Goal: Transaction & Acquisition: Book appointment/travel/reservation

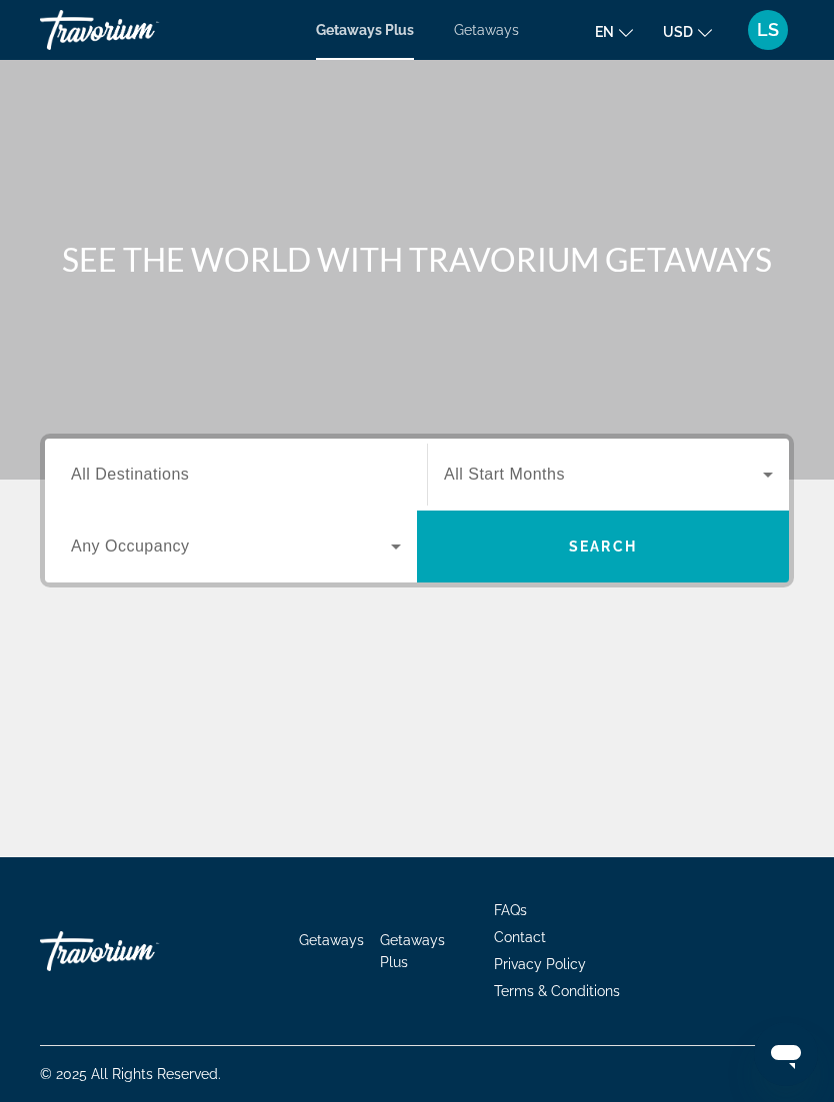
click at [233, 468] on input "Destination All Destinations" at bounding box center [236, 476] width 330 height 24
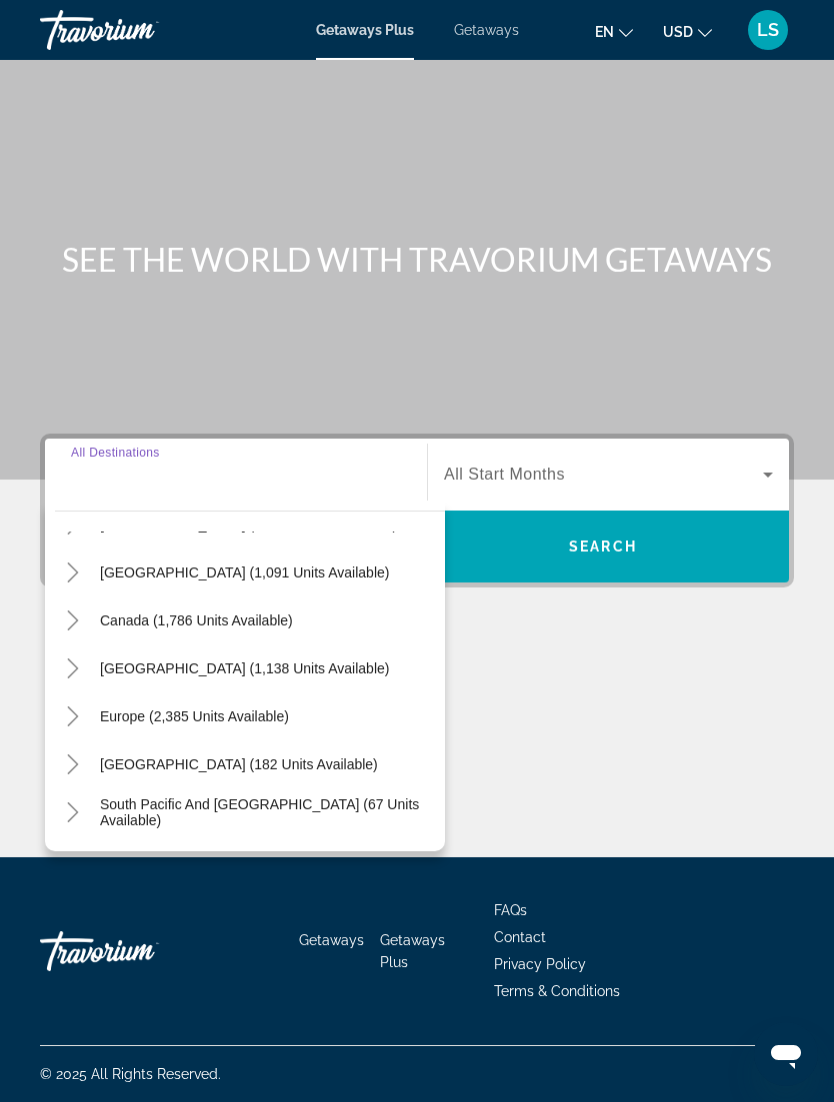
scroll to position [82, 0]
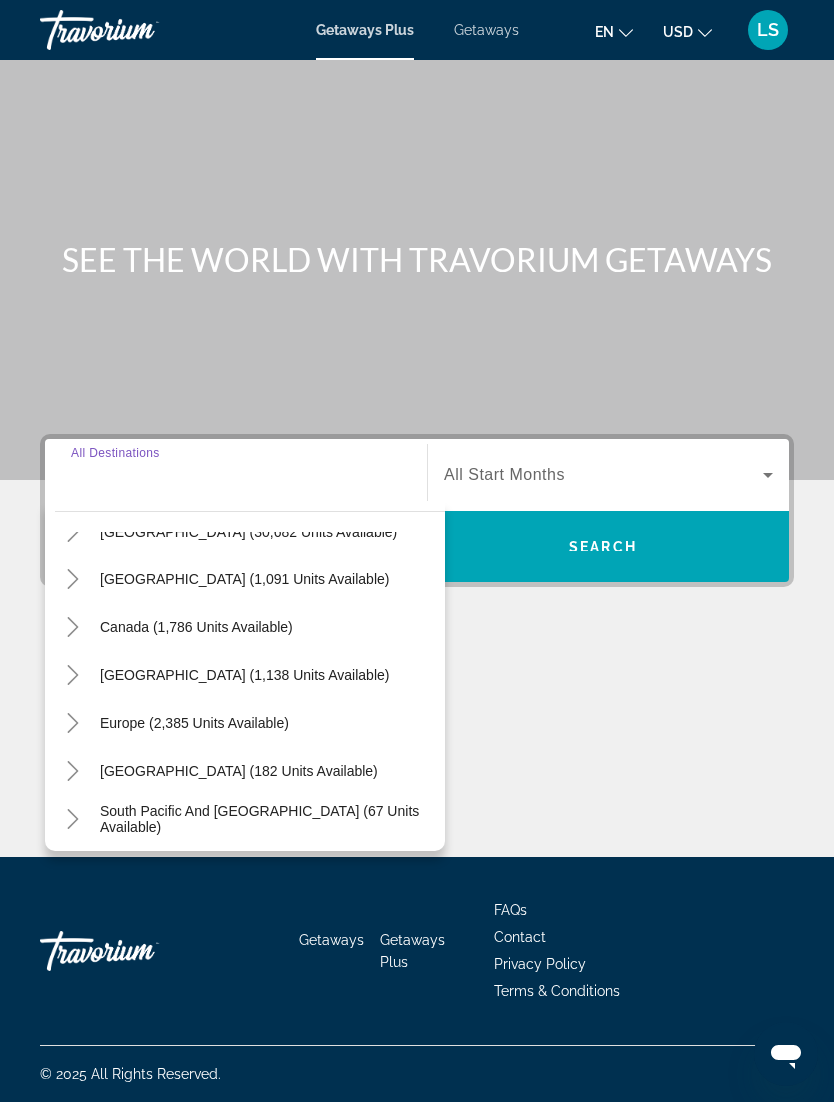
click at [278, 716] on span "Europe (2,385 units available)" at bounding box center [194, 724] width 189 height 16
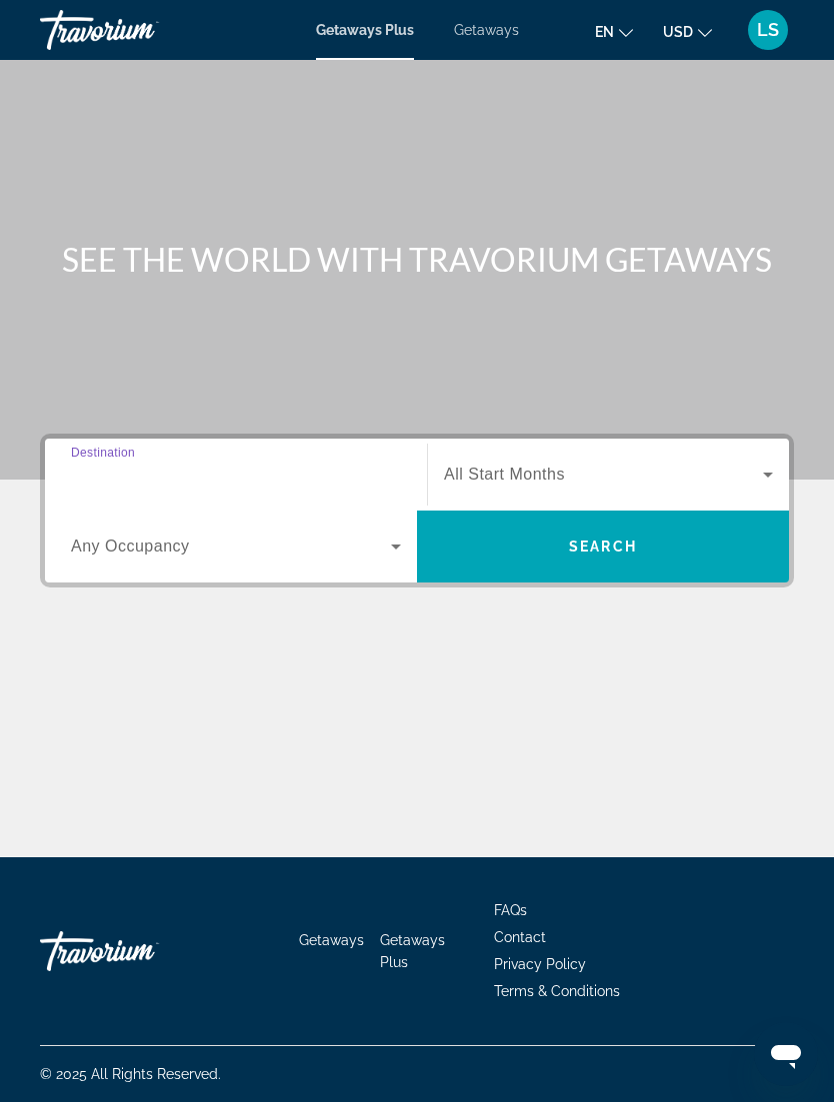
type input "**********"
click at [756, 463] on icon "Search widget" at bounding box center [768, 475] width 24 height 24
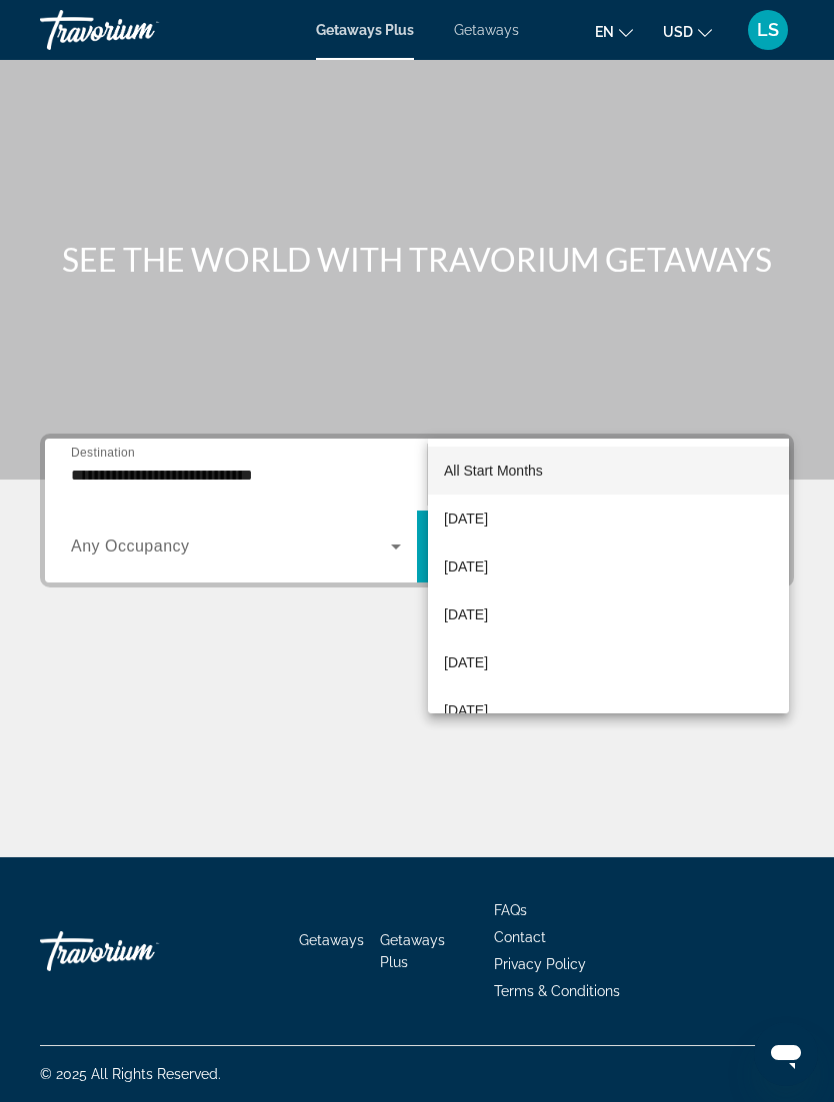
click at [272, 415] on div at bounding box center [417, 551] width 834 height 1102
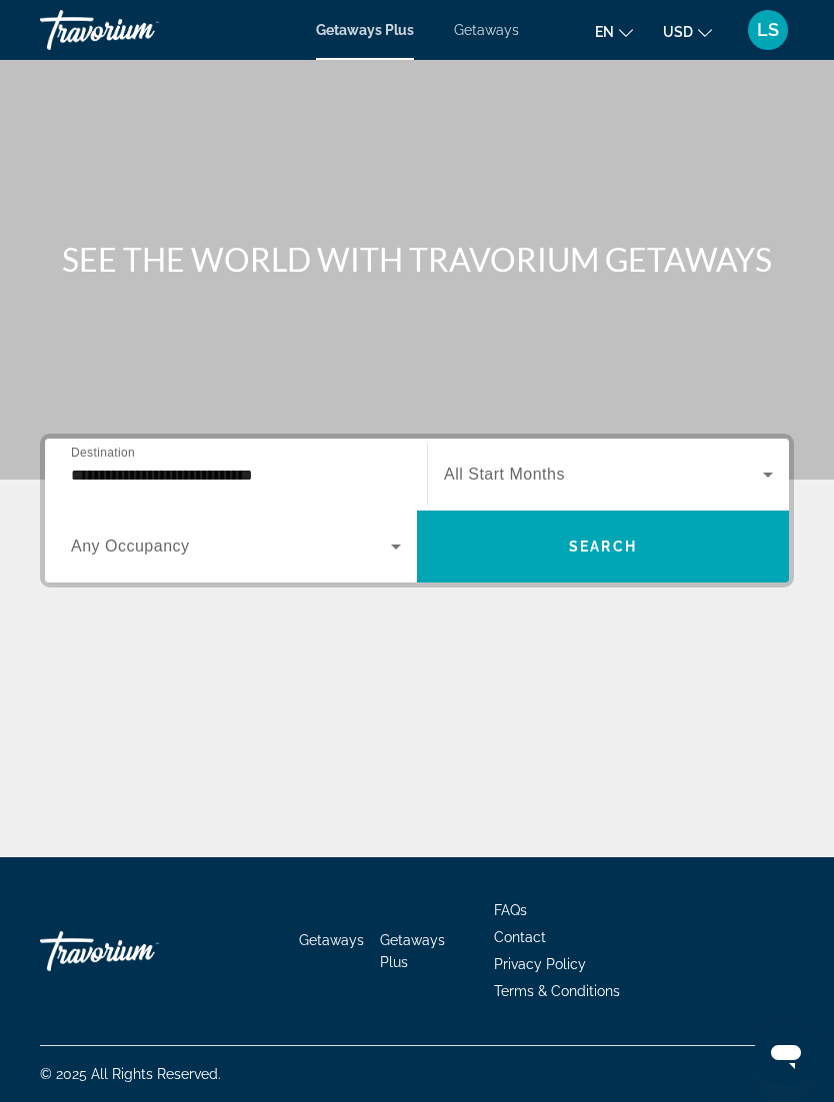
click at [392, 535] on icon "Search widget" at bounding box center [396, 547] width 24 height 24
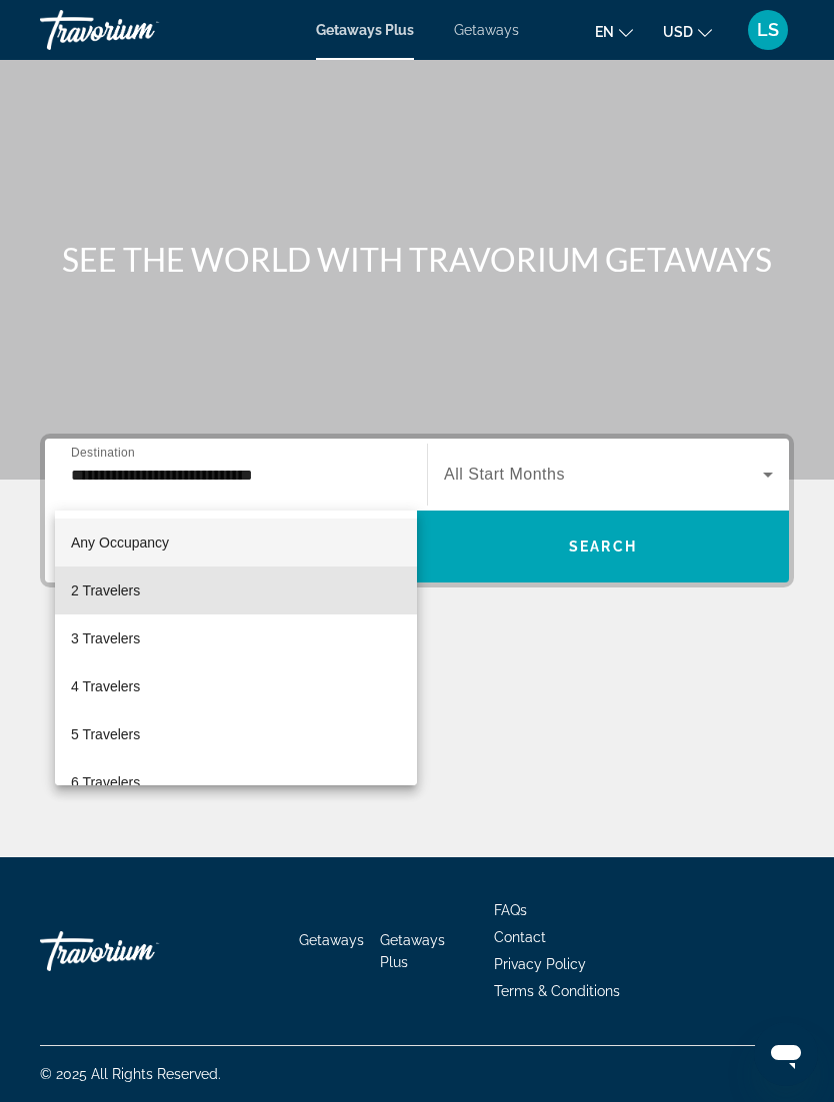
click at [176, 595] on mat-option "2 Travelers" at bounding box center [236, 591] width 362 height 48
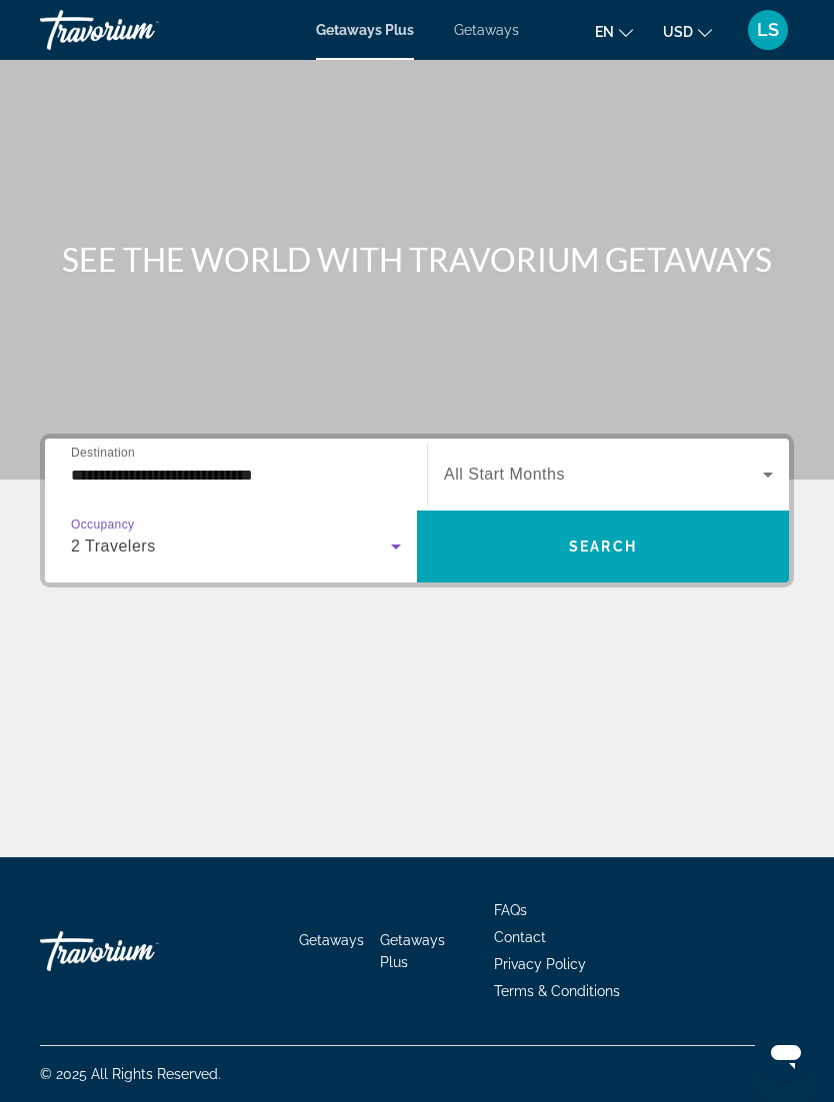
click at [765, 463] on icon "Search widget" at bounding box center [768, 475] width 24 height 24
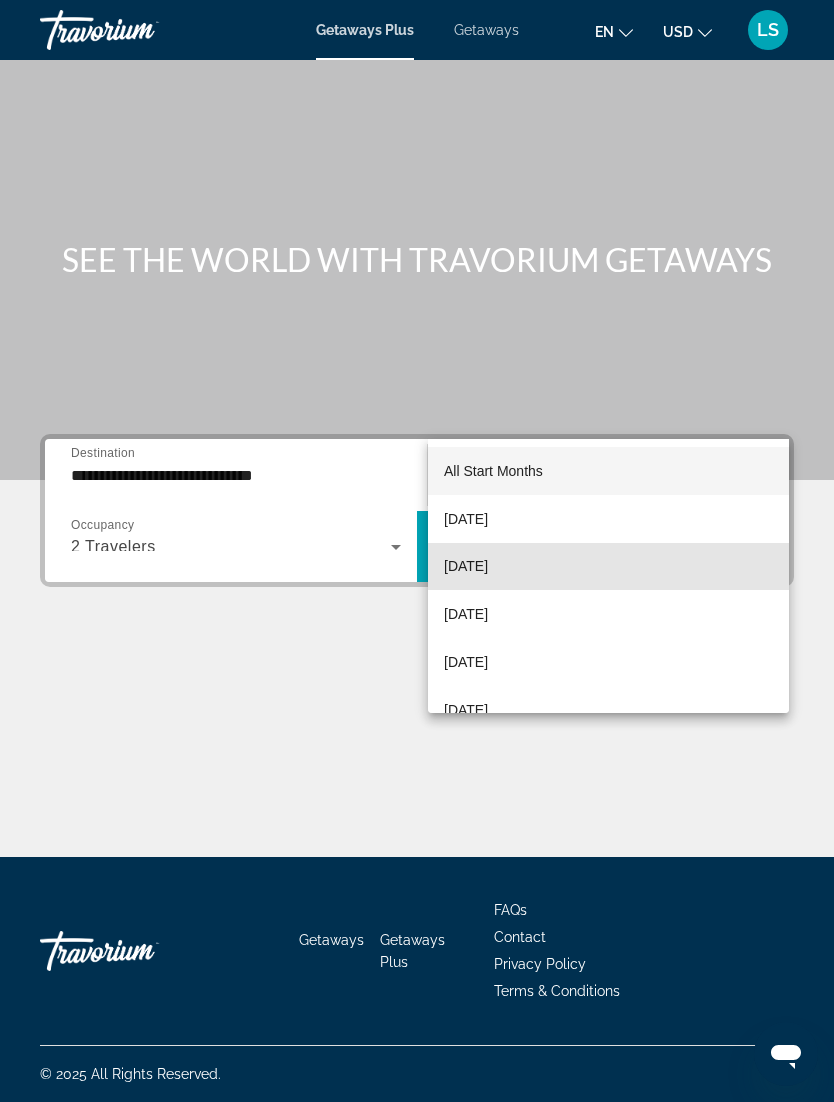
click at [555, 570] on mat-option "[DATE]" at bounding box center [608, 567] width 361 height 48
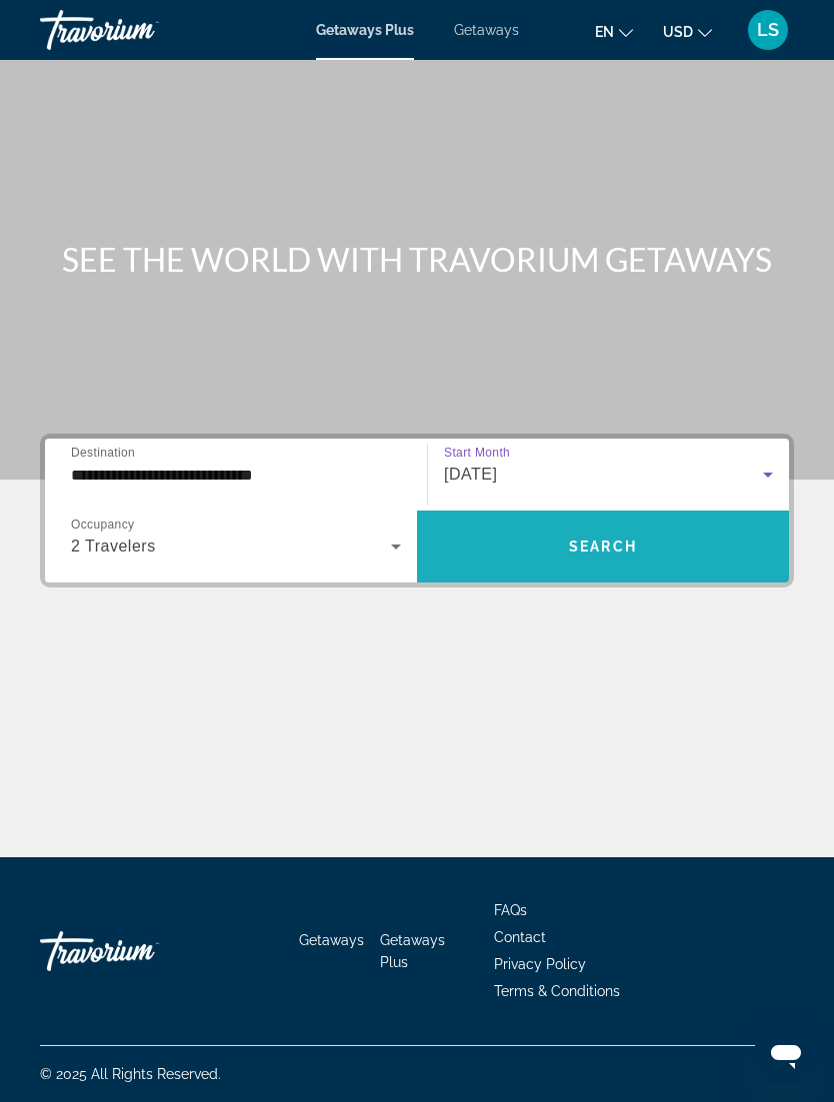
click at [658, 523] on span "Search widget" at bounding box center [603, 547] width 372 height 48
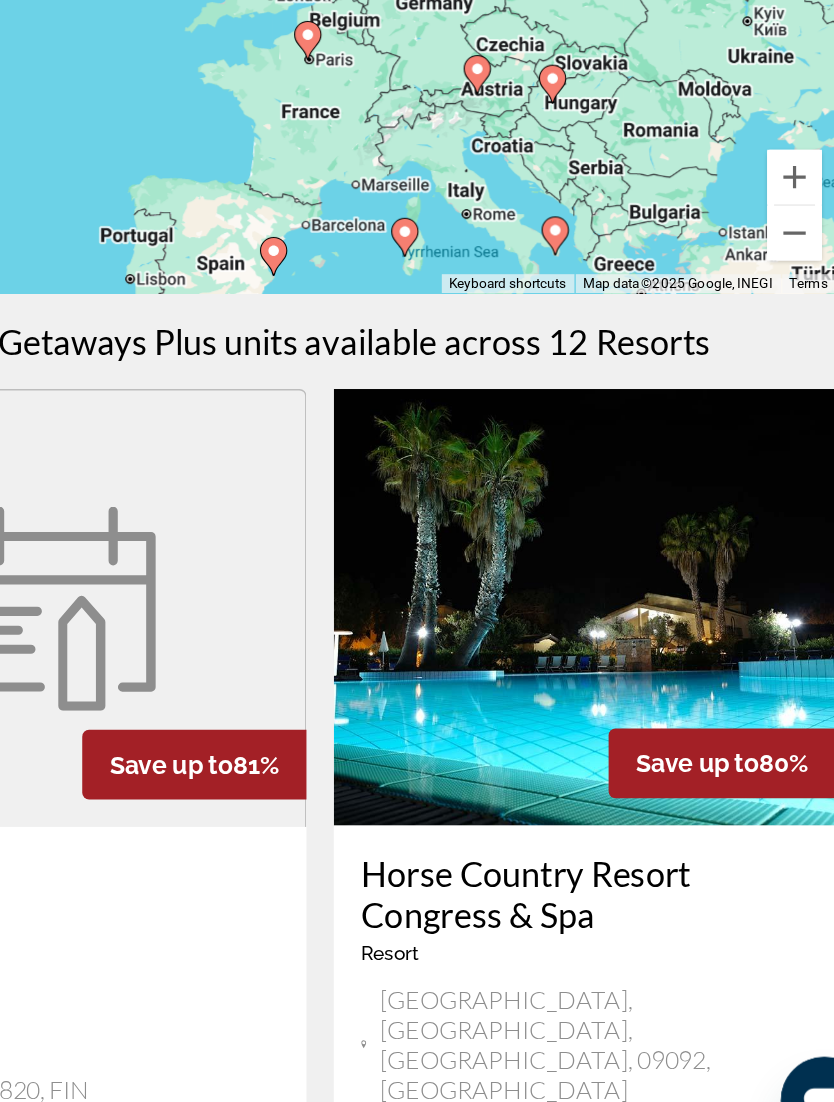
scroll to position [200, 0]
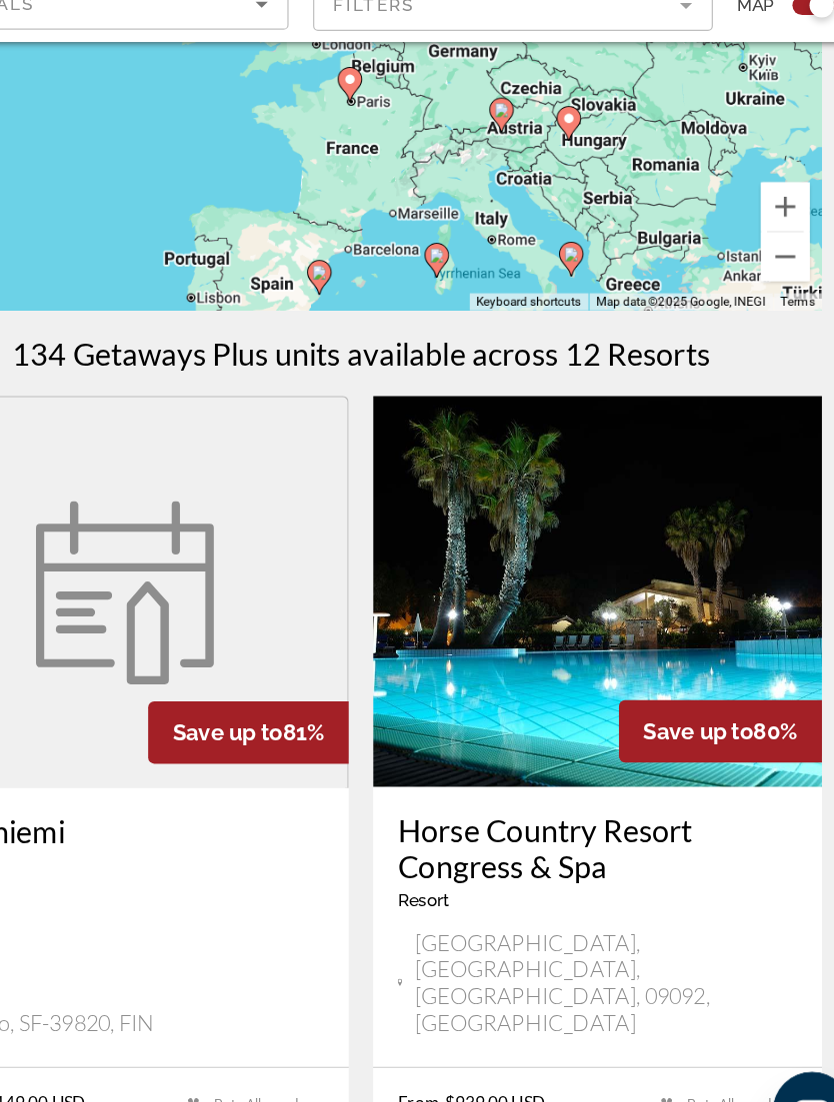
click at [744, 336] on button "Zoom out" at bounding box center [764, 356] width 40 height 40
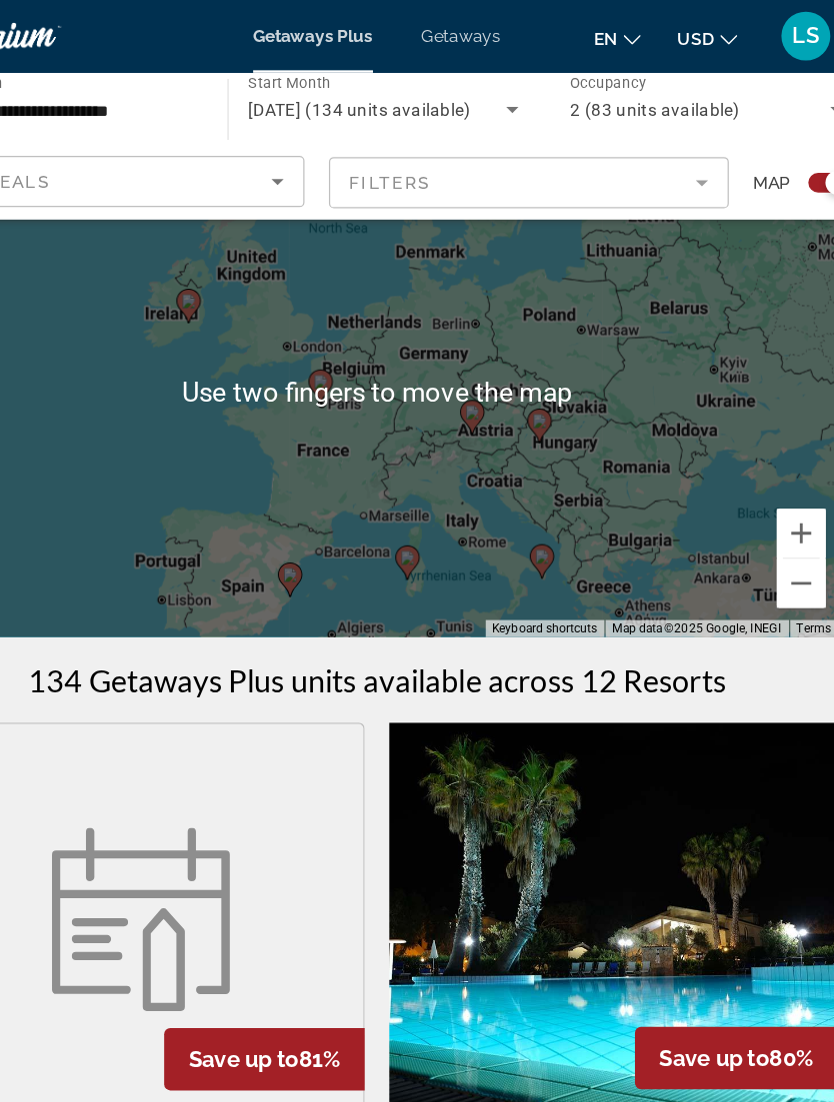
scroll to position [0, 0]
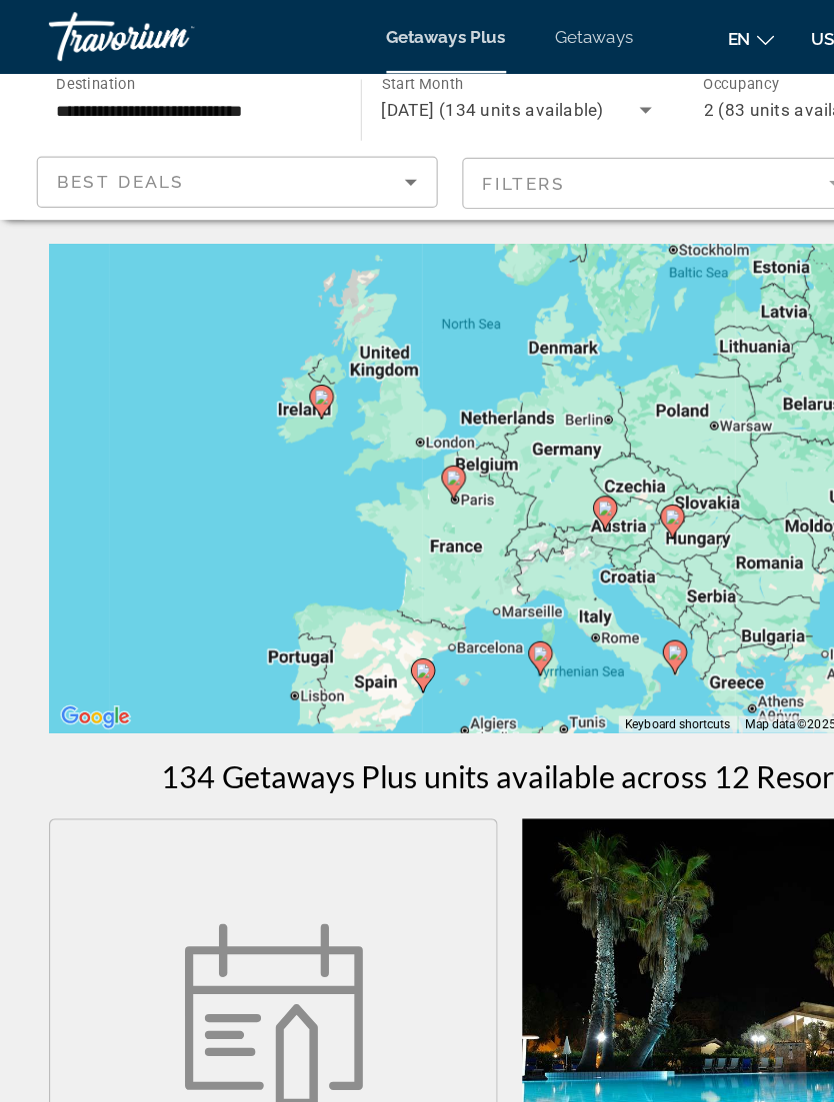
click at [336, 158] on icon "Sort by" at bounding box center [336, 149] width 24 height 24
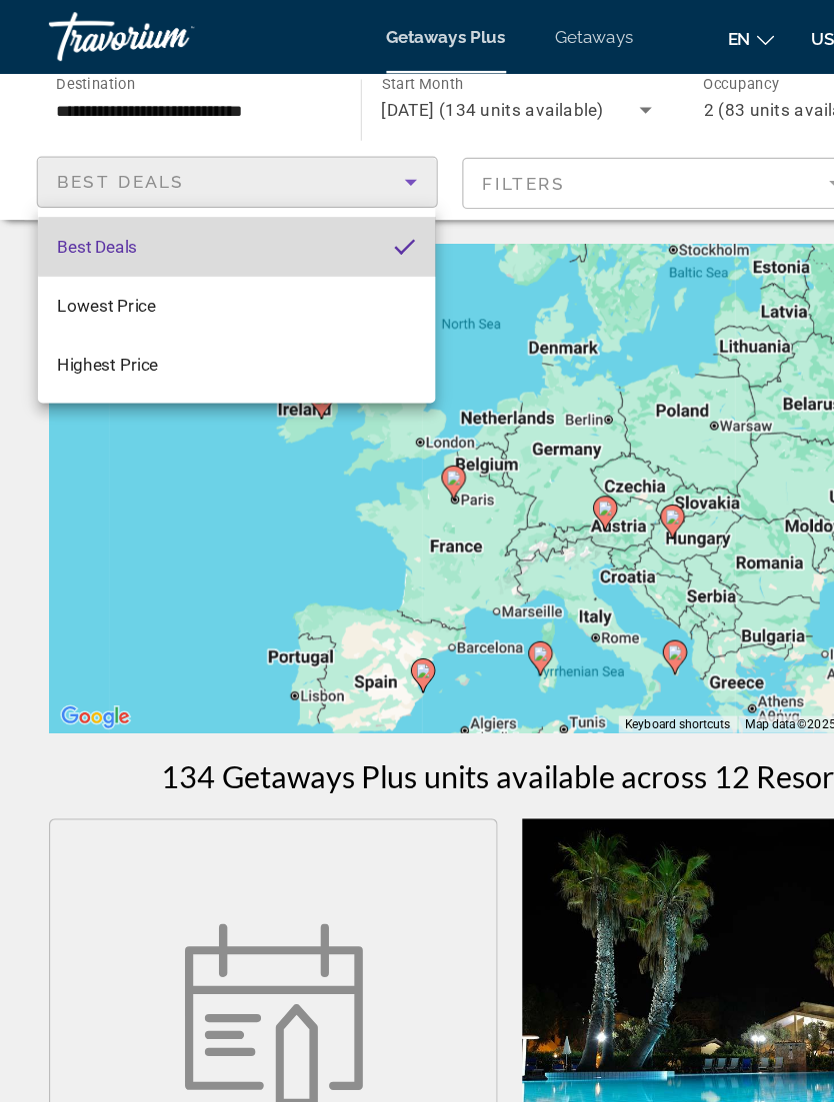
click at [282, 205] on mat-option "Best Deals" at bounding box center [193, 202] width 325 height 48
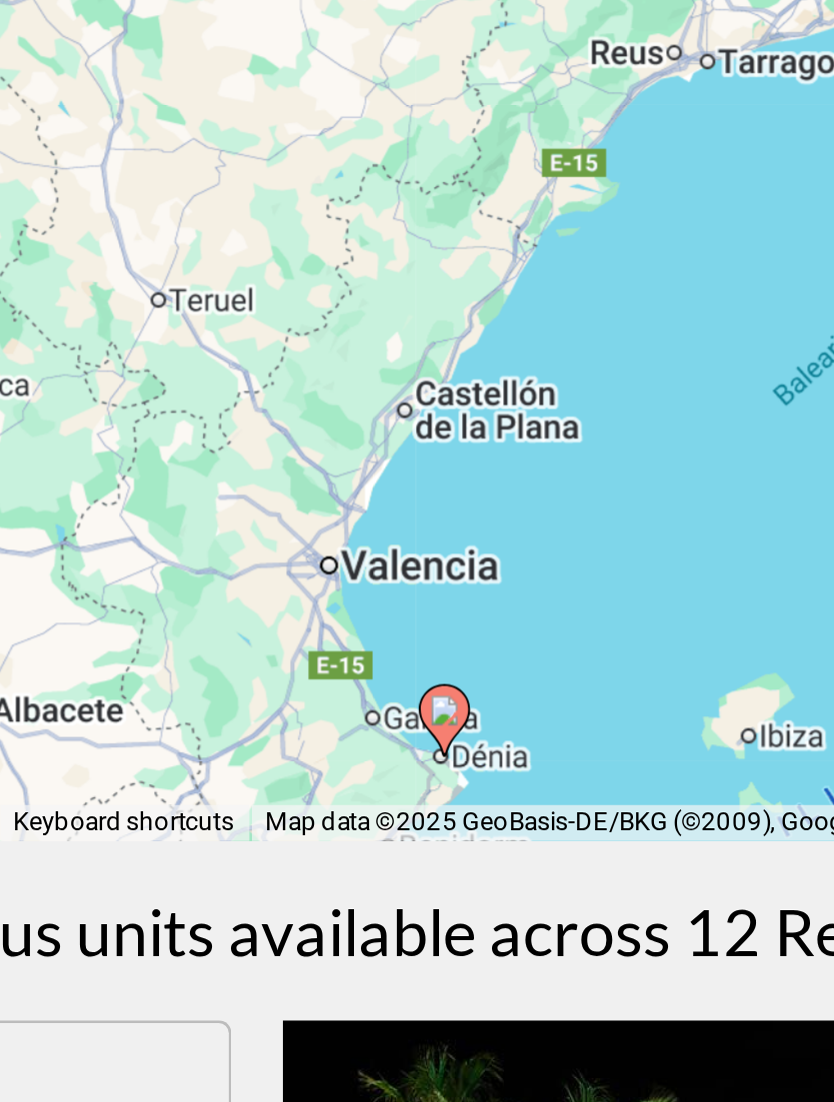
click at [481, 540] on icon "Main content" at bounding box center [490, 553] width 18 height 26
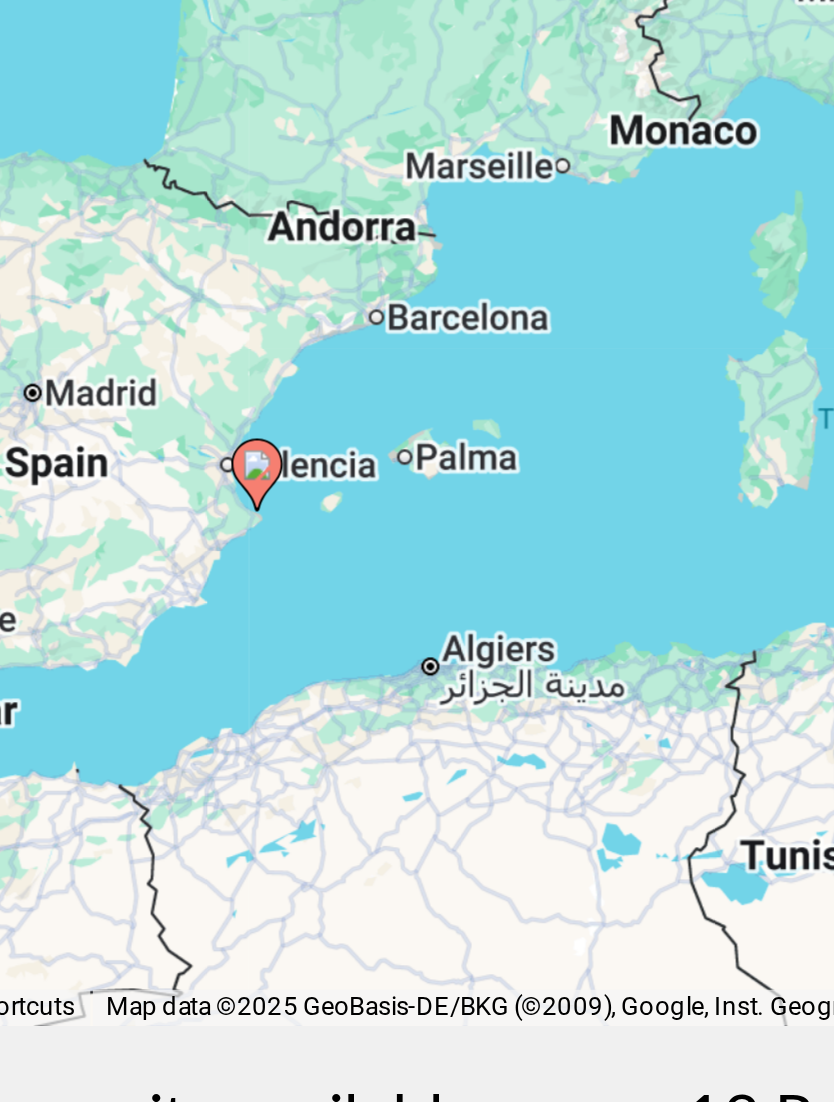
type input "**********"
click at [408, 372] on icon "Main content" at bounding box center [417, 385] width 18 height 26
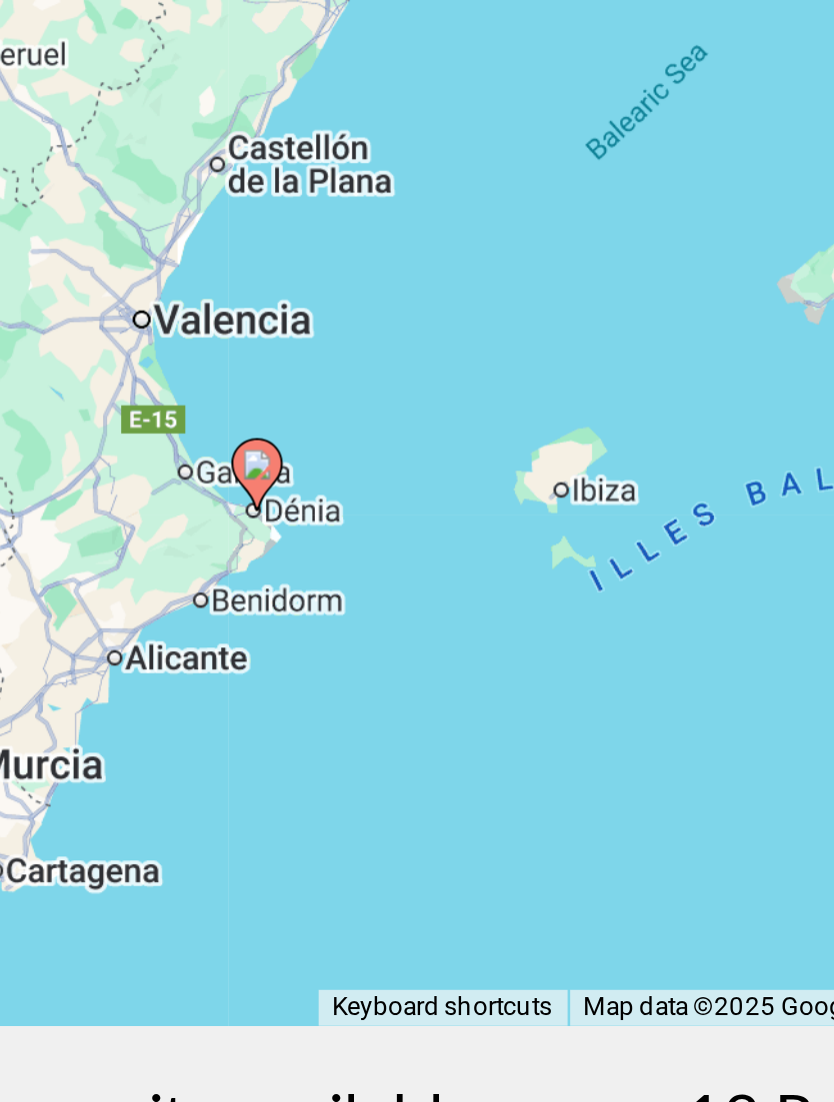
click at [411, 375] on image "Main content" at bounding box center [417, 381] width 12 height 12
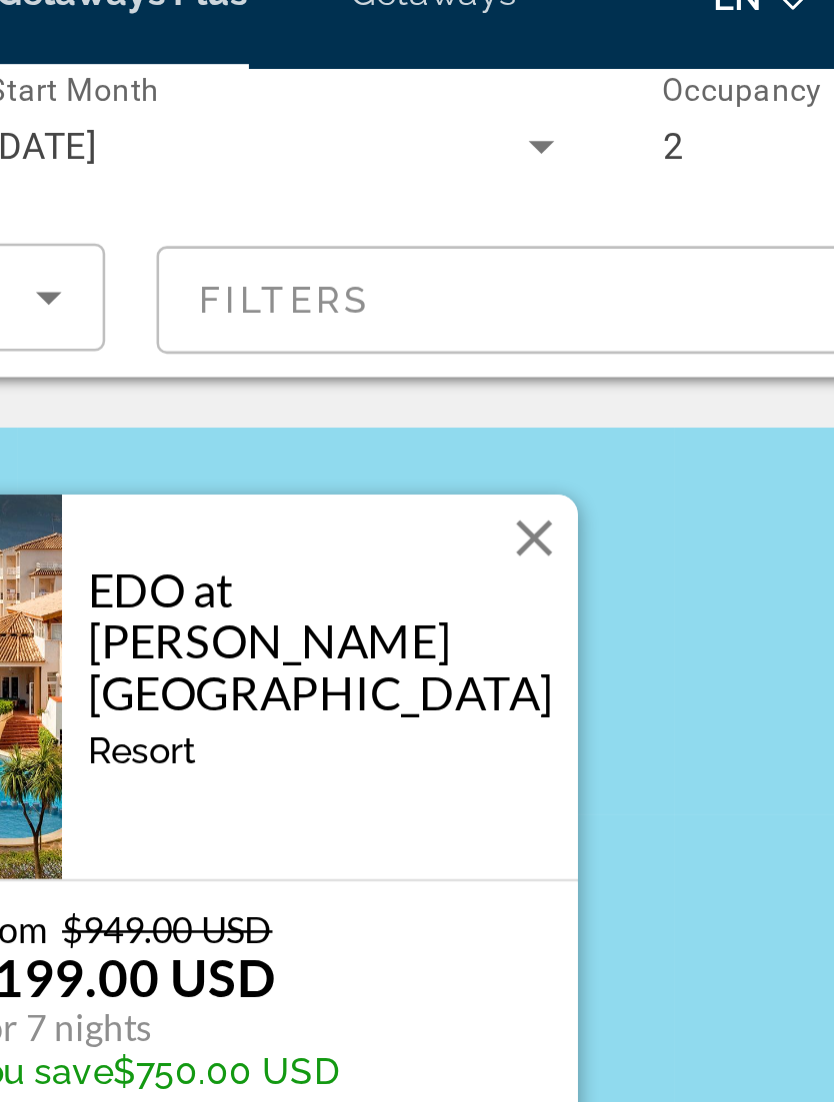
click at [292, 325] on img "Main content" at bounding box center [316, 301] width 49 height 150
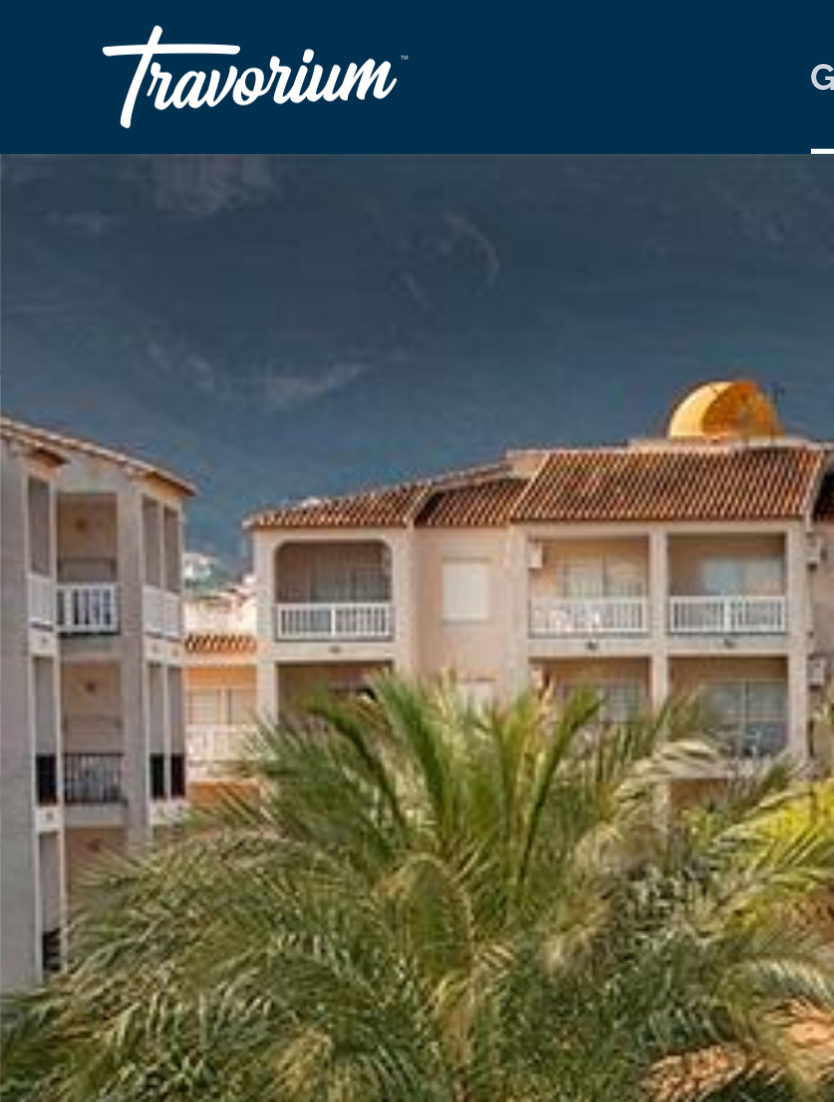
click at [272, 331] on img "Main content" at bounding box center [417, 534] width 834 height 949
click at [292, 147] on img "Main content" at bounding box center [417, 534] width 834 height 949
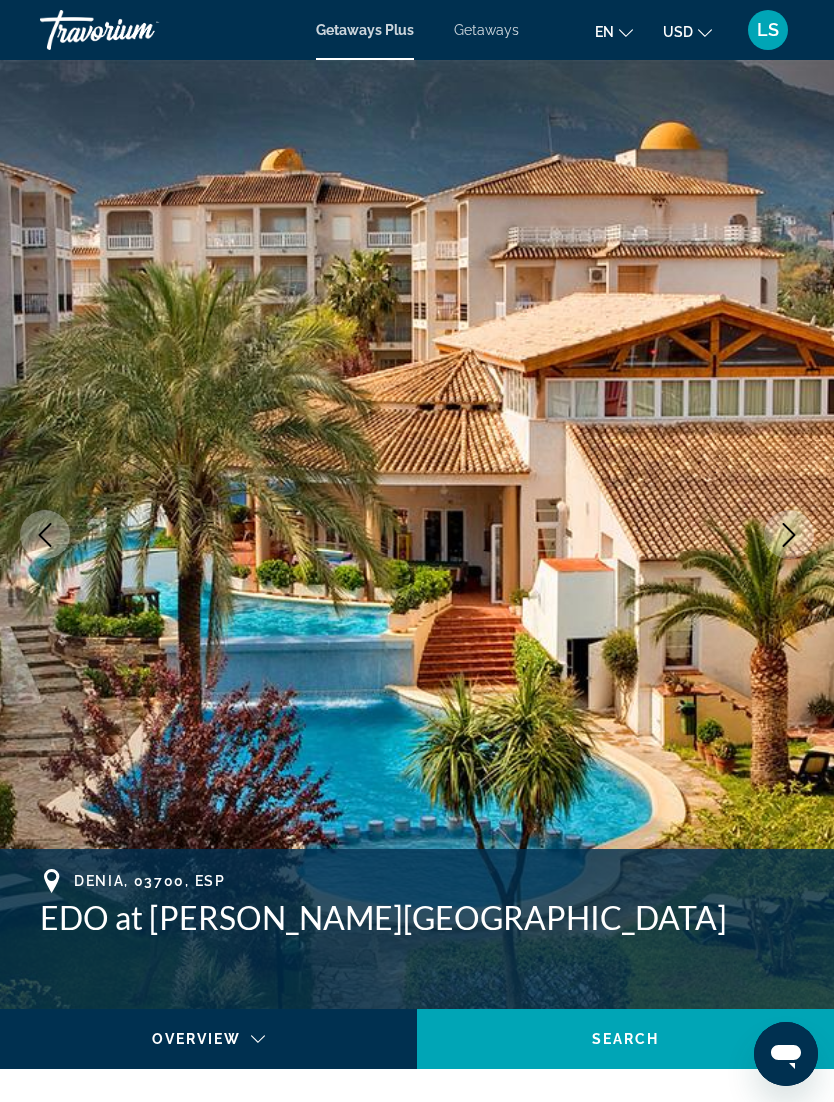
click at [795, 548] on button "Next image" at bounding box center [789, 535] width 50 height 50
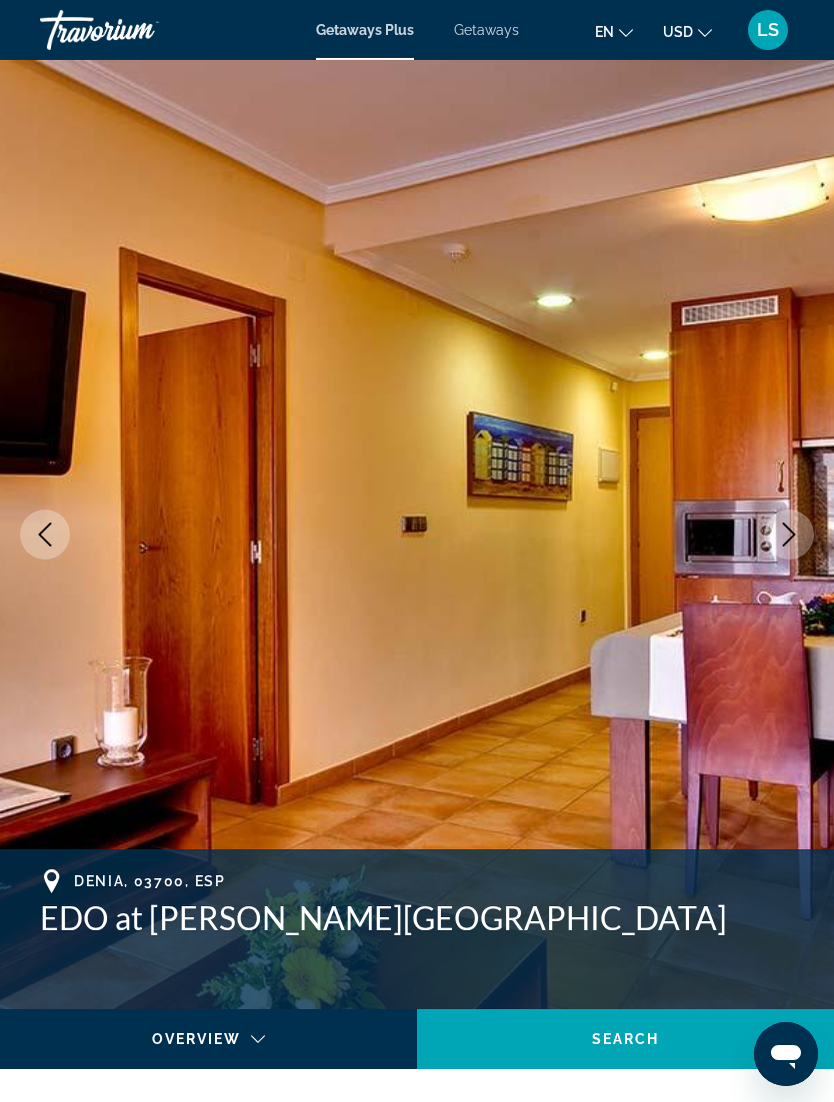
click at [55, 536] on icon "Previous image" at bounding box center [45, 535] width 24 height 24
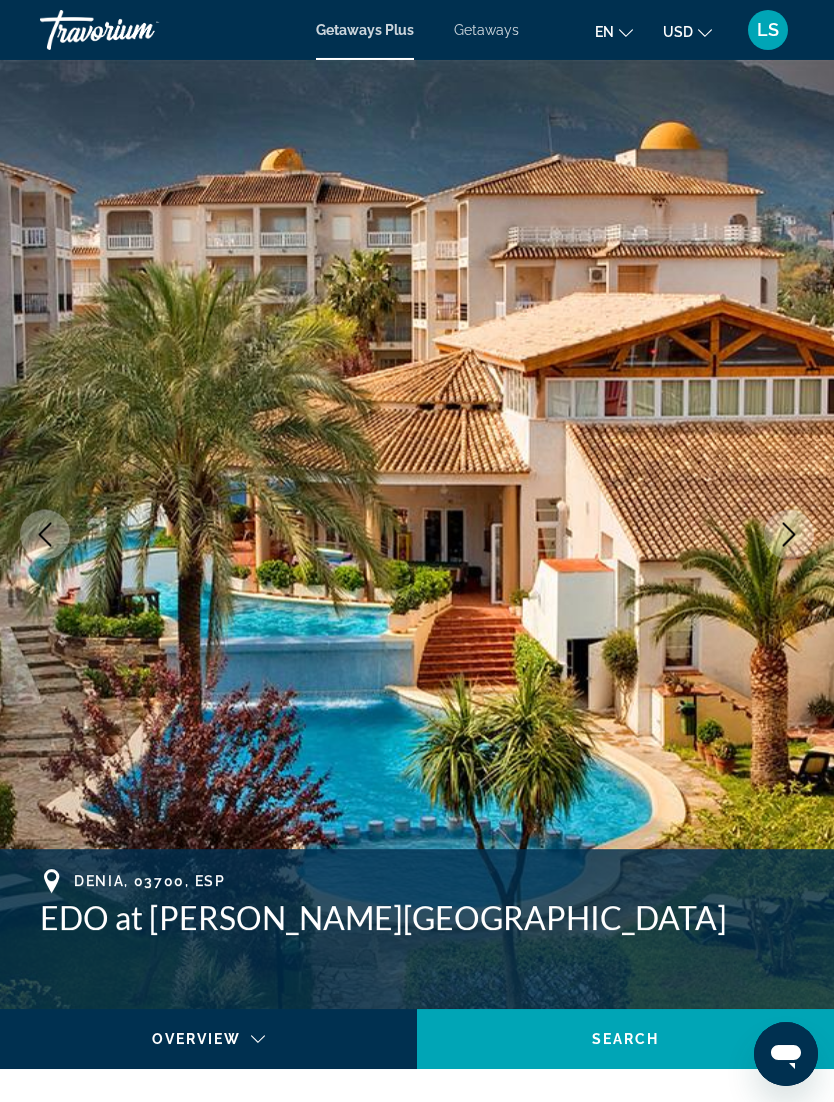
click at [781, 535] on icon "Next image" at bounding box center [789, 535] width 24 height 24
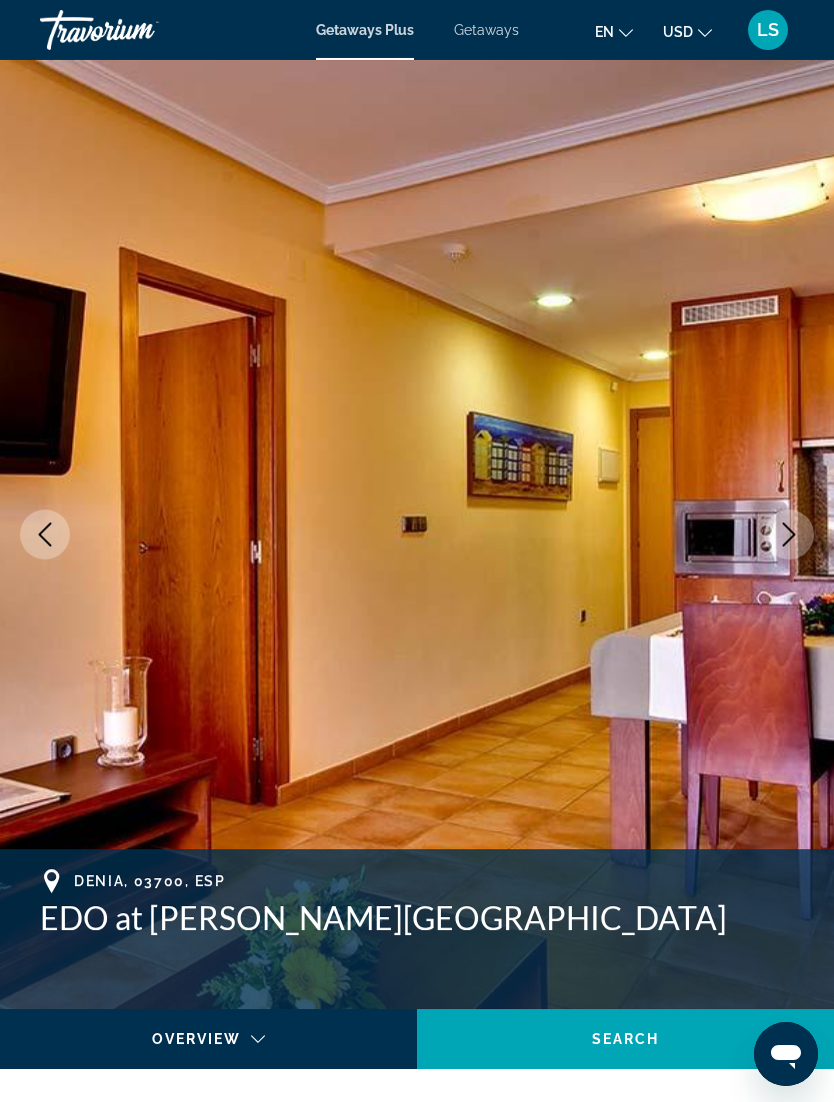
click at [783, 542] on icon "Next image" at bounding box center [789, 535] width 24 height 24
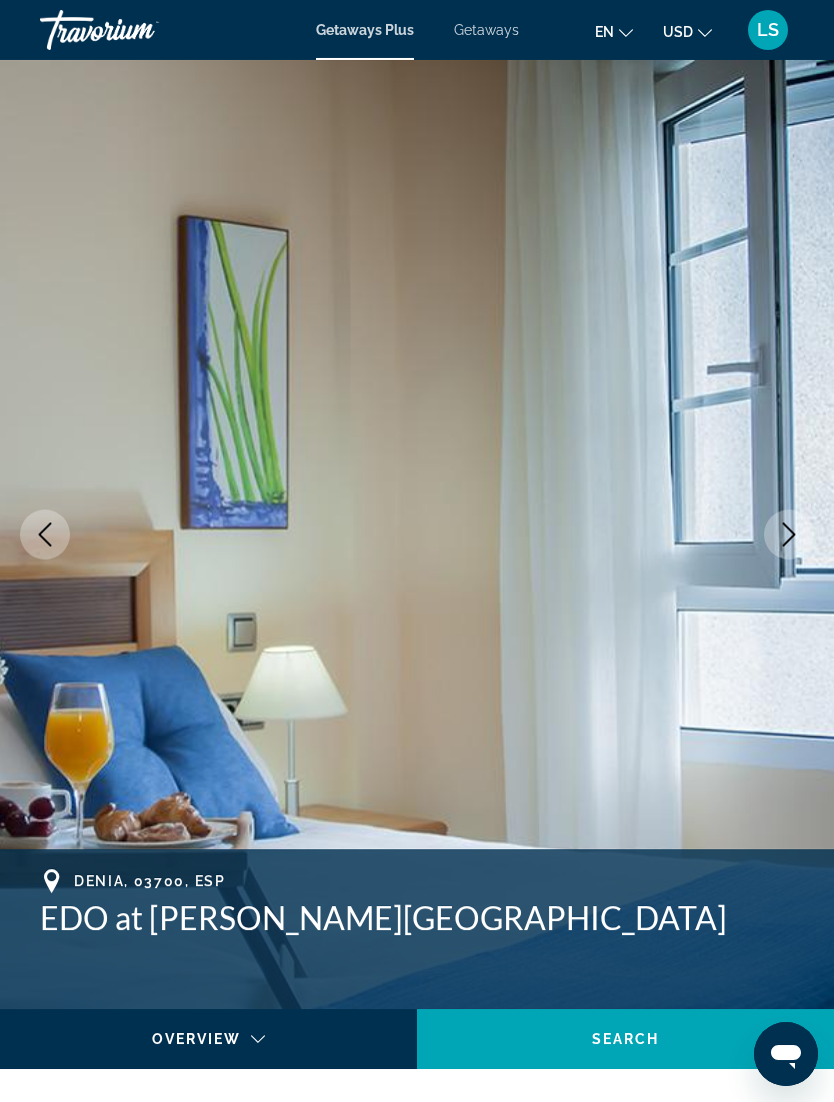
click at [786, 543] on icon "Next image" at bounding box center [789, 535] width 13 height 24
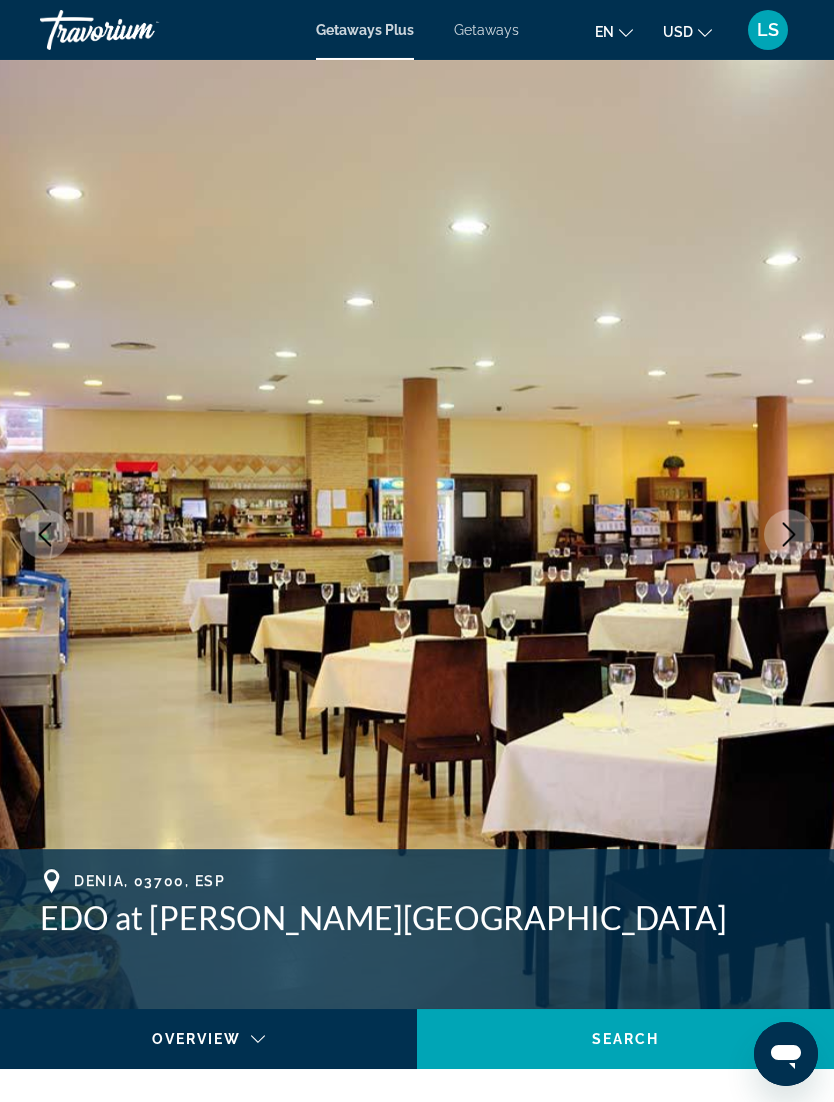
click at [796, 549] on button "Next image" at bounding box center [789, 535] width 50 height 50
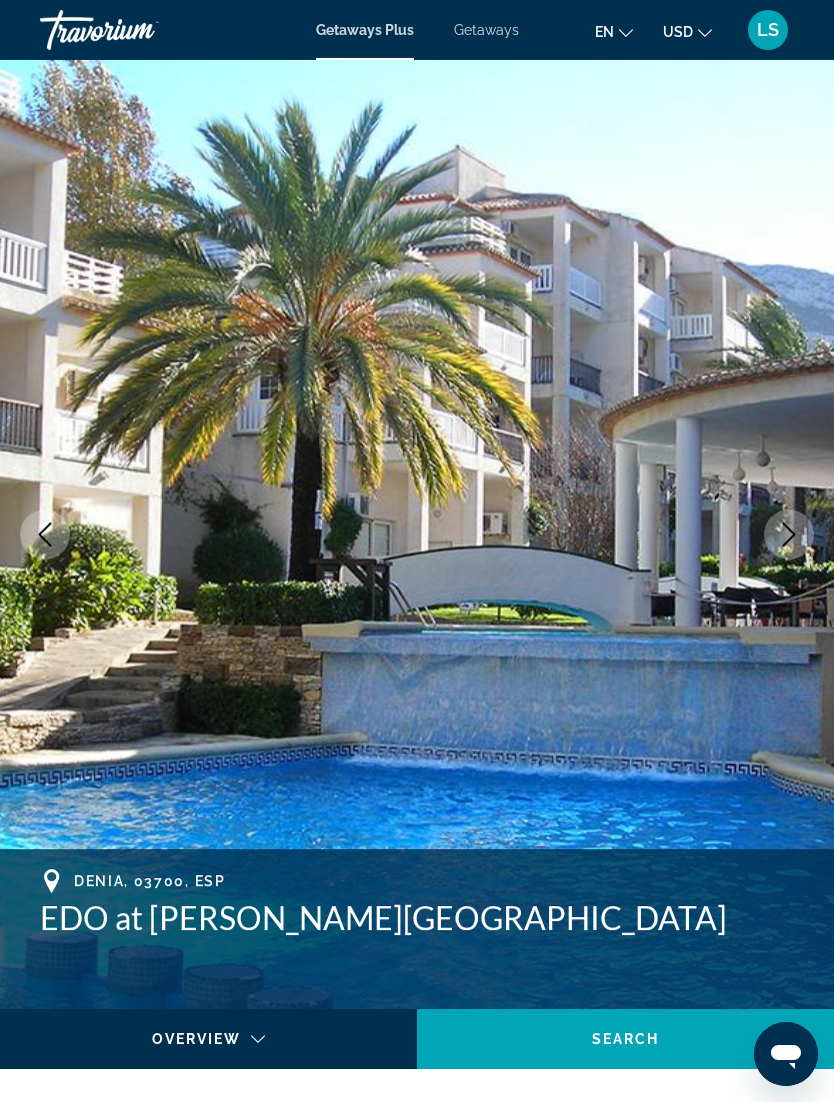
click at [791, 550] on button "Next image" at bounding box center [789, 535] width 50 height 50
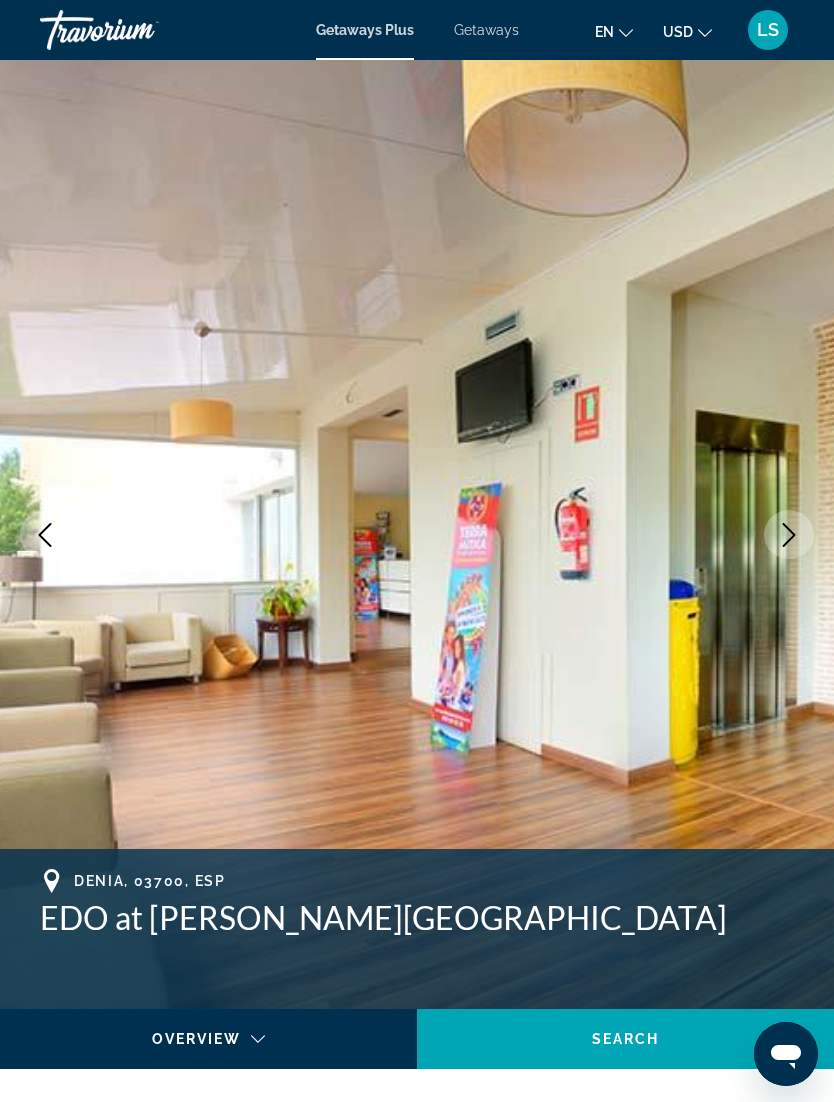
click at [792, 543] on icon "Next image" at bounding box center [789, 535] width 24 height 24
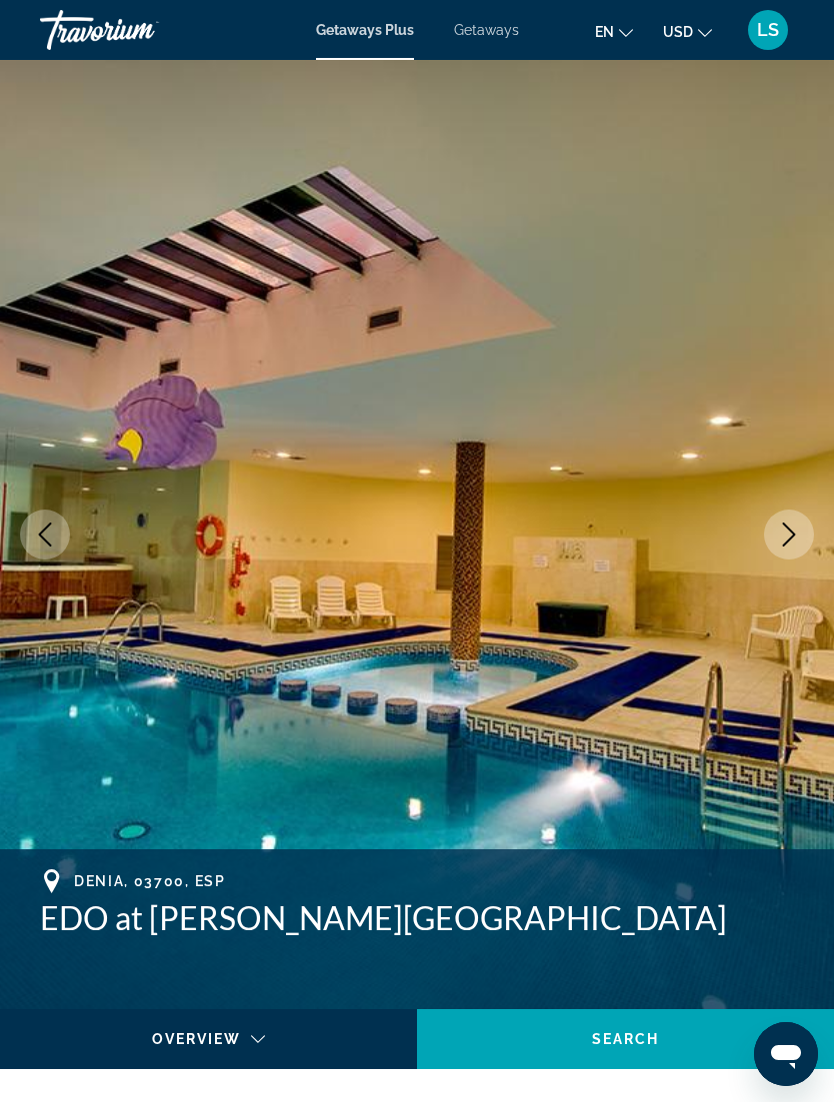
click at [796, 549] on button "Next image" at bounding box center [789, 535] width 50 height 50
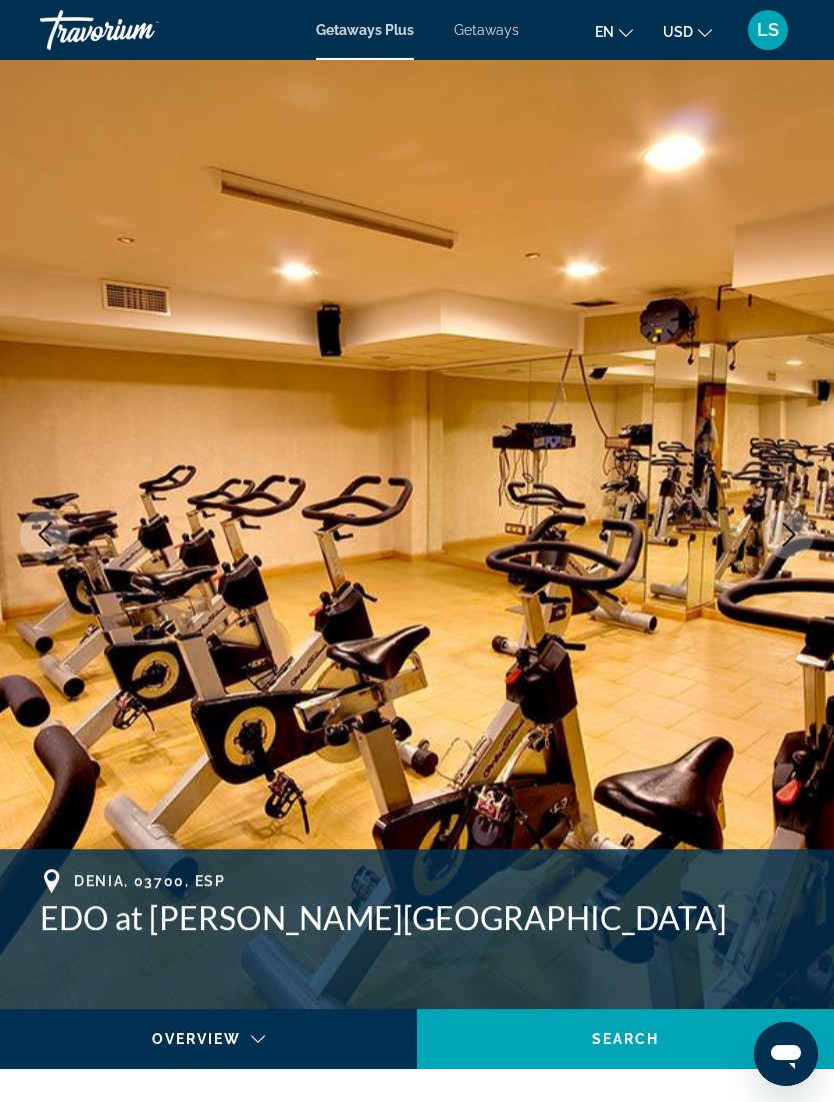
click at [782, 549] on button "Next image" at bounding box center [789, 535] width 50 height 50
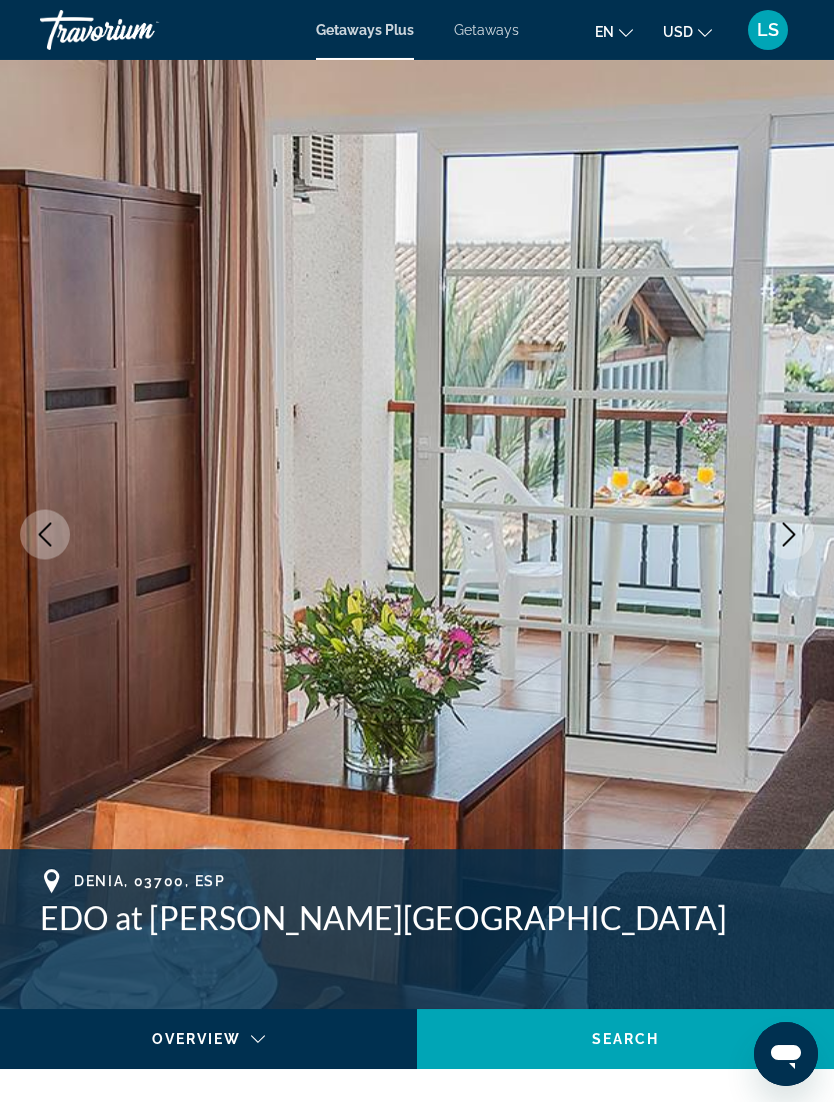
click at [798, 543] on icon "Next image" at bounding box center [789, 535] width 24 height 24
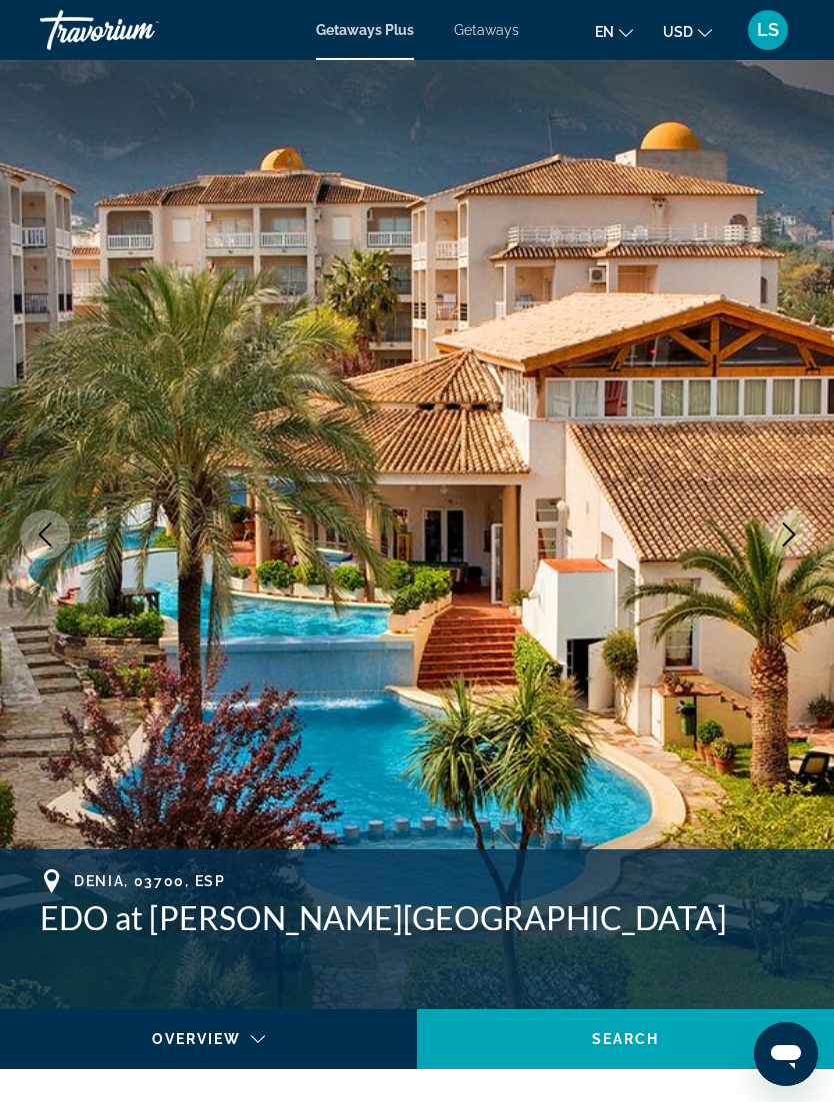
click at [797, 543] on icon "Next image" at bounding box center [789, 535] width 24 height 24
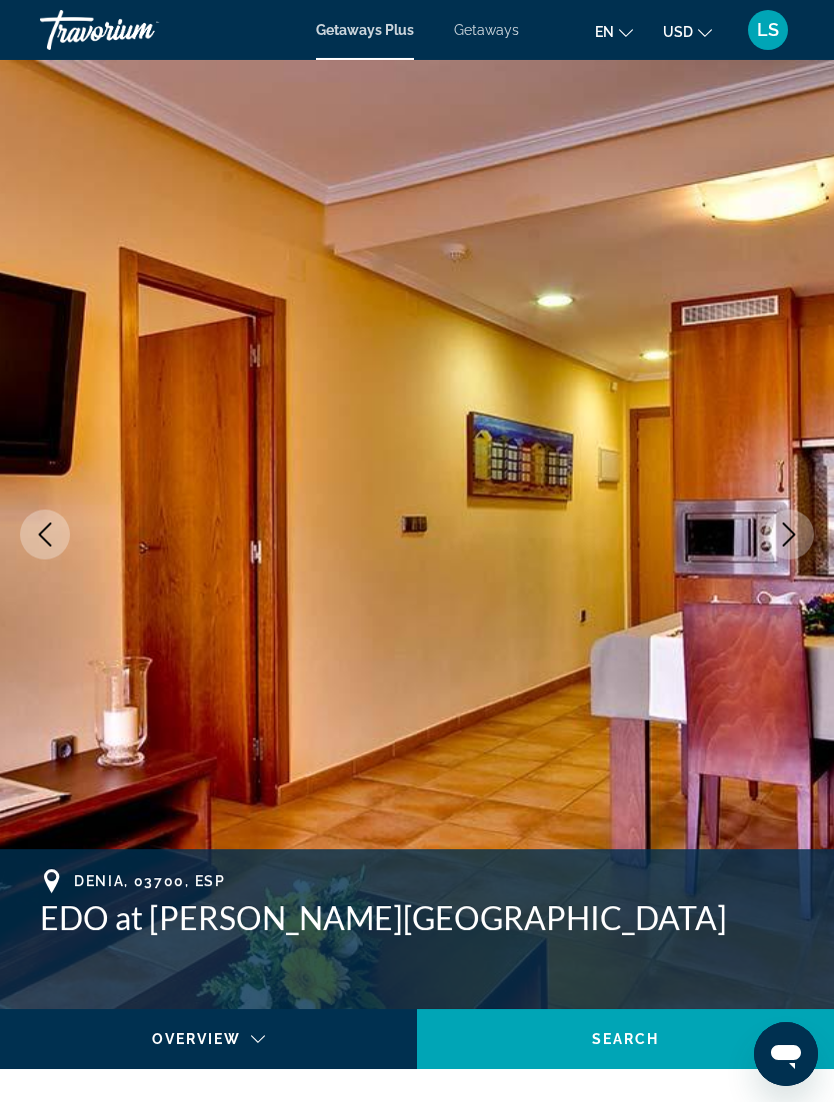
click at [31, 534] on button "Previous image" at bounding box center [45, 535] width 50 height 50
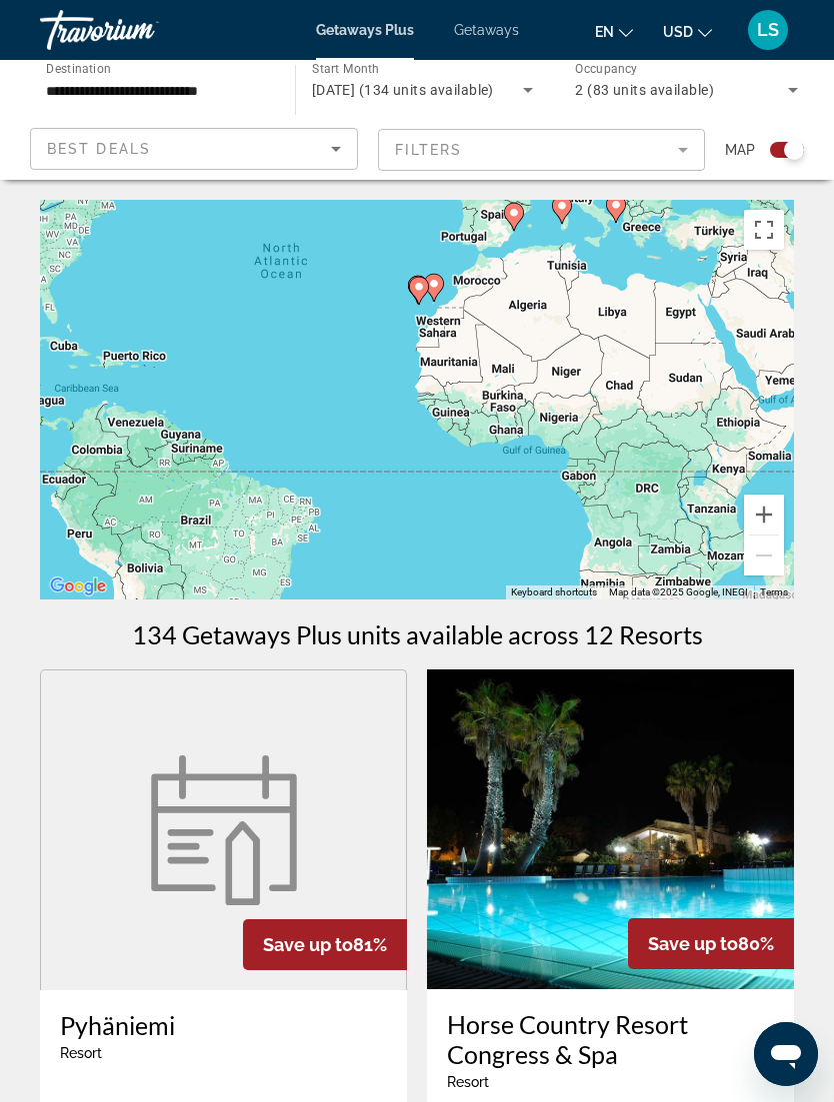
click at [653, 157] on mat-form-field "Filters" at bounding box center [542, 150] width 328 height 42
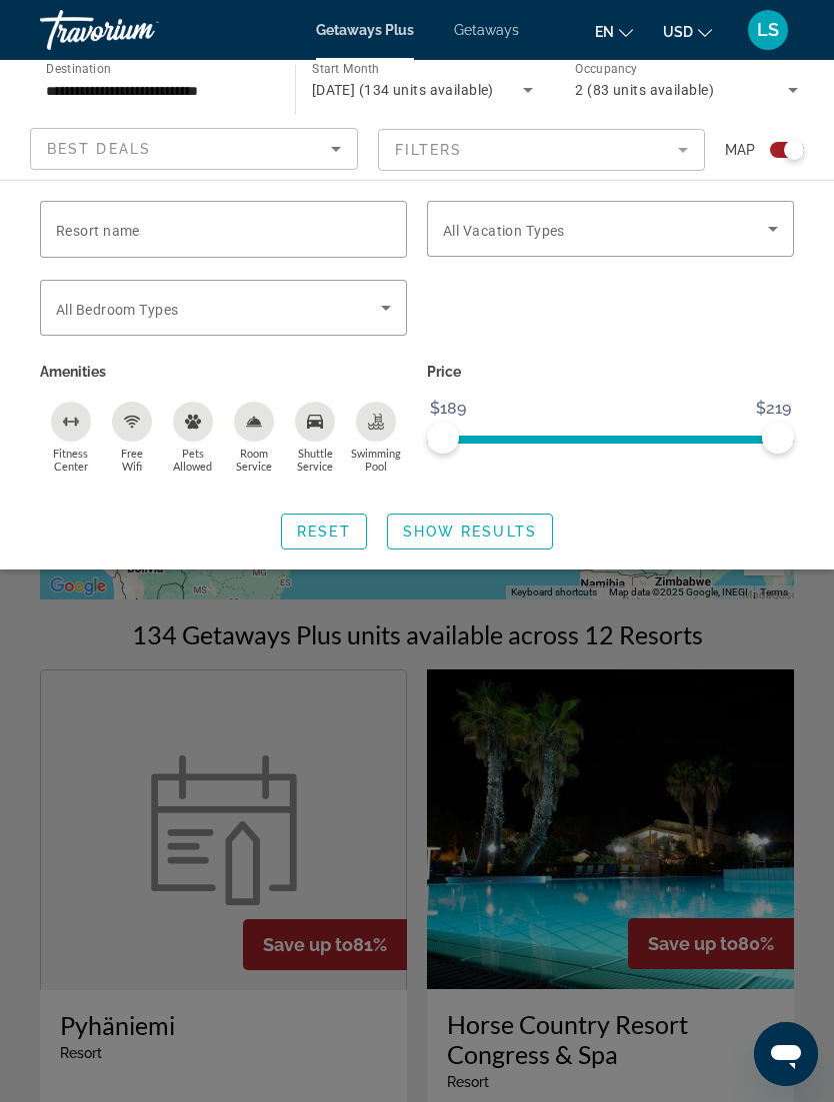
click at [676, 151] on mat-form-field "Filters" at bounding box center [542, 150] width 328 height 42
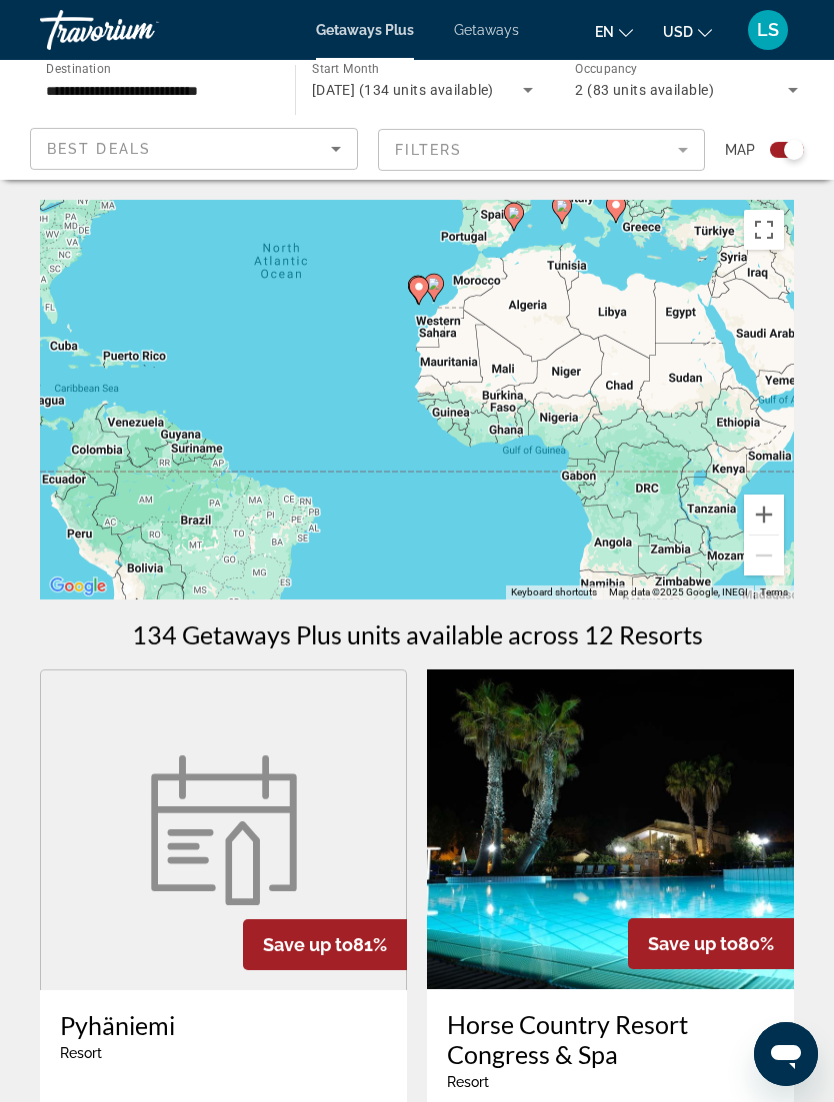
click at [683, 138] on mat-form-field "Filters" at bounding box center [542, 150] width 328 height 42
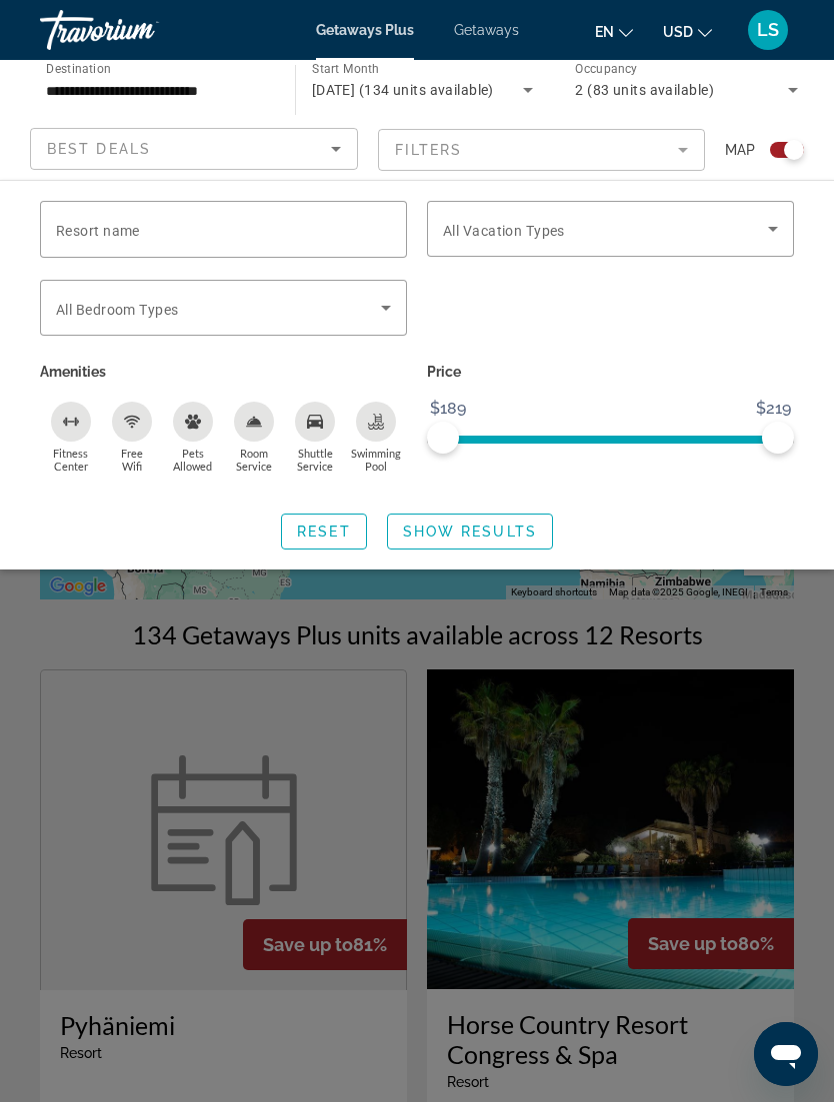
click at [749, 223] on span "Search widget" at bounding box center [605, 229] width 325 height 24
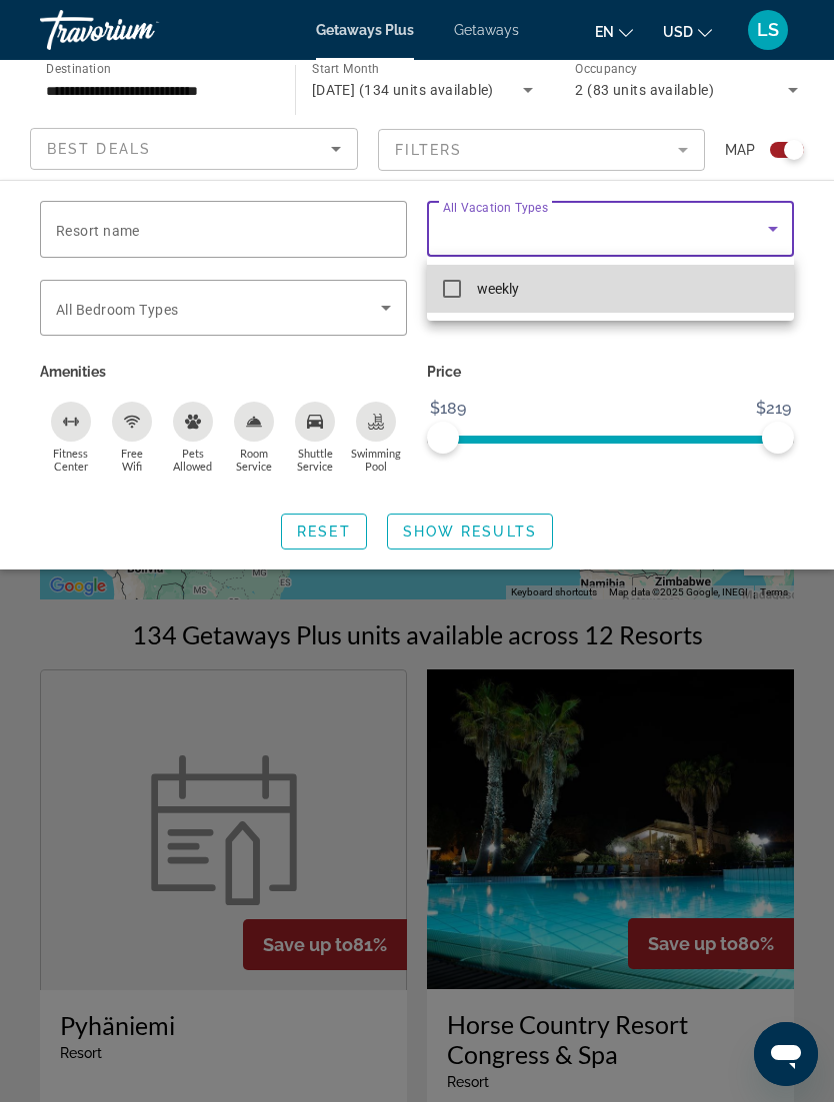
click at [458, 302] on mat-option "weekly" at bounding box center [610, 289] width 367 height 48
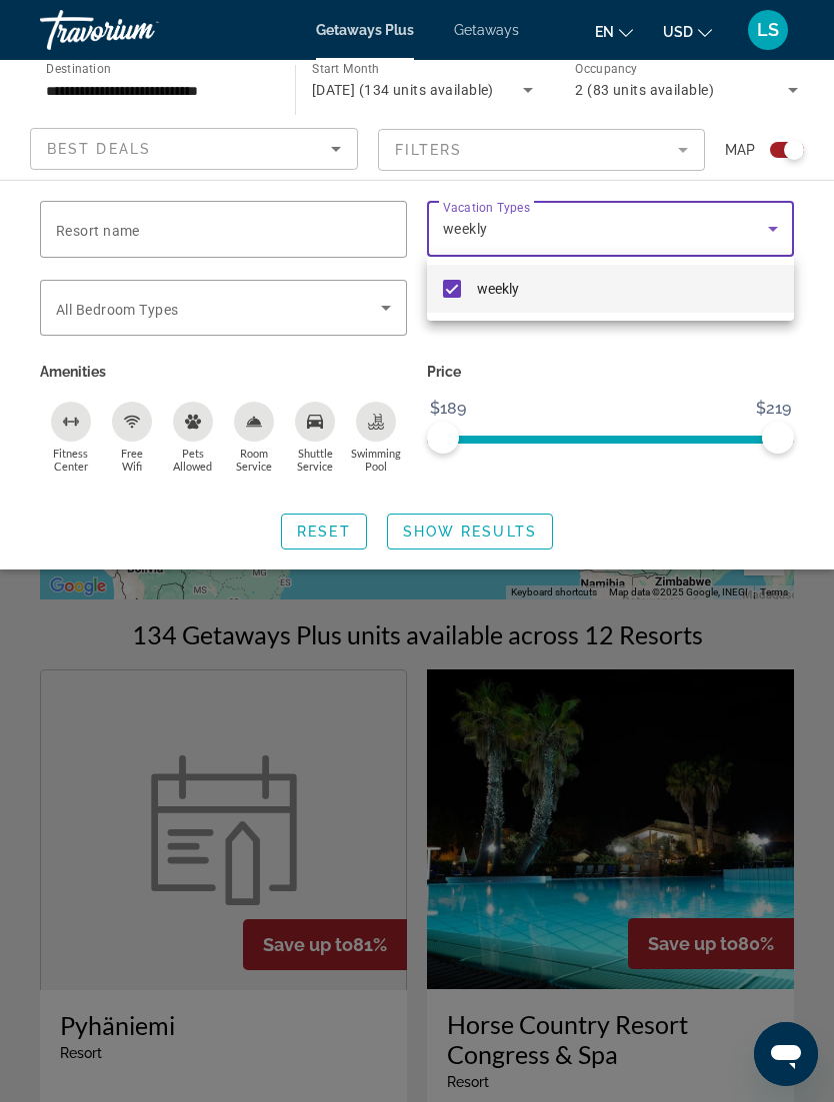
click at [528, 532] on div at bounding box center [417, 551] width 834 height 1102
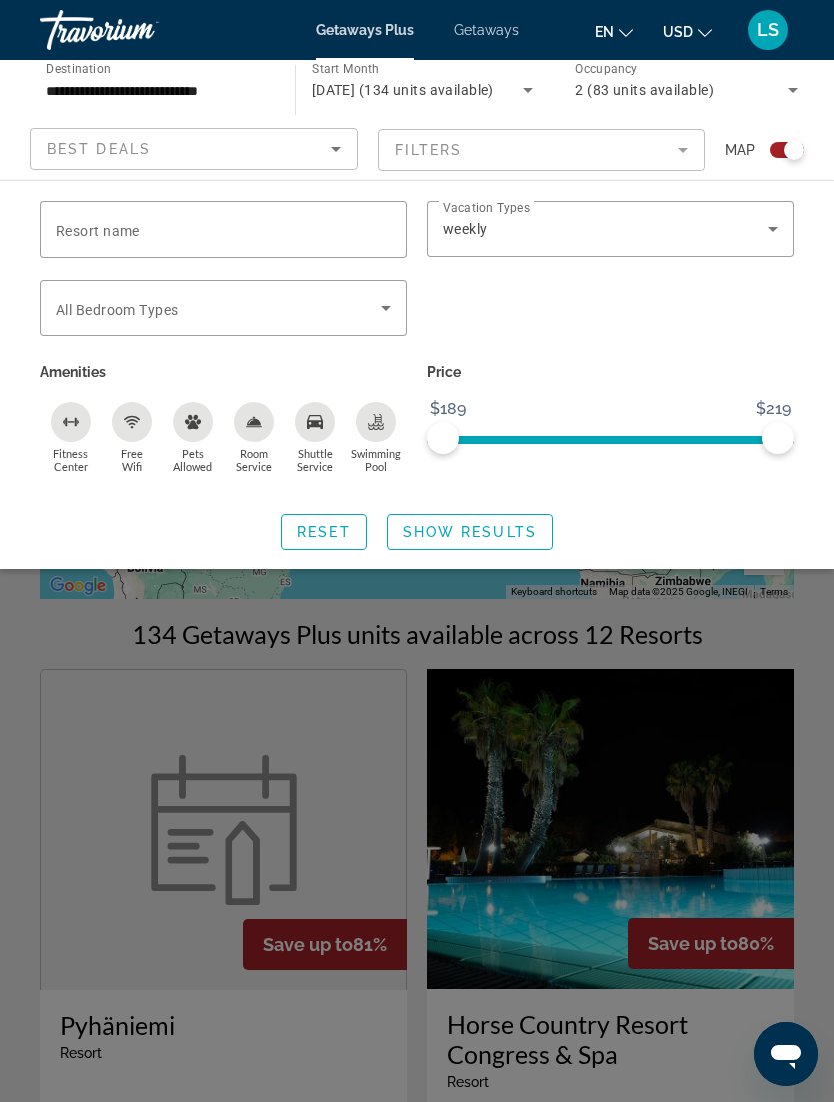
click at [524, 531] on span "Show Results" at bounding box center [470, 532] width 134 height 16
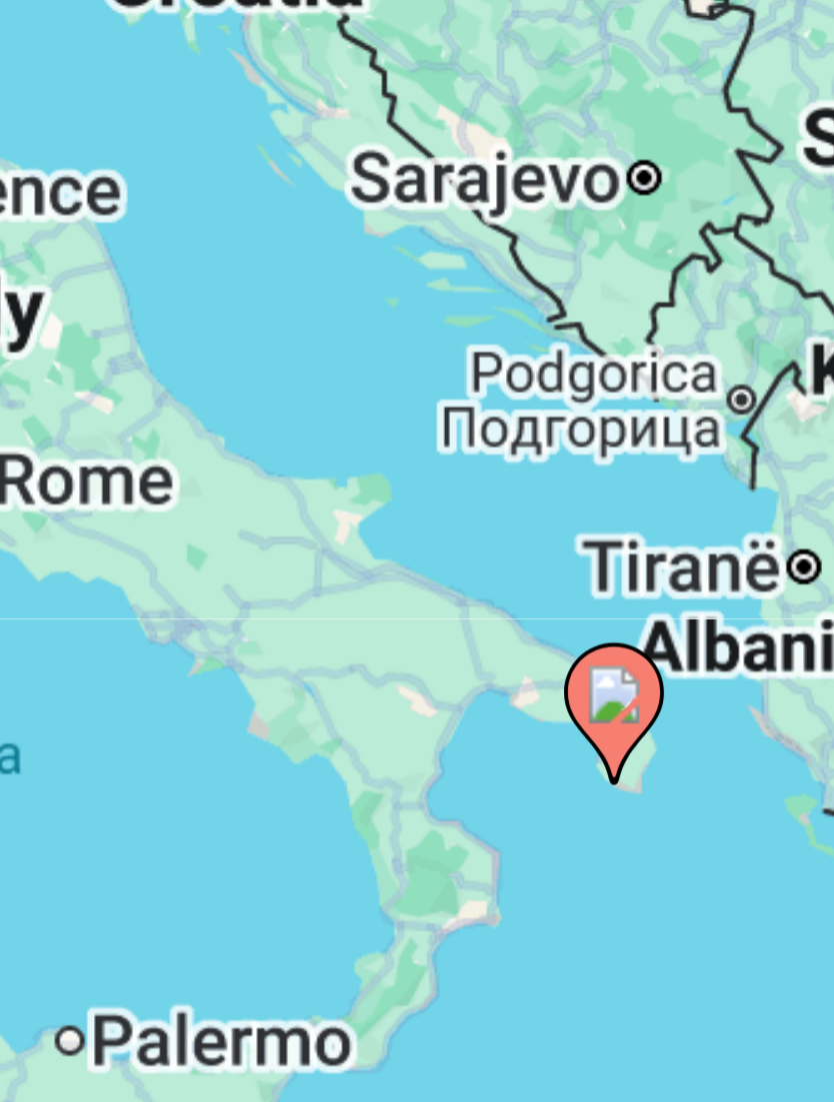
type input "**********"
click at [490, 419] on image "Main content" at bounding box center [496, 425] width 12 height 12
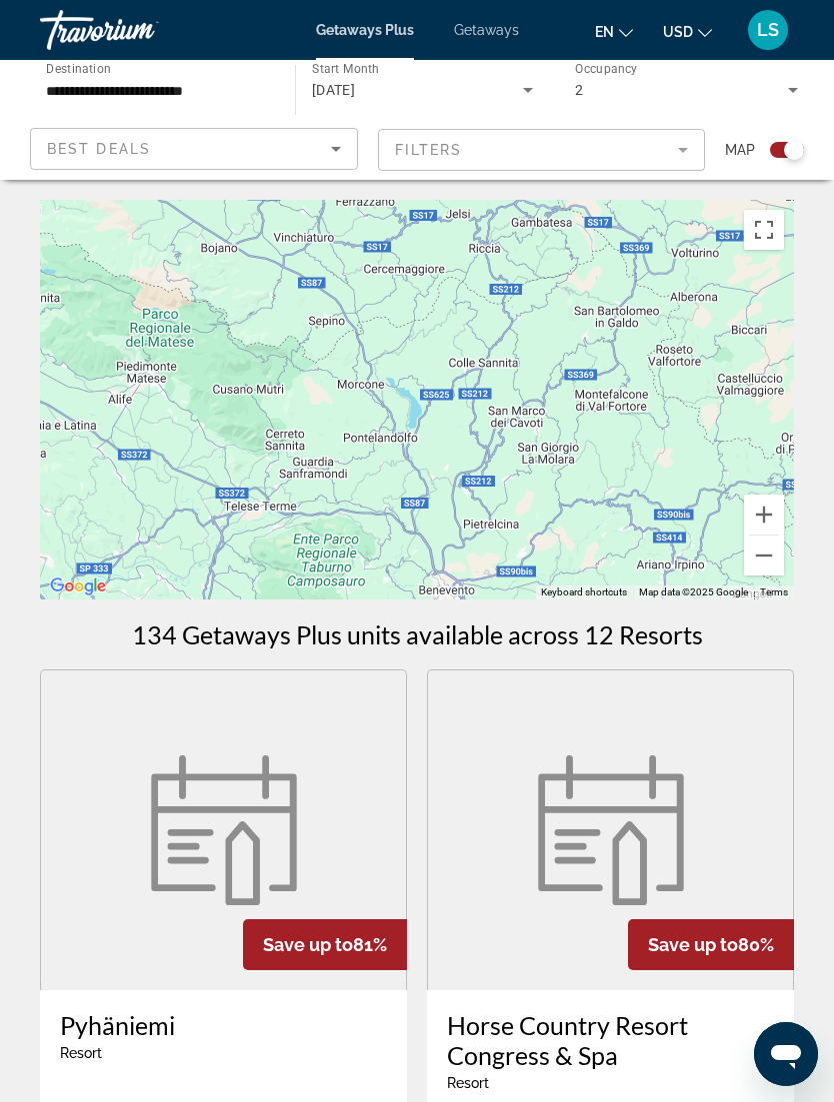
click at [763, 553] on button "Zoom out" at bounding box center [764, 556] width 40 height 40
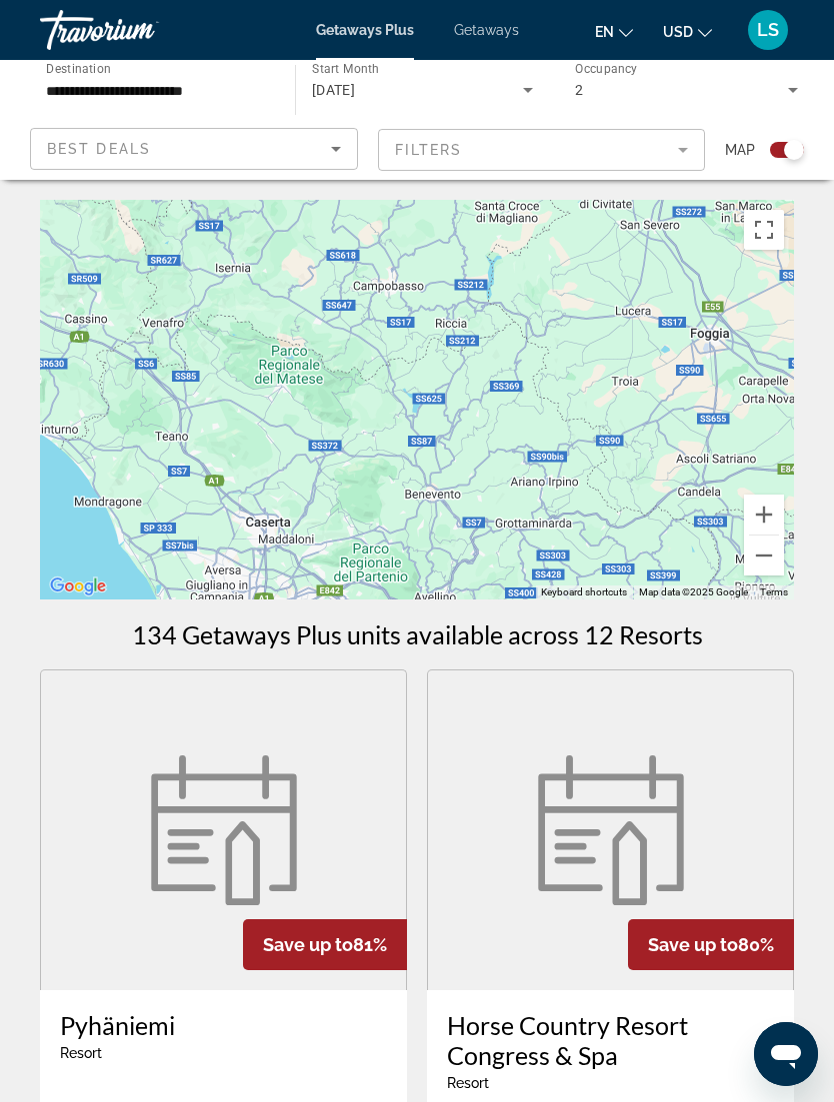
click at [774, 551] on button "Zoom out" at bounding box center [764, 556] width 40 height 40
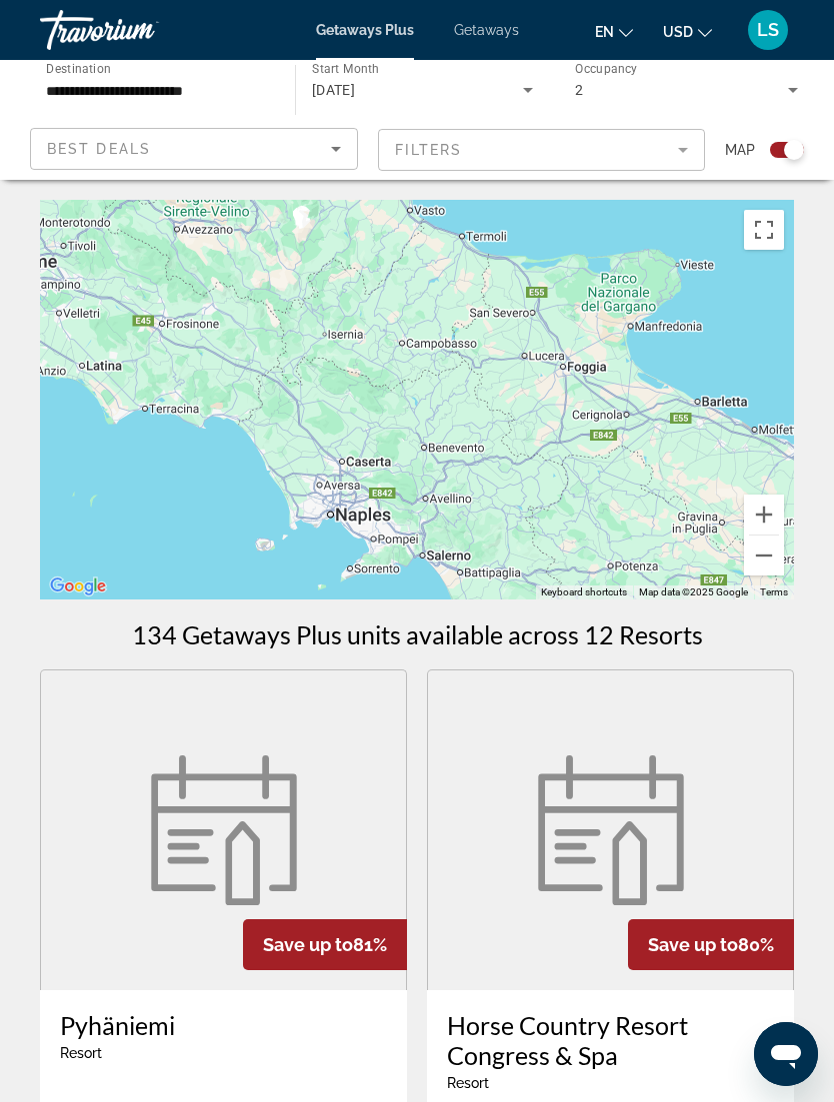
click at [763, 546] on button "Zoom out" at bounding box center [764, 556] width 40 height 40
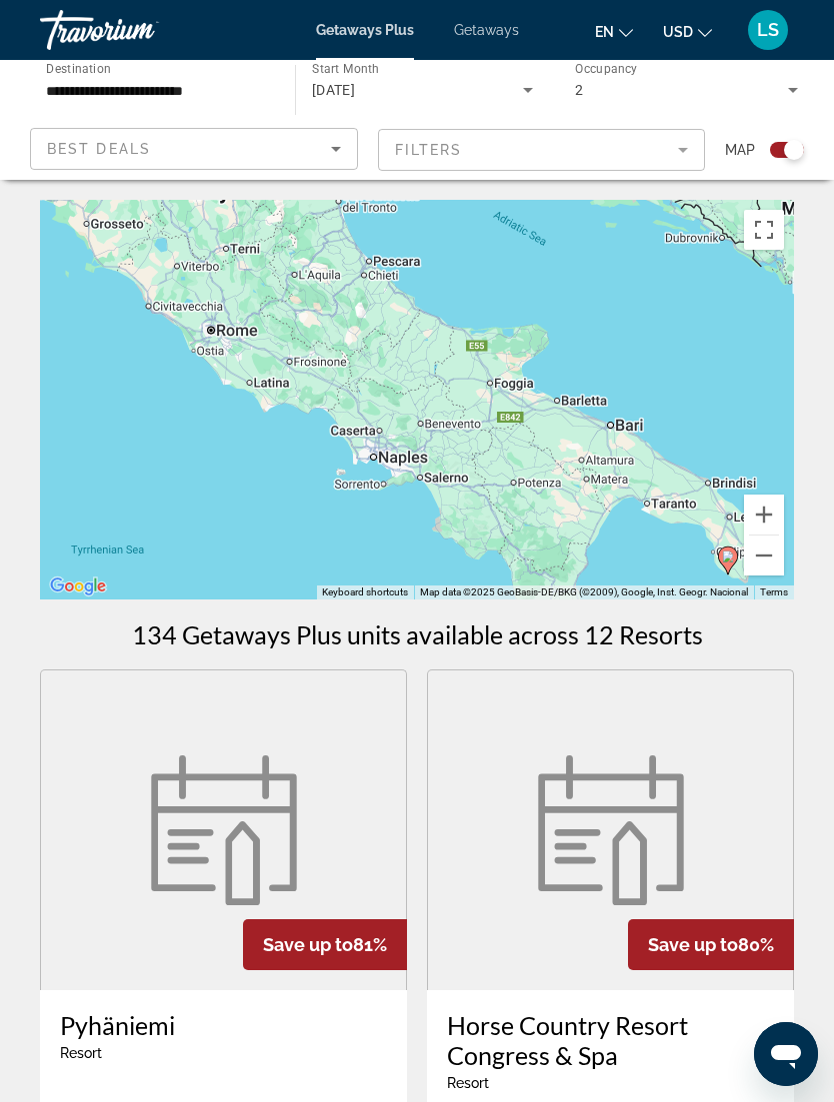
click at [769, 568] on button "Zoom out" at bounding box center [764, 556] width 40 height 40
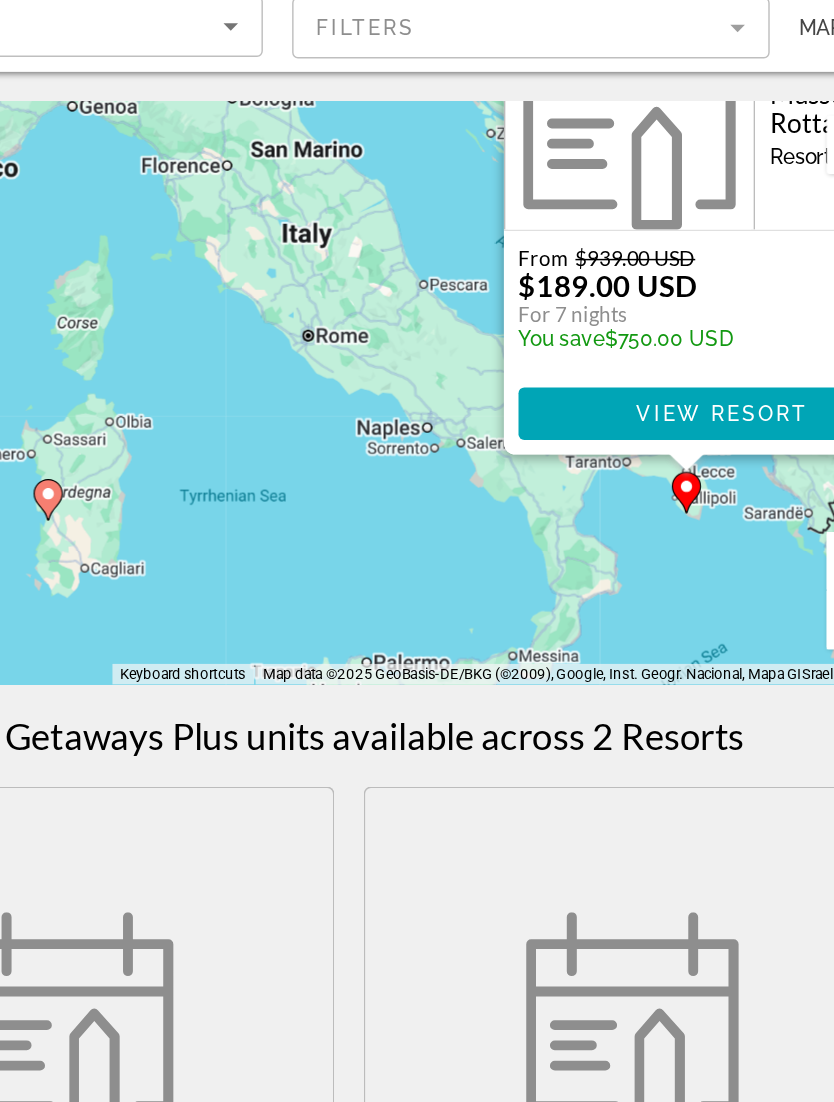
click at [613, 406] on span "View Resort" at bounding box center [672, 414] width 118 height 16
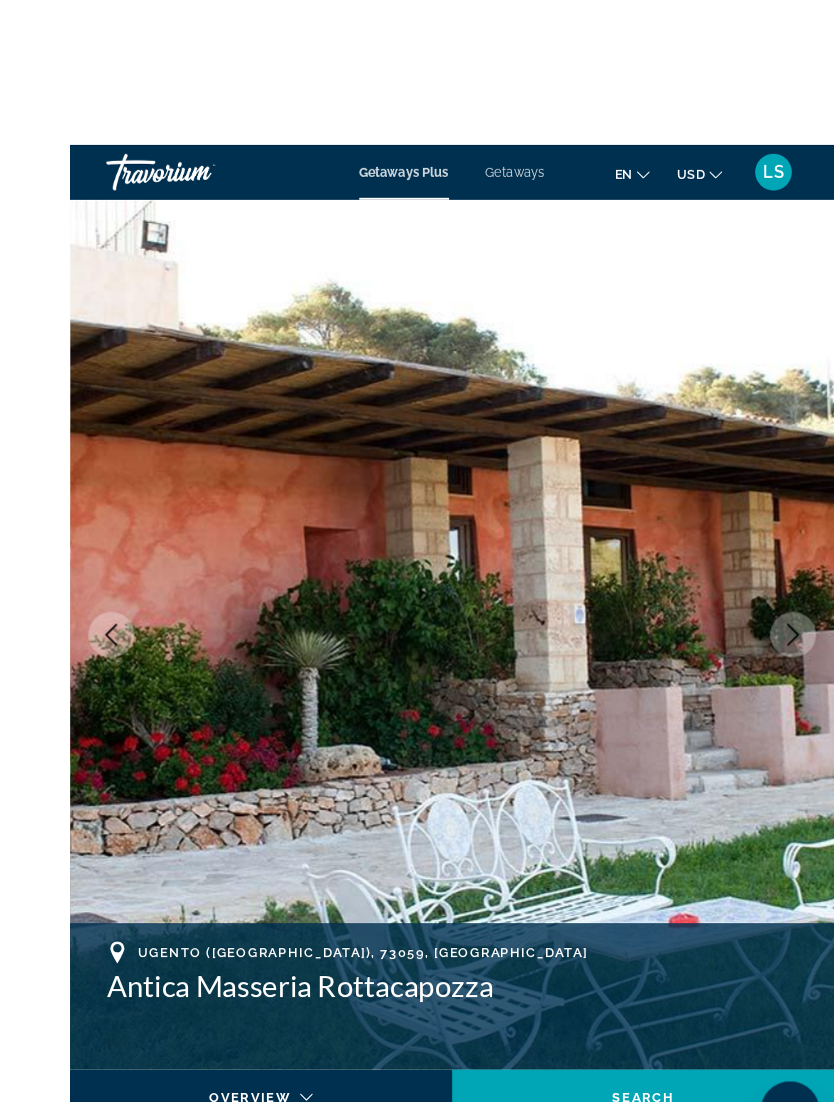
scroll to position [34, 0]
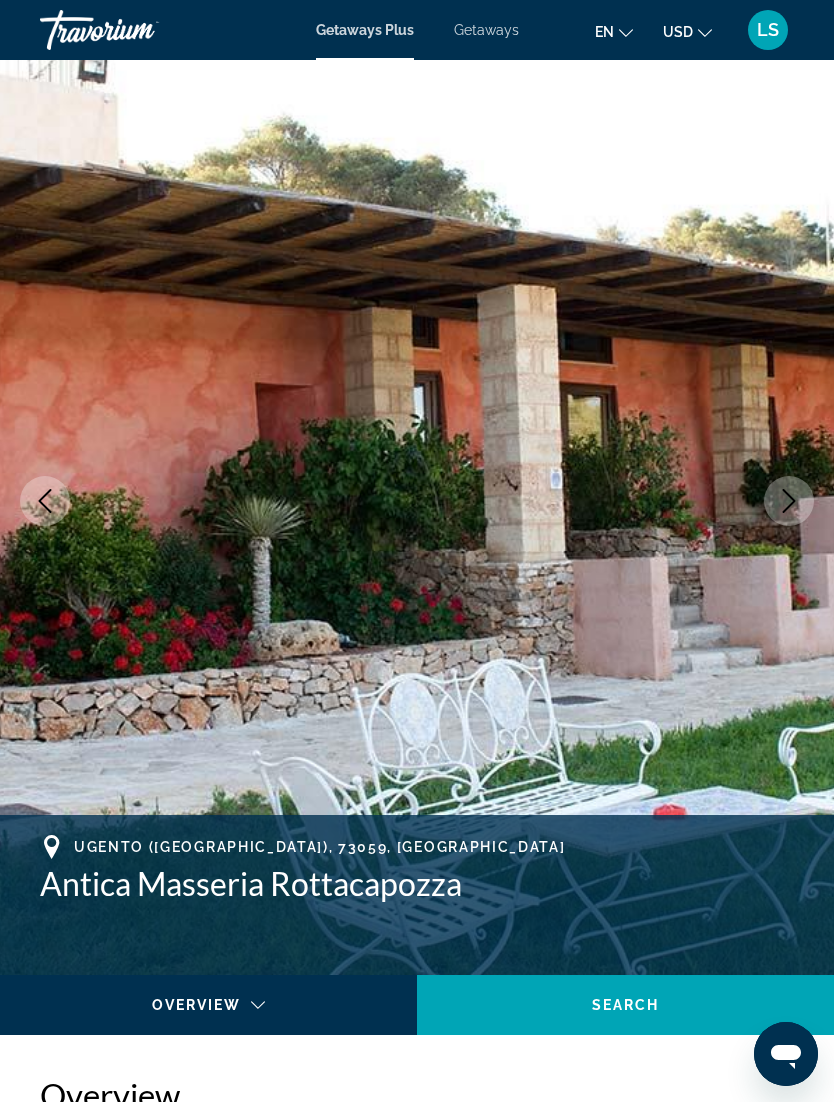
click at [782, 496] on icon "Next image" at bounding box center [789, 501] width 24 height 24
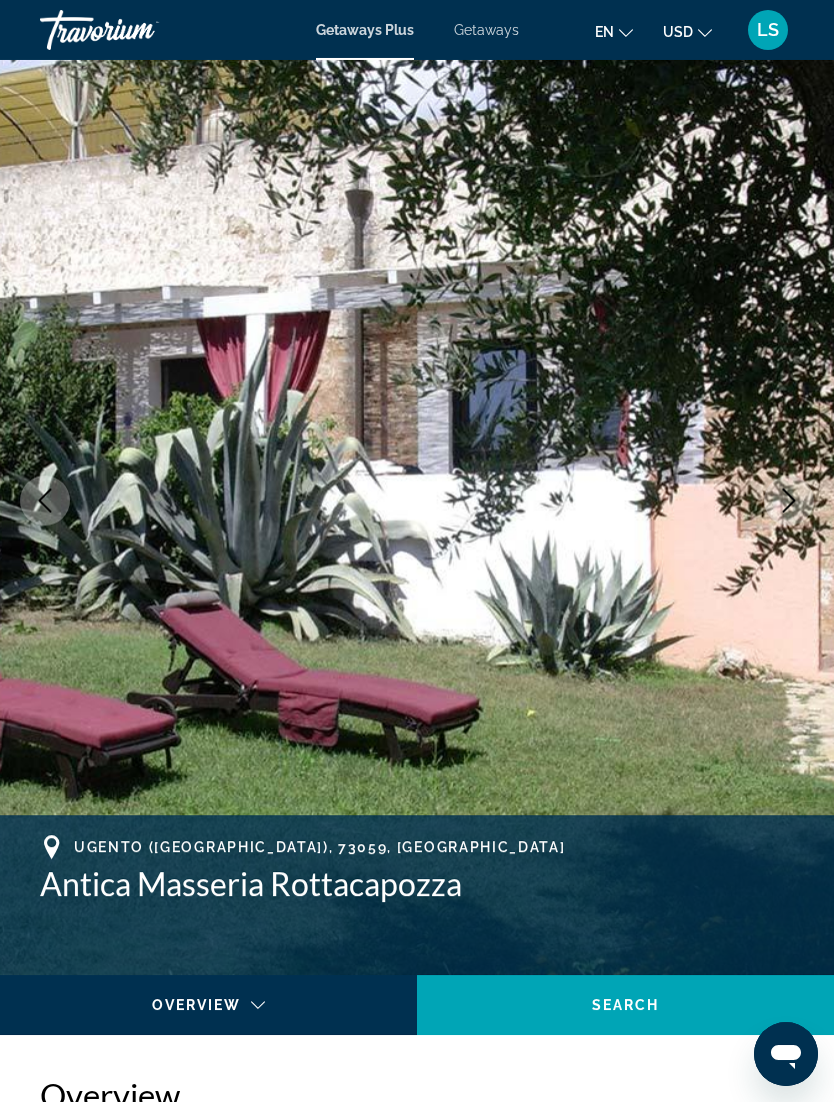
click at [797, 504] on icon "Next image" at bounding box center [789, 501] width 24 height 24
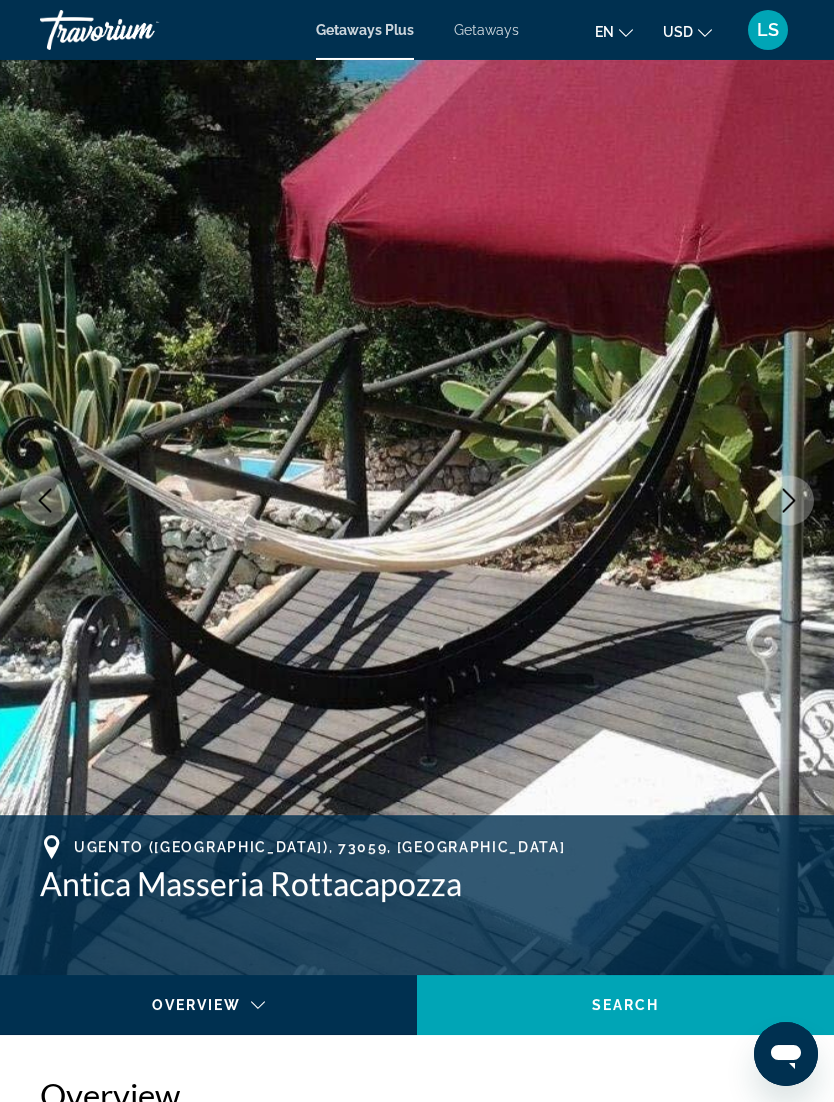
click at [790, 526] on img "Main content" at bounding box center [417, 500] width 834 height 949
click at [781, 520] on button "Next image" at bounding box center [789, 501] width 50 height 50
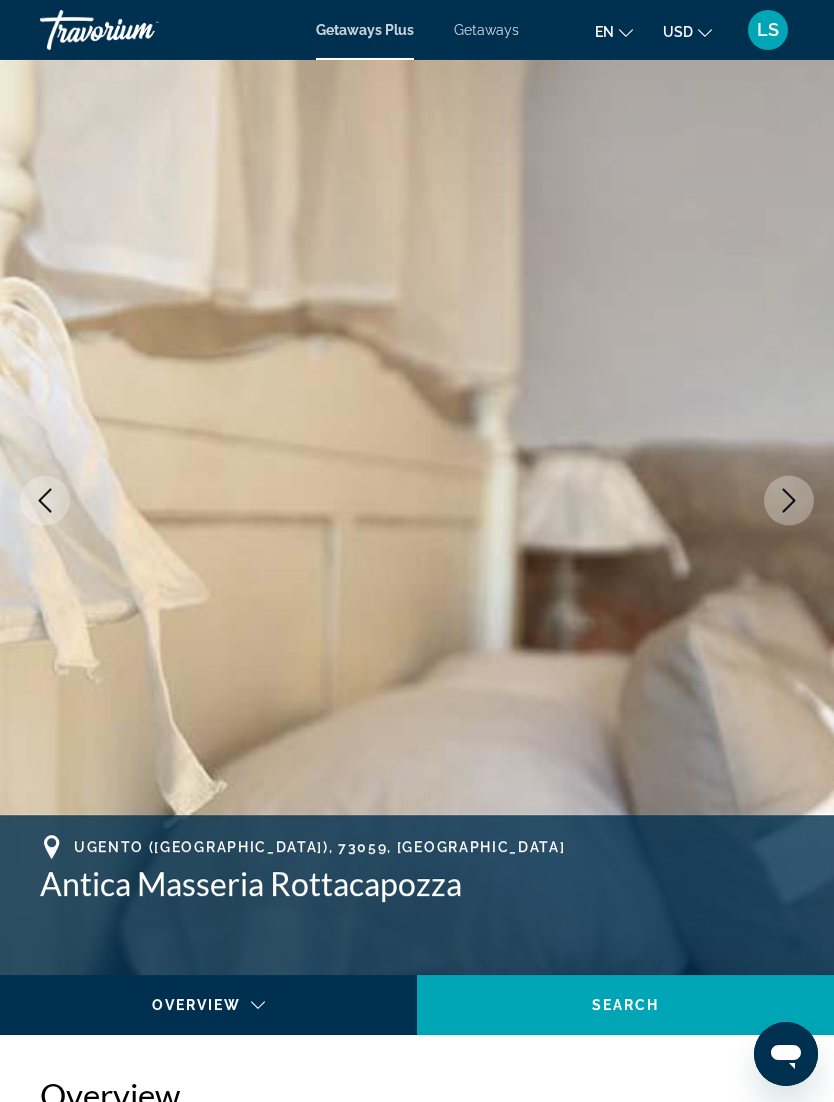
click at [780, 527] on img "Main content" at bounding box center [417, 500] width 834 height 949
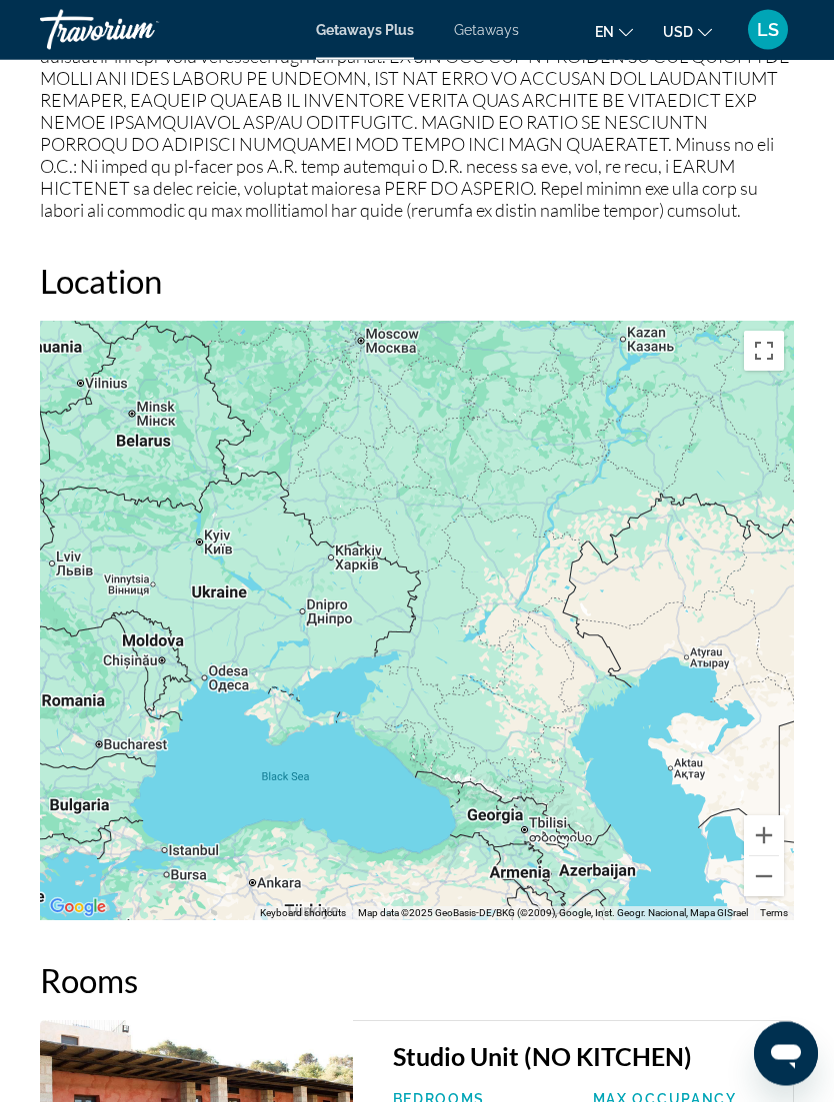
scroll to position [3189, 0]
click at [769, 874] on button "Zoom out" at bounding box center [764, 877] width 40 height 40
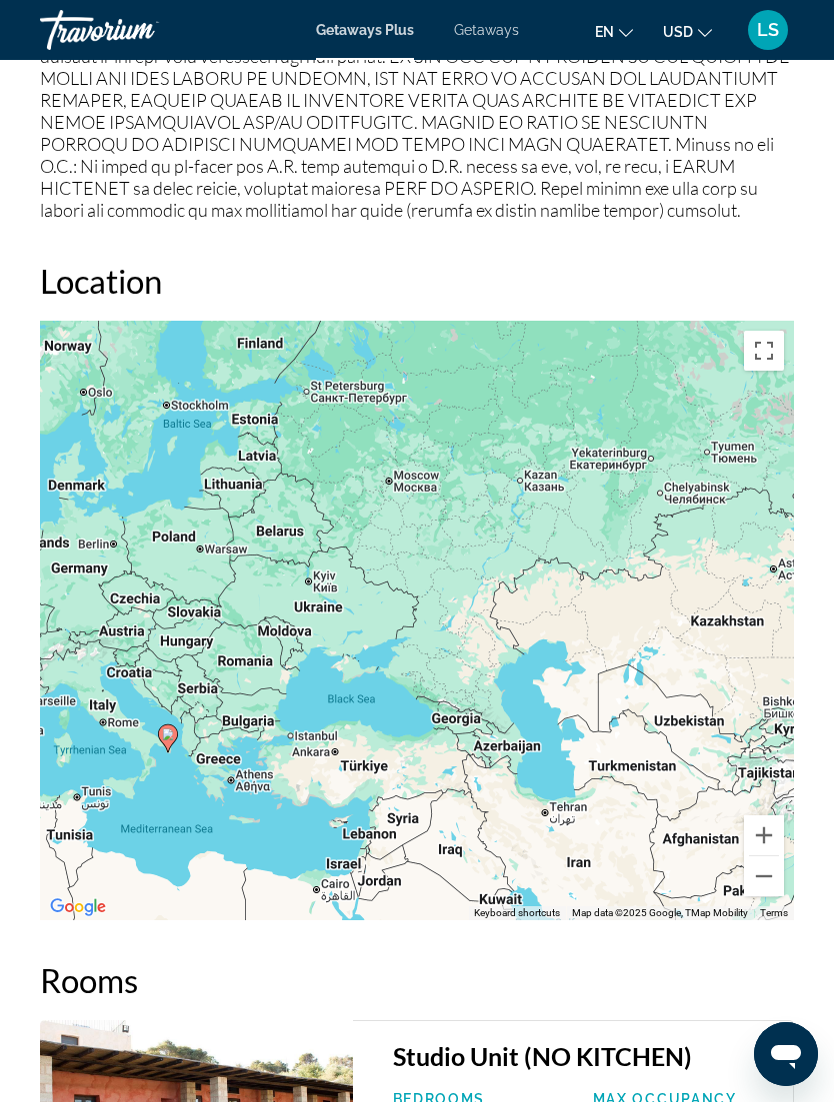
click at [767, 879] on button "Zoom out" at bounding box center [764, 877] width 40 height 40
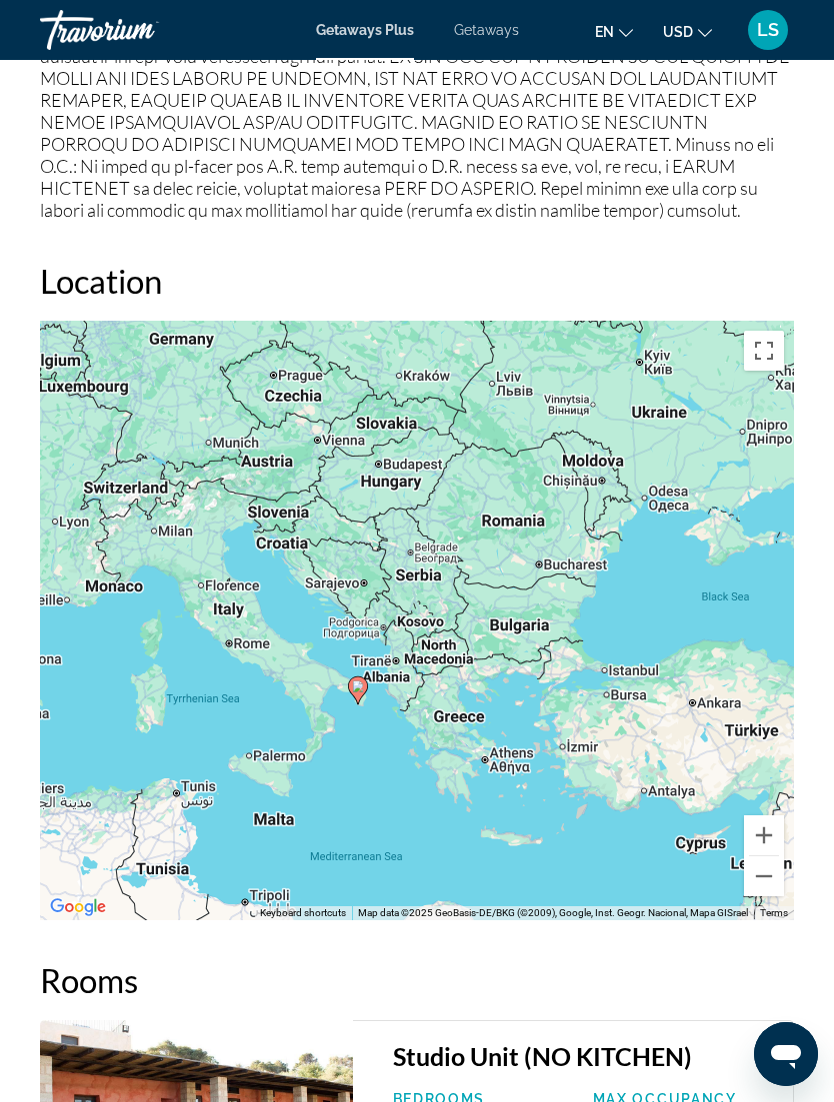
scroll to position [3225, 0]
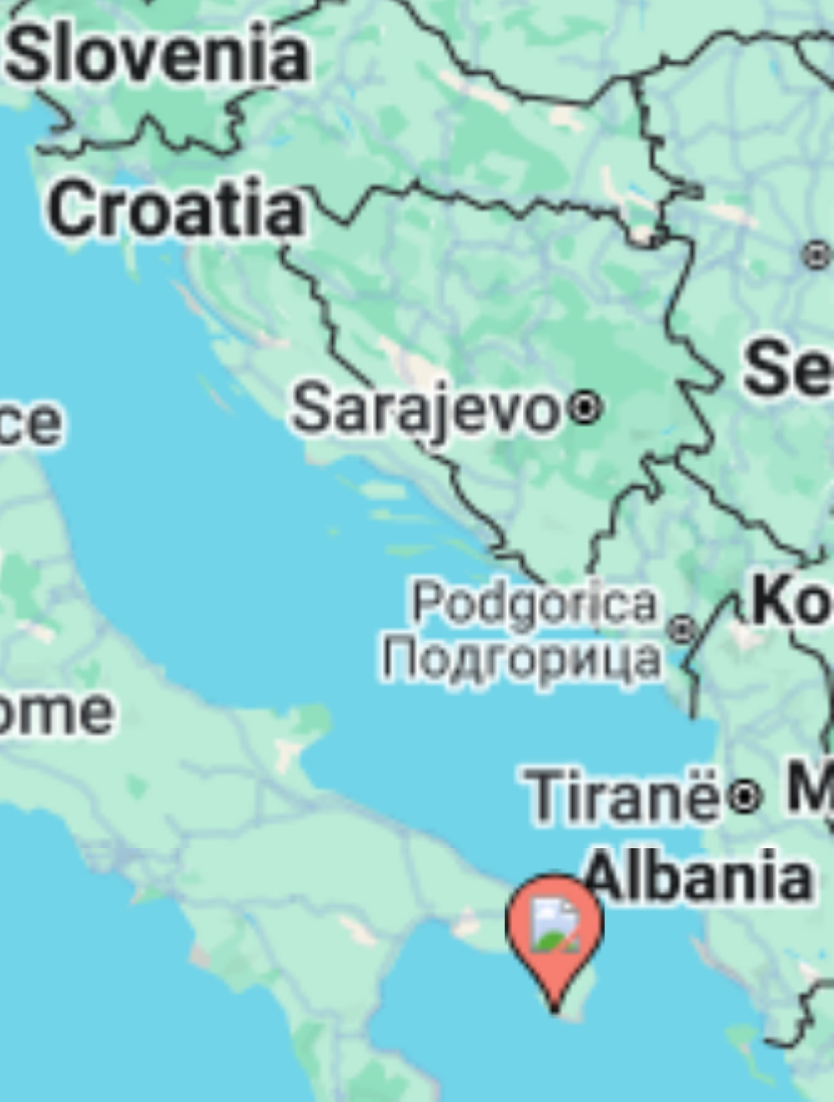
click at [383, 711] on image "Main content" at bounding box center [389, 717] width 12 height 12
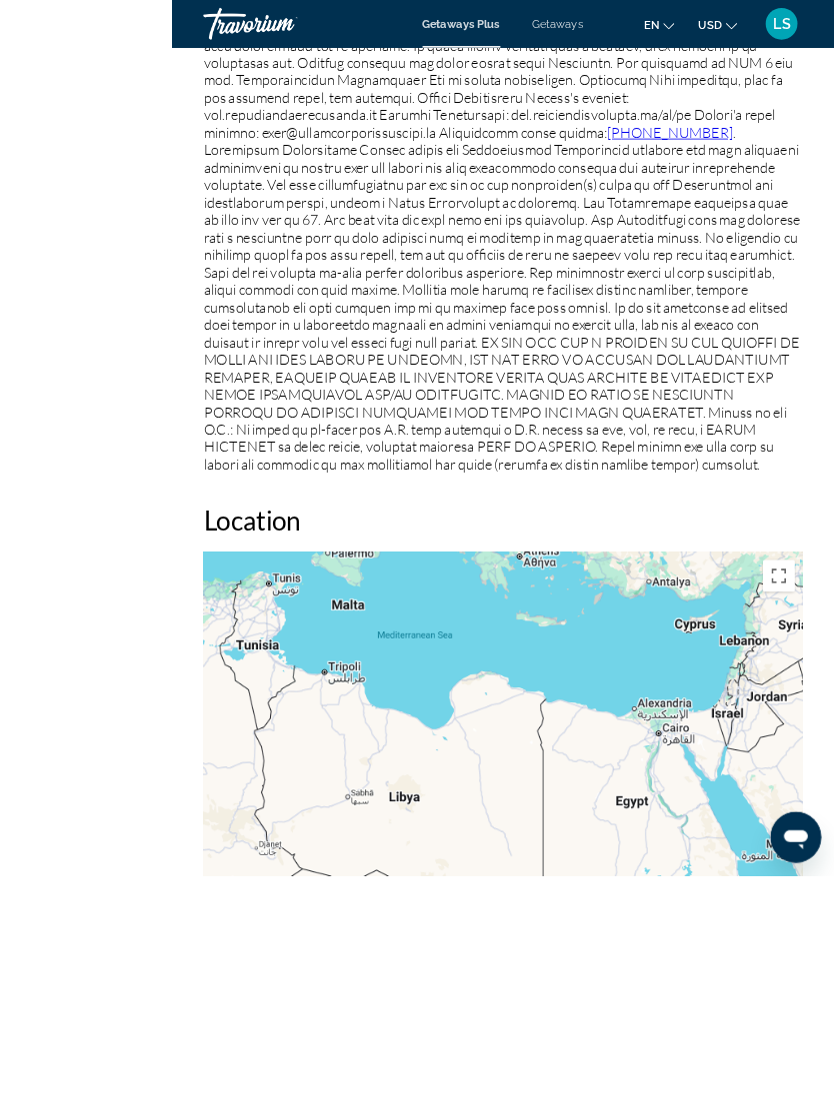
scroll to position [3069, 0]
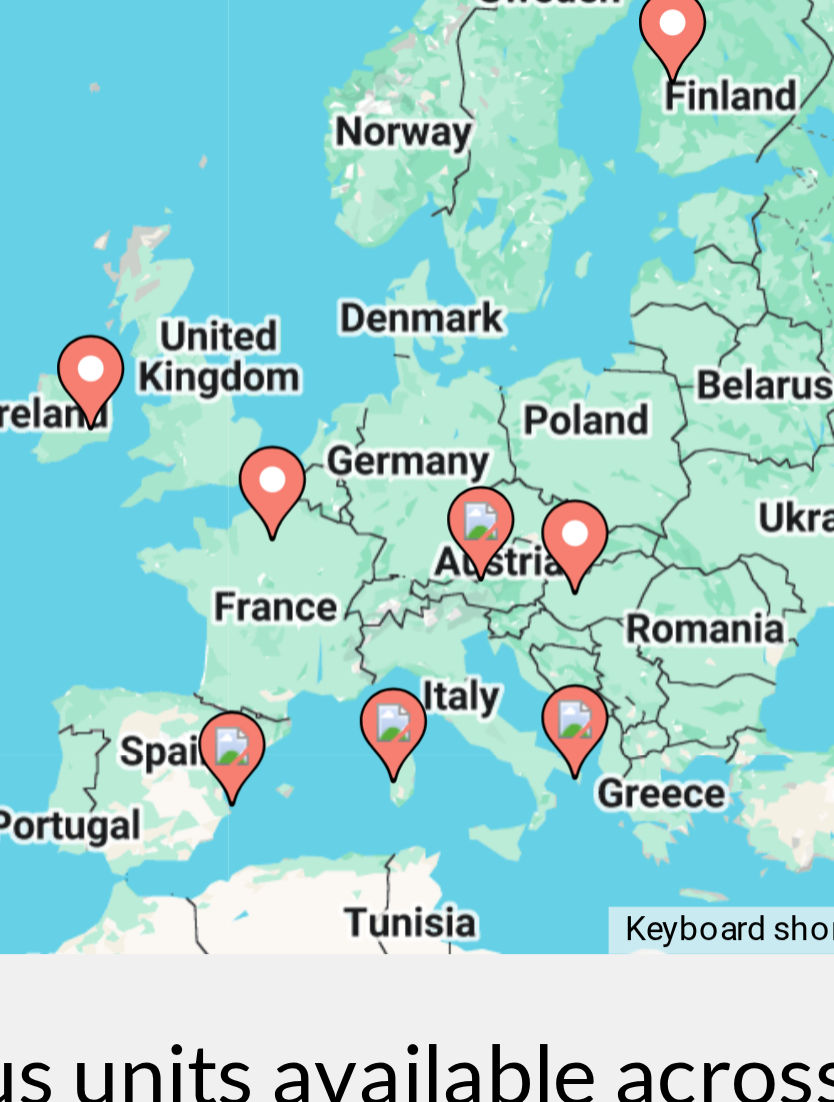
click at [388, 532] on image "Main content" at bounding box center [394, 538] width 12 height 12
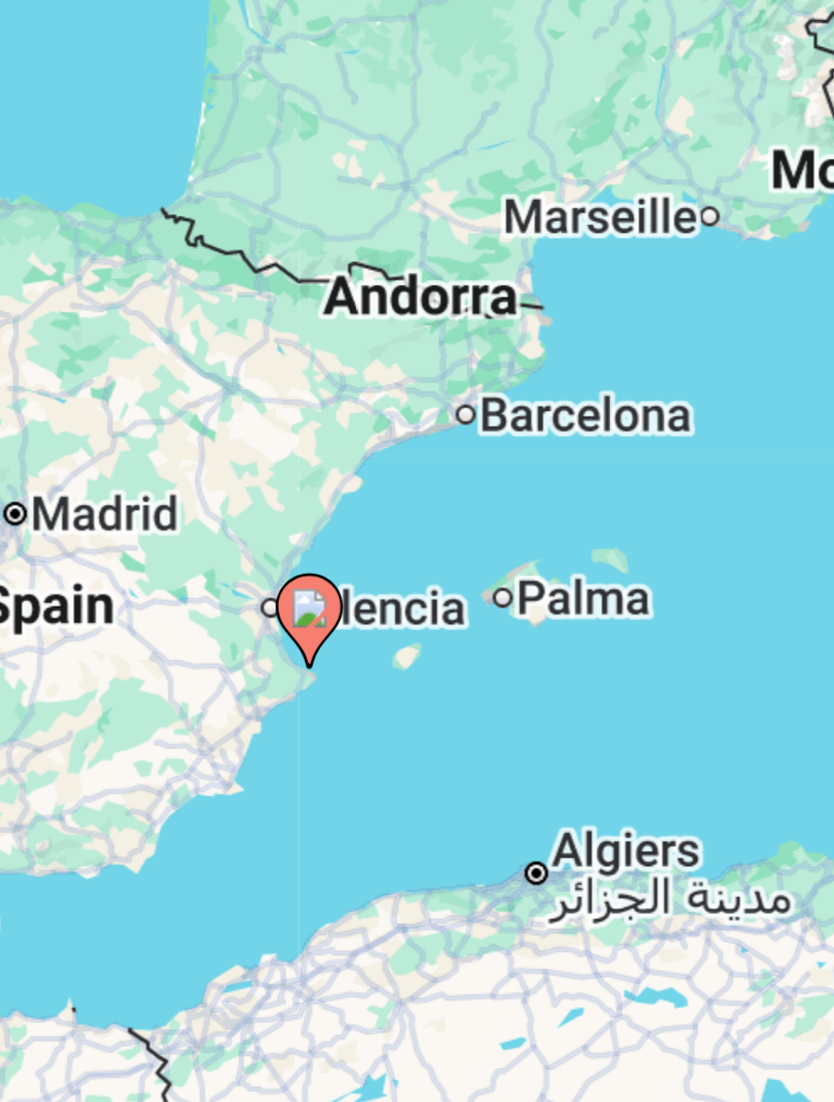
type input "**********"
click at [411, 375] on image "Main content" at bounding box center [417, 381] width 12 height 12
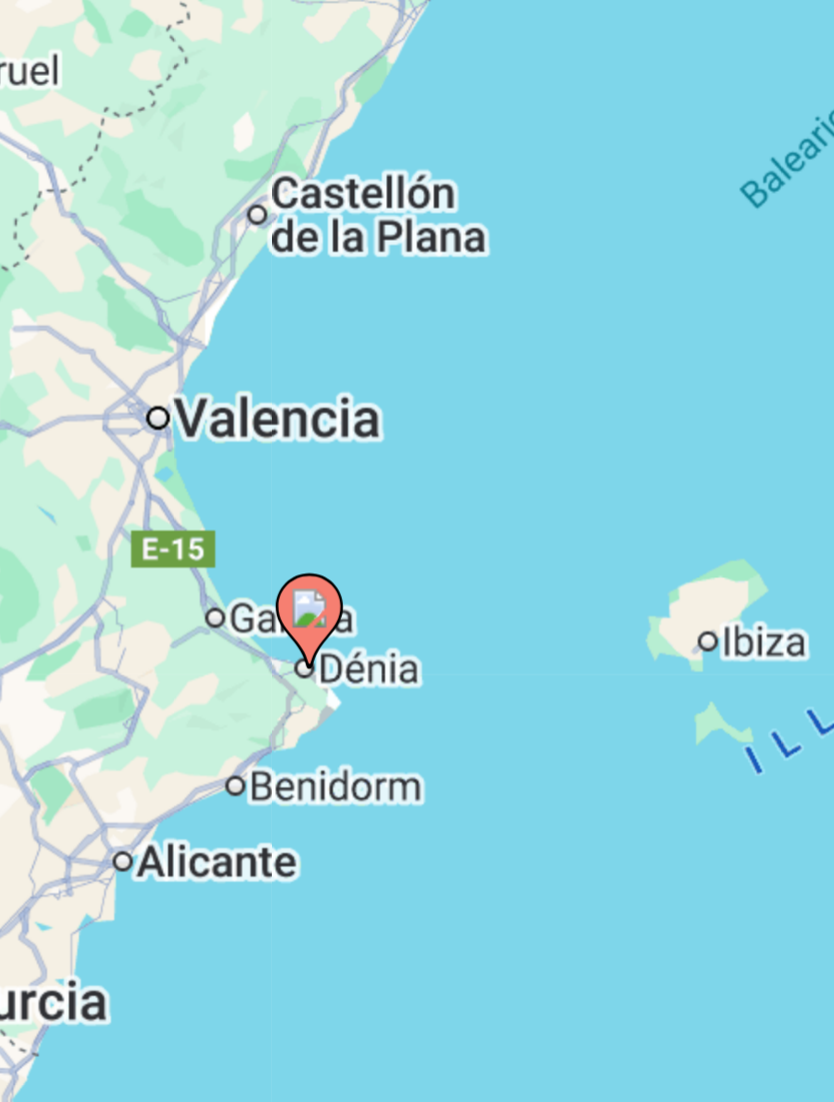
click at [411, 375] on image "Main content" at bounding box center [417, 381] width 12 height 12
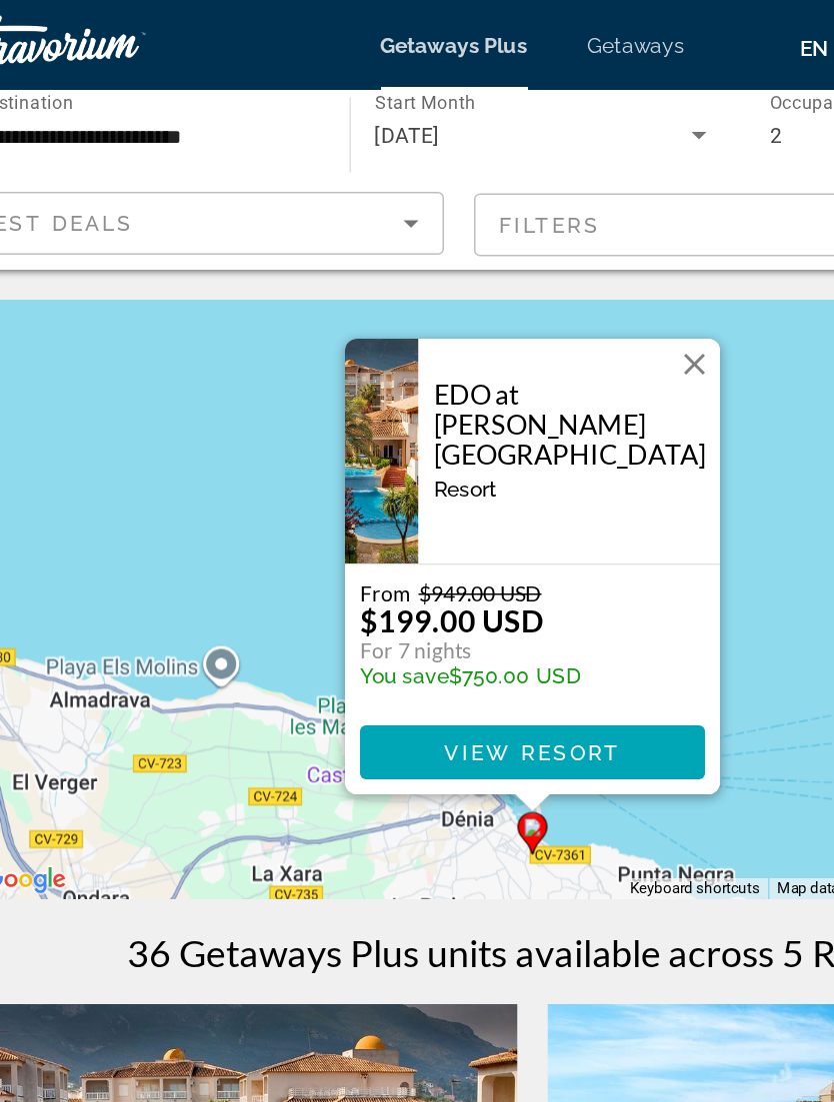
click at [419, 506] on span "Main content" at bounding box center [417, 502] width 230 height 48
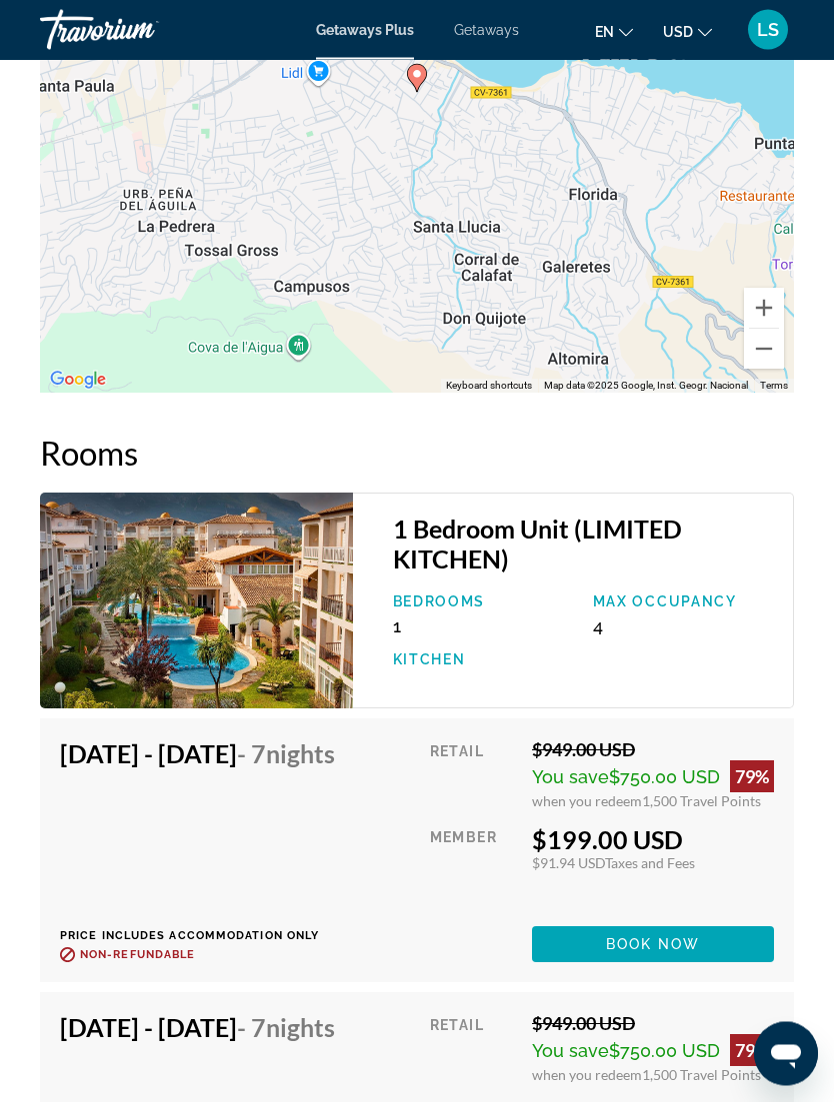
scroll to position [3985, 0]
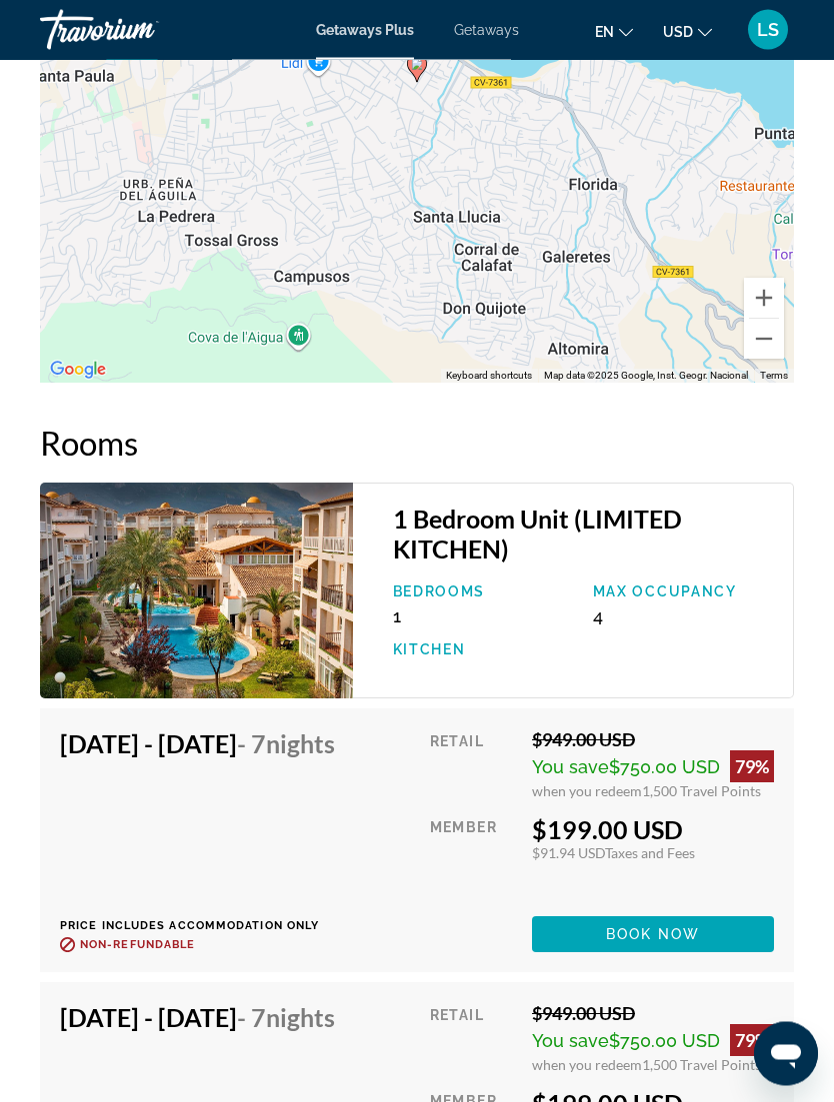
click at [727, 937] on span "Main content" at bounding box center [653, 935] width 242 height 48
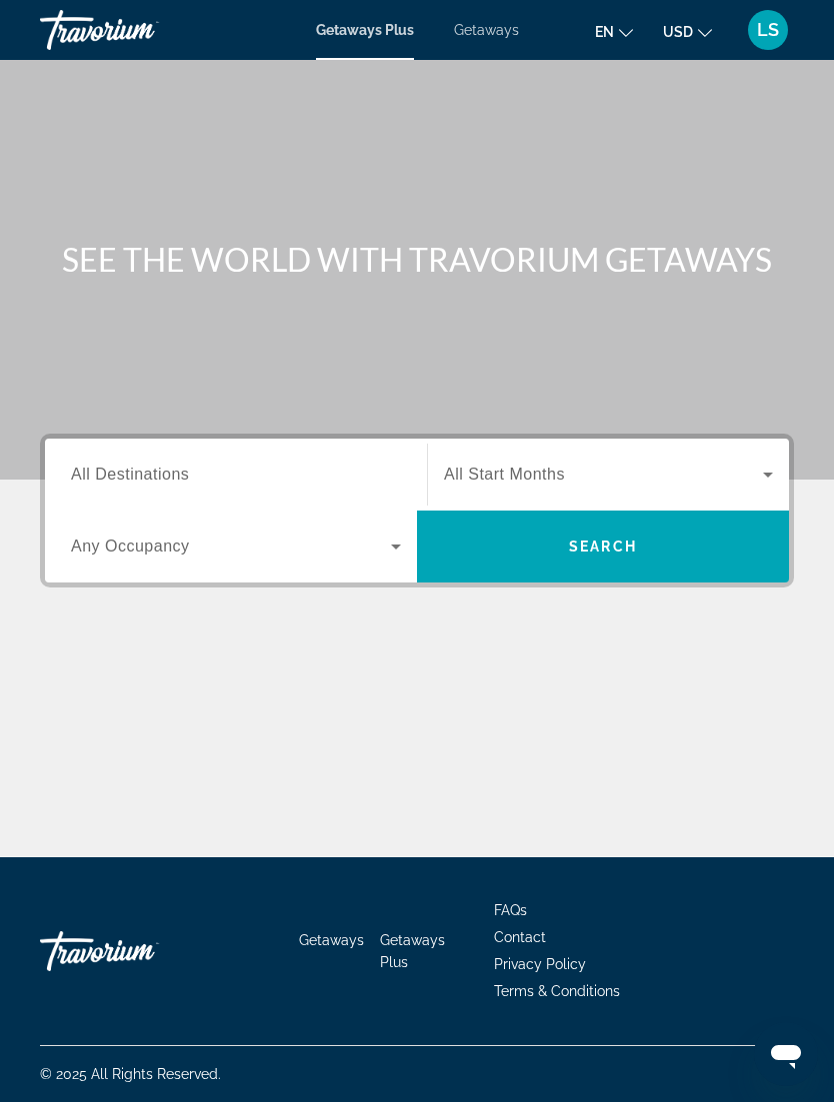
click at [758, 469] on icon "Search widget" at bounding box center [768, 475] width 24 height 24
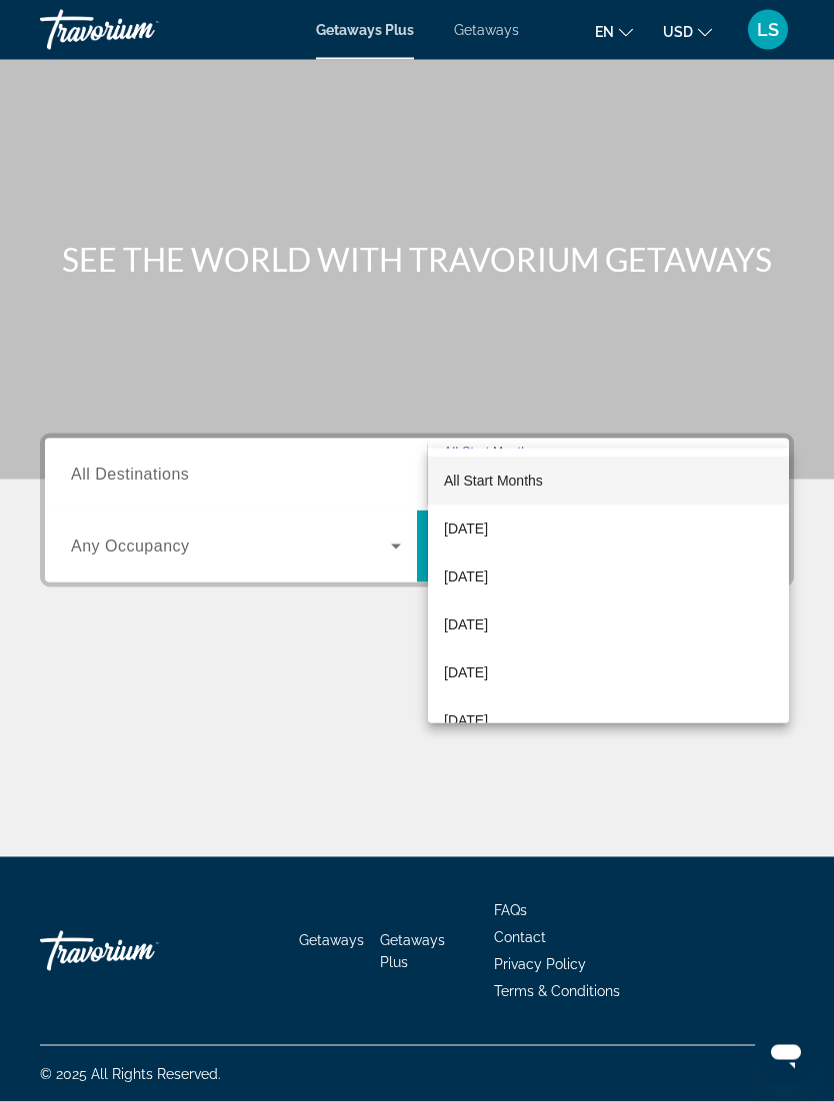
scroll to position [64, 0]
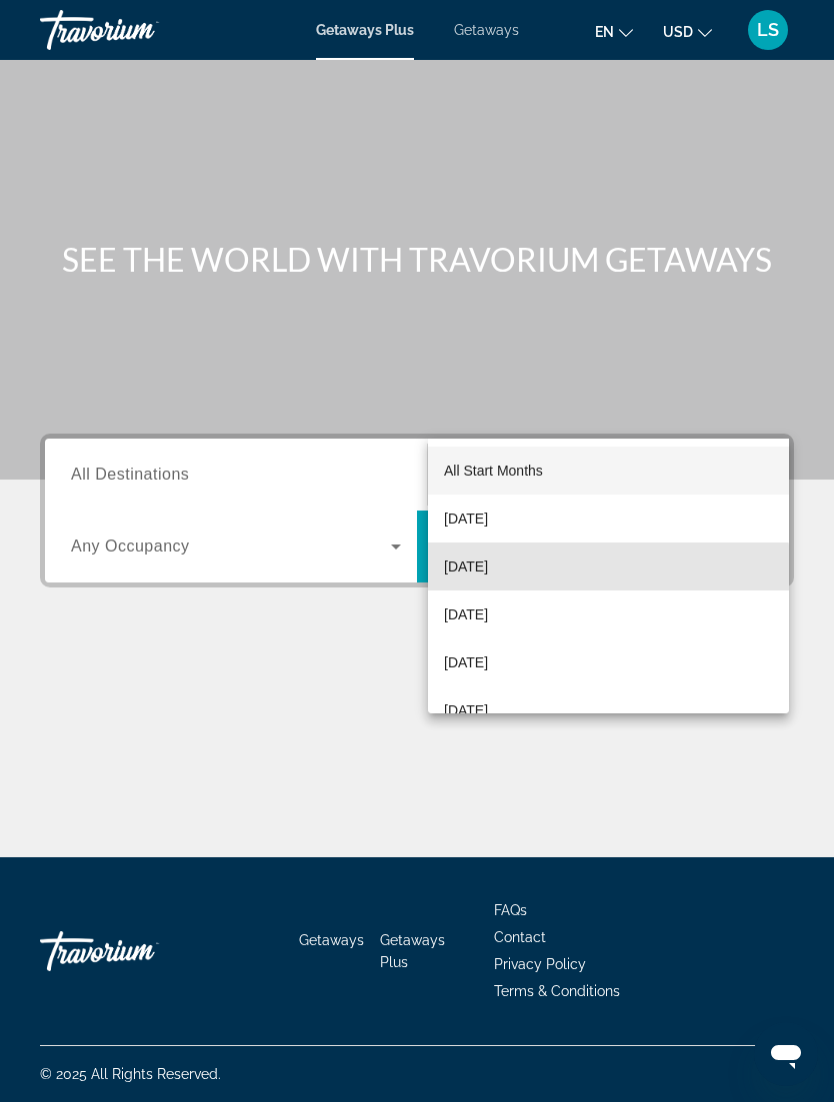
click at [587, 580] on mat-option "[DATE]" at bounding box center [608, 567] width 361 height 48
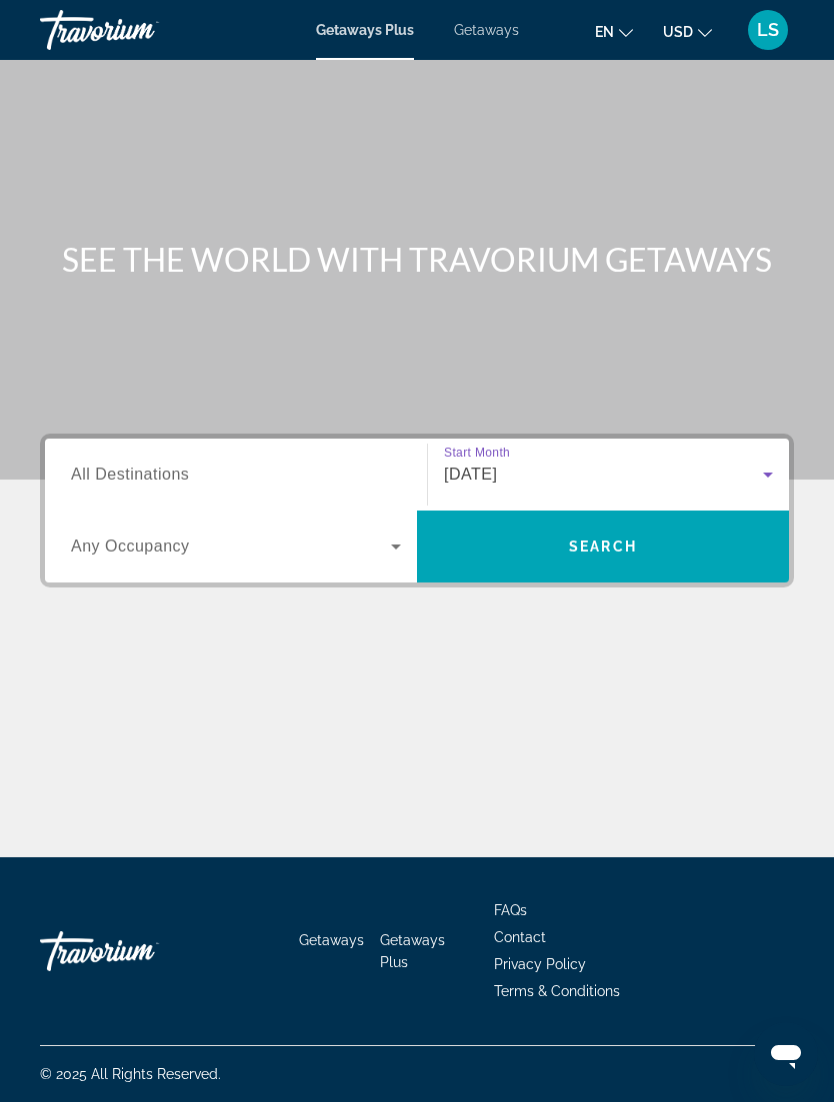
click at [398, 535] on icon "Search widget" at bounding box center [396, 547] width 24 height 24
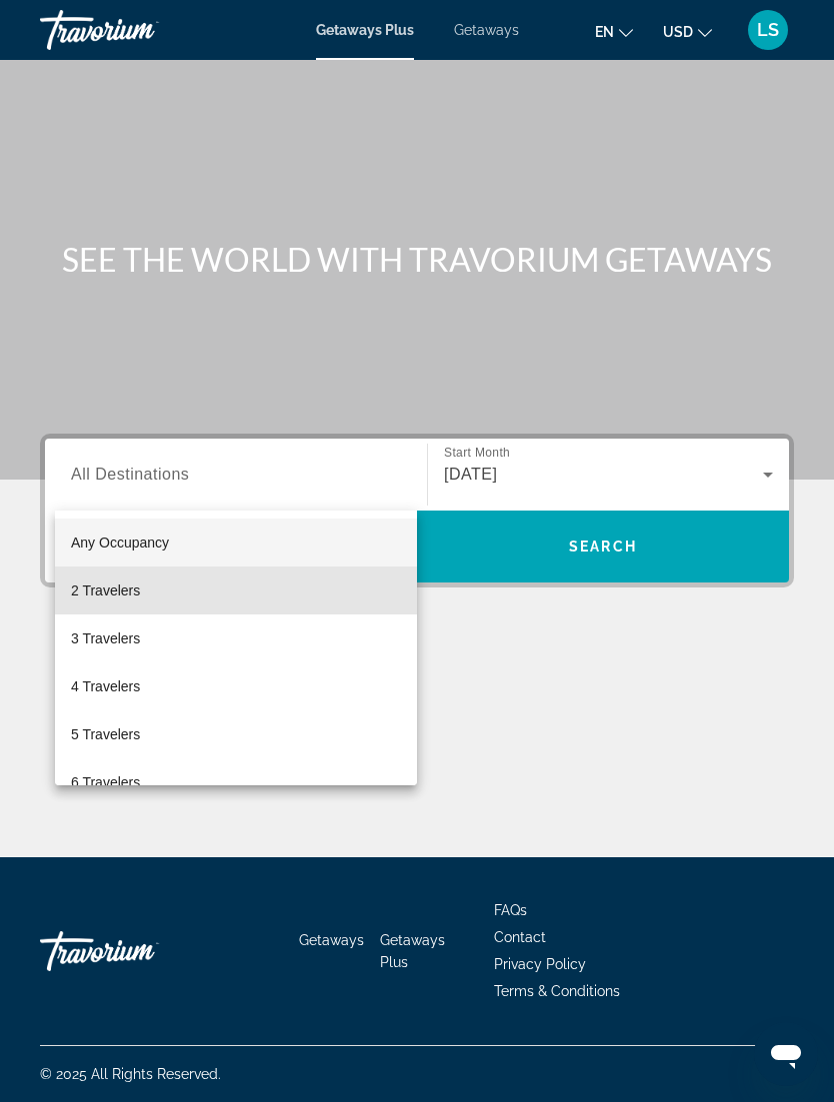
click at [265, 603] on mat-option "2 Travelers" at bounding box center [236, 591] width 362 height 48
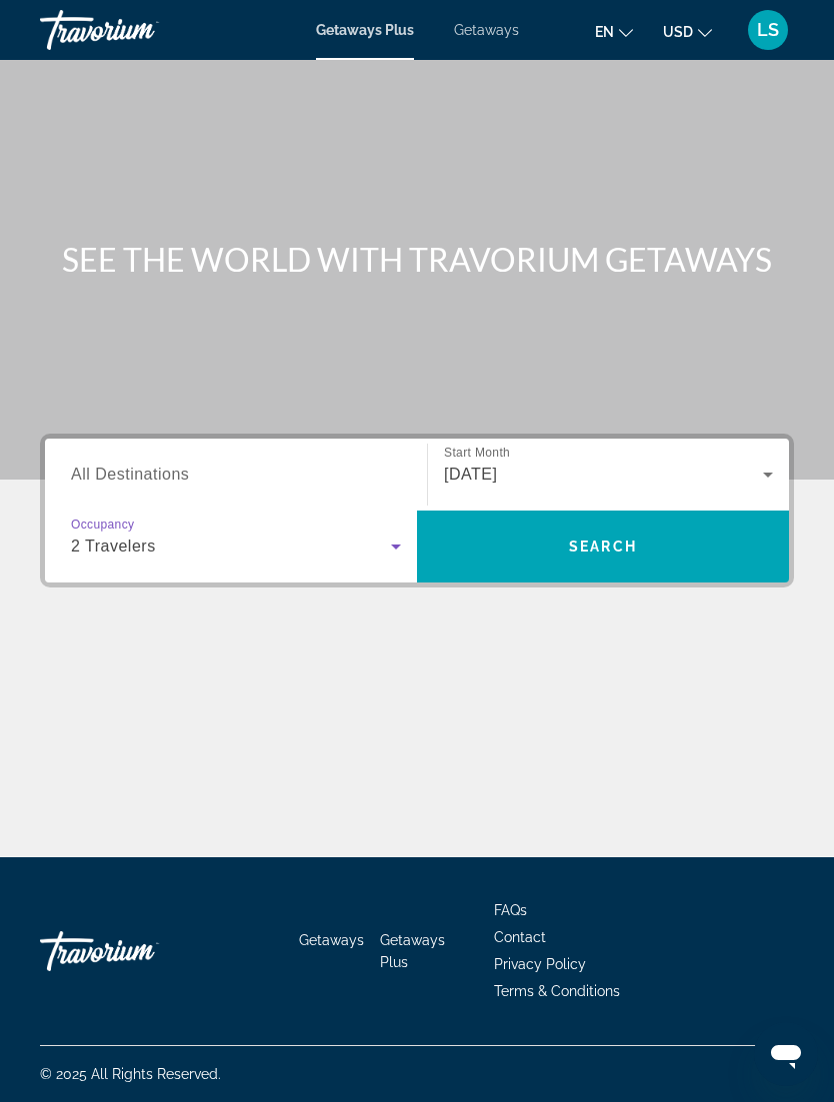
click at [286, 464] on input "Destination All Destinations" at bounding box center [236, 476] width 330 height 24
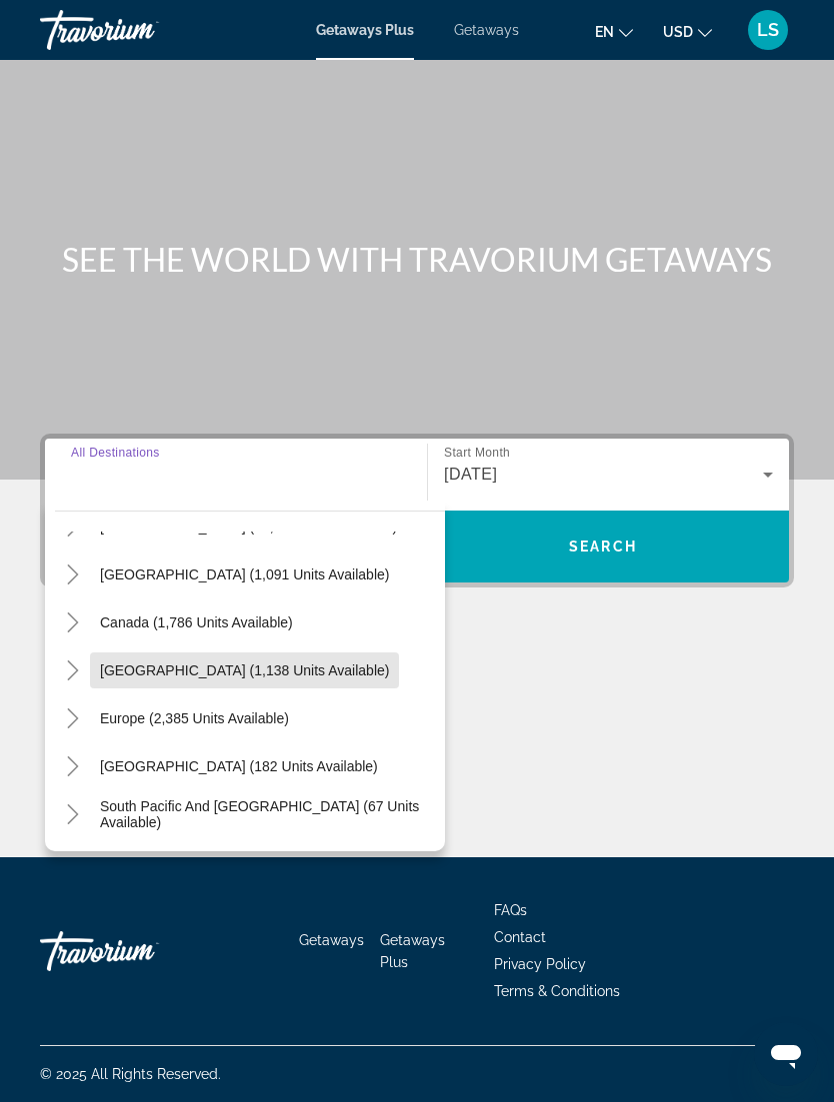
scroll to position [88, 0]
click at [281, 694] on span "Search widget" at bounding box center [194, 718] width 209 height 48
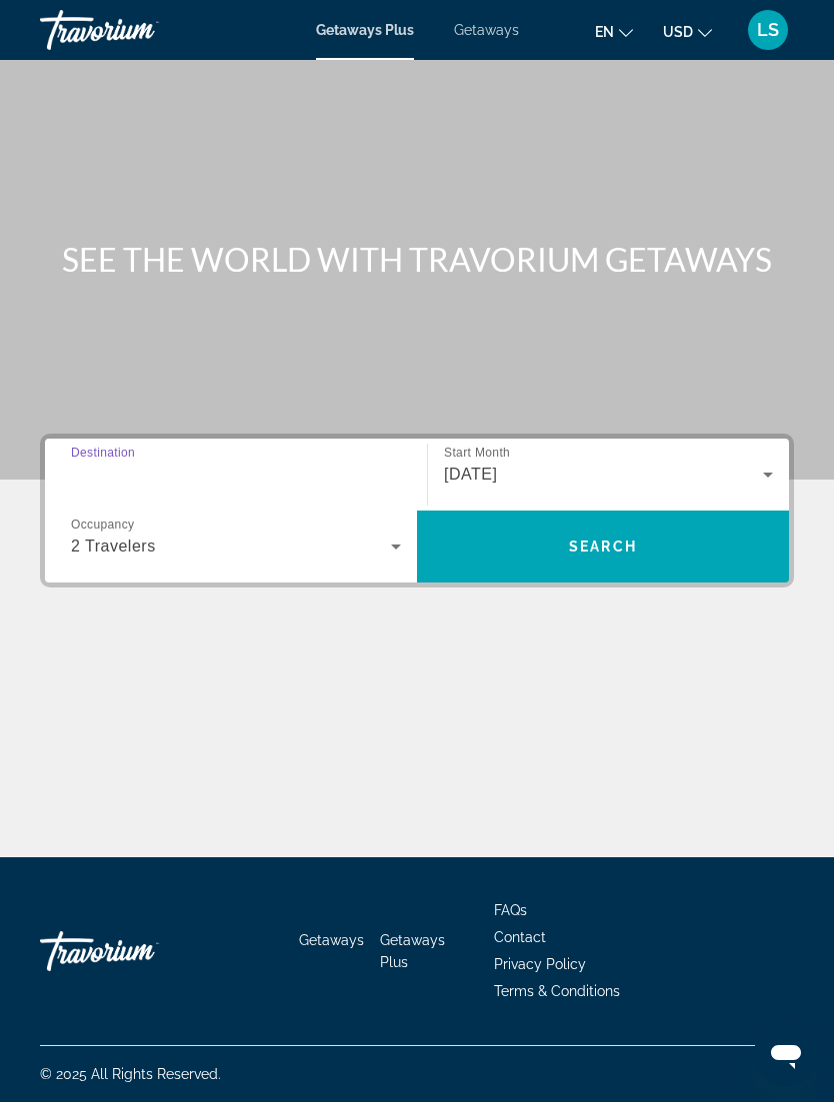
type input "**********"
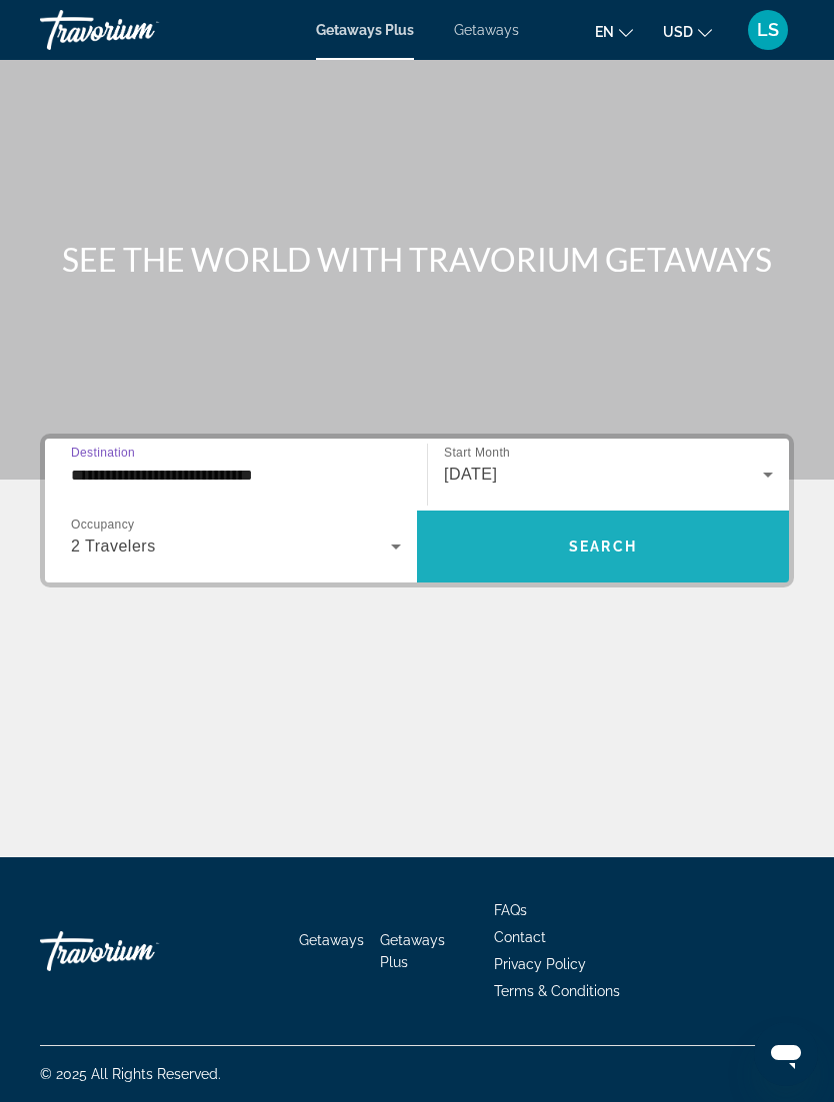
click at [750, 523] on span "Search widget" at bounding box center [603, 547] width 372 height 48
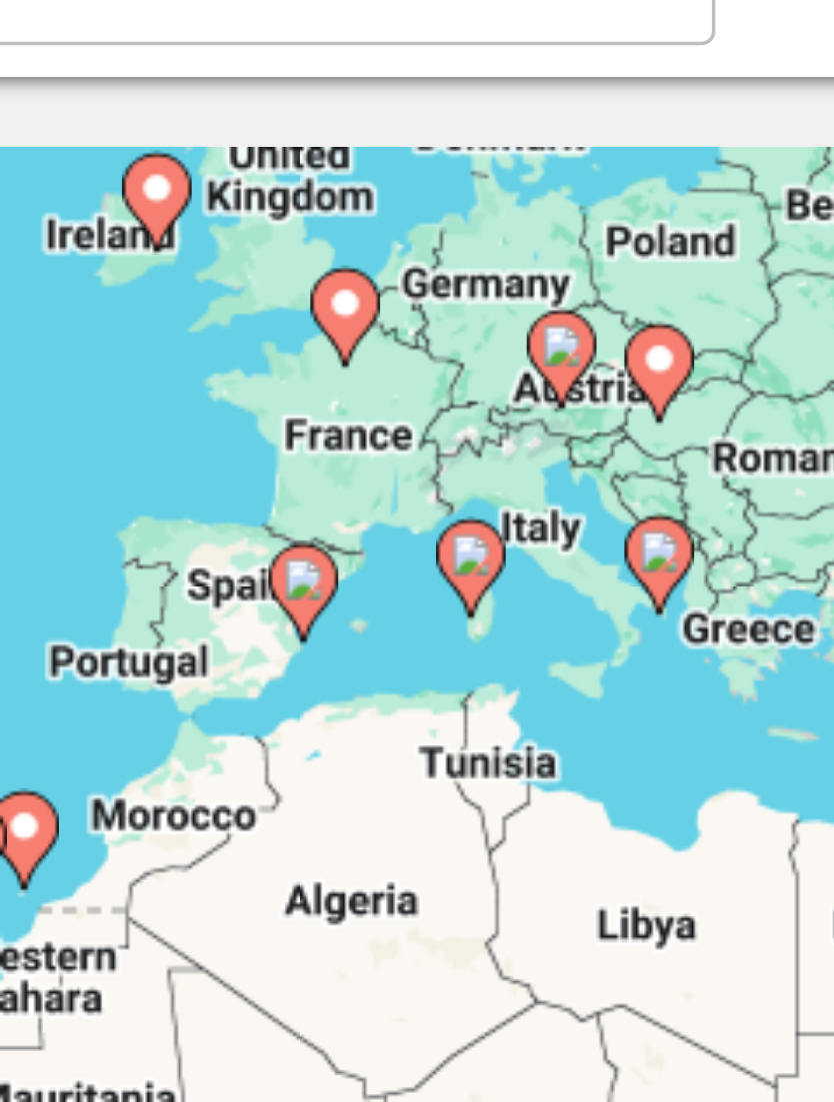
click at [629, 311] on image "Main content" at bounding box center [635, 317] width 12 height 12
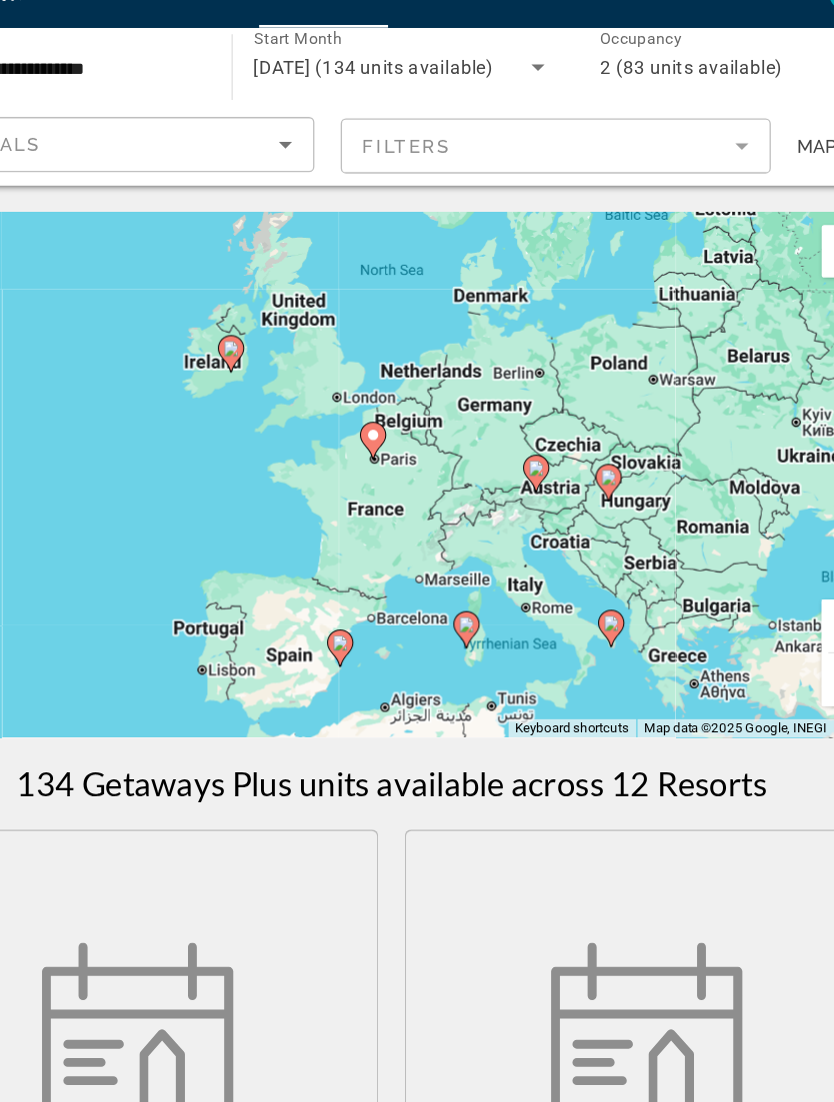
click at [468, 508] on image "Main content" at bounding box center [474, 514] width 12 height 12
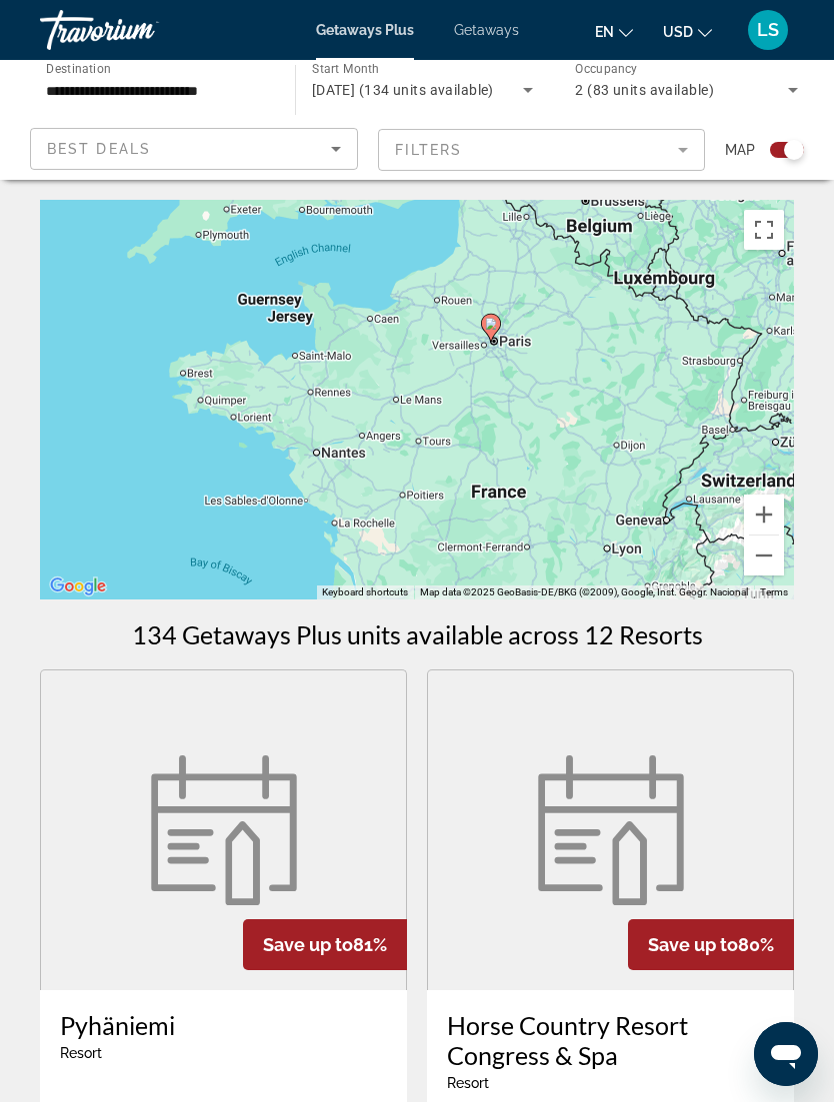
click at [491, 324] on image "Main content" at bounding box center [491, 324] width 12 height 12
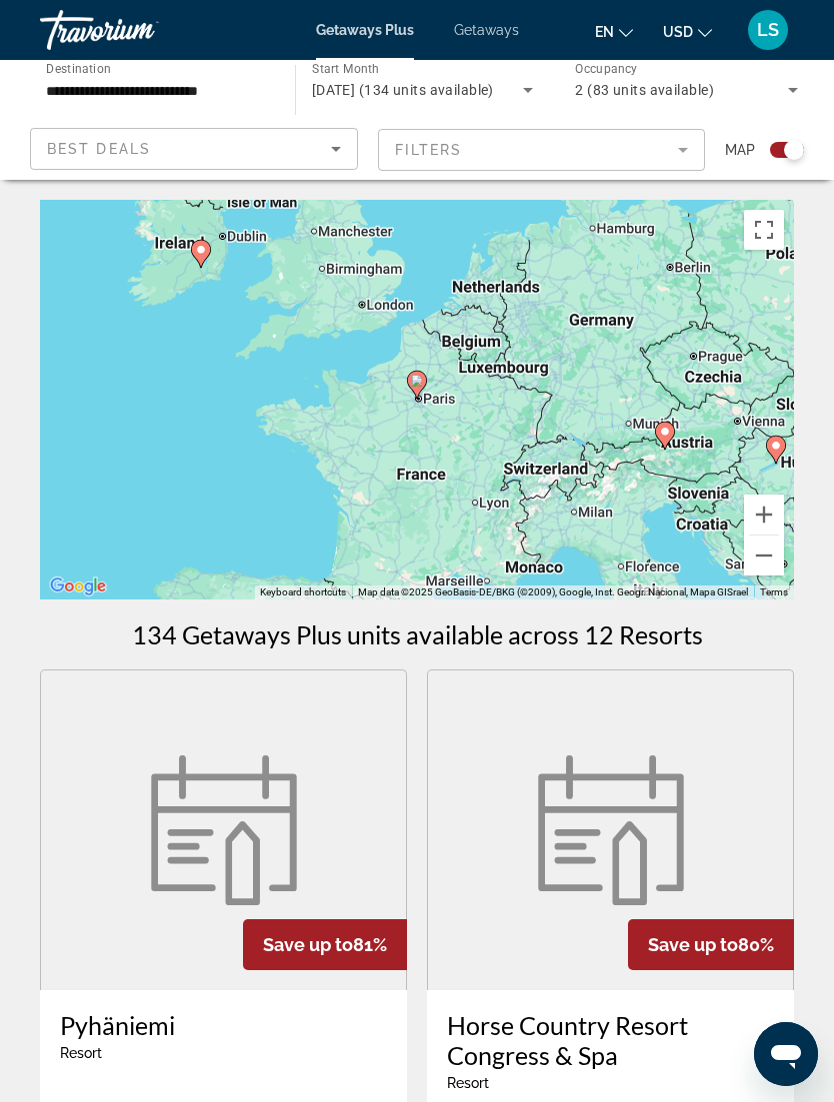
click at [427, 372] on div "To navigate, press the arrow keys. To activate drag with keyboard, press Alt + …" at bounding box center [417, 400] width 754 height 400
type input "**********"
click at [421, 377] on image "Main content" at bounding box center [417, 381] width 12 height 12
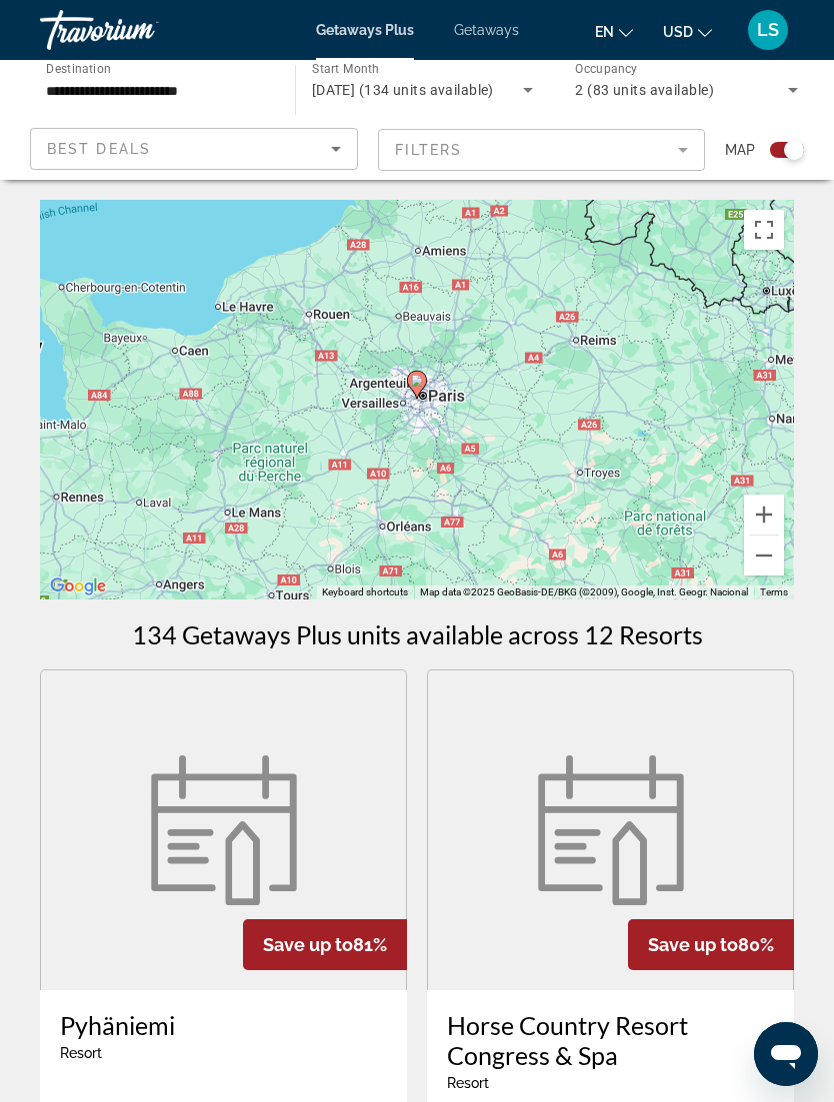
click at [467, 407] on div "To navigate, press the arrow keys. To activate drag with keyboard, press Alt + …" at bounding box center [417, 400] width 754 height 400
click at [417, 381] on image "Main content" at bounding box center [417, 381] width 12 height 12
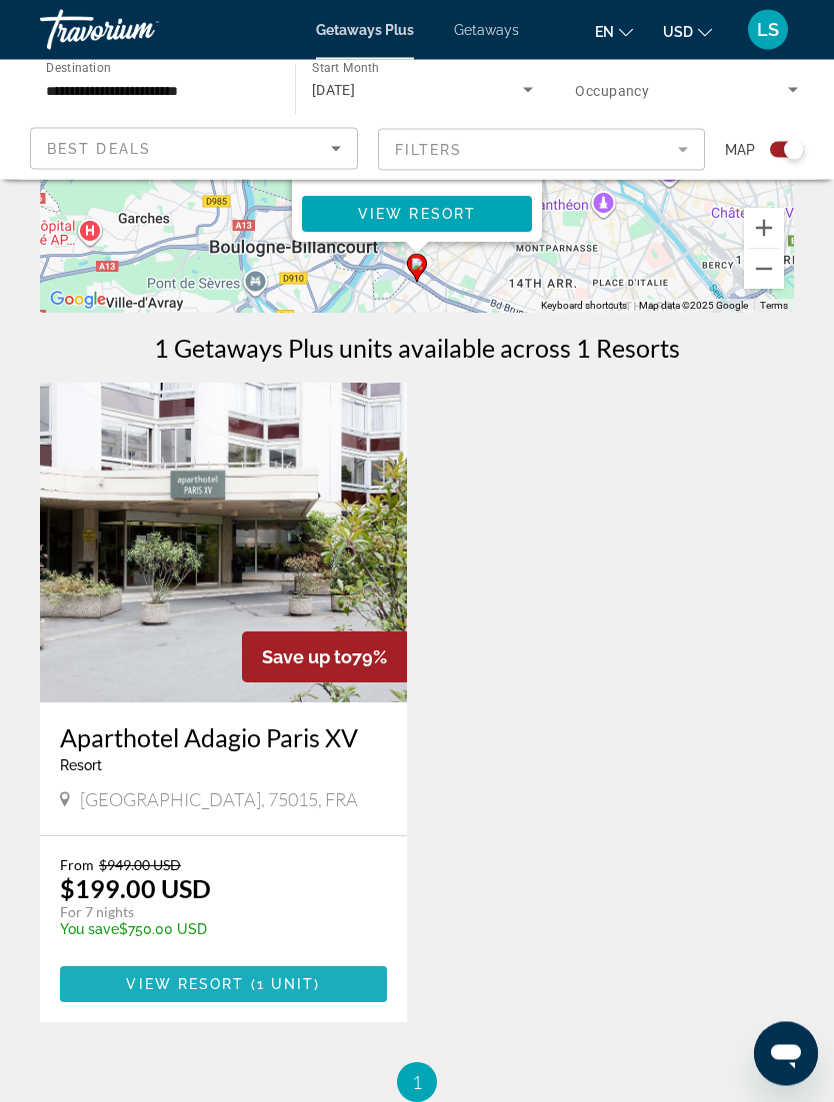
click at [331, 996] on span "Main content" at bounding box center [223, 985] width 327 height 48
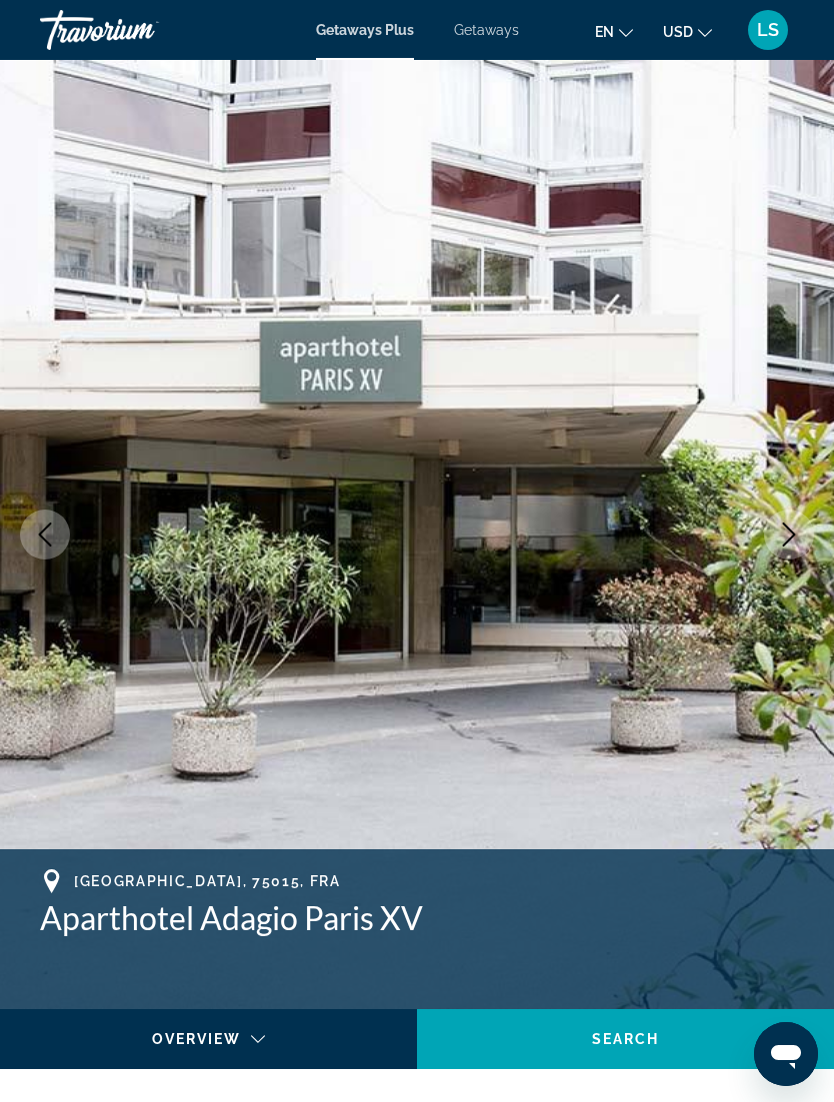
click at [794, 540] on icon "Next image" at bounding box center [789, 535] width 24 height 24
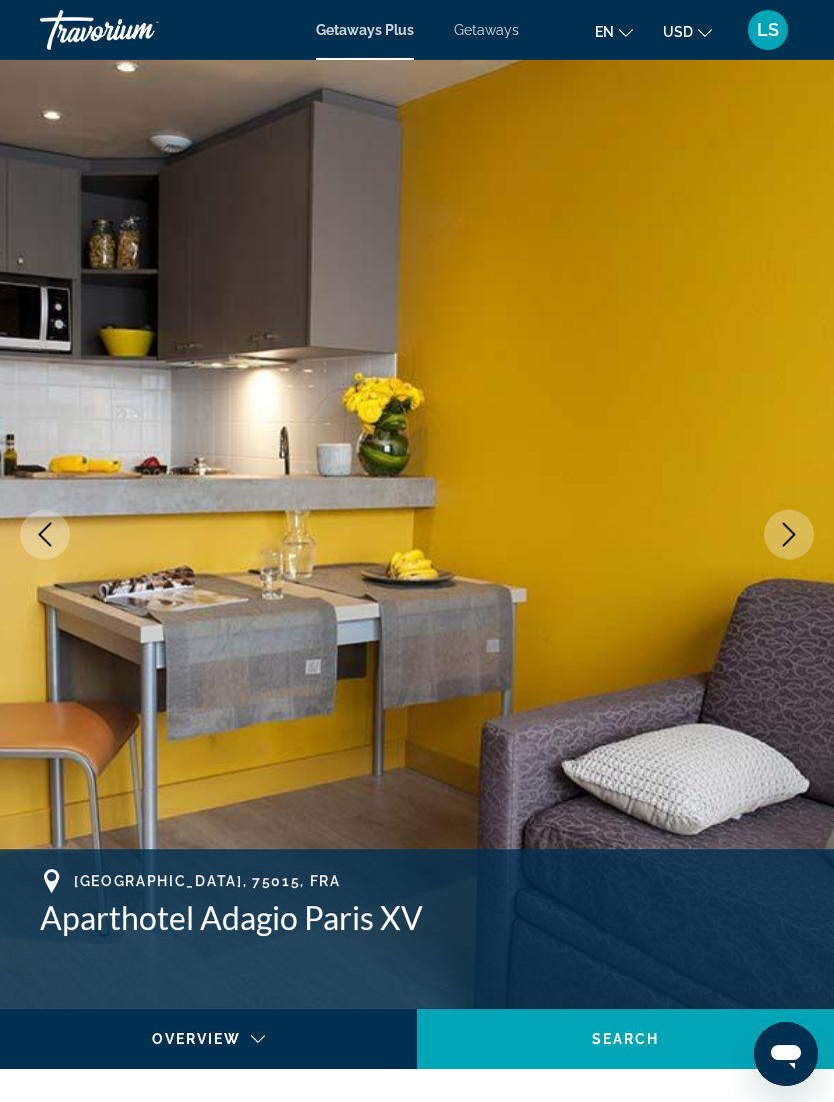
click at [787, 548] on button "Next image" at bounding box center [789, 535] width 50 height 50
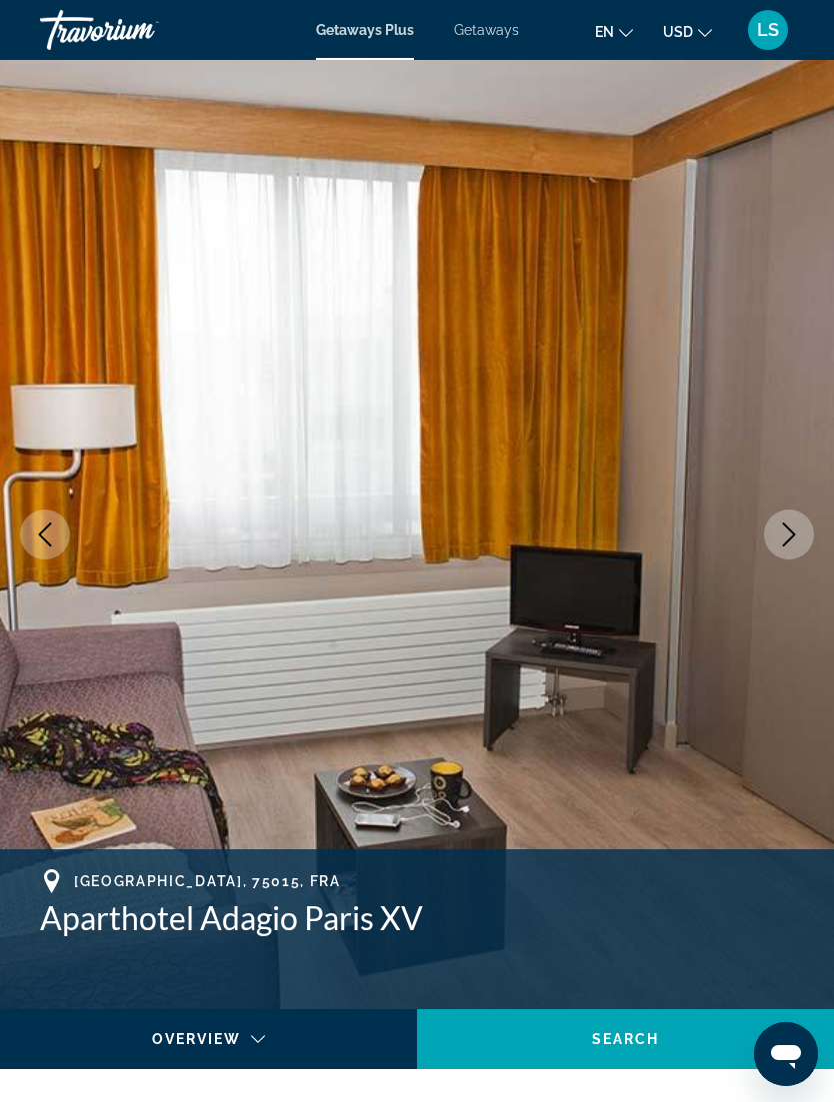
click at [789, 546] on icon "Next image" at bounding box center [789, 535] width 24 height 24
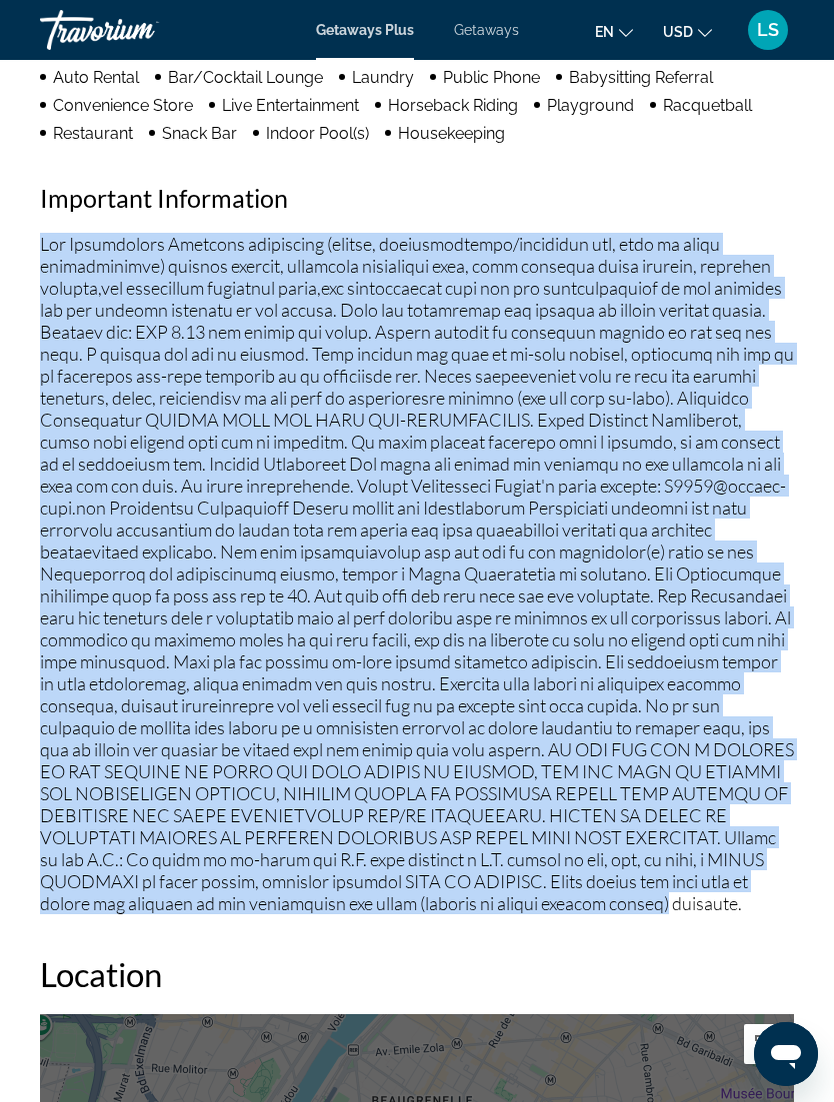
scroll to position [2314, 0]
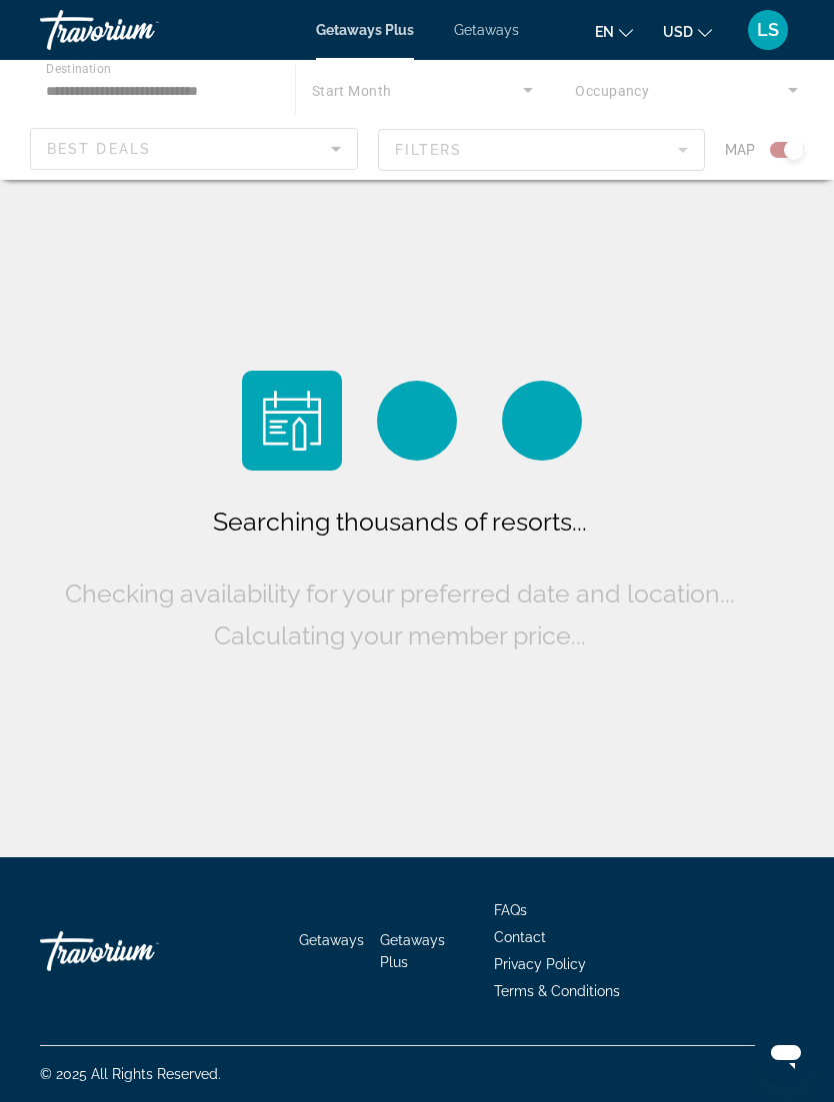
scroll to position [64, 0]
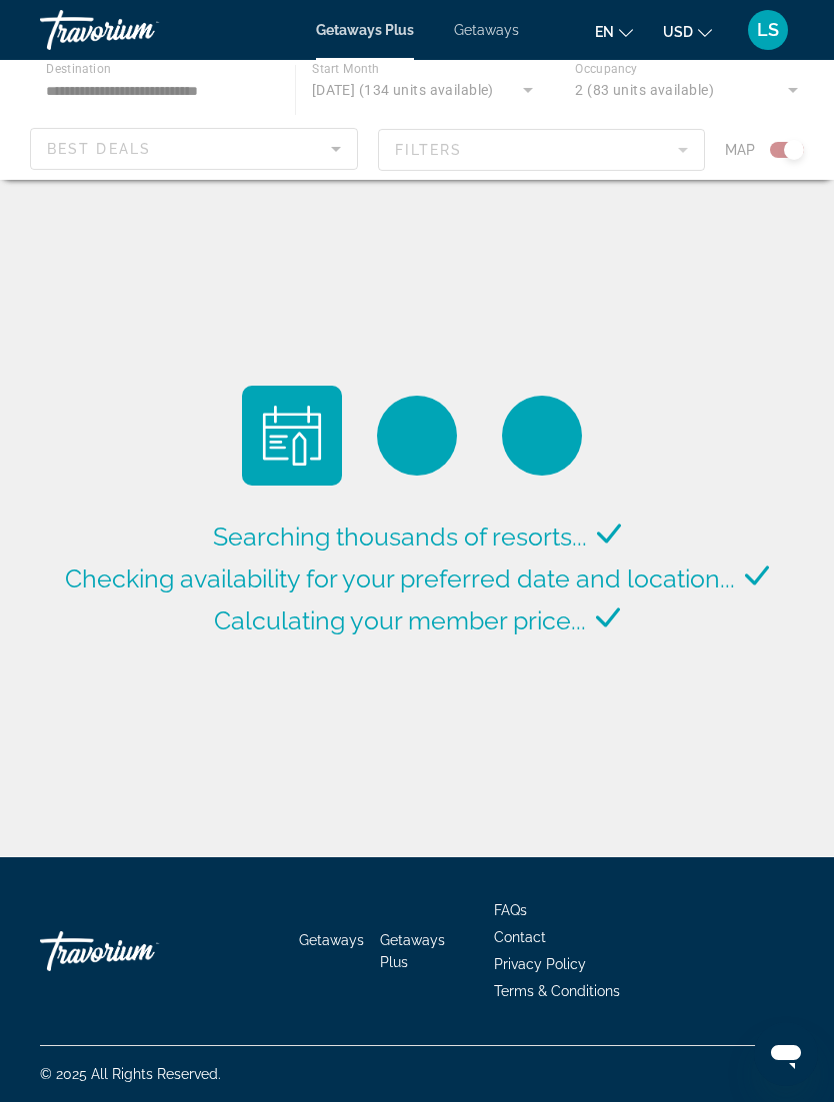
click at [333, 144] on div "Main content" at bounding box center [417, 120] width 834 height 120
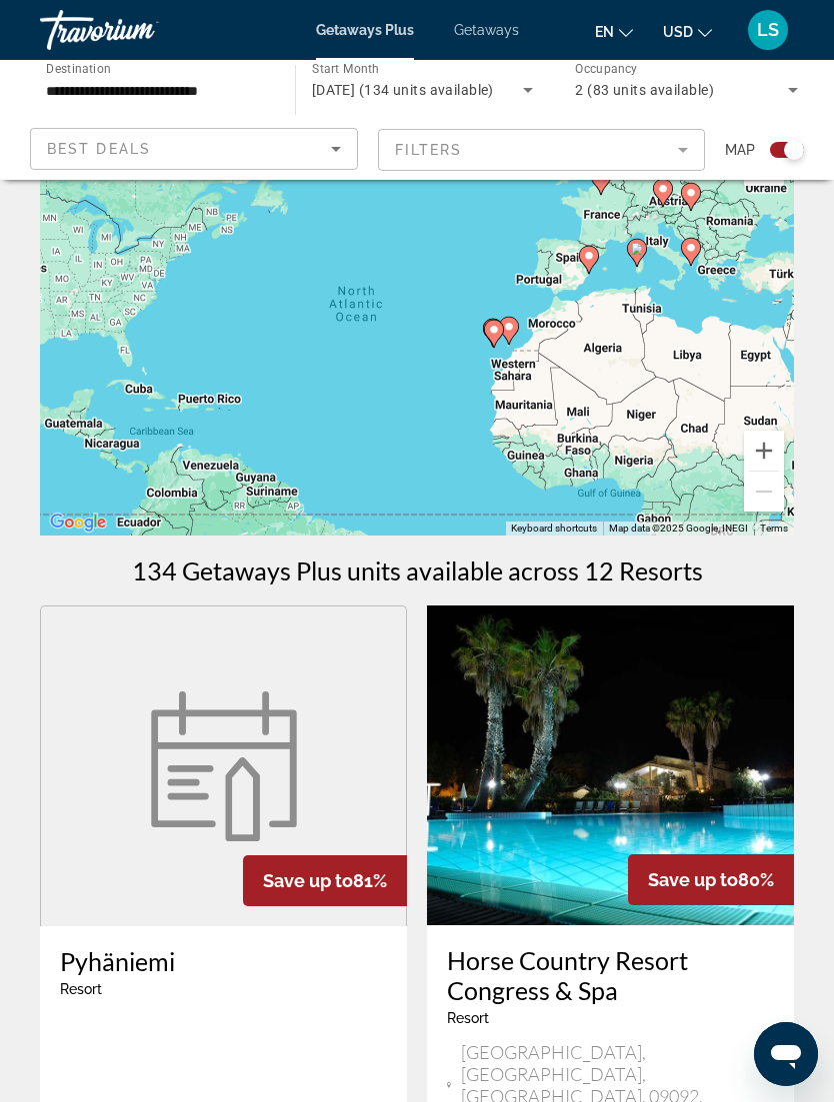
click at [336, 159] on icon "Sort by" at bounding box center [336, 149] width 24 height 24
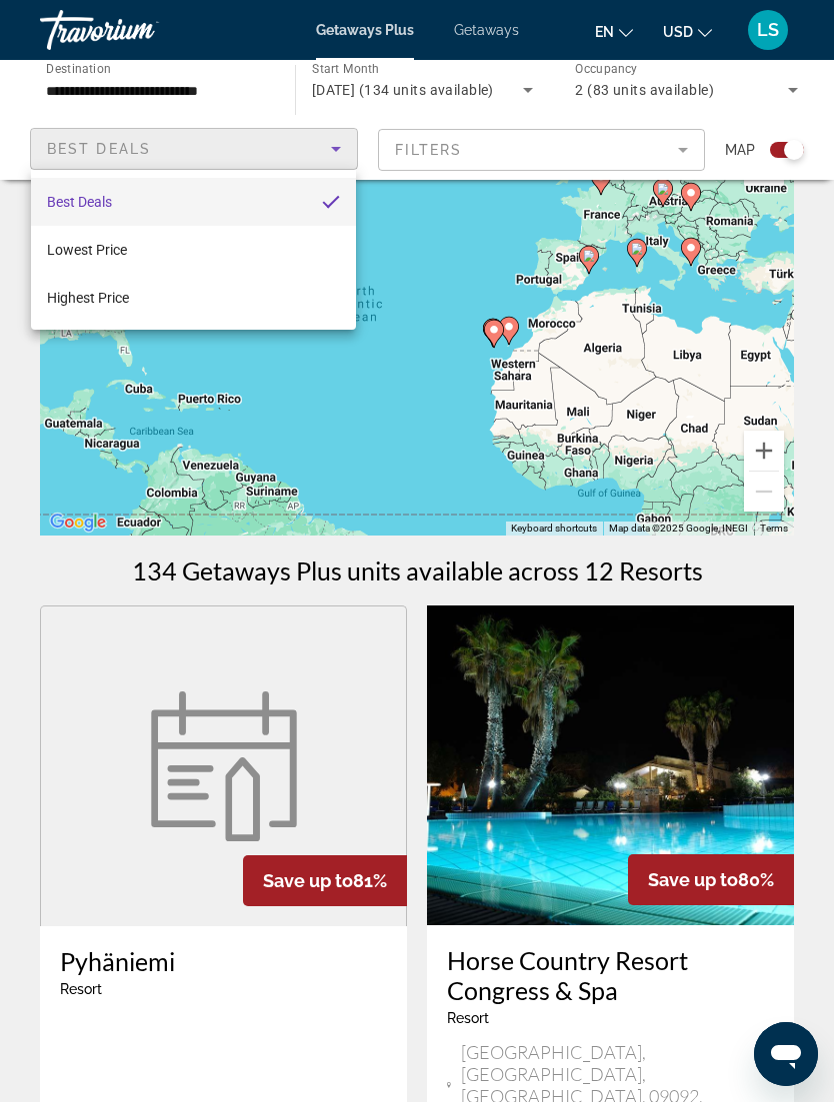
click at [226, 89] on div at bounding box center [417, 551] width 834 height 1102
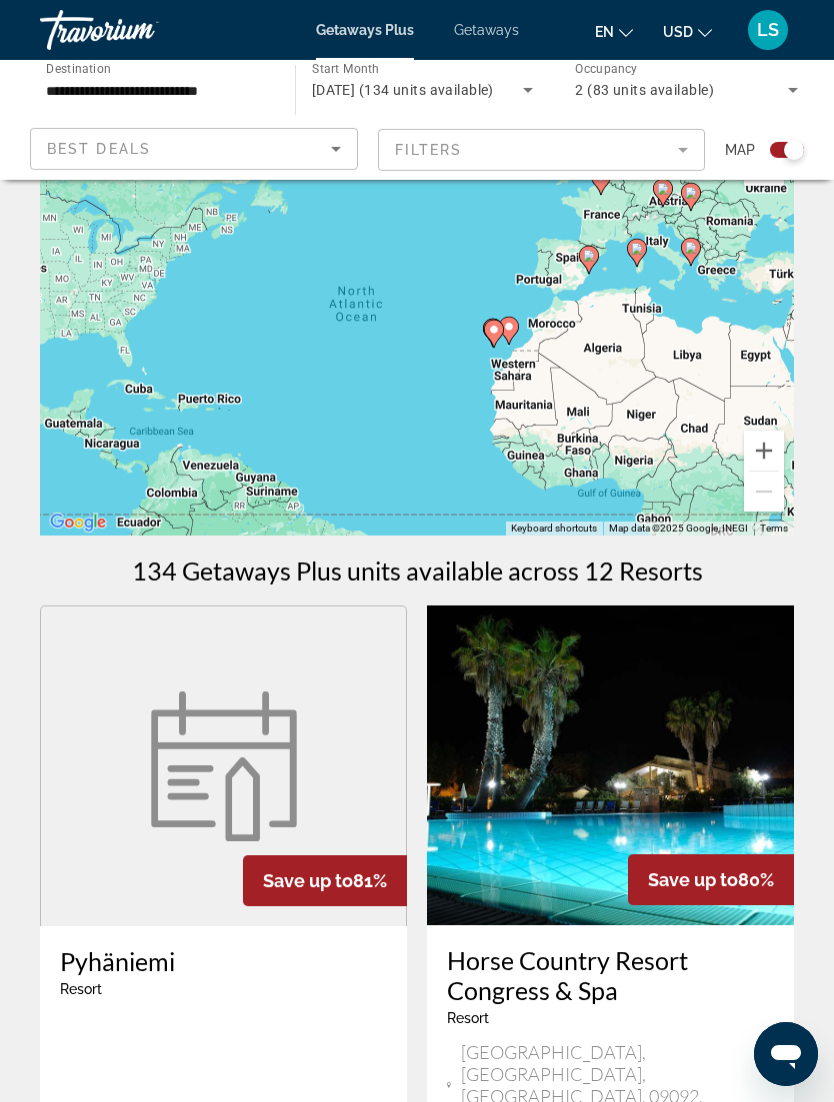
click at [214, 95] on input "**********" at bounding box center [157, 91] width 223 height 24
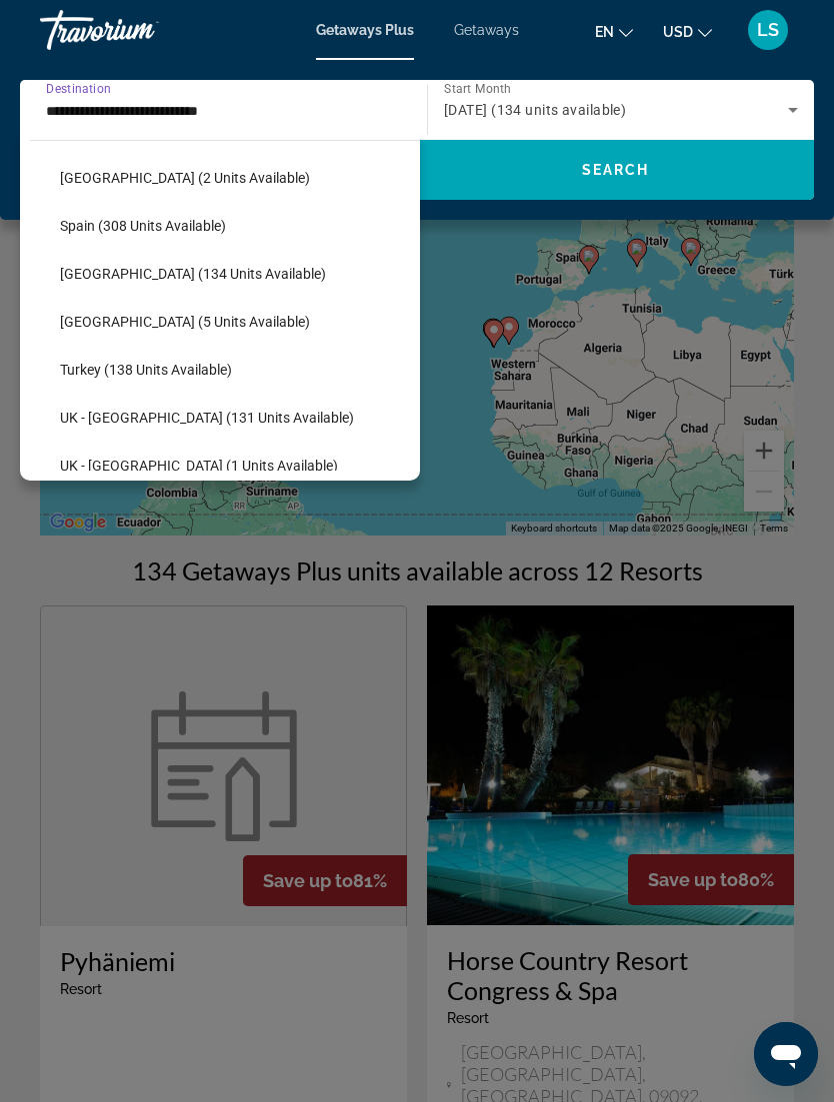
scroll to position [836, 0]
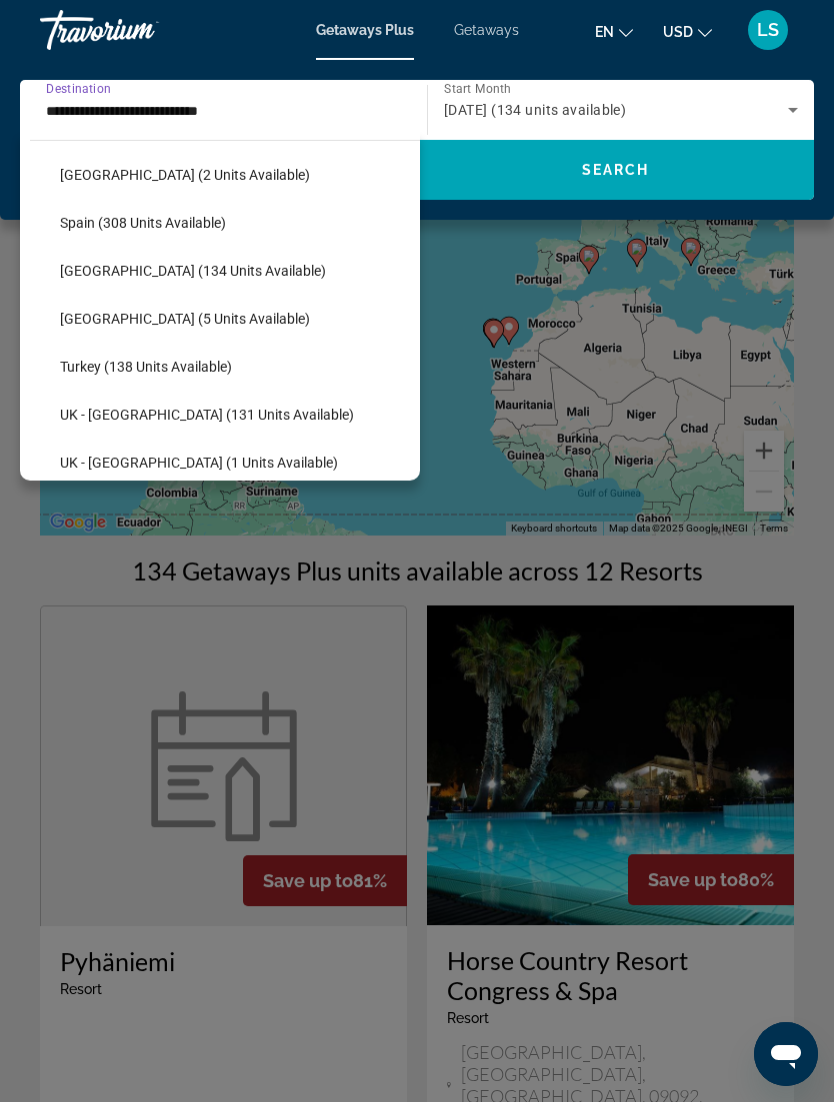
click at [227, 374] on span "Turkey (138 units available)" at bounding box center [146, 367] width 172 height 16
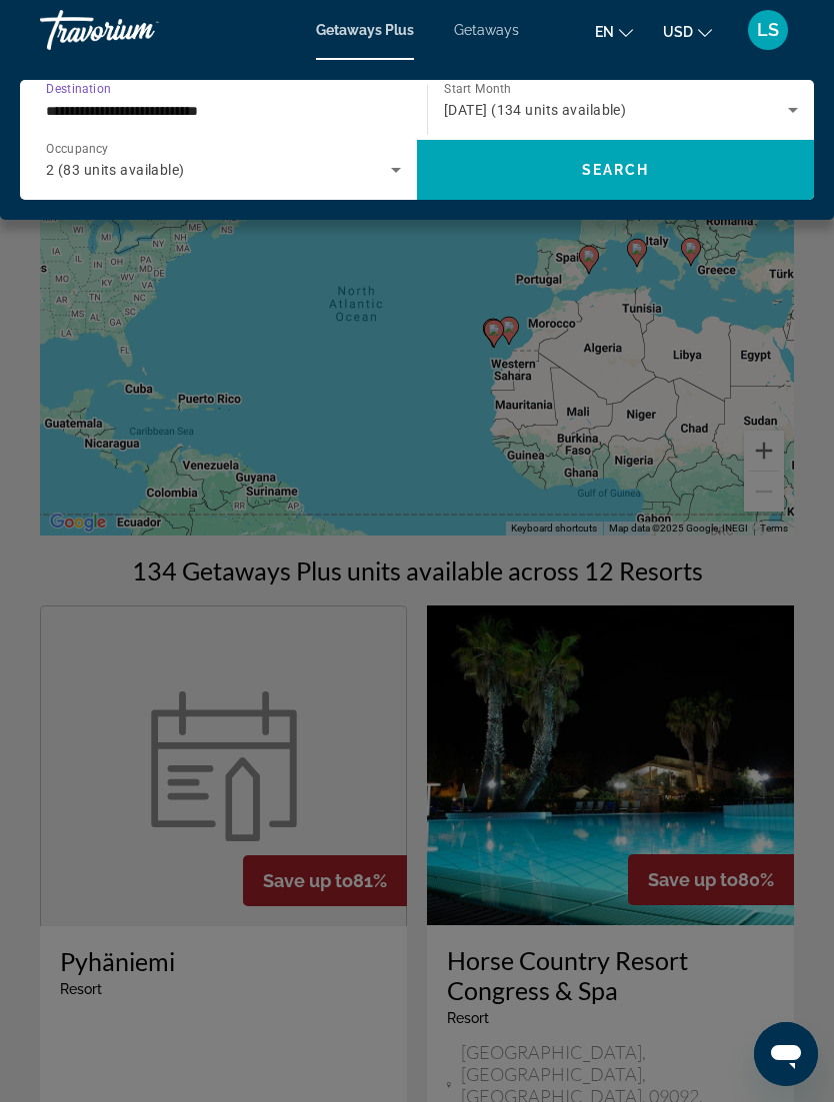
type input "**********"
click at [691, 171] on span "Search widget" at bounding box center [615, 170] width 397 height 48
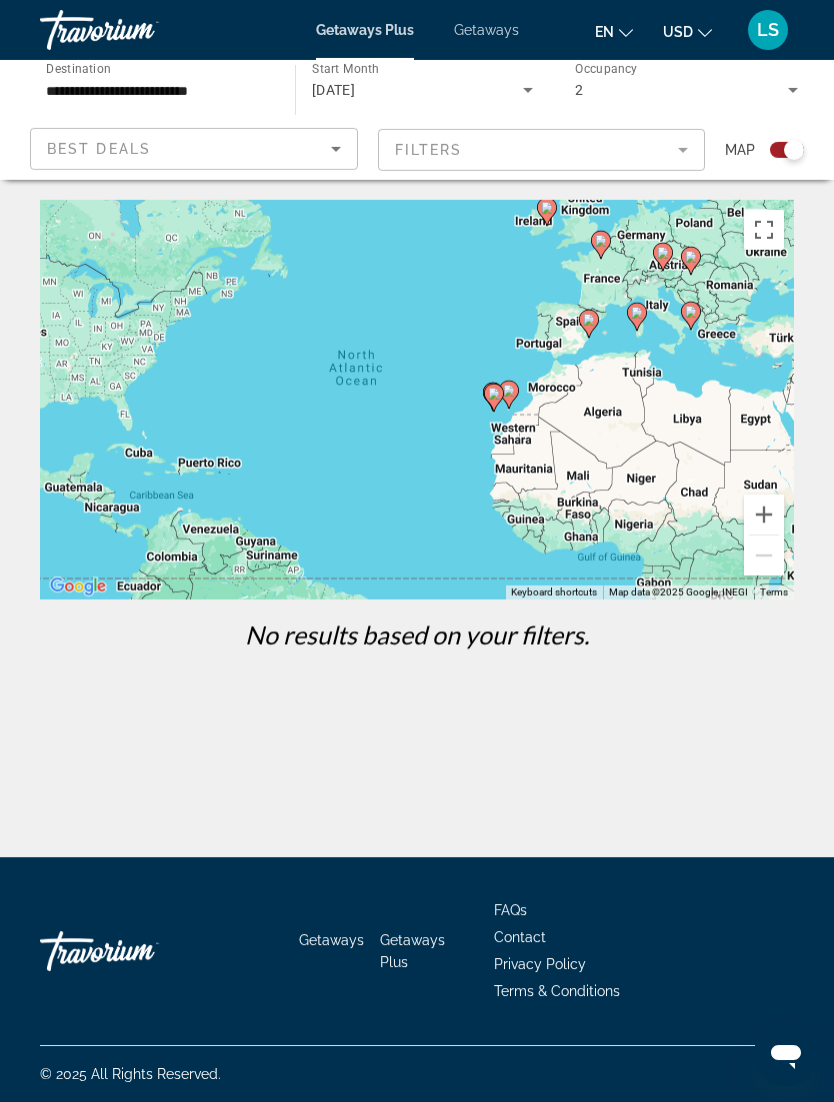
click at [681, 155] on mat-form-field "Filters" at bounding box center [542, 150] width 328 height 42
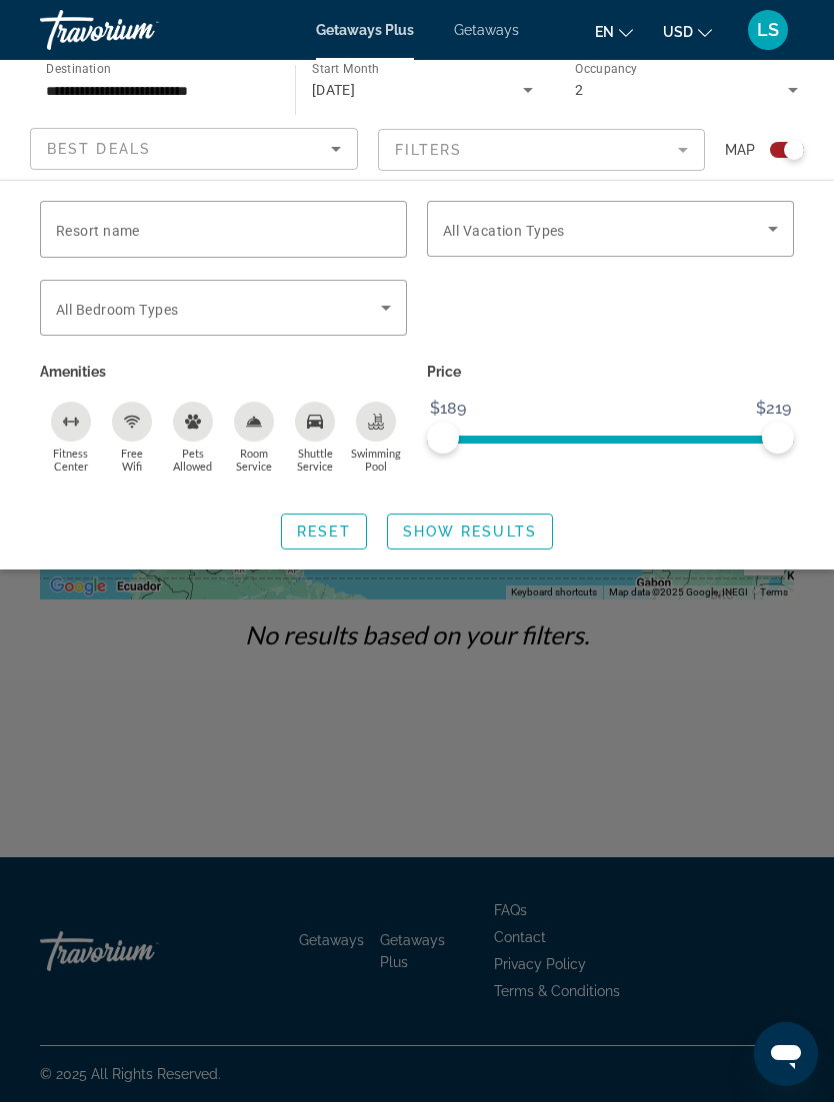
click at [757, 231] on span "Search widget" at bounding box center [605, 229] width 325 height 24
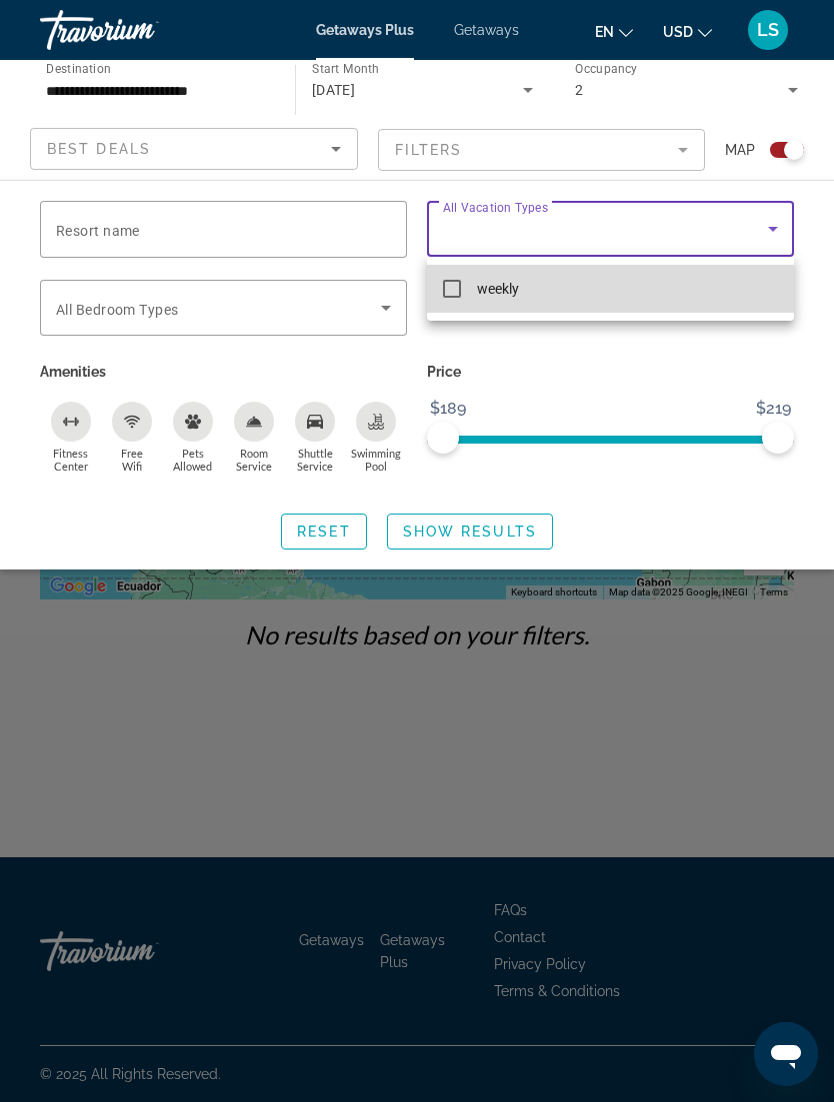
click at [456, 292] on mat-pseudo-checkbox at bounding box center [452, 289] width 18 height 18
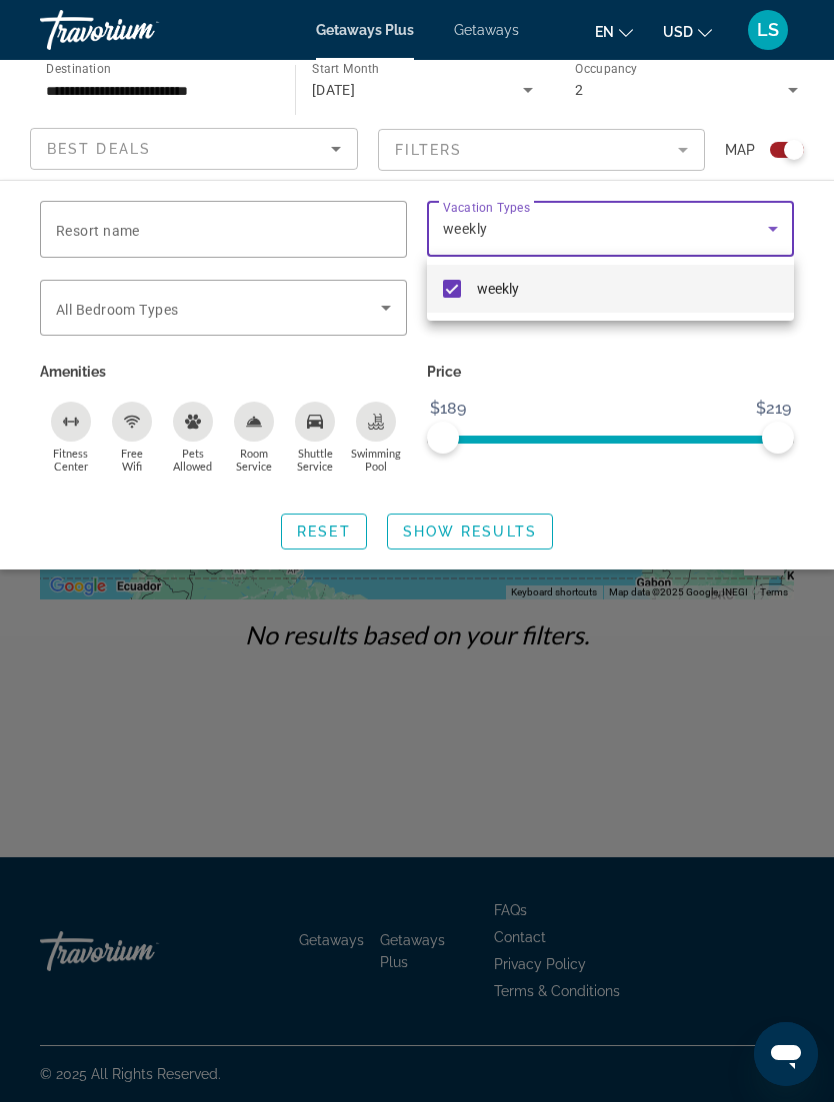
click at [520, 532] on div at bounding box center [417, 551] width 834 height 1102
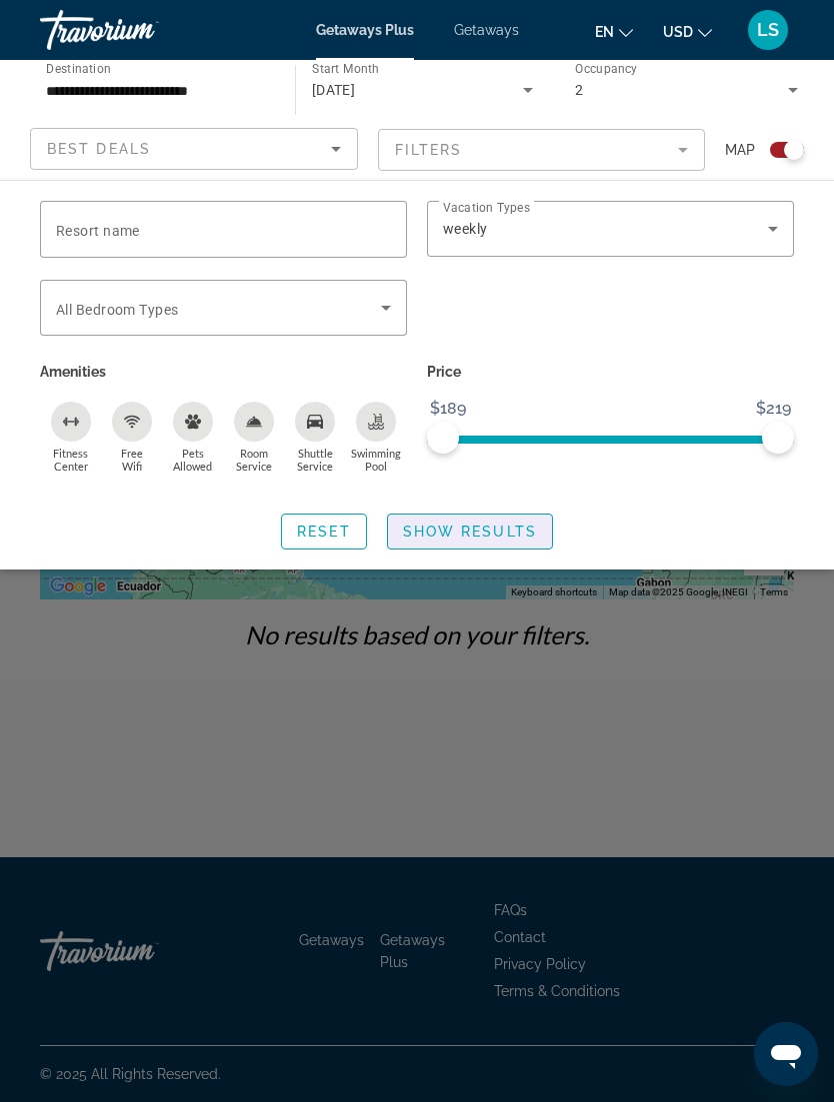
click at [533, 537] on span "Show Results" at bounding box center [470, 532] width 134 height 16
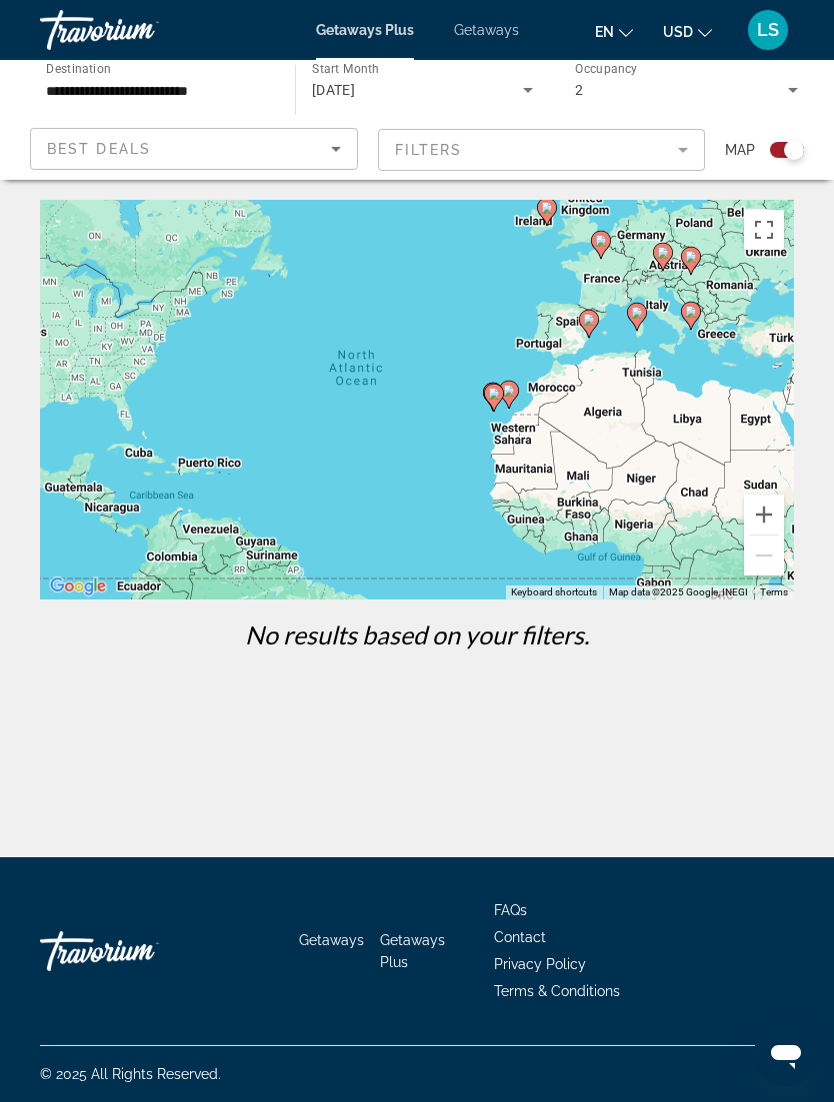
click at [771, 30] on span "LS" at bounding box center [768, 30] width 22 height 20
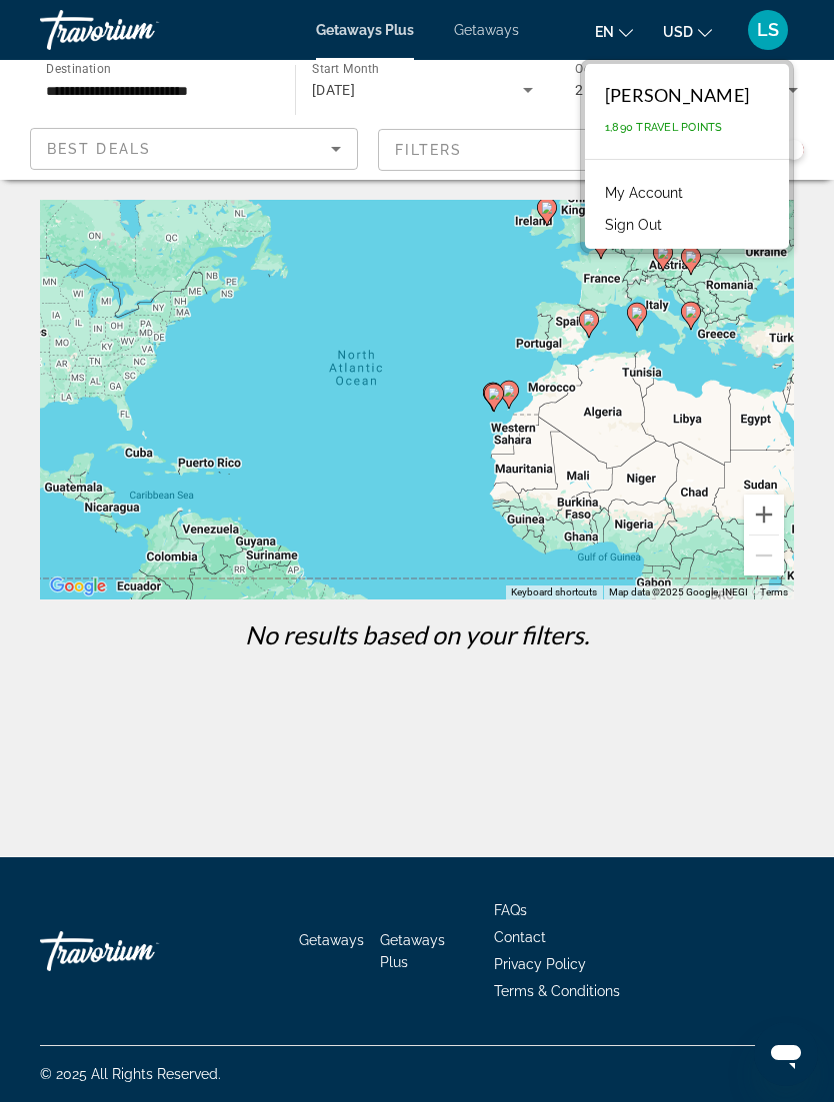
click at [687, 219] on li "Sign Out" at bounding box center [687, 223] width 184 height 32
click at [639, 224] on button "Sign Out" at bounding box center [633, 225] width 77 height 26
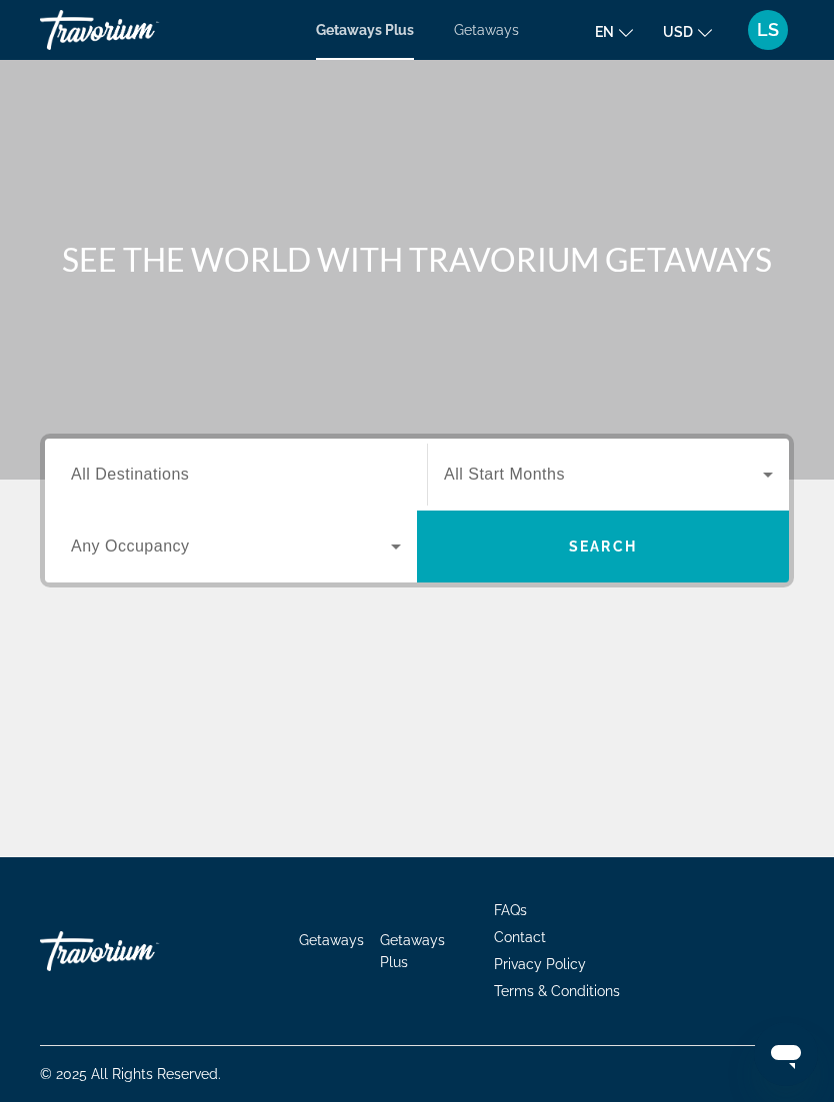
click at [267, 474] on input "Destination All Destinations" at bounding box center [236, 476] width 330 height 24
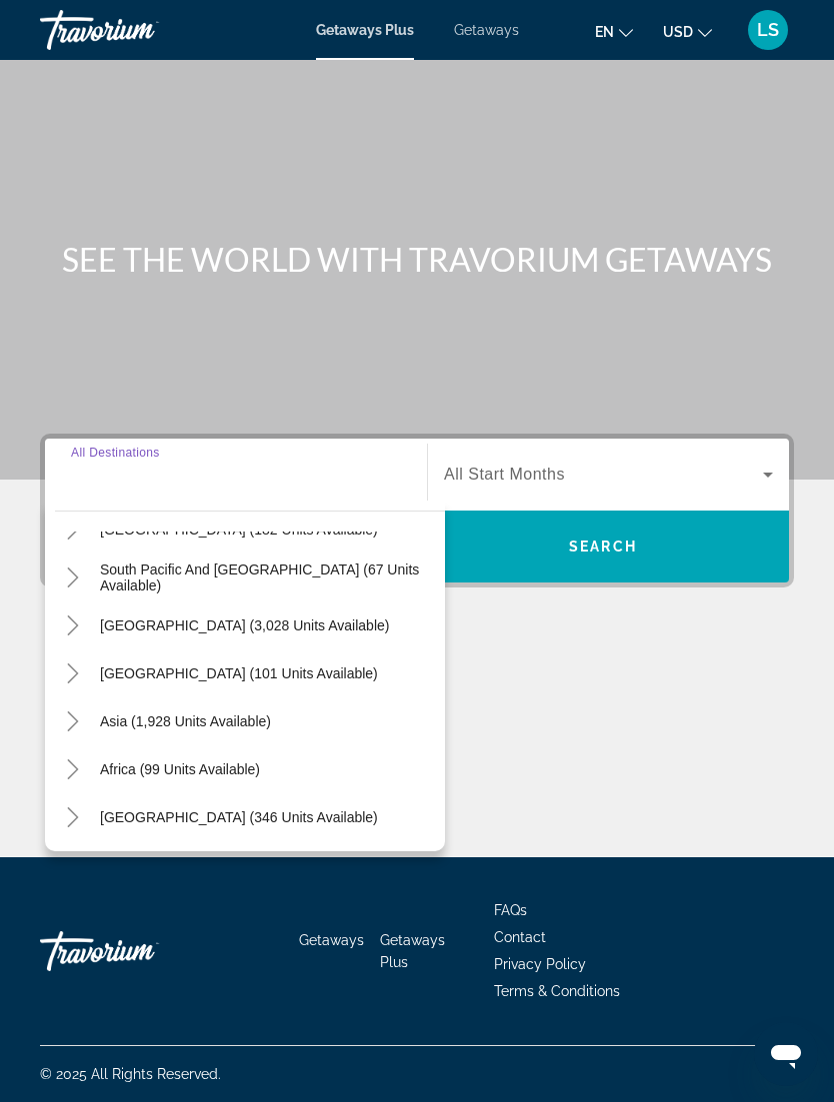
scroll to position [324, 0]
click at [273, 810] on span "[GEOGRAPHIC_DATA] (346 units available)" at bounding box center [239, 818] width 278 height 16
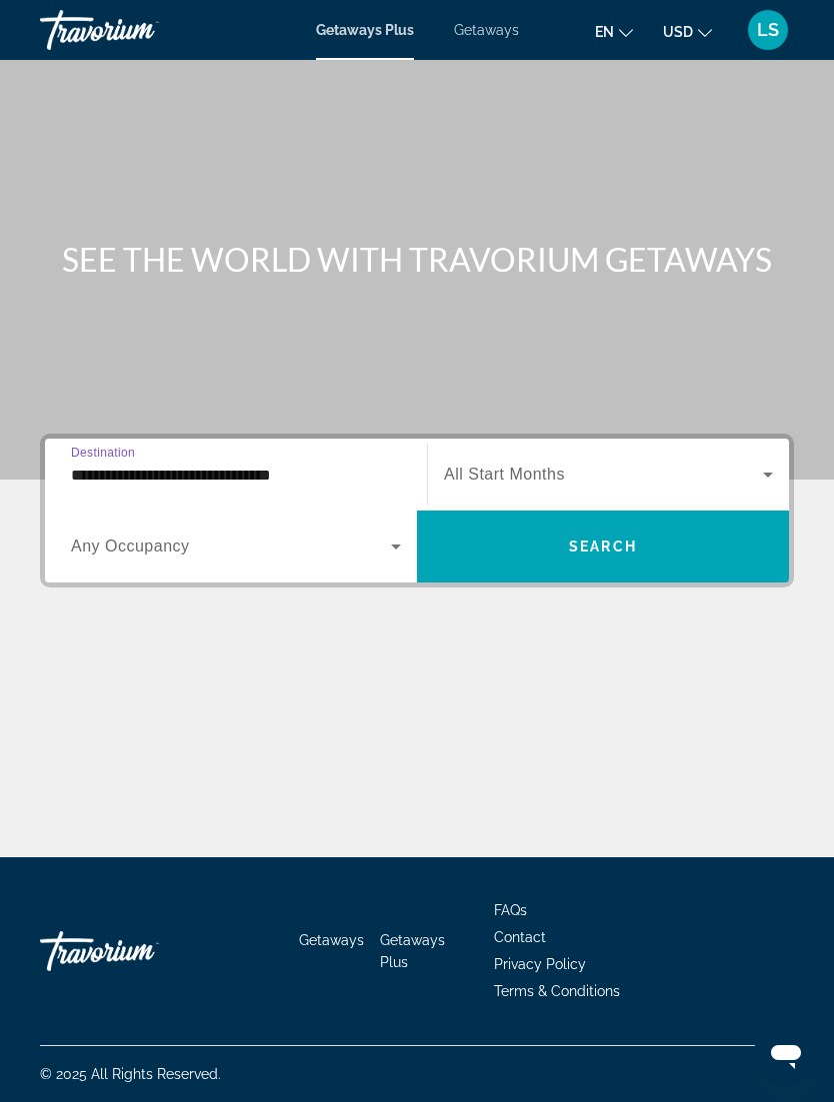
click at [324, 464] on input "**********" at bounding box center [236, 476] width 330 height 24
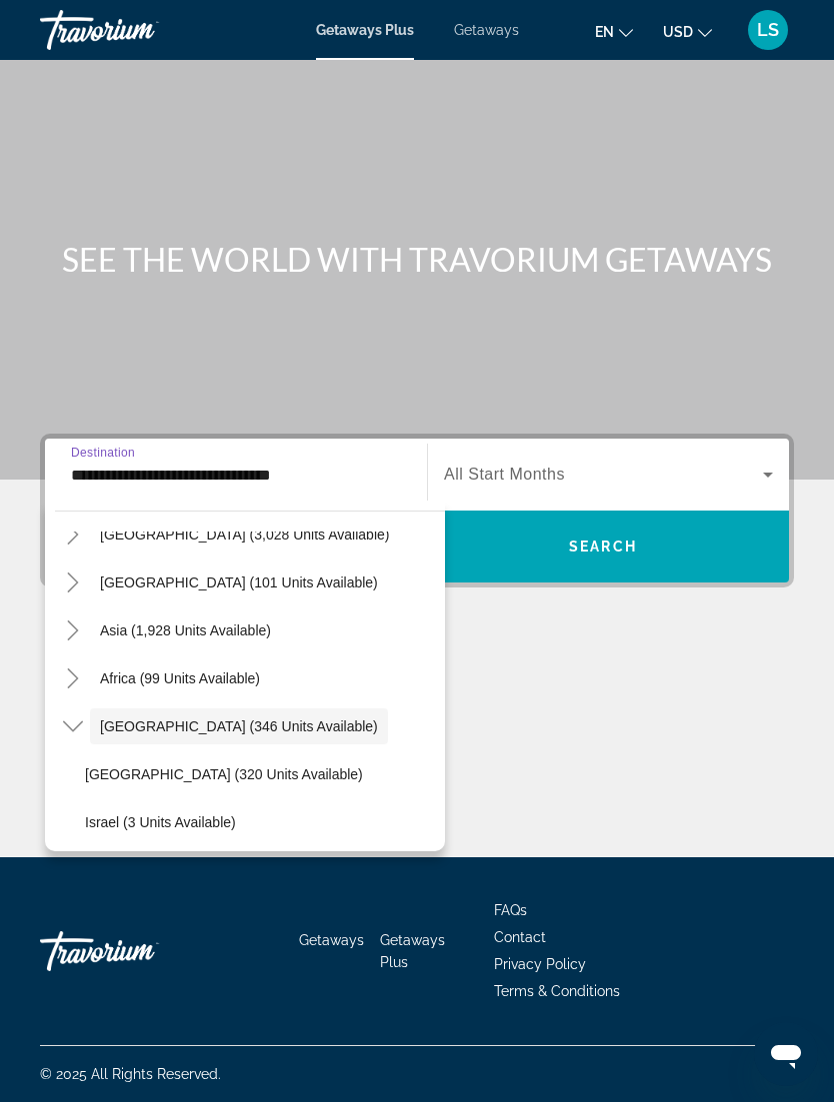
scroll to position [396, 0]
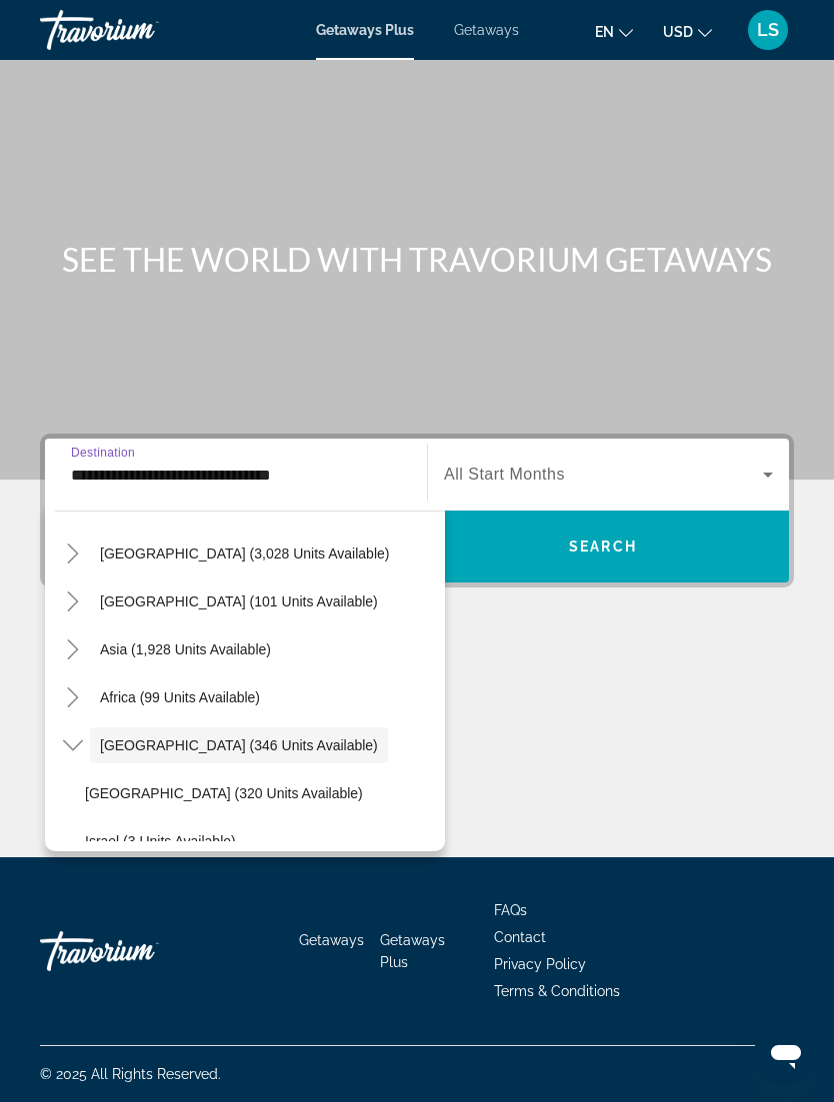
click at [264, 642] on span "Asia (1,928 units available)" at bounding box center [185, 650] width 171 height 16
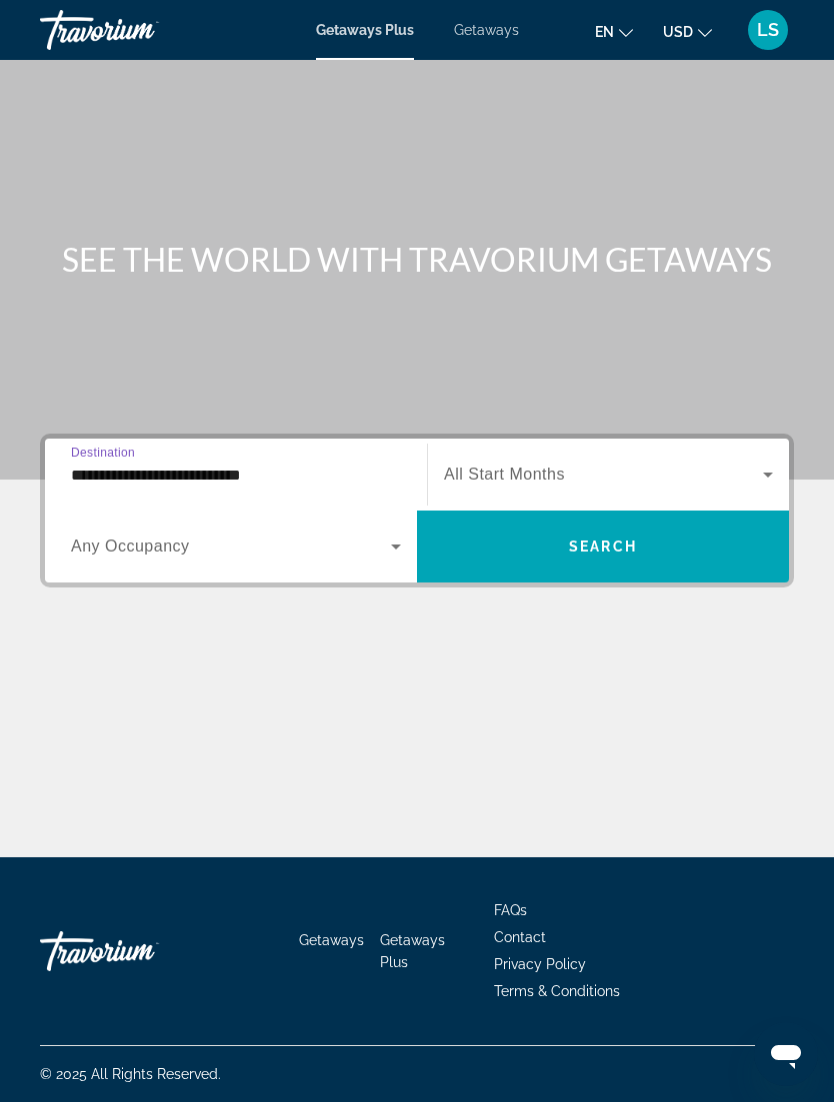
click at [340, 464] on input "**********" at bounding box center [236, 476] width 330 height 24
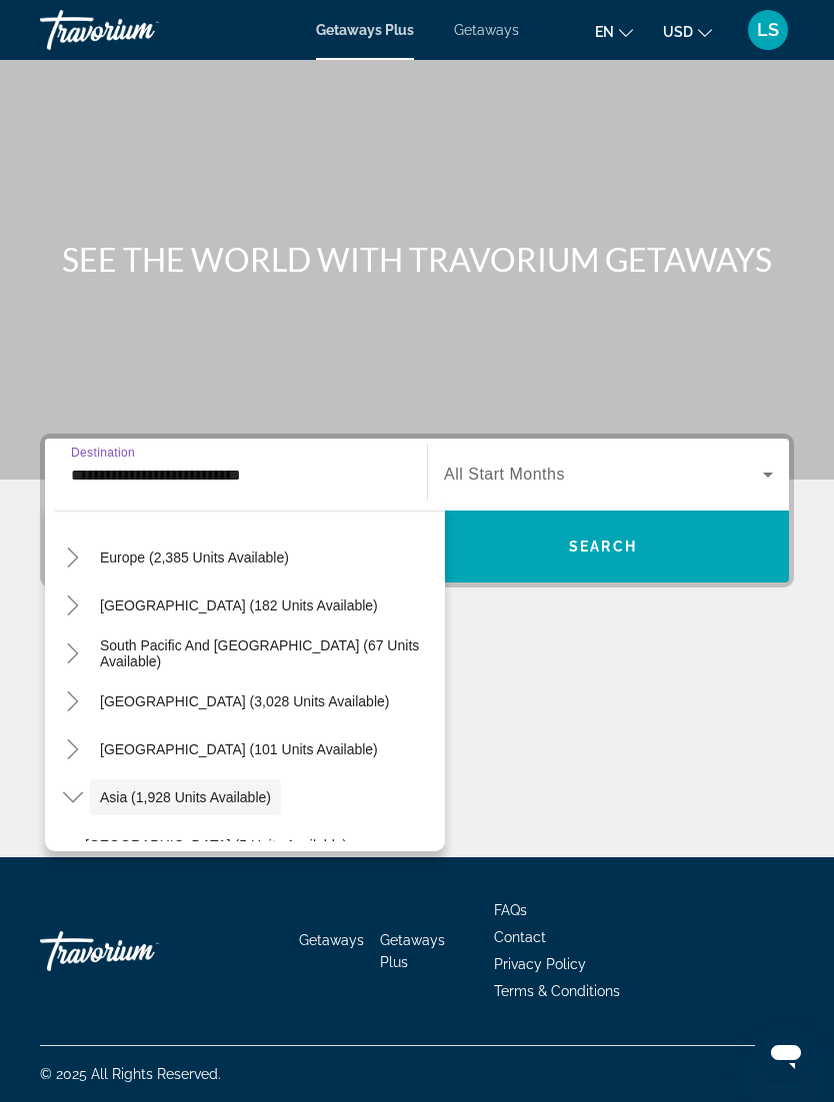
scroll to position [253, 0]
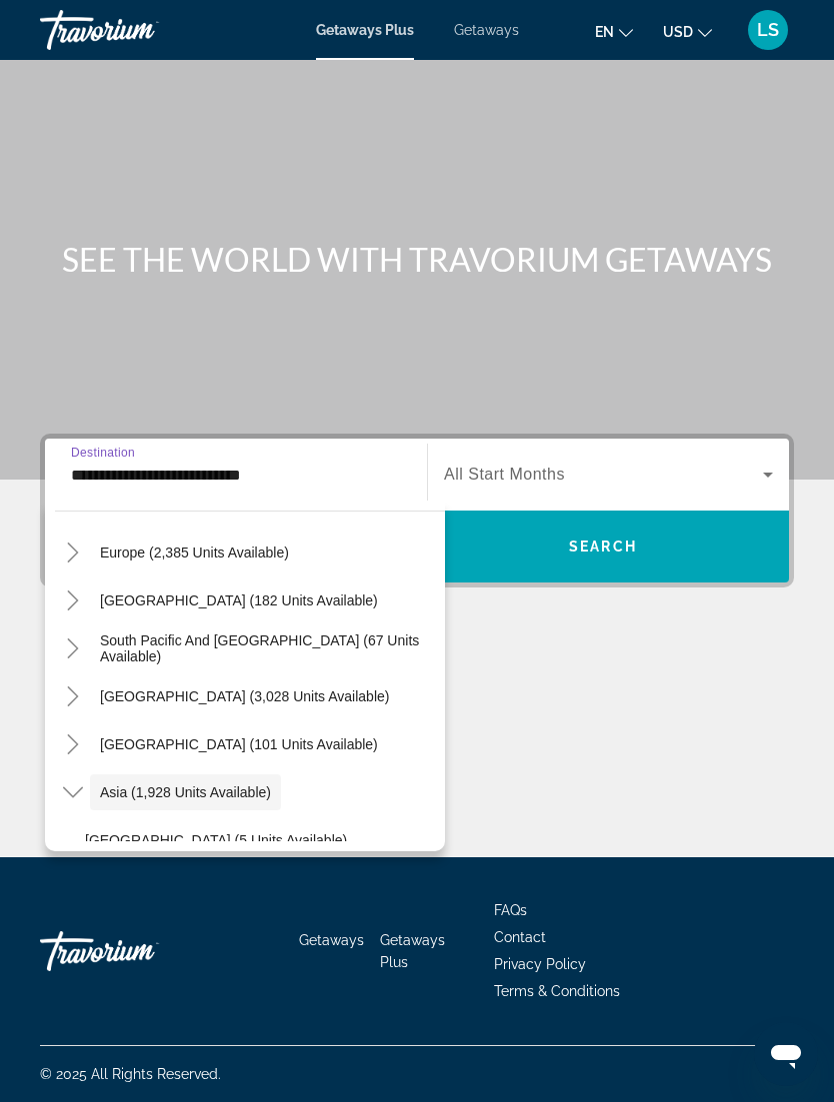
click at [86, 728] on mat-icon "Toggle Central America (101 units available)" at bounding box center [72, 745] width 35 height 35
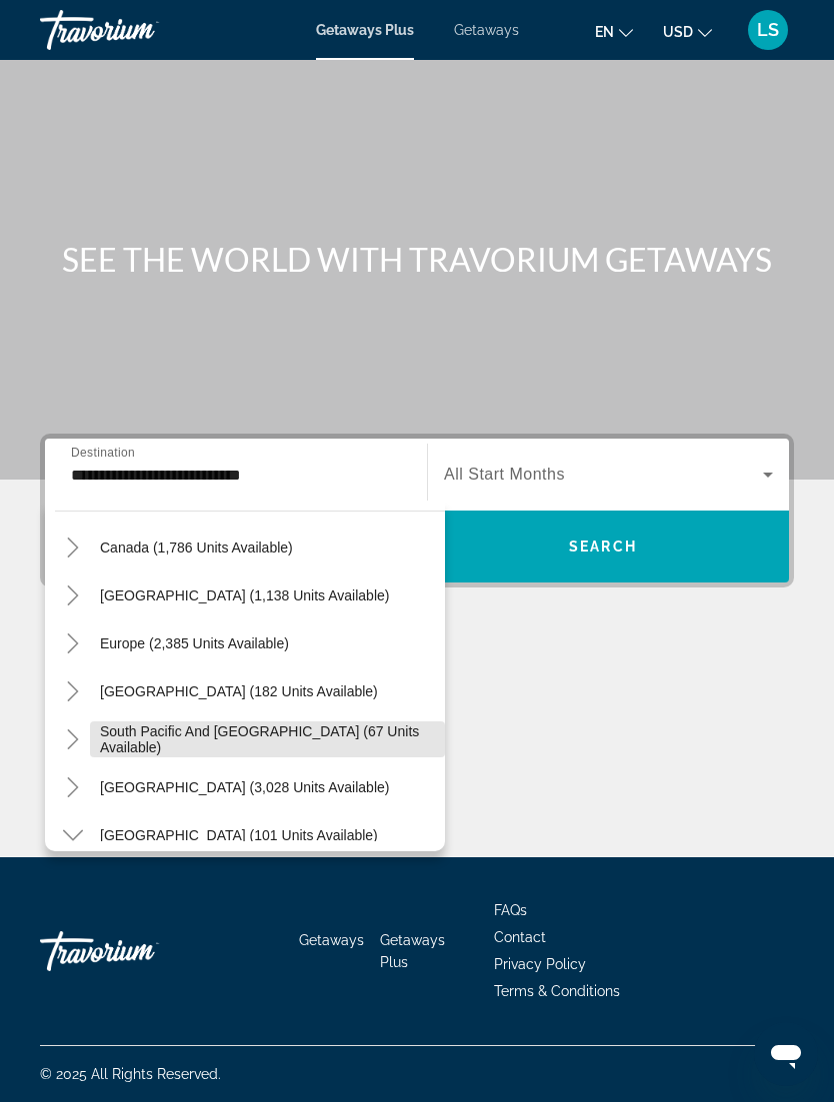
scroll to position [152, 0]
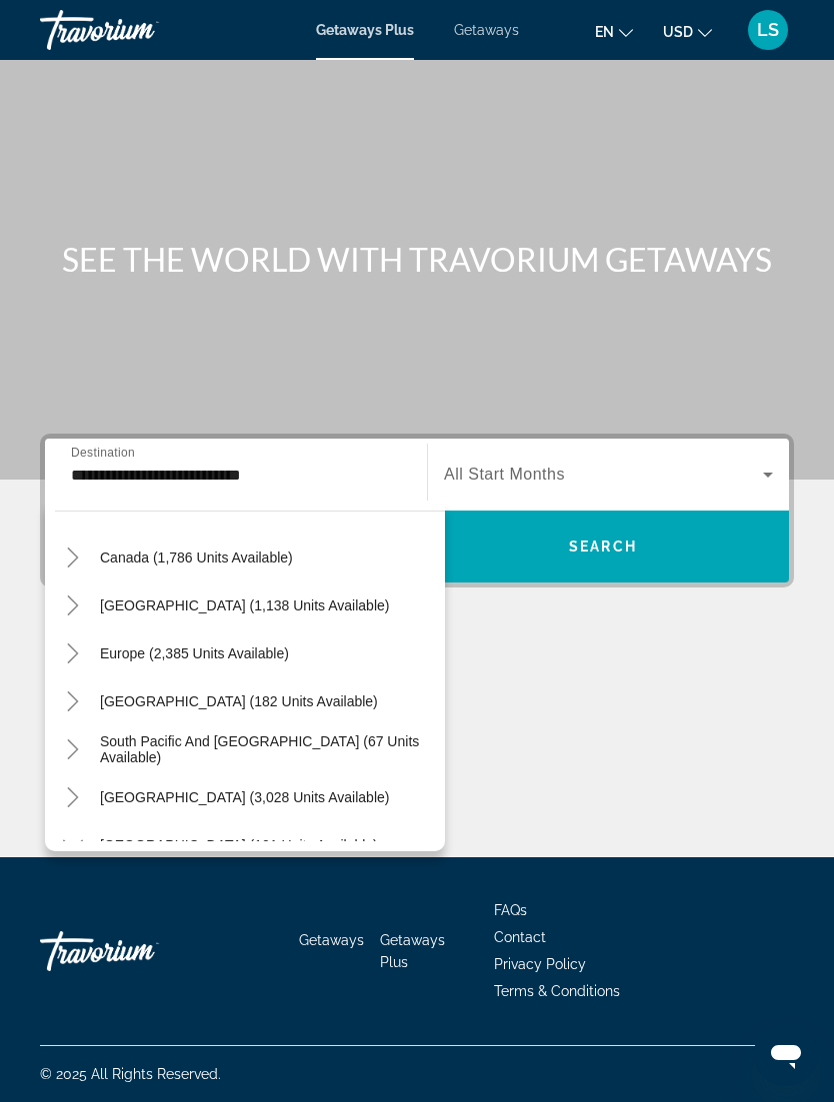
click at [91, 630] on span "Search widget" at bounding box center [194, 654] width 209 height 48
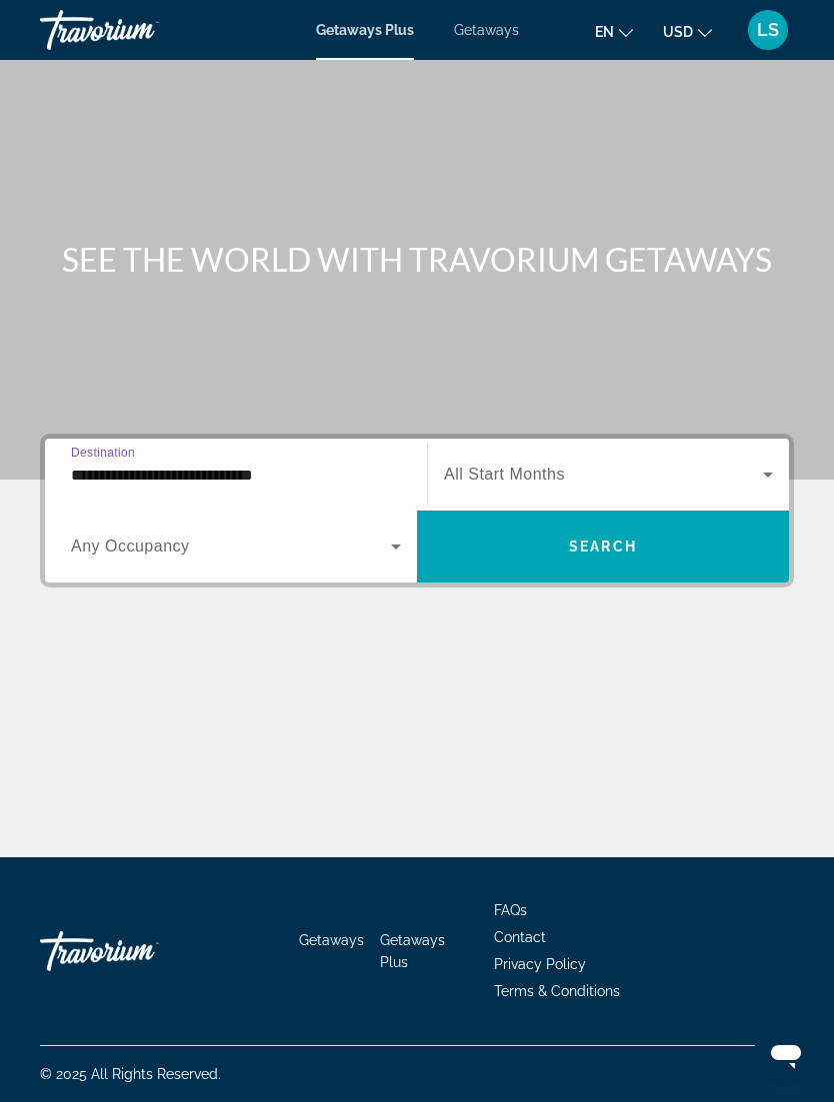
click at [287, 464] on input "**********" at bounding box center [236, 476] width 330 height 24
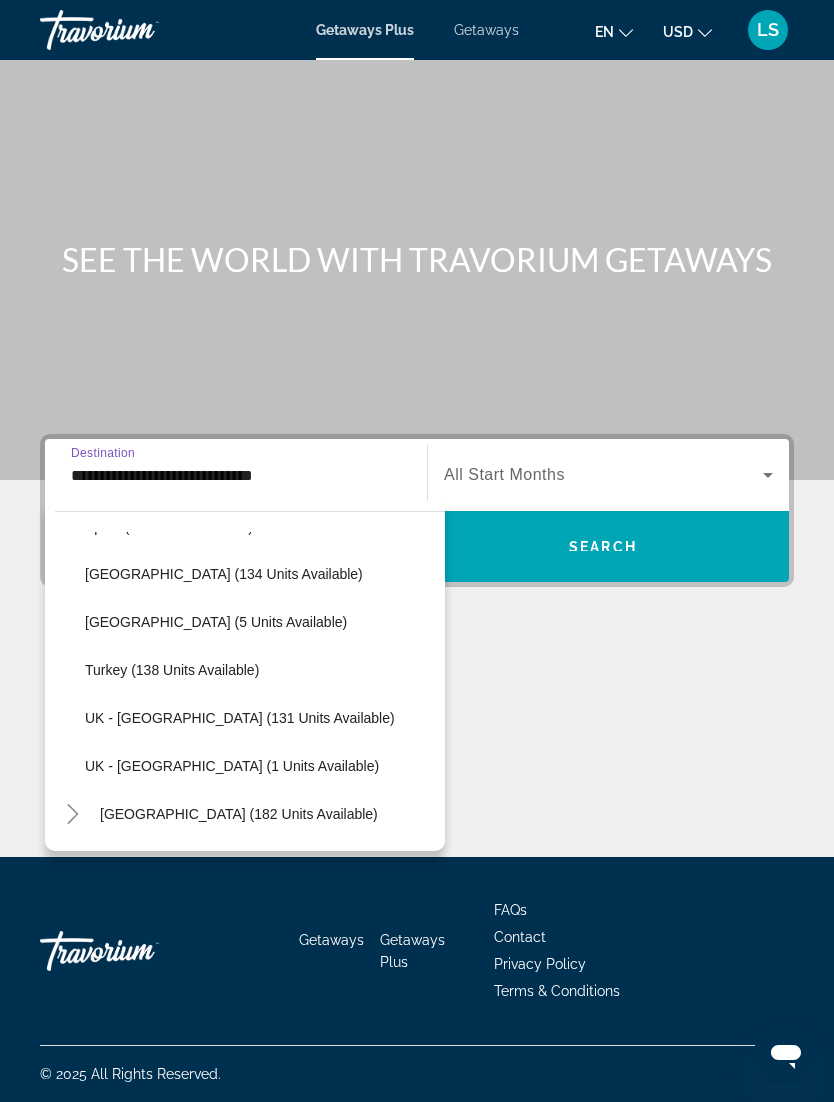
scroll to position [903, 0]
click at [223, 662] on span "Turkey (138 units available)" at bounding box center [172, 670] width 174 height 16
type input "**********"
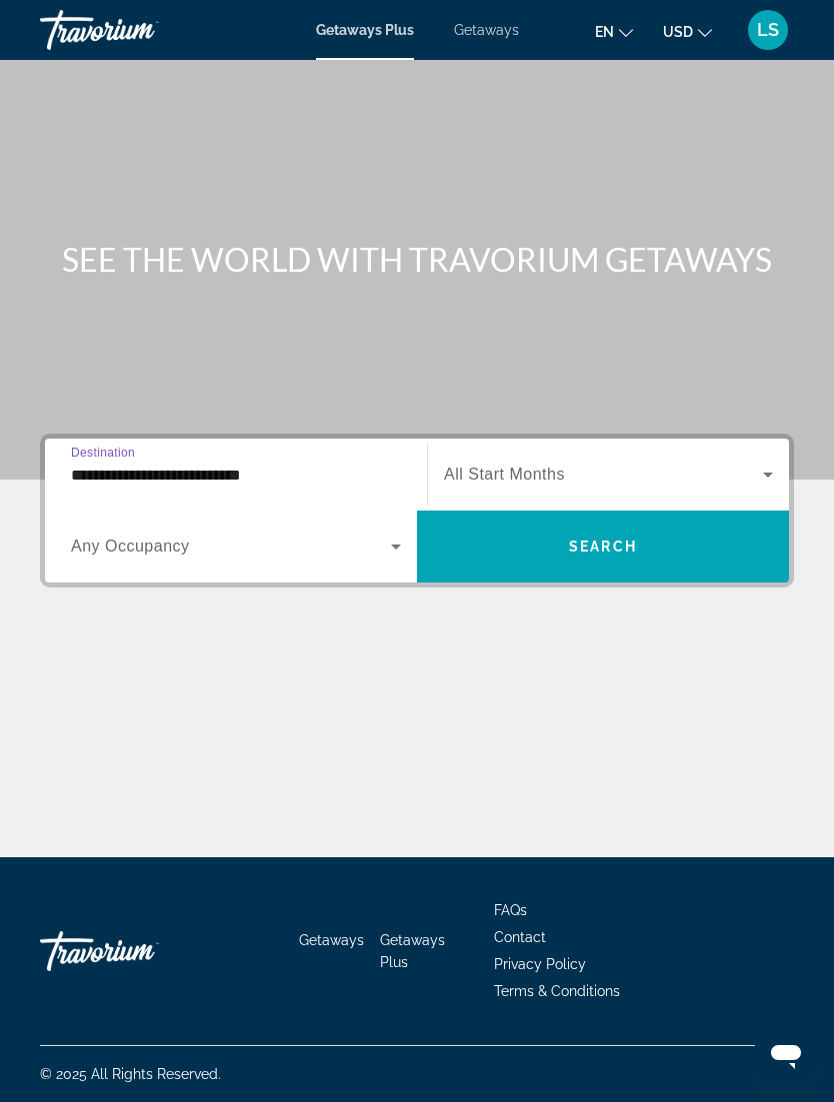
click at [759, 463] on icon "Search widget" at bounding box center [768, 475] width 24 height 24
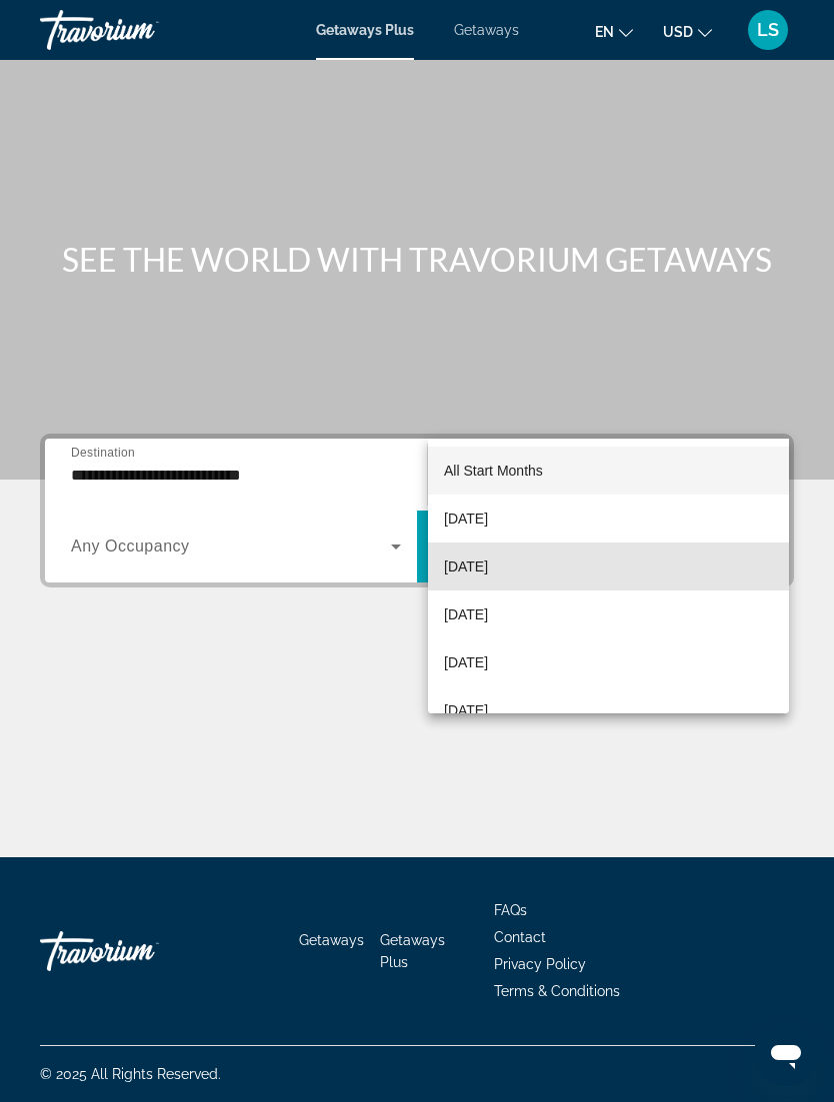
click at [552, 571] on mat-option "[DATE]" at bounding box center [608, 567] width 361 height 48
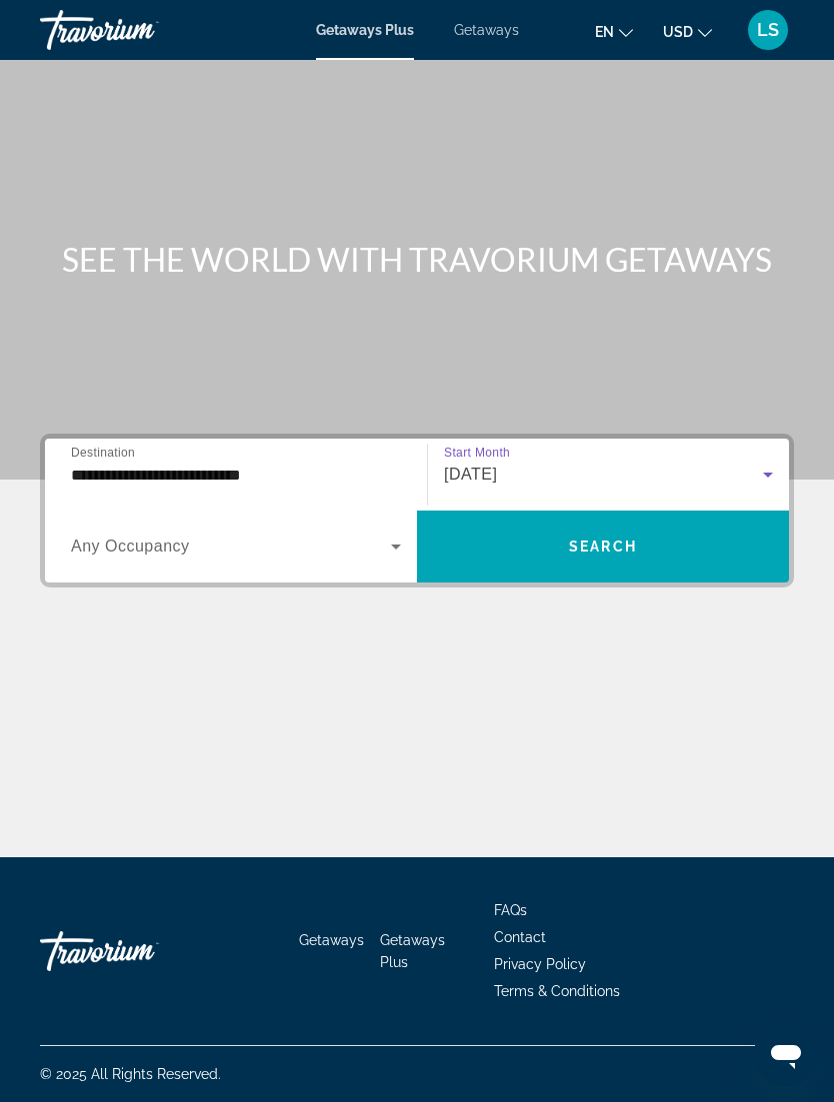
click at [685, 523] on span "Search widget" at bounding box center [603, 547] width 372 height 48
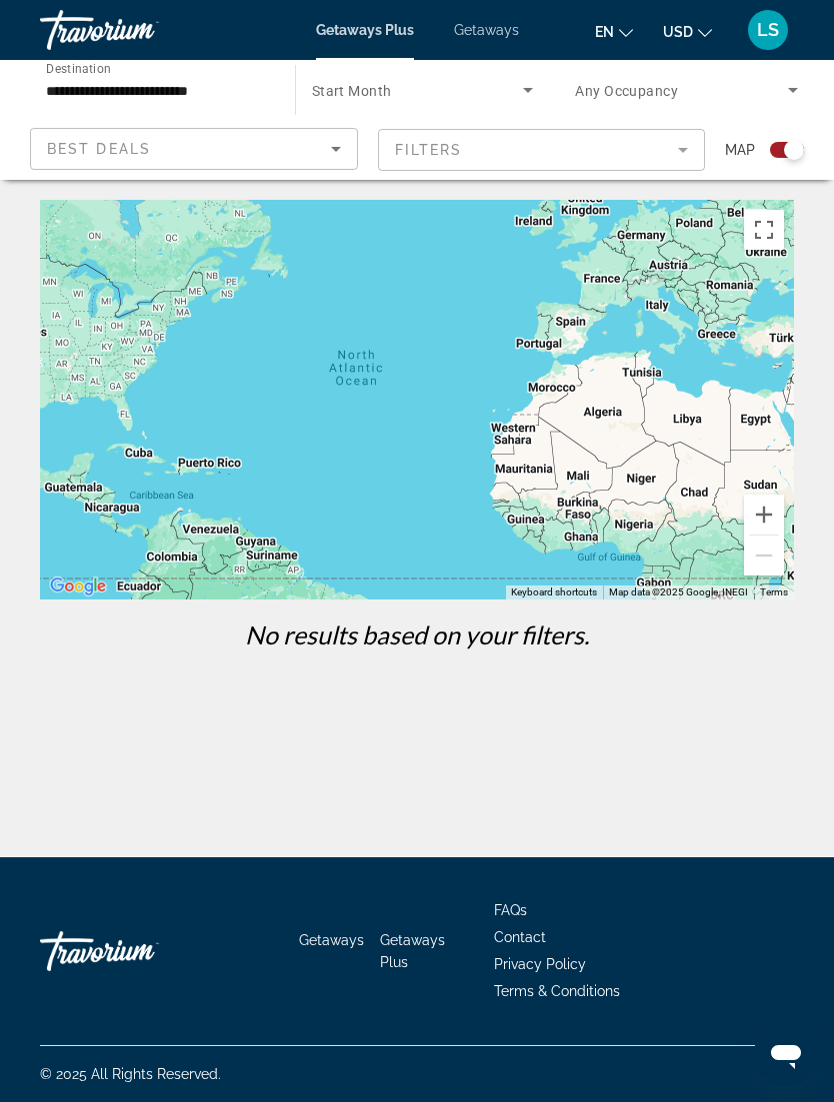
click at [518, 153] on mat-form-field "Filters" at bounding box center [542, 150] width 328 height 42
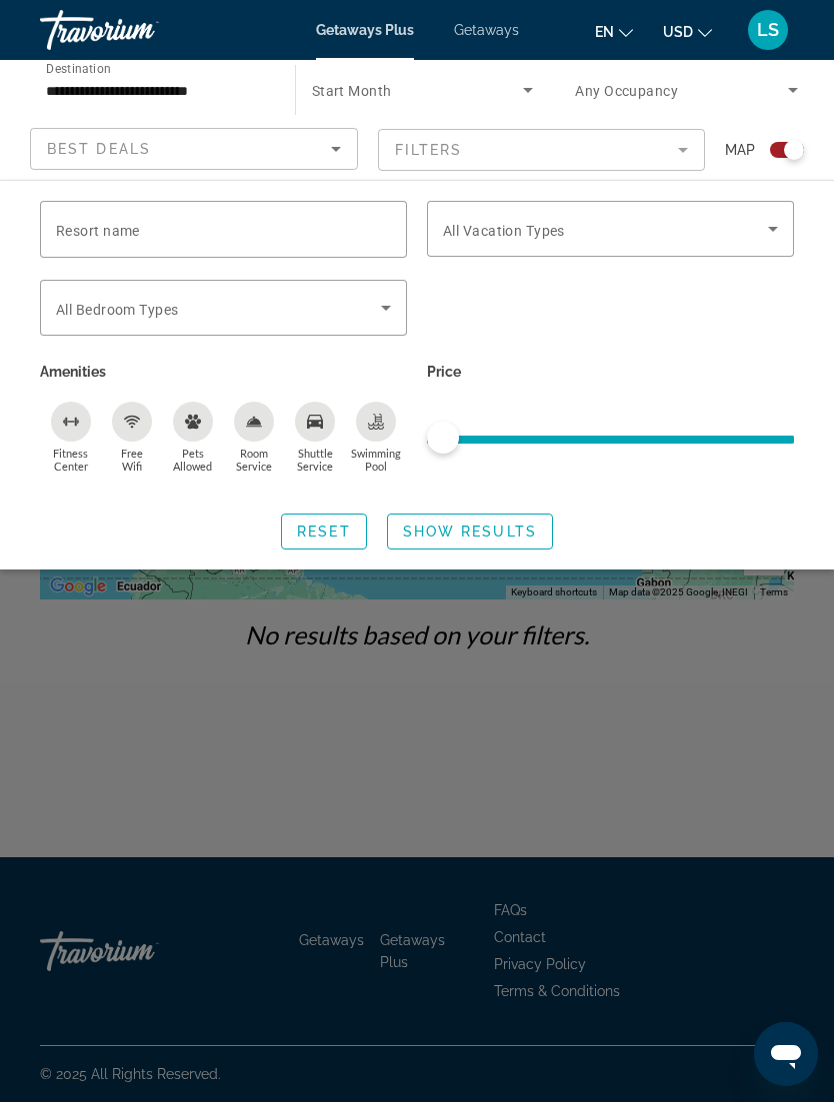
click at [527, 147] on mat-form-field "Filters" at bounding box center [542, 150] width 328 height 42
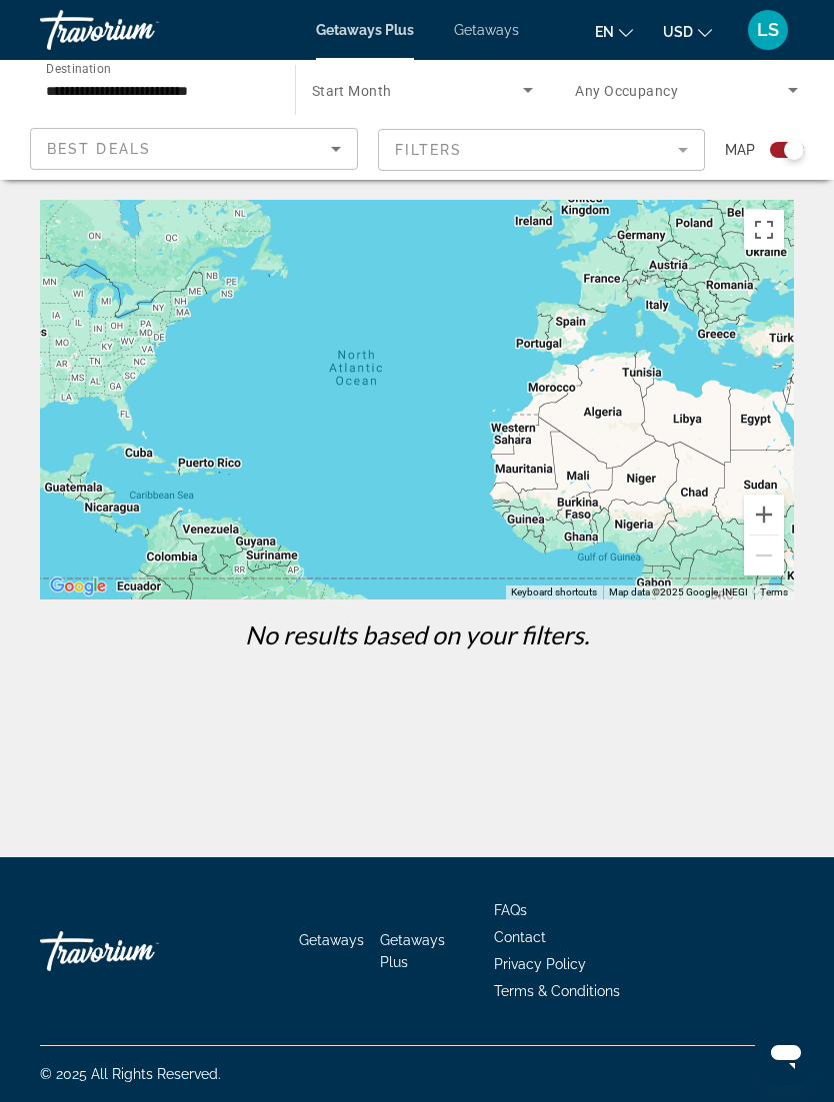
click at [530, 149] on mat-form-field "Filters" at bounding box center [542, 150] width 328 height 42
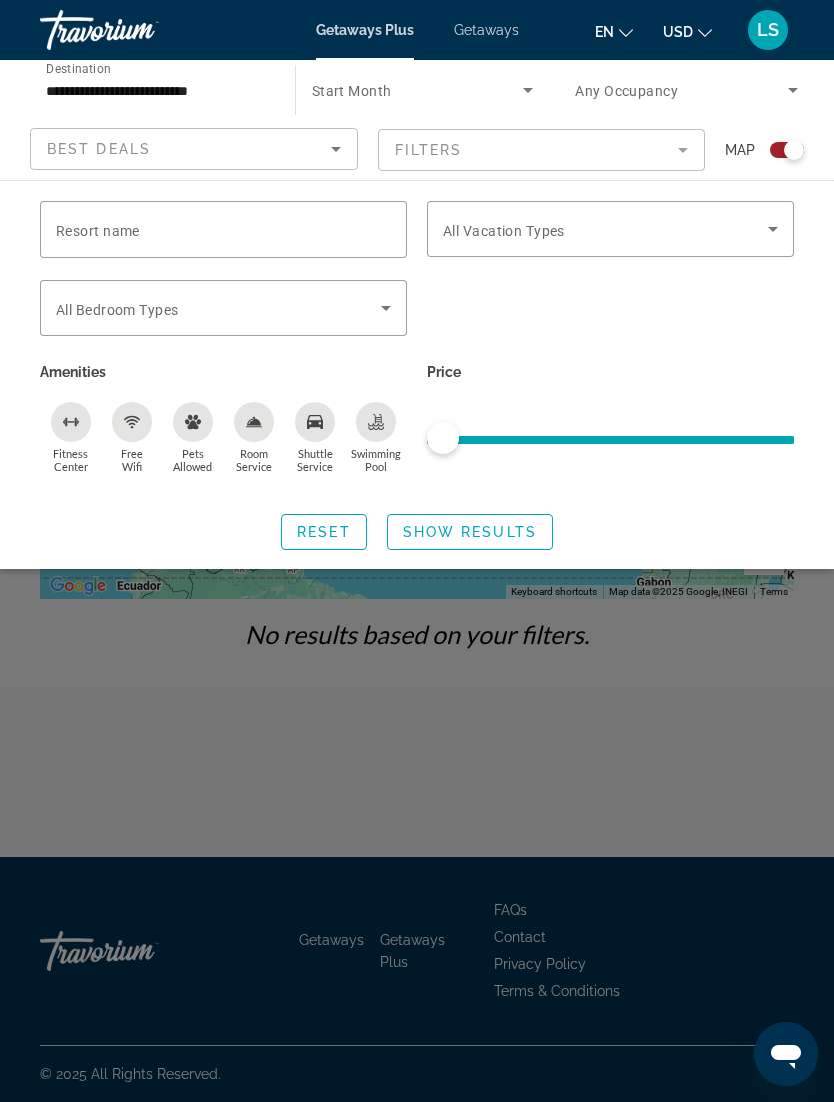
click at [640, 158] on mat-form-field "Filters" at bounding box center [542, 150] width 328 height 42
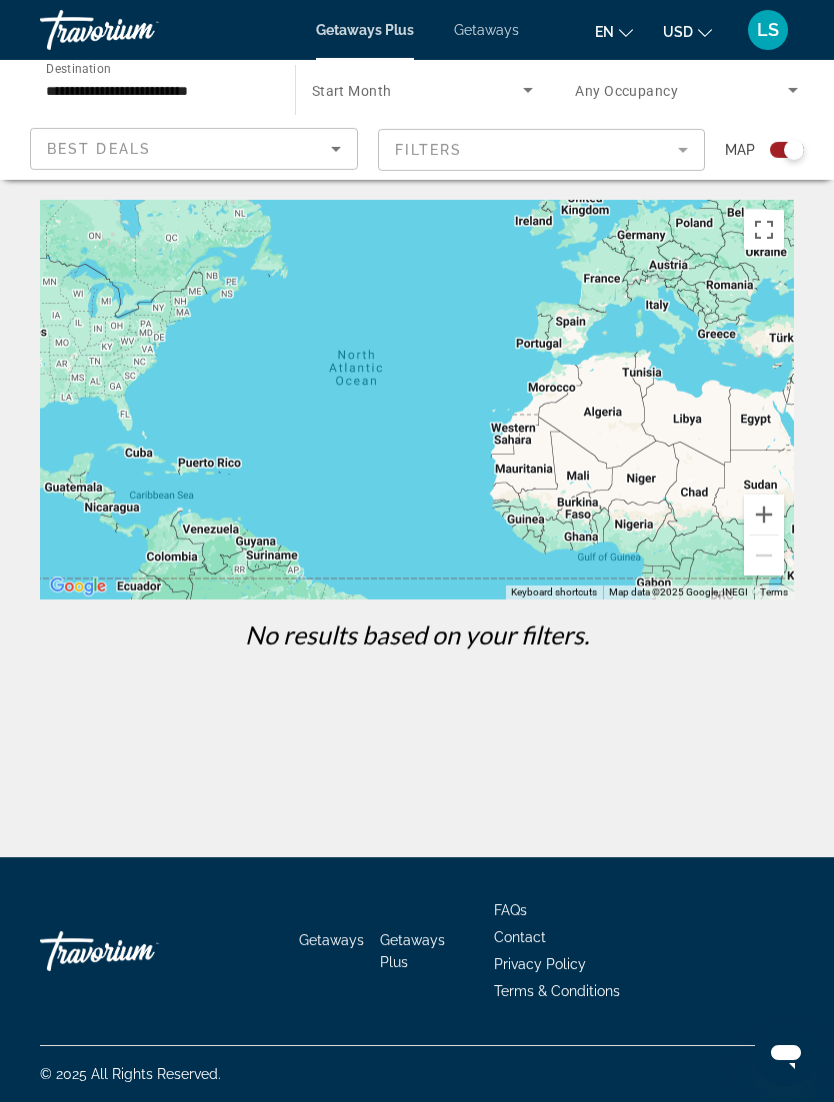
click at [783, 155] on div "Search widget" at bounding box center [787, 150] width 34 height 16
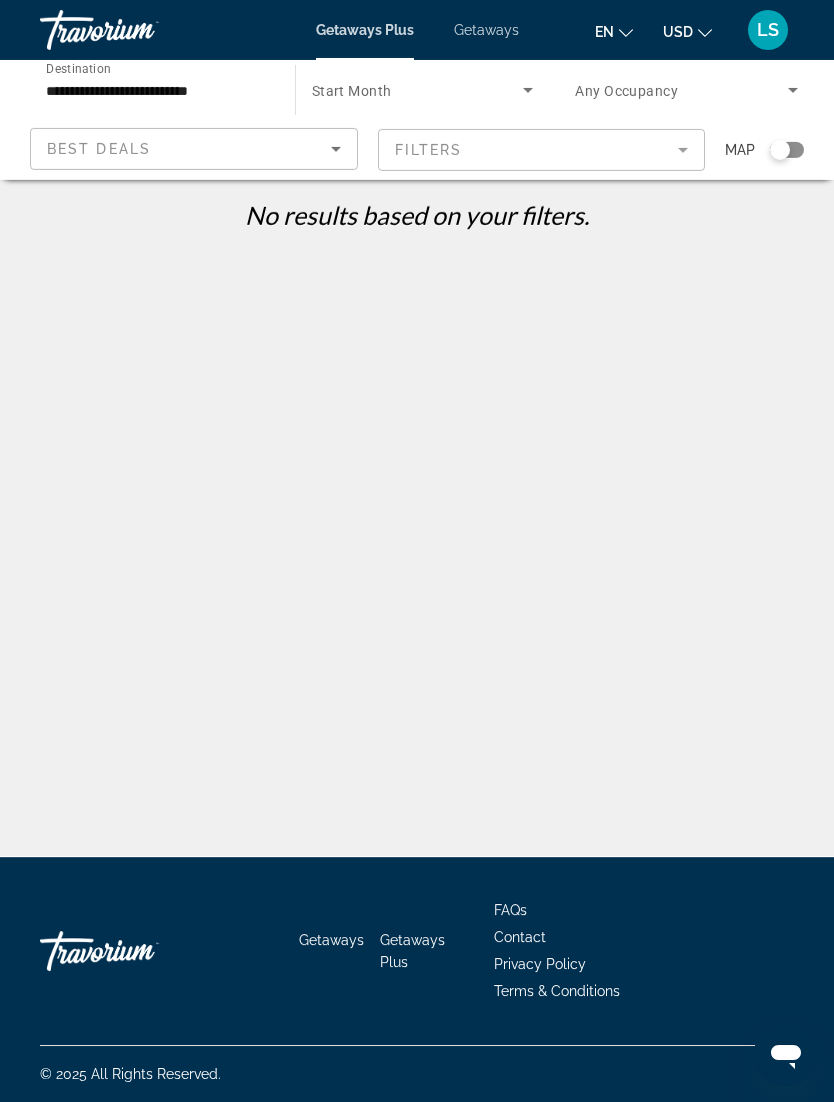
click at [335, 210] on p "No results based on your filters." at bounding box center [417, 215] width 774 height 30
click at [329, 206] on p "No results based on your filters." at bounding box center [417, 215] width 774 height 30
click at [387, 149] on mat-form-field "Filters" at bounding box center [542, 150] width 328 height 42
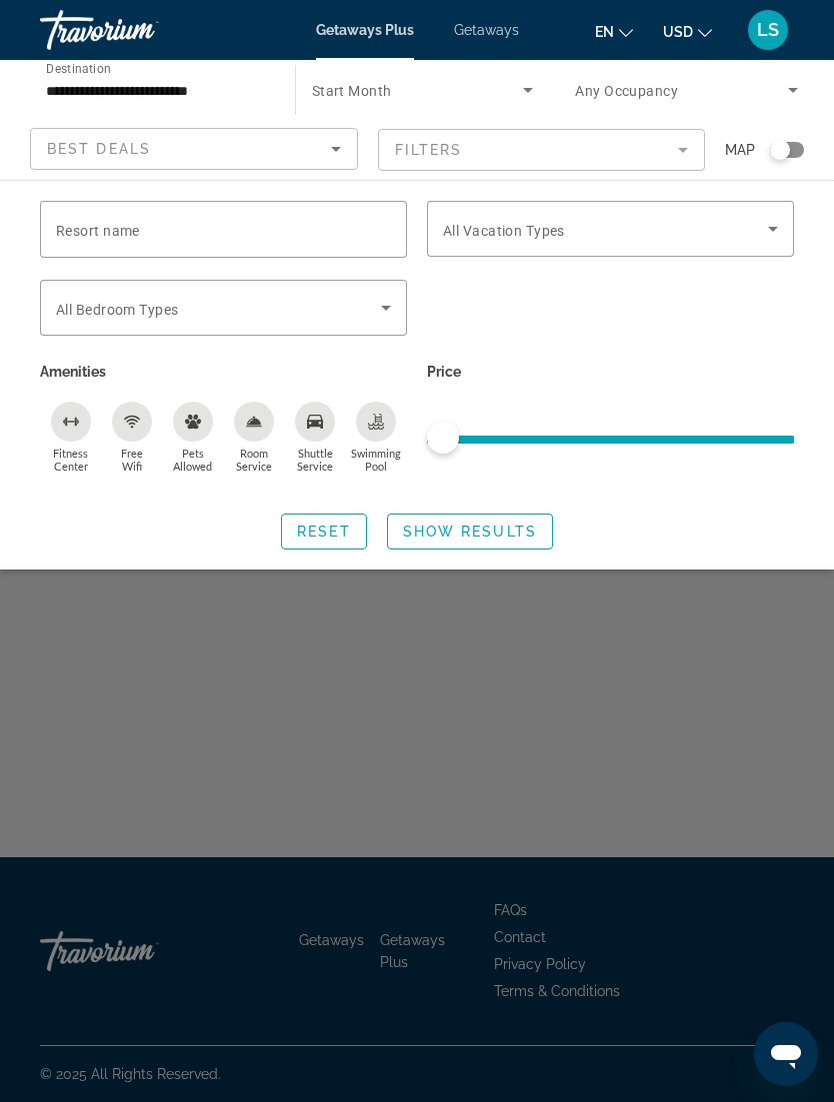
click at [675, 213] on div "Search widget" at bounding box center [610, 229] width 335 height 56
click at [773, 297] on div "Search widget" at bounding box center [610, 319] width 387 height 78
click at [761, 288] on div "Search widget" at bounding box center [610, 319] width 387 height 78
click at [747, 283] on div "Search widget" at bounding box center [610, 319] width 387 height 78
click at [770, 296] on div "Search widget" at bounding box center [610, 319] width 387 height 78
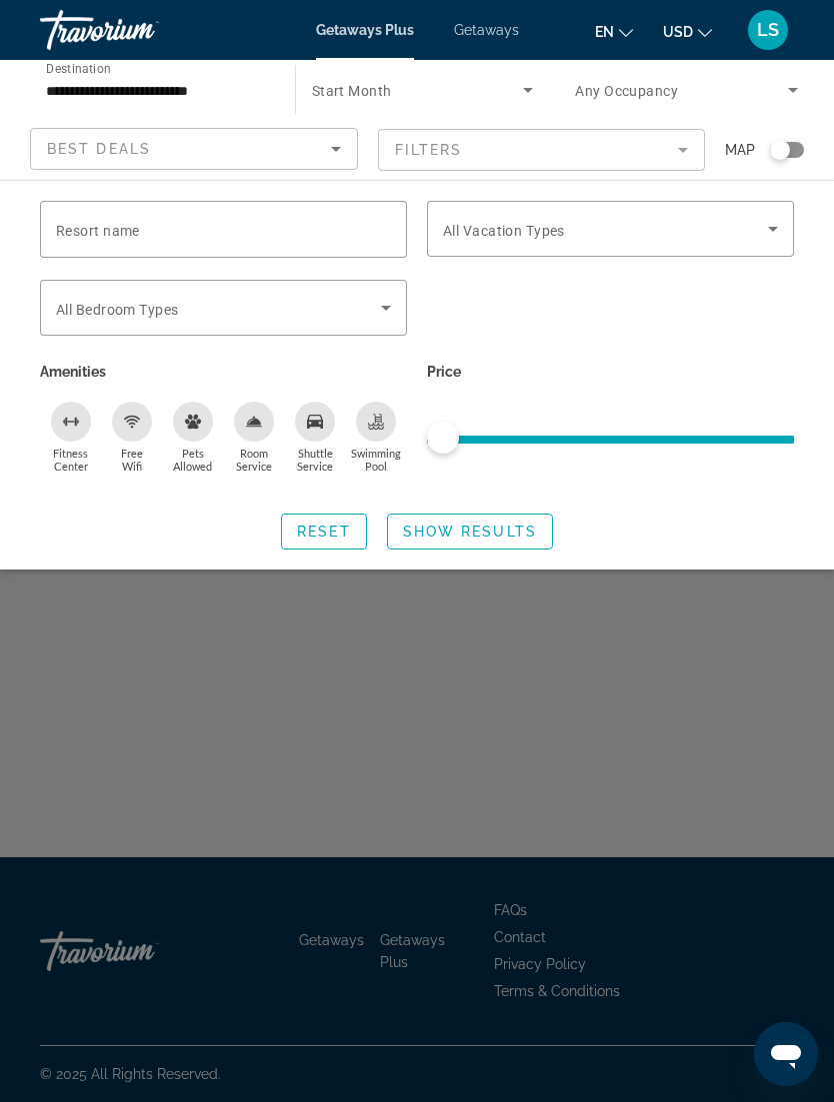
scroll to position [1, 0]
click at [741, 236] on span "Search widget" at bounding box center [605, 229] width 325 height 24
click at [772, 230] on icon "Search widget" at bounding box center [773, 229] width 10 height 5
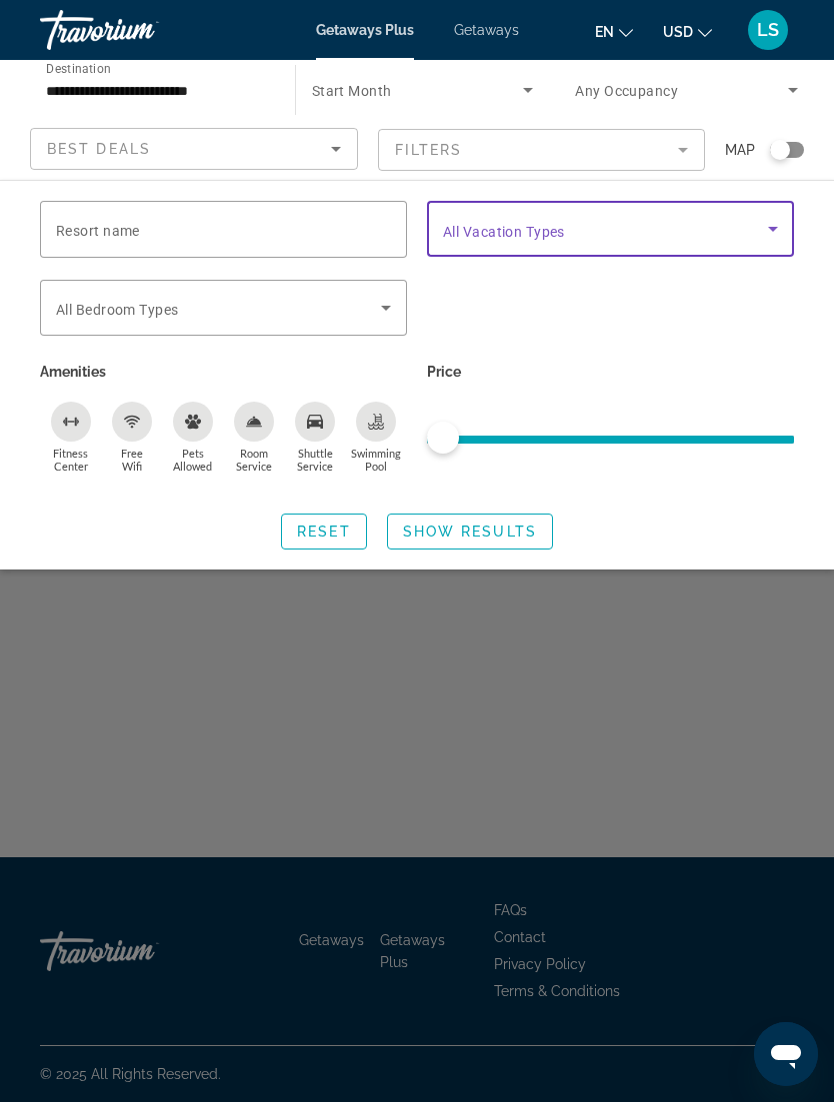
click at [784, 230] on icon "Search widget" at bounding box center [773, 229] width 24 height 24
click at [767, 233] on icon "Search widget" at bounding box center [773, 229] width 24 height 24
click at [760, 236] on span "Search widget" at bounding box center [605, 229] width 325 height 24
click at [768, 251] on div "Search widget" at bounding box center [610, 229] width 335 height 56
click at [754, 256] on div "Search widget" at bounding box center [610, 229] width 335 height 56
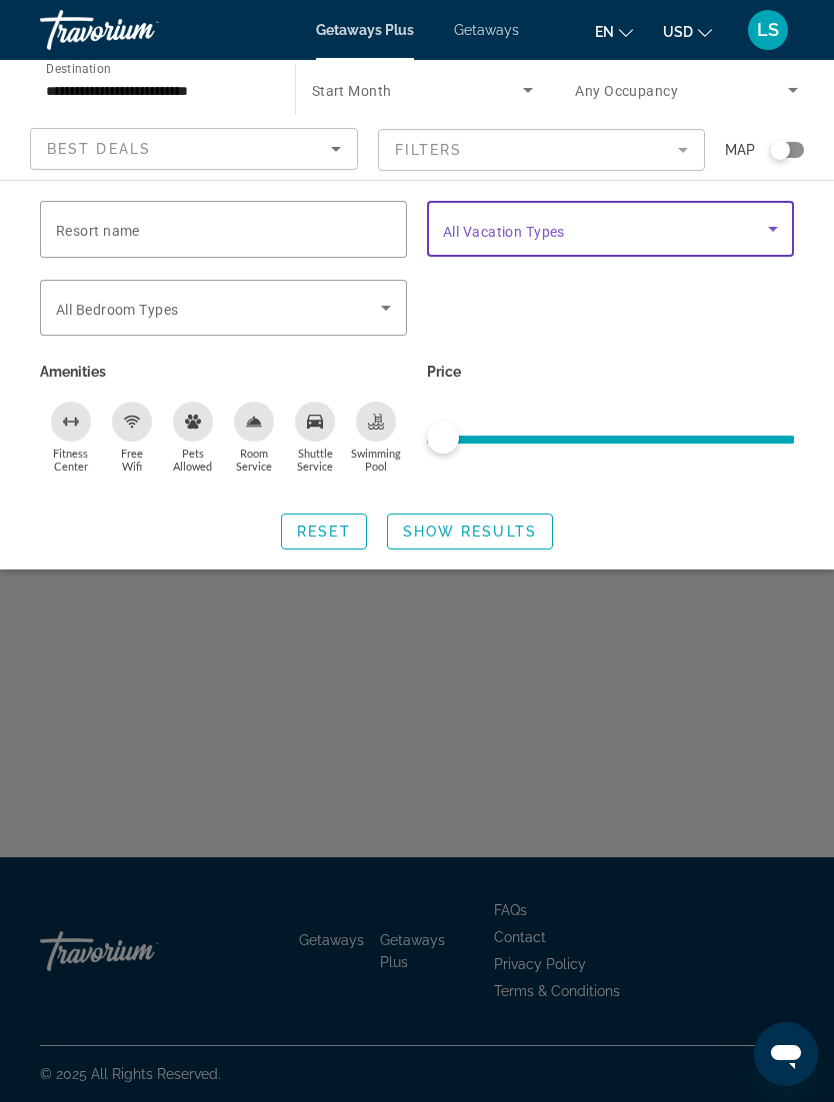
click at [505, 32] on span "Getaways" at bounding box center [486, 30] width 65 height 16
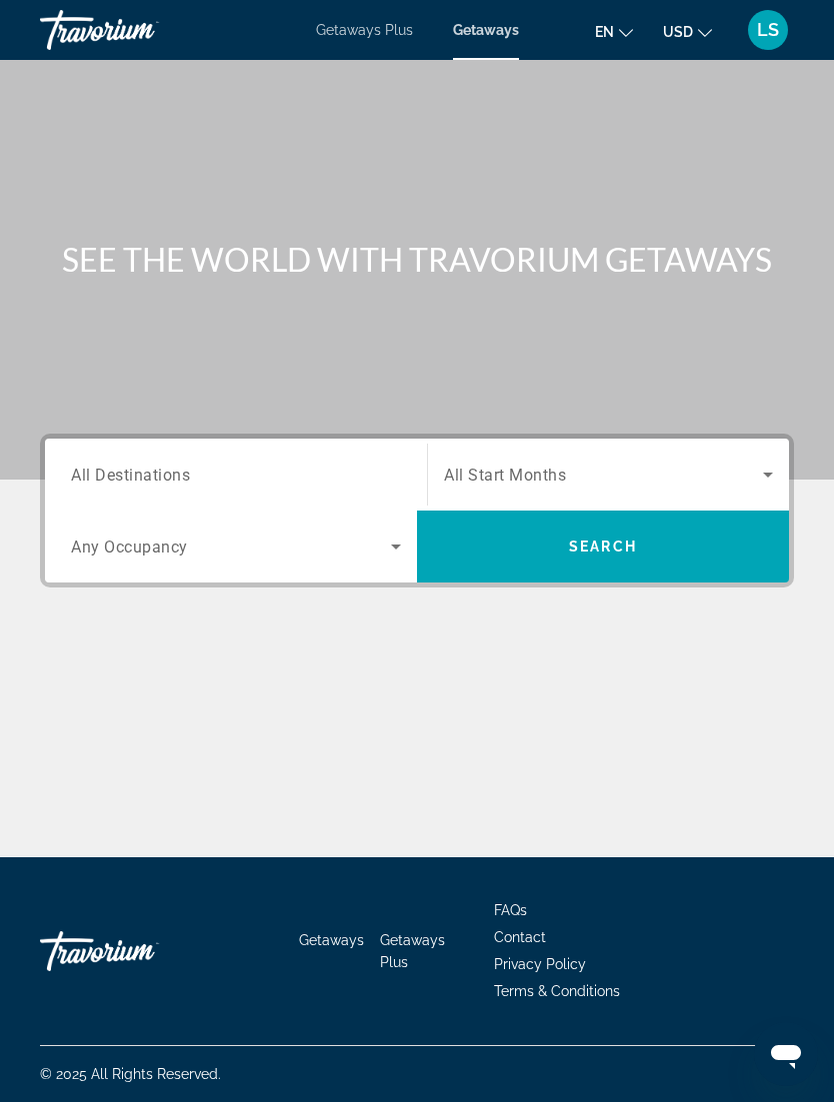
click at [383, 33] on span "Getaways Plus" at bounding box center [364, 30] width 97 height 16
click at [756, 480] on icon "Search widget" at bounding box center [768, 475] width 24 height 24
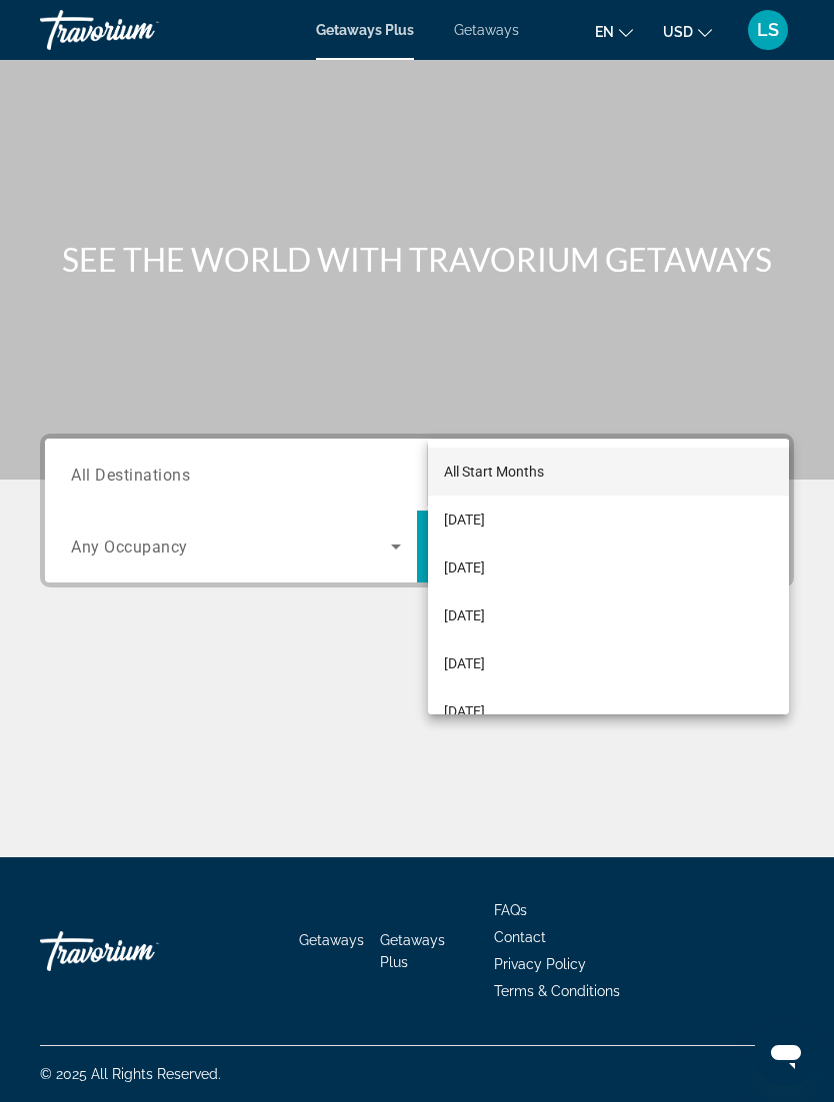
scroll to position [64, 0]
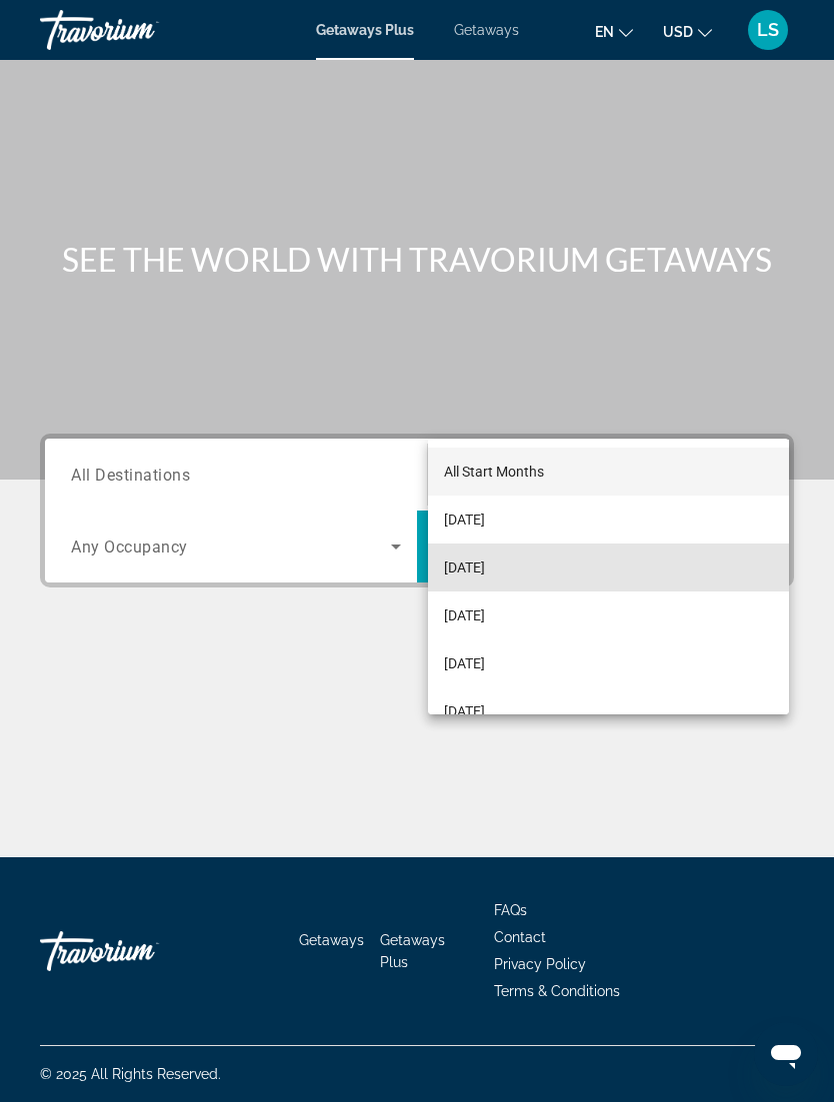
click at [560, 579] on mat-option "[DATE]" at bounding box center [608, 568] width 361 height 48
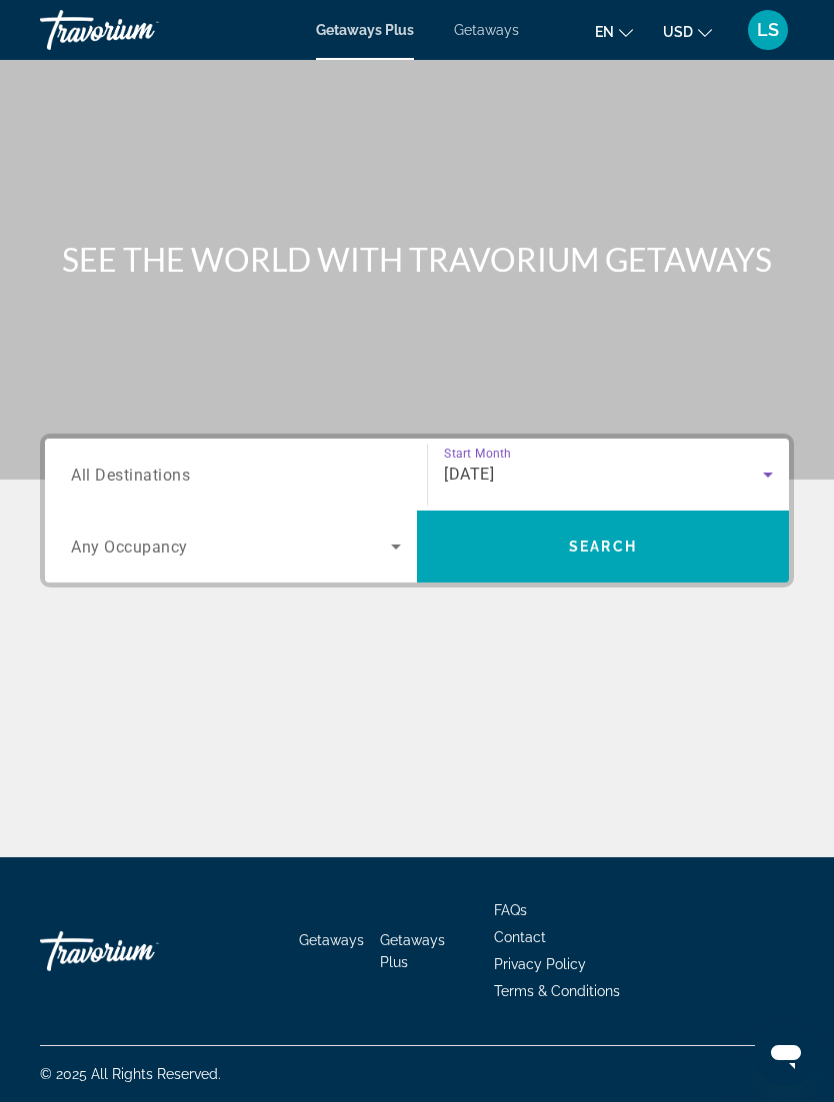
click at [393, 535] on icon "Search widget" at bounding box center [396, 547] width 24 height 24
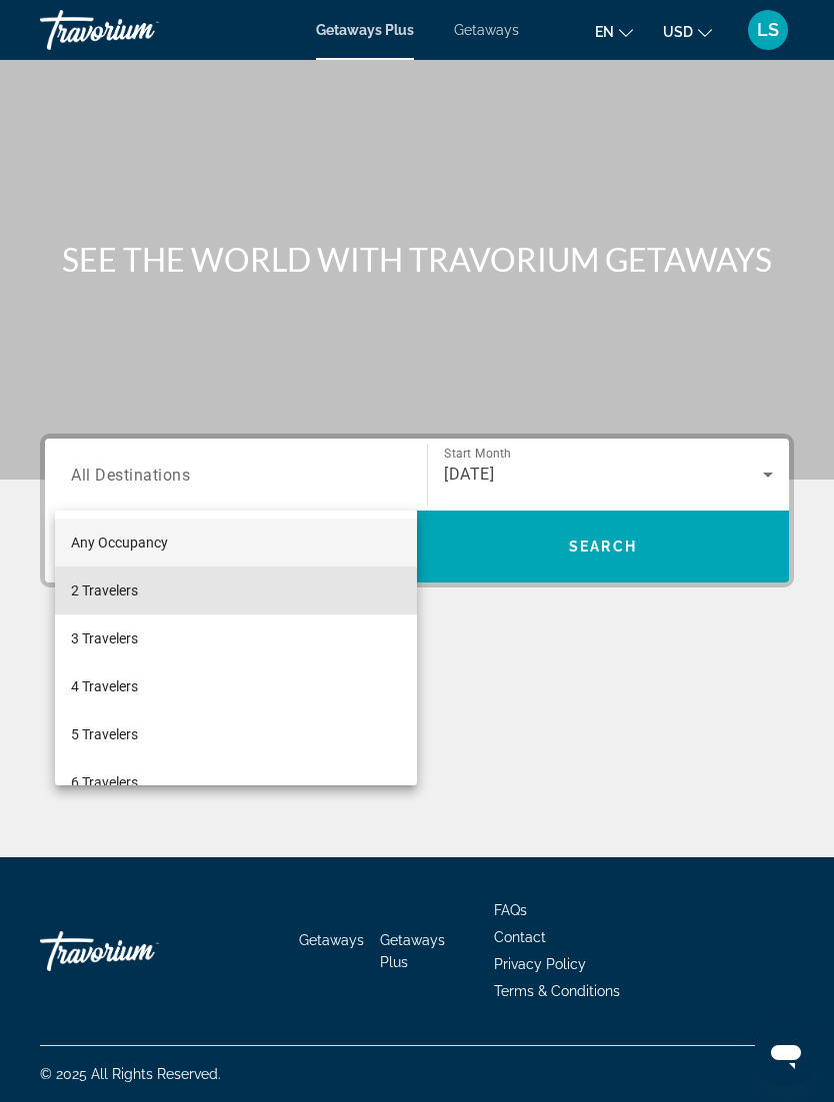
click at [184, 599] on mat-option "2 Travelers" at bounding box center [236, 591] width 362 height 48
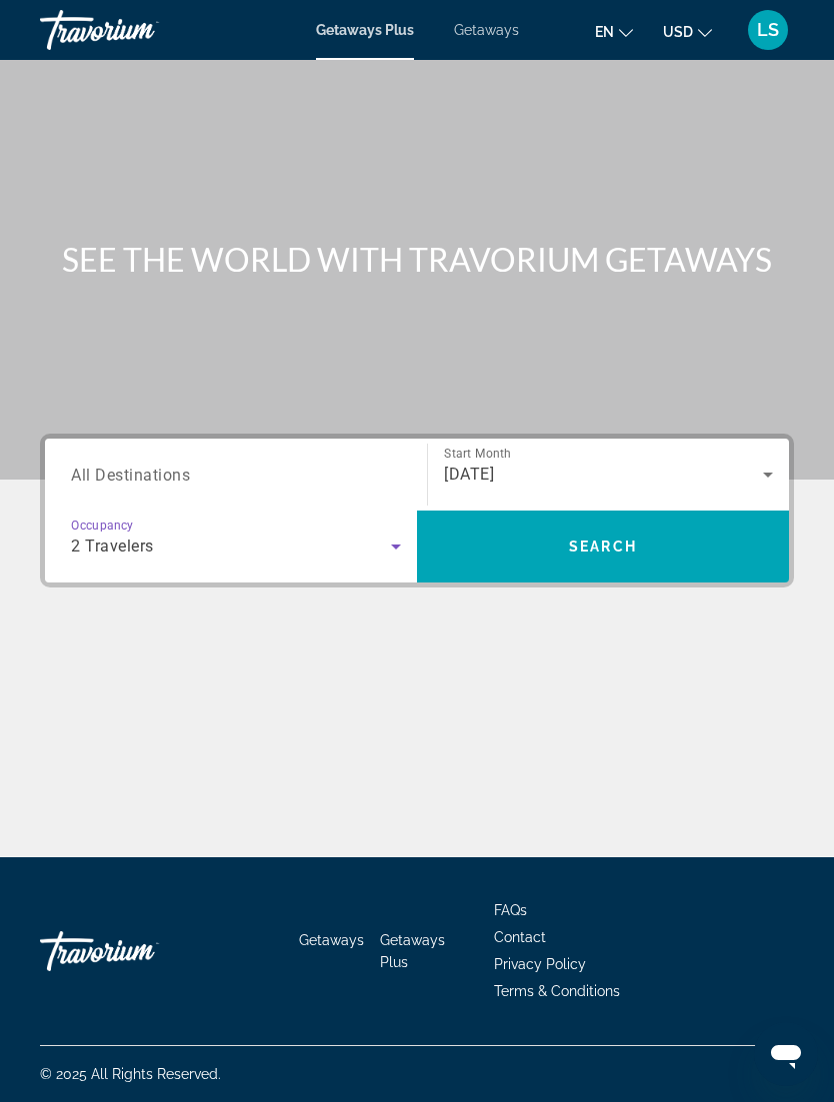
click at [387, 464] on input "Destination All Destinations" at bounding box center [236, 476] width 330 height 24
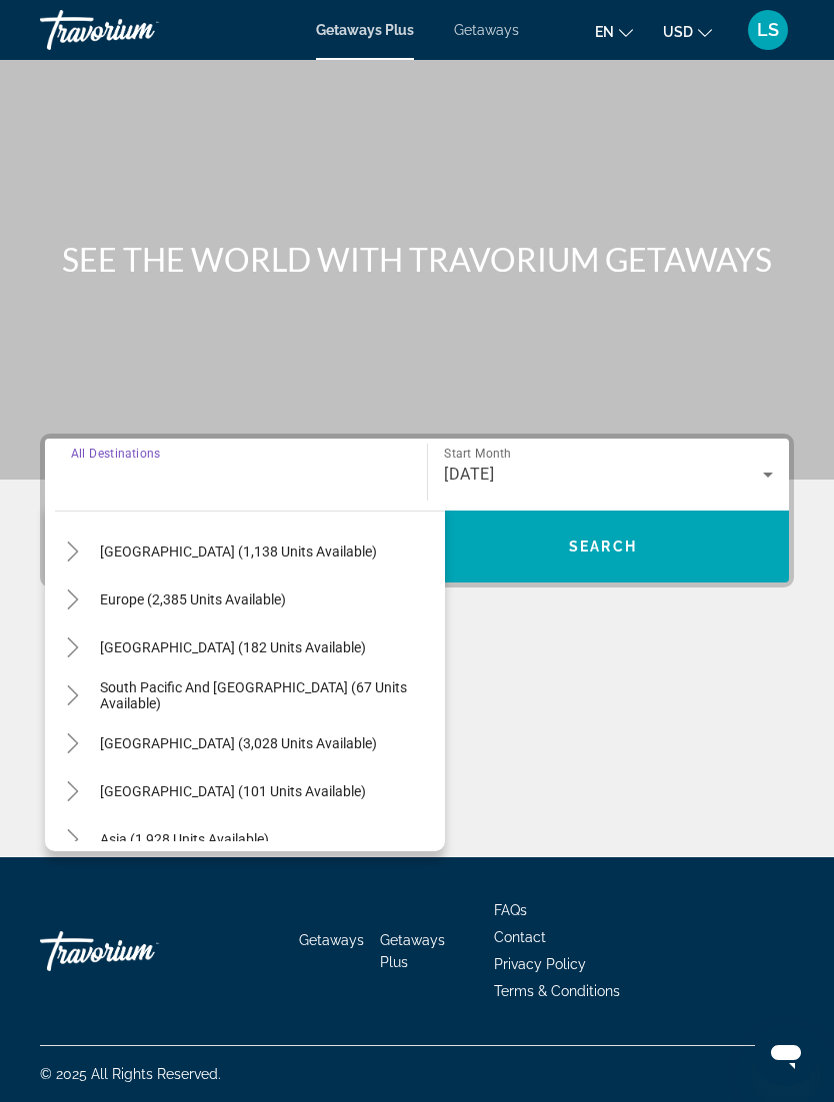
scroll to position [203, 0]
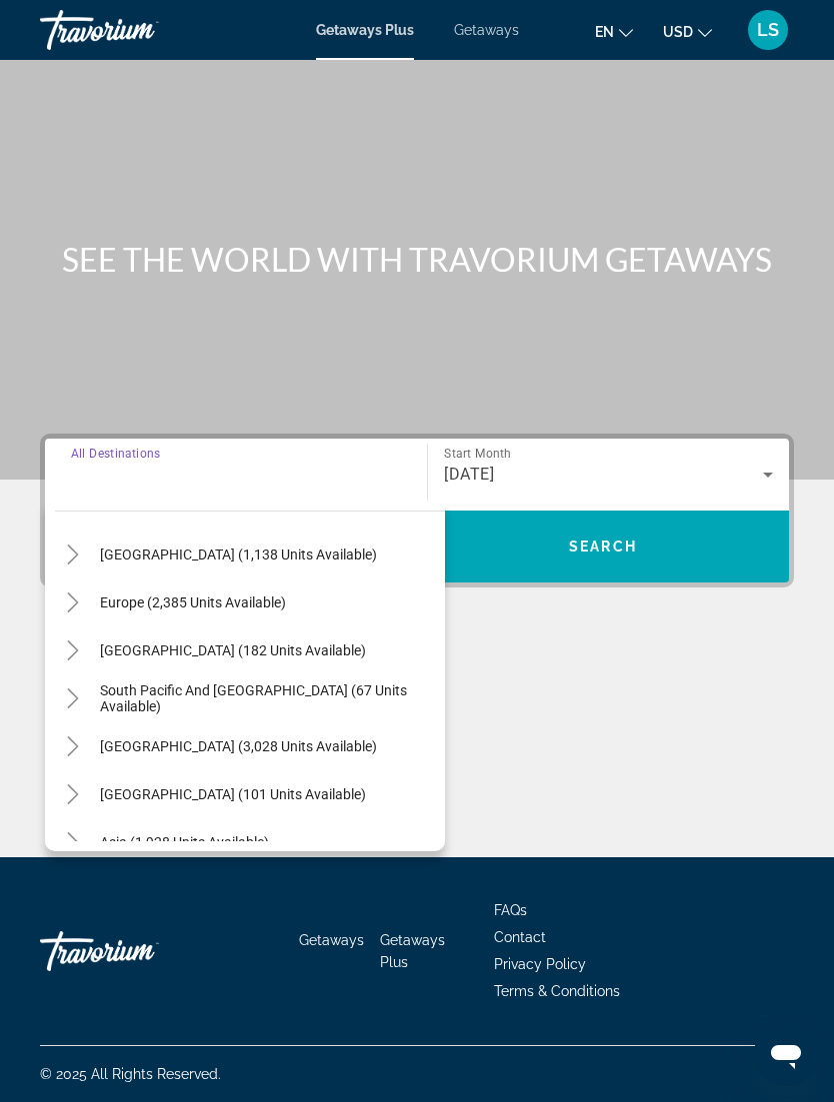
click at [83, 586] on mat-icon "Toggle Europe (2,385 units available)" at bounding box center [72, 603] width 35 height 35
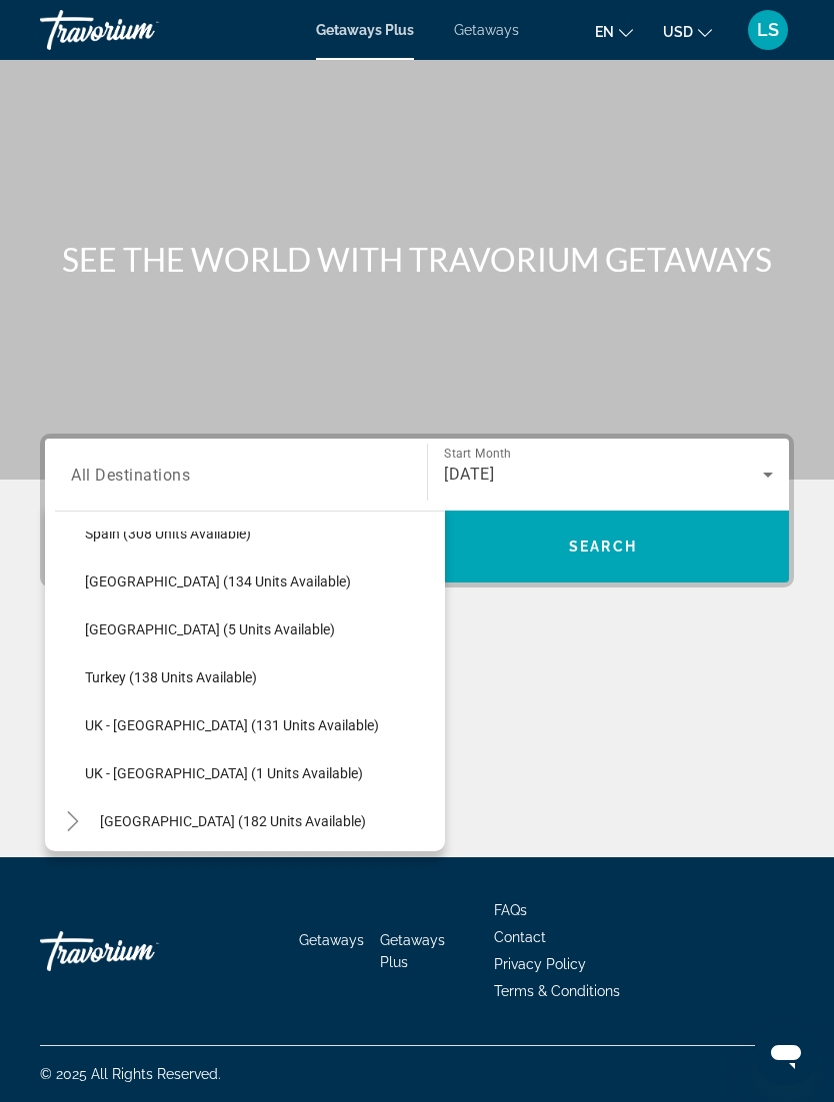
scroll to position [894, 0]
click at [231, 655] on span "Search widget" at bounding box center [260, 679] width 370 height 48
type input "**********"
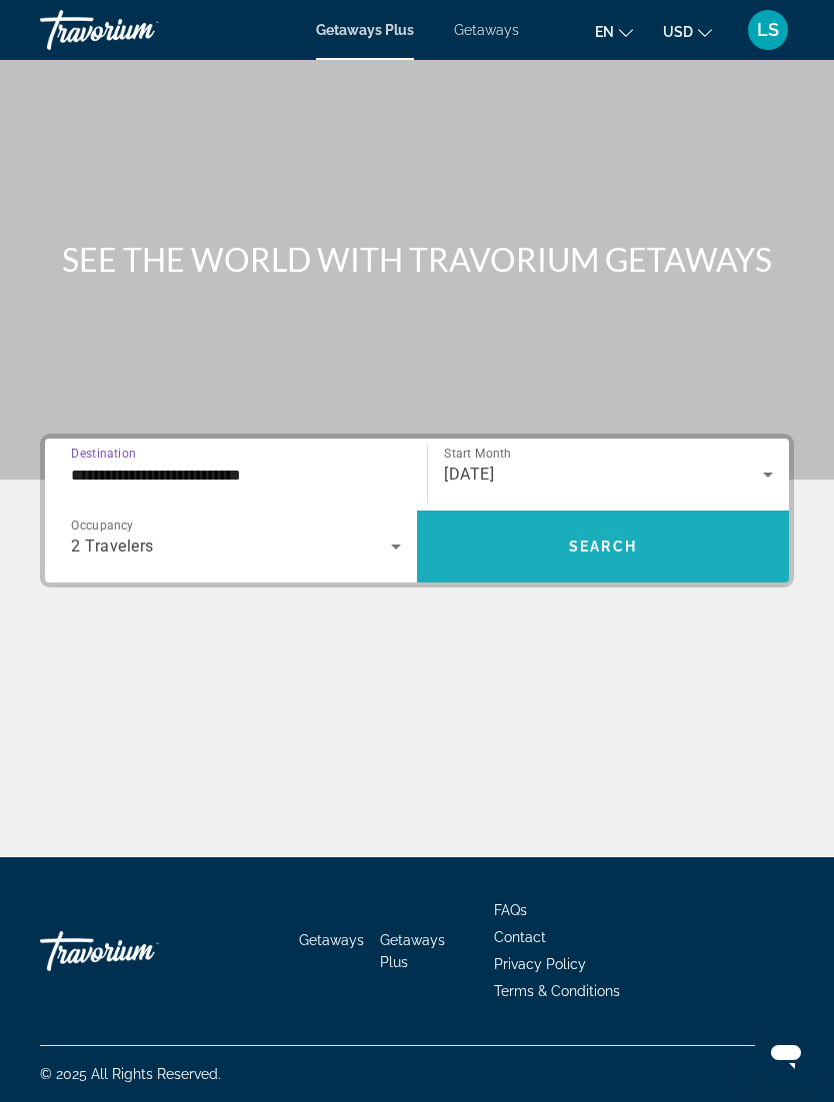
click at [654, 523] on span "Search widget" at bounding box center [603, 547] width 372 height 48
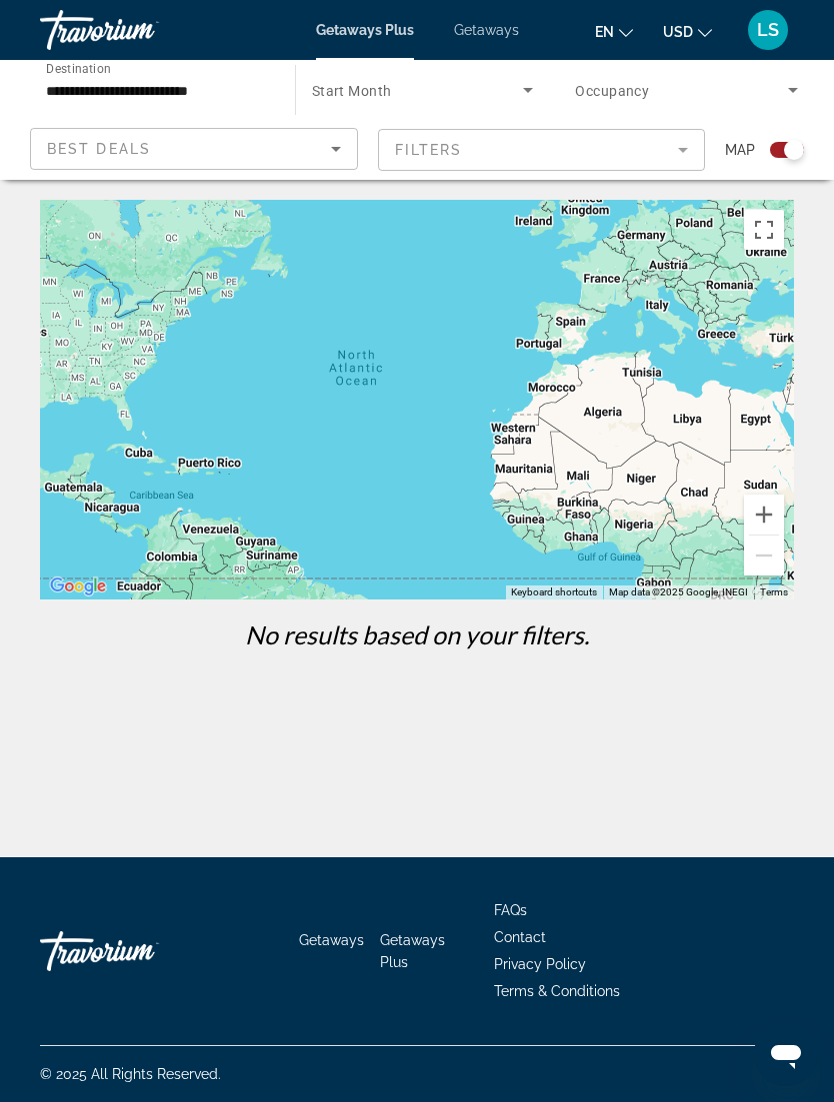
click at [200, 155] on div "Best Deals" at bounding box center [189, 149] width 284 height 24
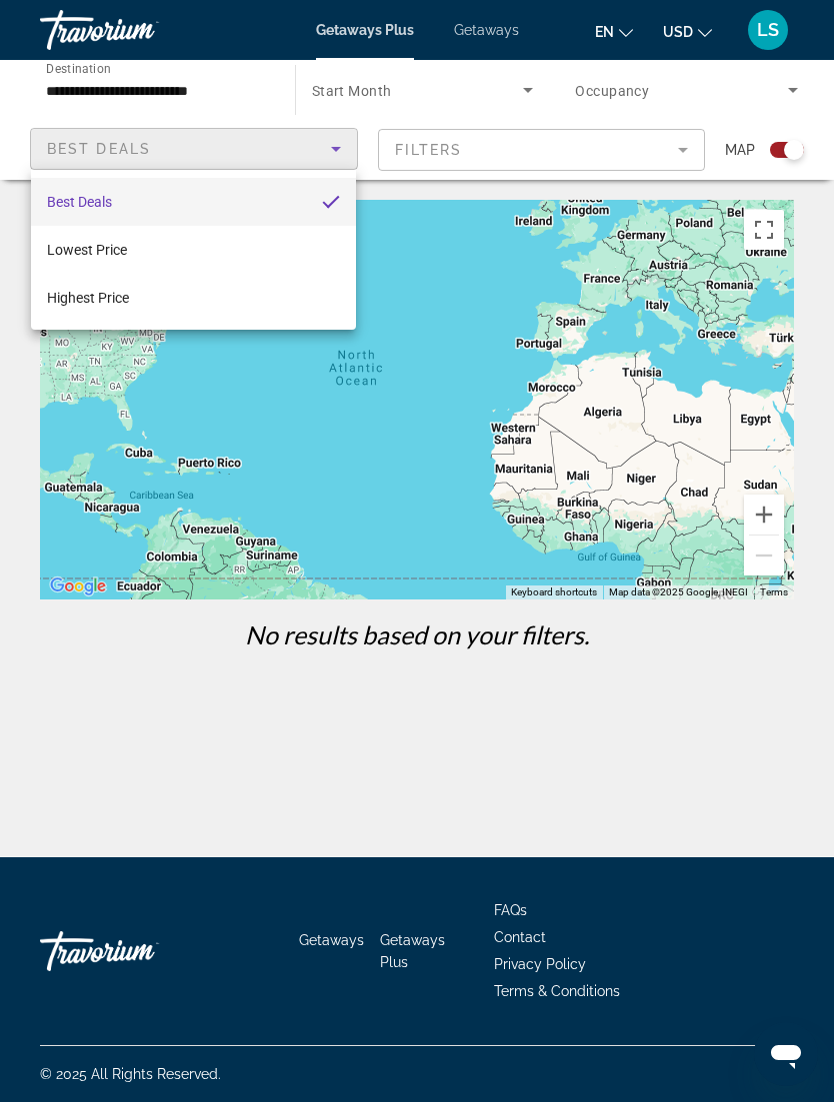
click at [178, 157] on div at bounding box center [417, 551] width 834 height 1102
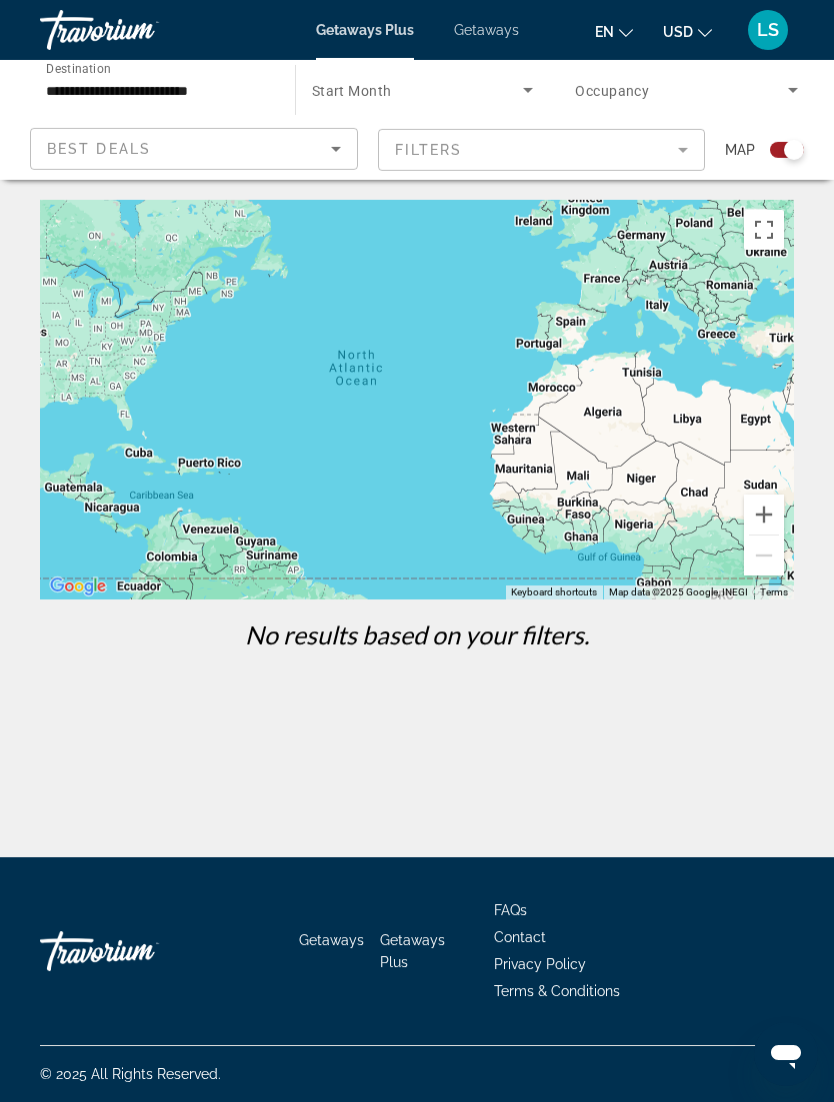
click at [242, 143] on div "Best Deals" at bounding box center [189, 149] width 284 height 24
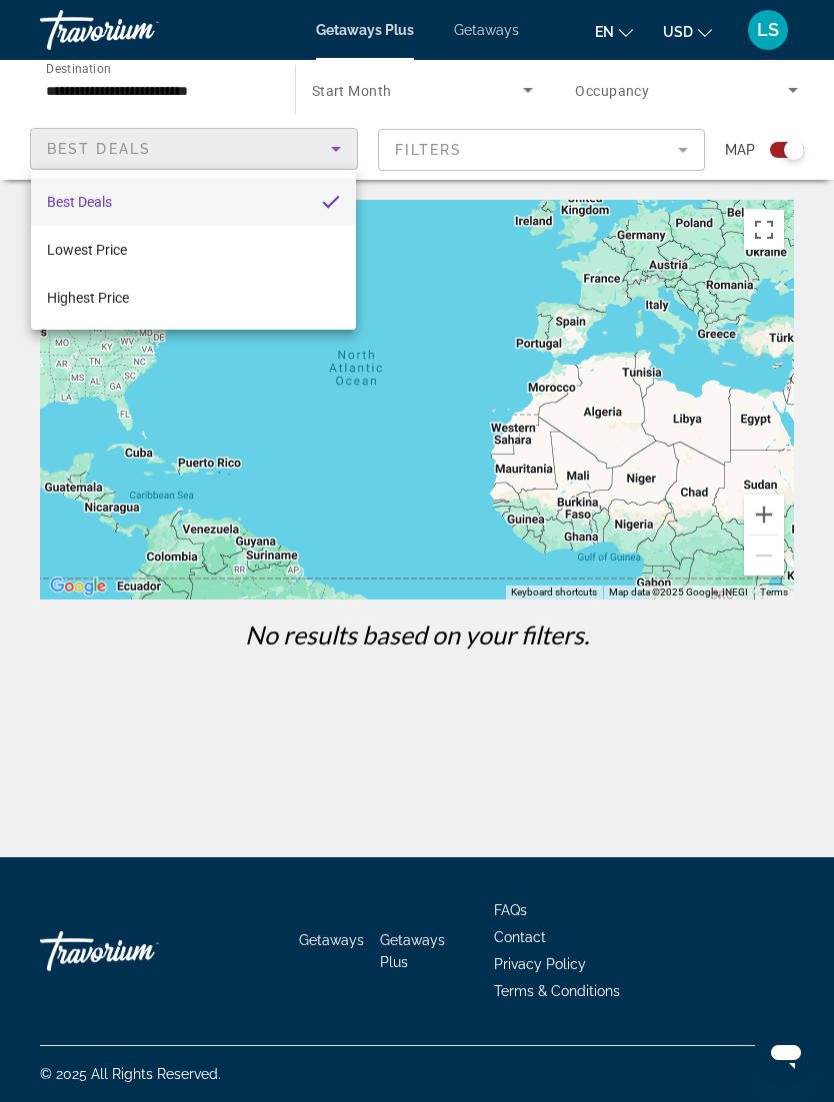
click at [377, 31] on div at bounding box center [417, 551] width 834 height 1102
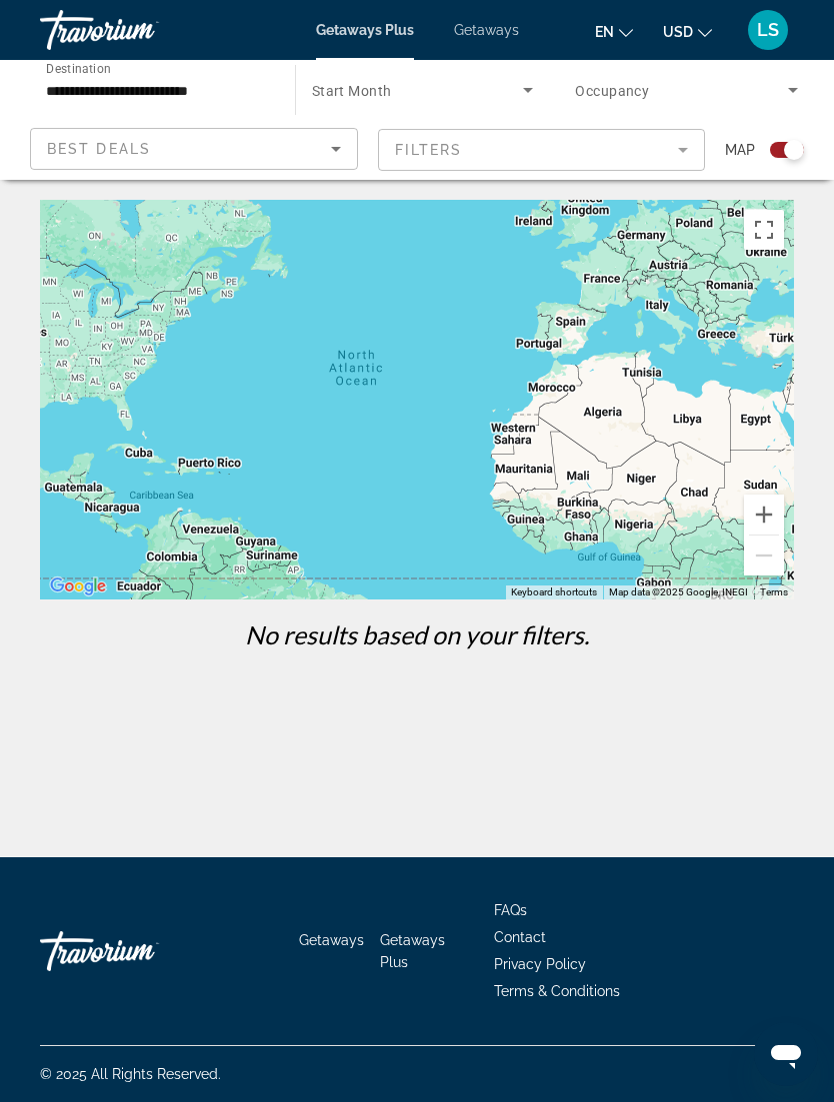
click at [229, 79] on input "**********" at bounding box center [157, 91] width 223 height 24
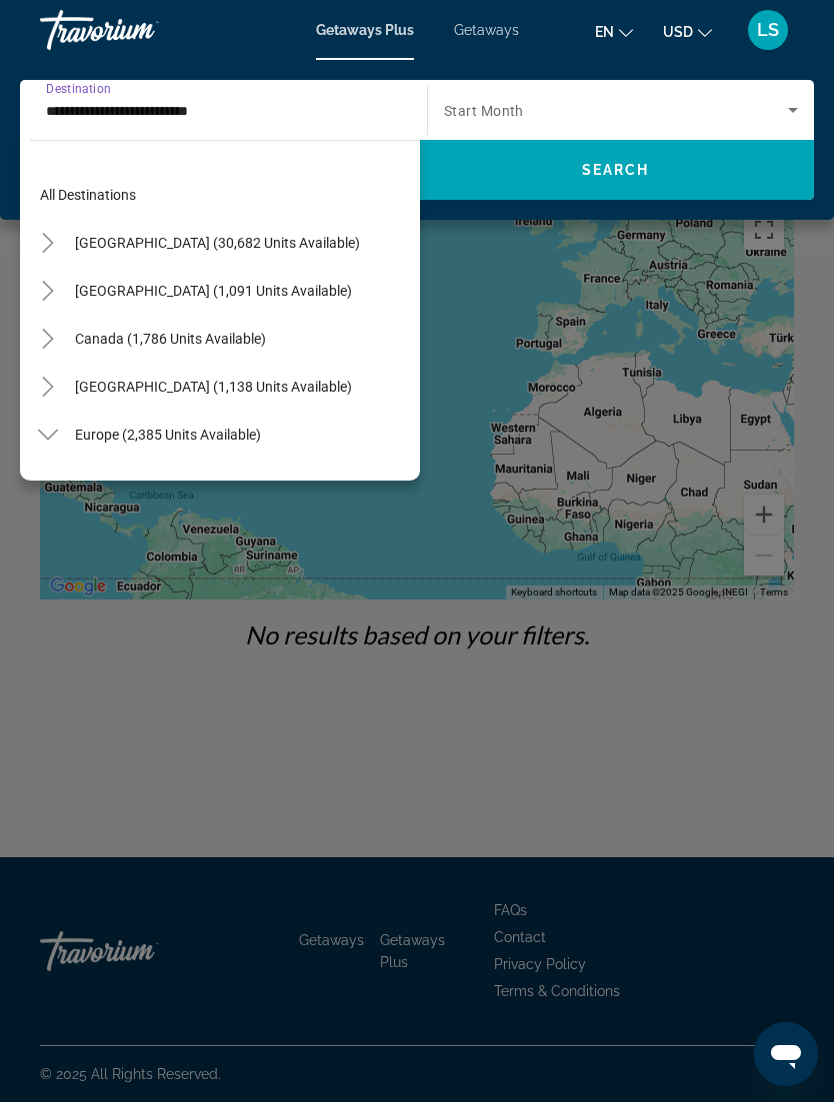
scroll to position [886, 0]
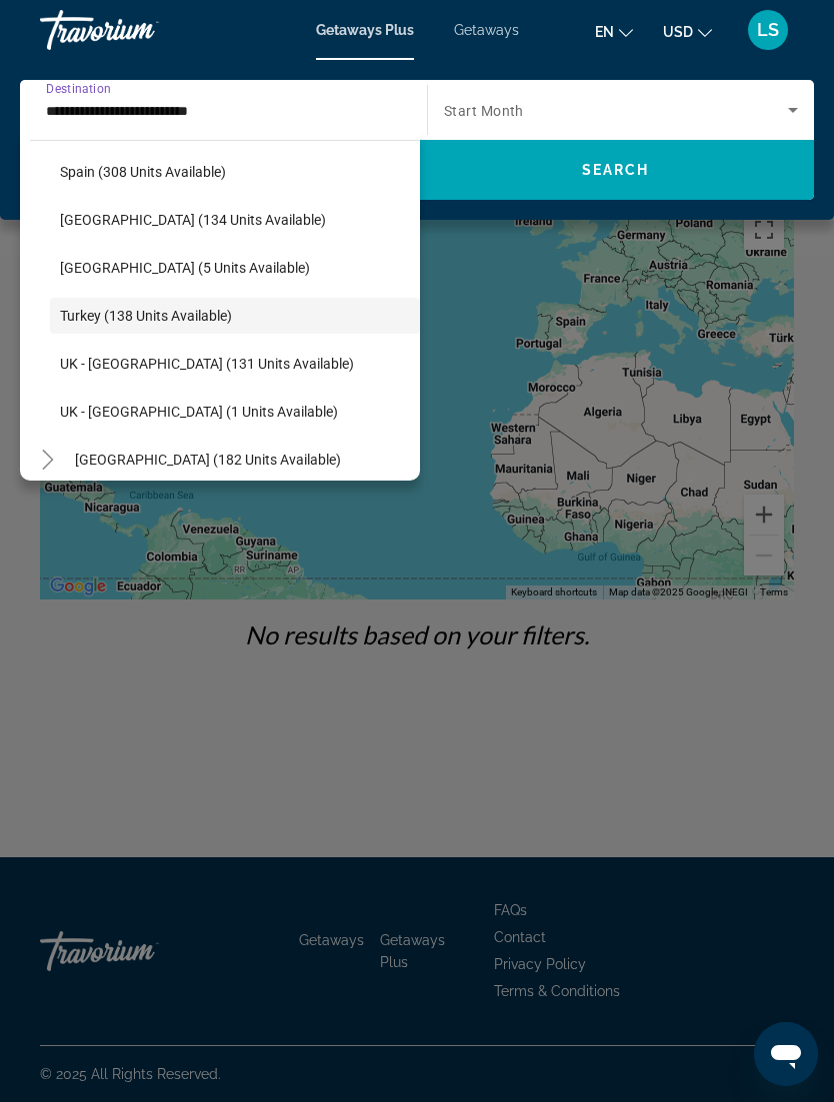
click at [251, 364] on span "UK - [GEOGRAPHIC_DATA] (131 units available)" at bounding box center [207, 364] width 294 height 16
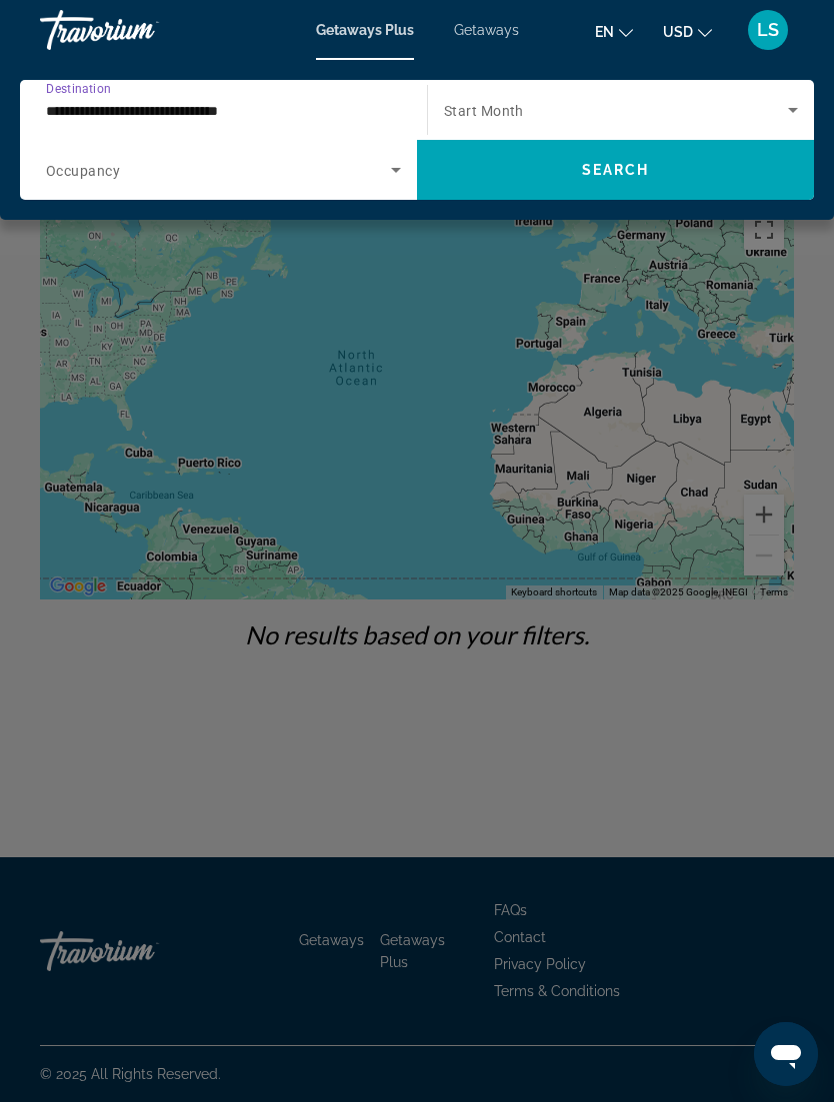
click at [694, 181] on span "Search widget" at bounding box center [615, 170] width 397 height 48
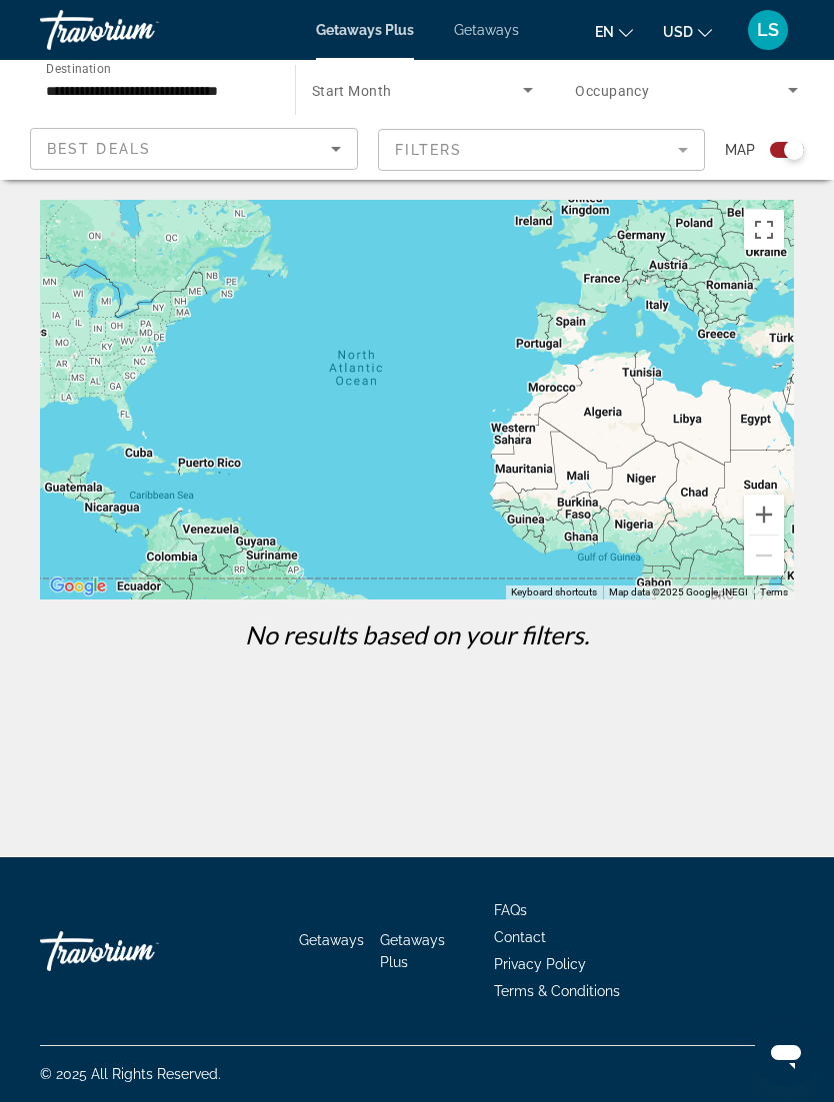
click at [653, 88] on span "Search widget" at bounding box center [681, 90] width 213 height 24
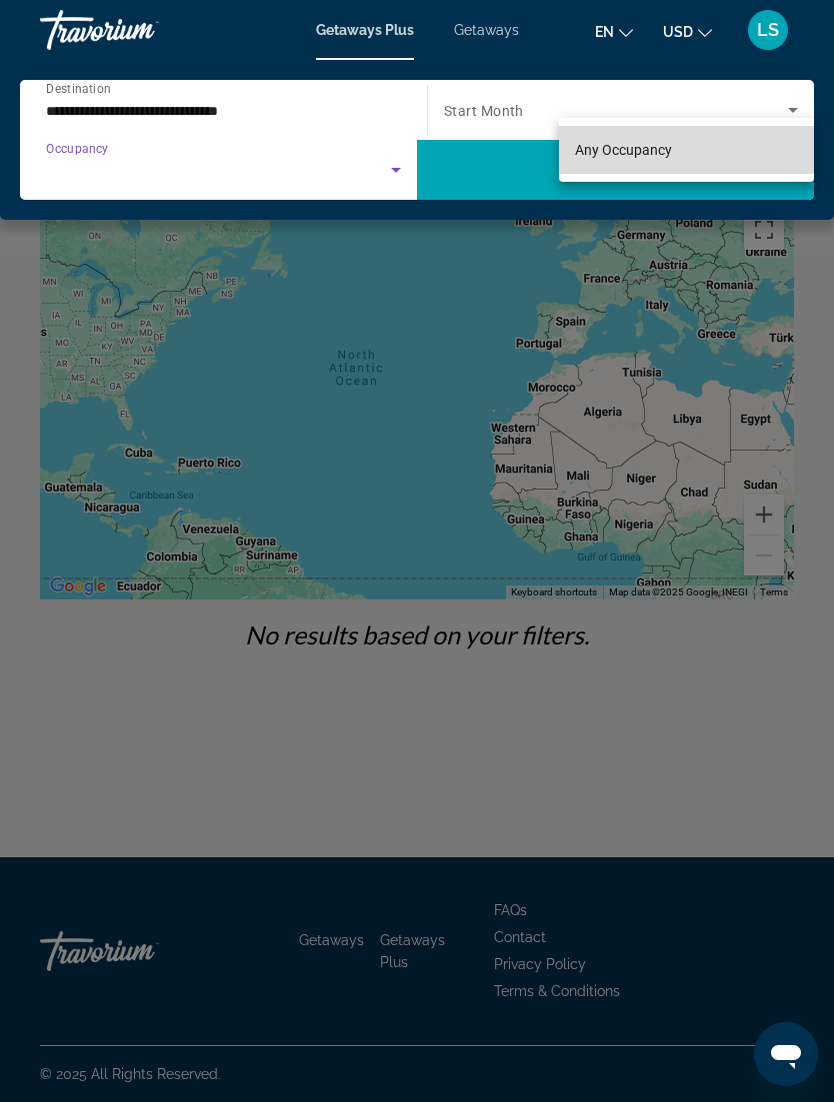
click at [659, 154] on span "Any Occupancy" at bounding box center [623, 150] width 97 height 16
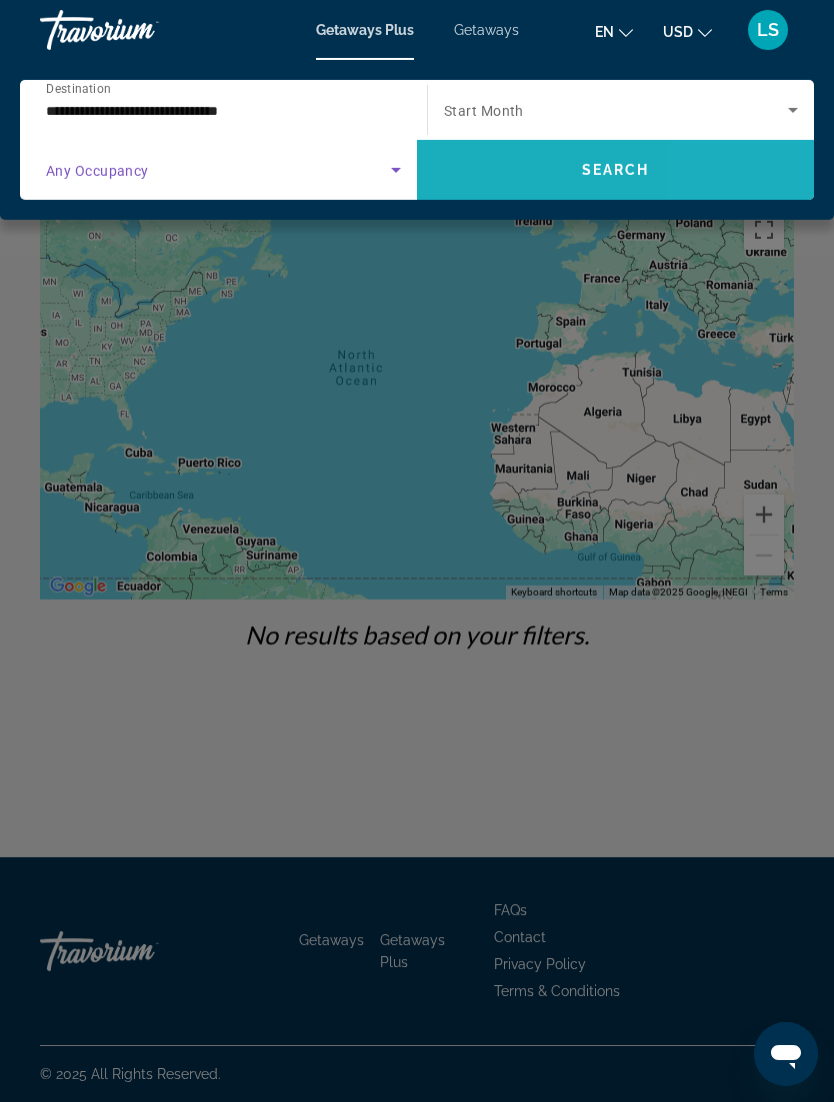
click at [721, 184] on span "Search widget" at bounding box center [615, 170] width 397 height 48
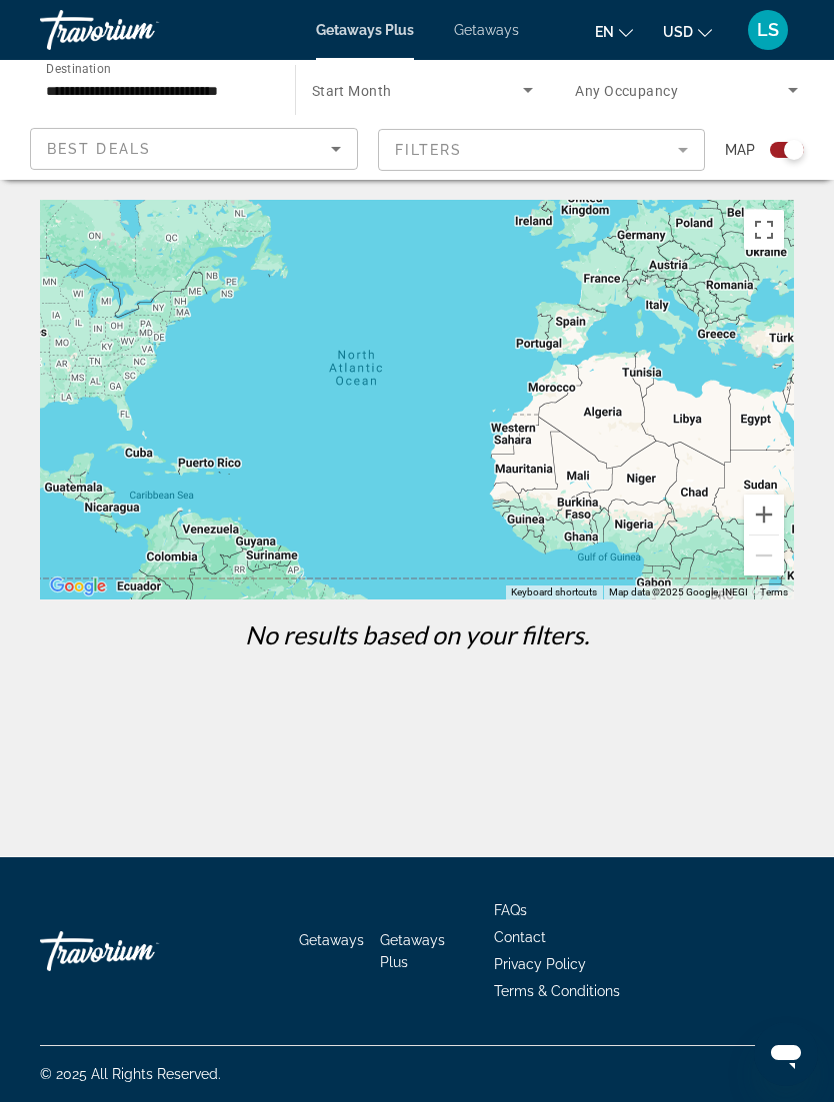
click at [226, 87] on input "**********" at bounding box center [157, 91] width 223 height 24
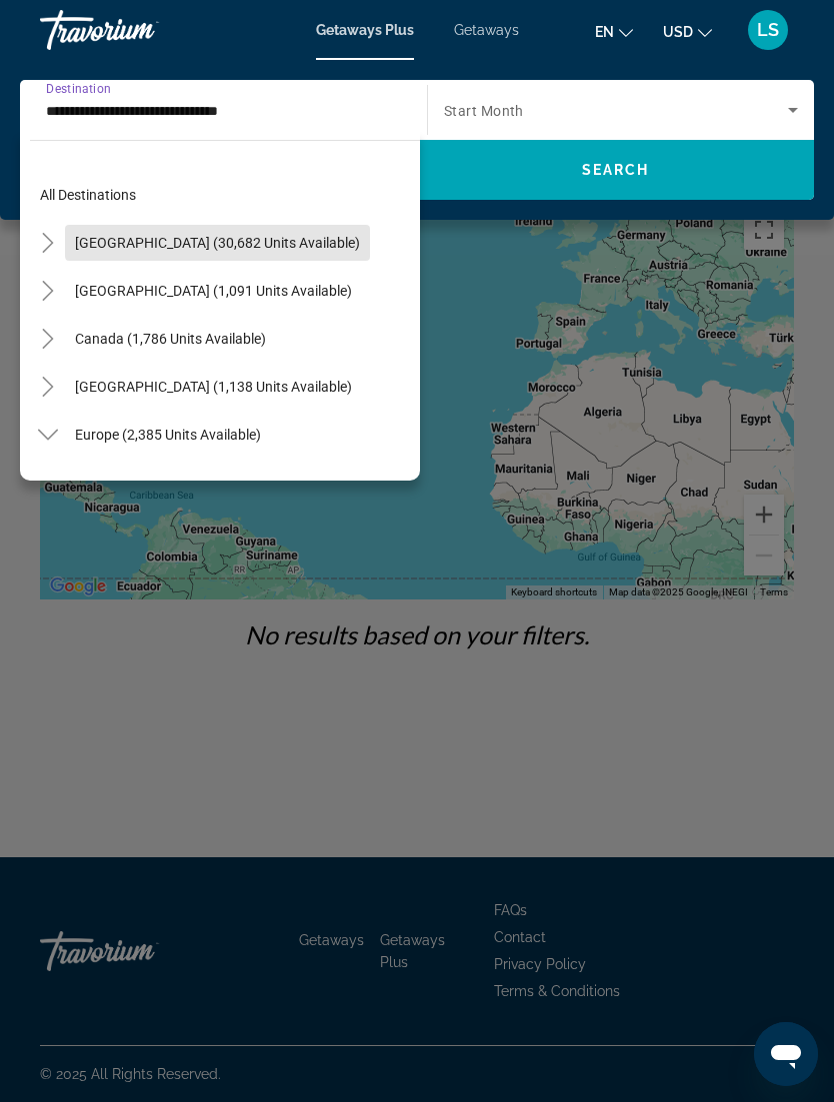
click at [234, 239] on span "[GEOGRAPHIC_DATA] (30,682 units available)" at bounding box center [217, 243] width 285 height 16
type input "**********"
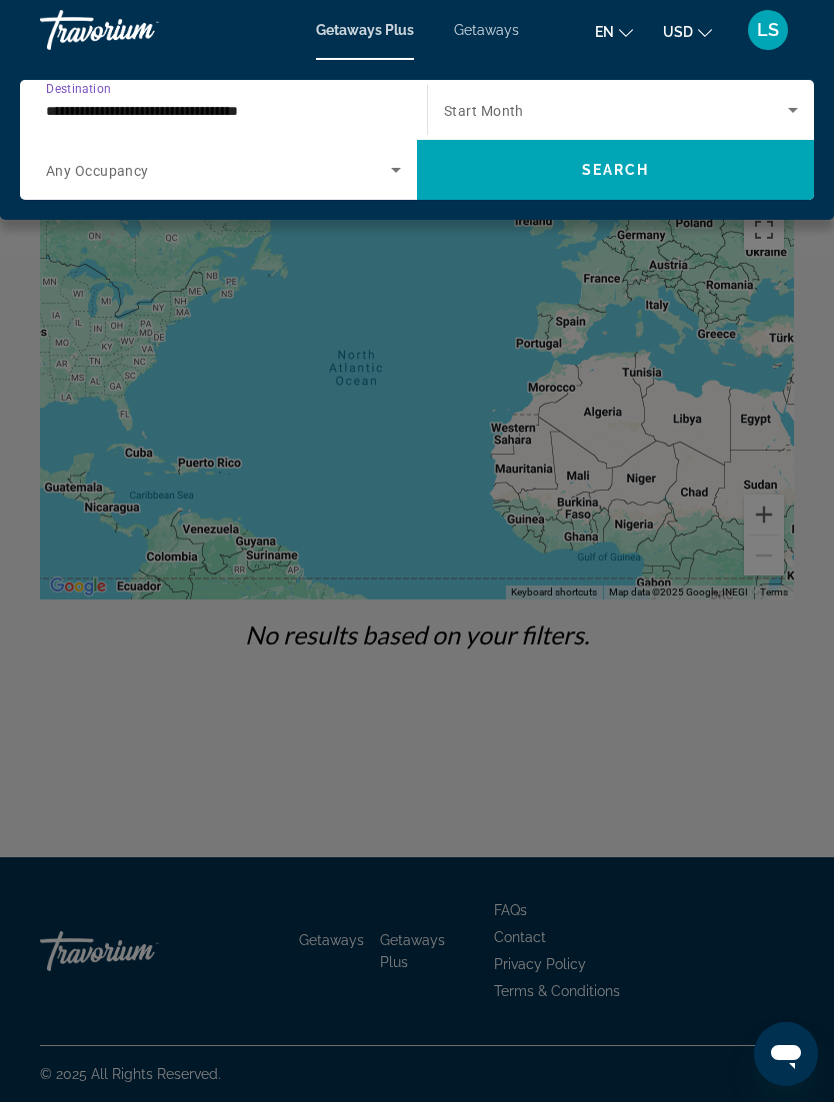
click at [716, 192] on span "Search widget" at bounding box center [615, 170] width 397 height 48
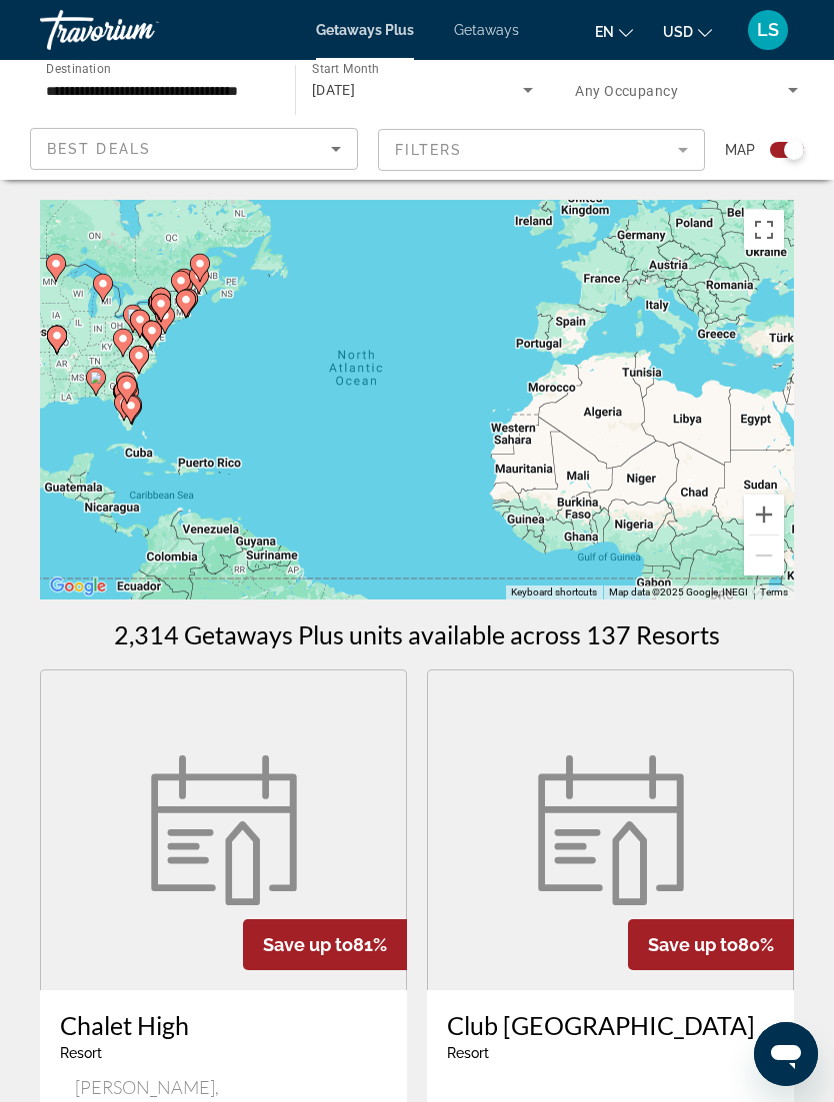
click at [249, 87] on input "**********" at bounding box center [157, 91] width 223 height 24
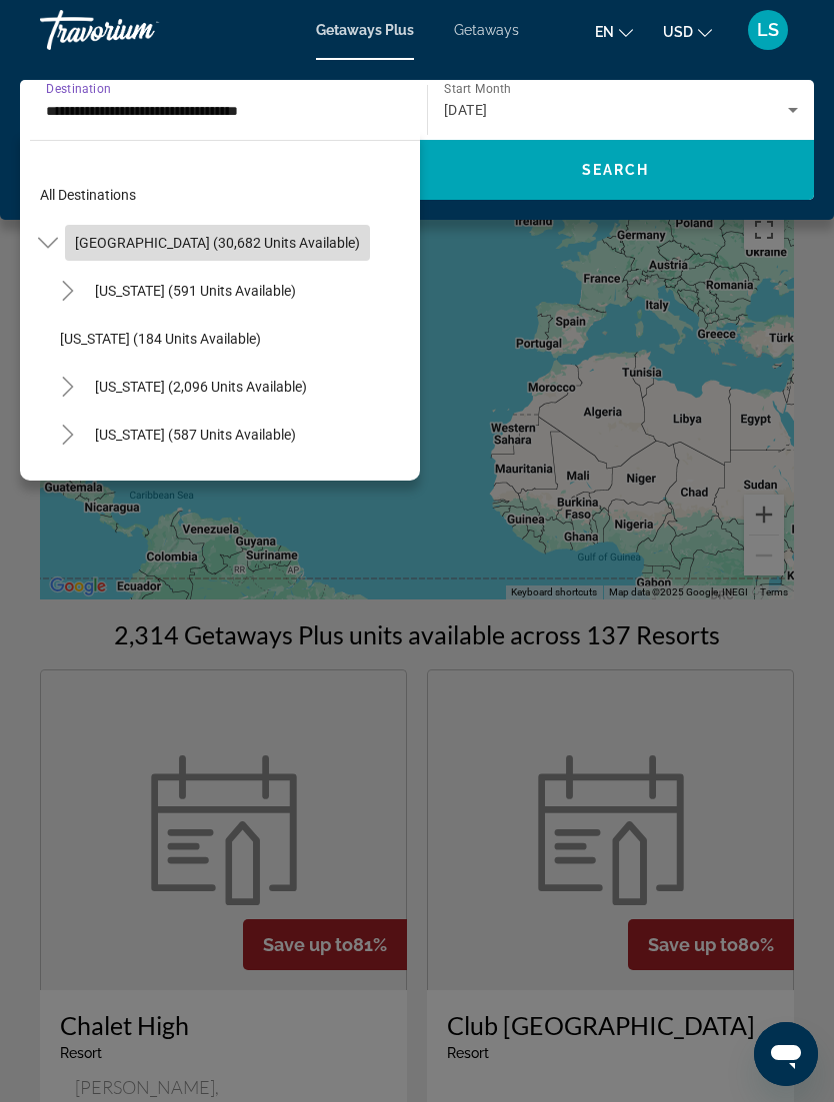
click at [232, 228] on span "Search widget" at bounding box center [217, 243] width 305 height 48
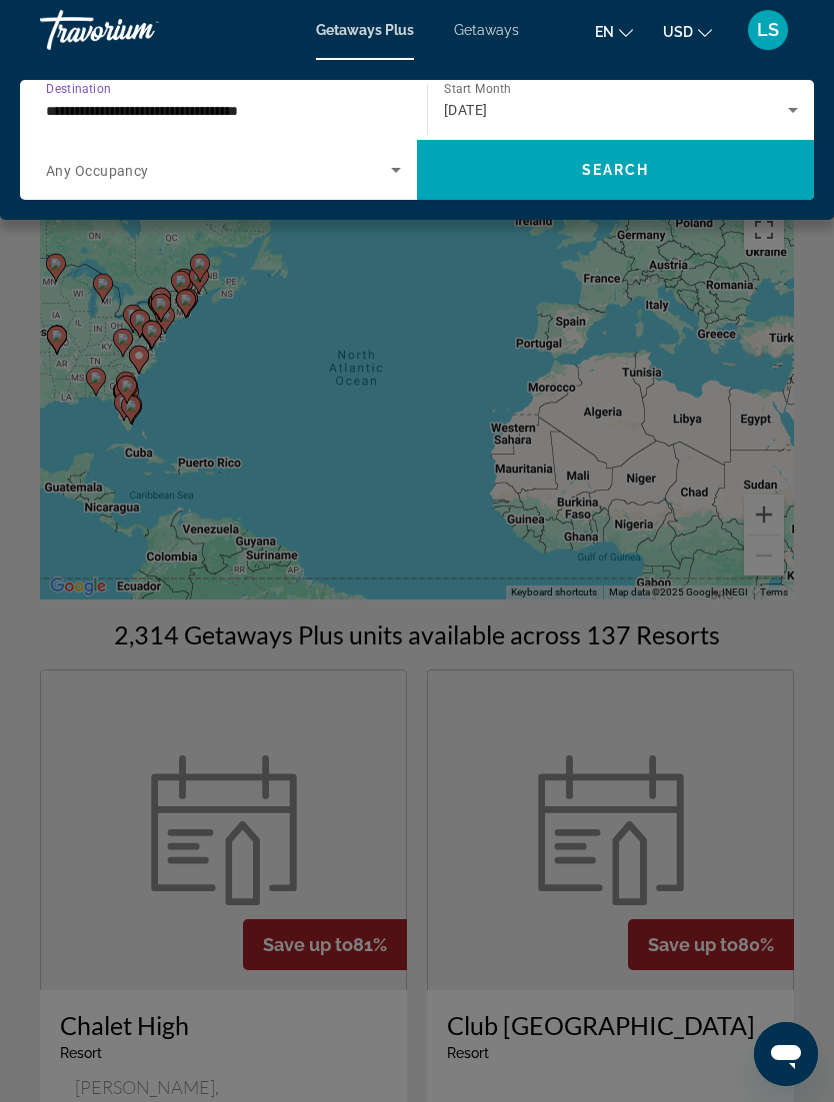
click at [338, 99] on input "**********" at bounding box center [218, 111] width 345 height 24
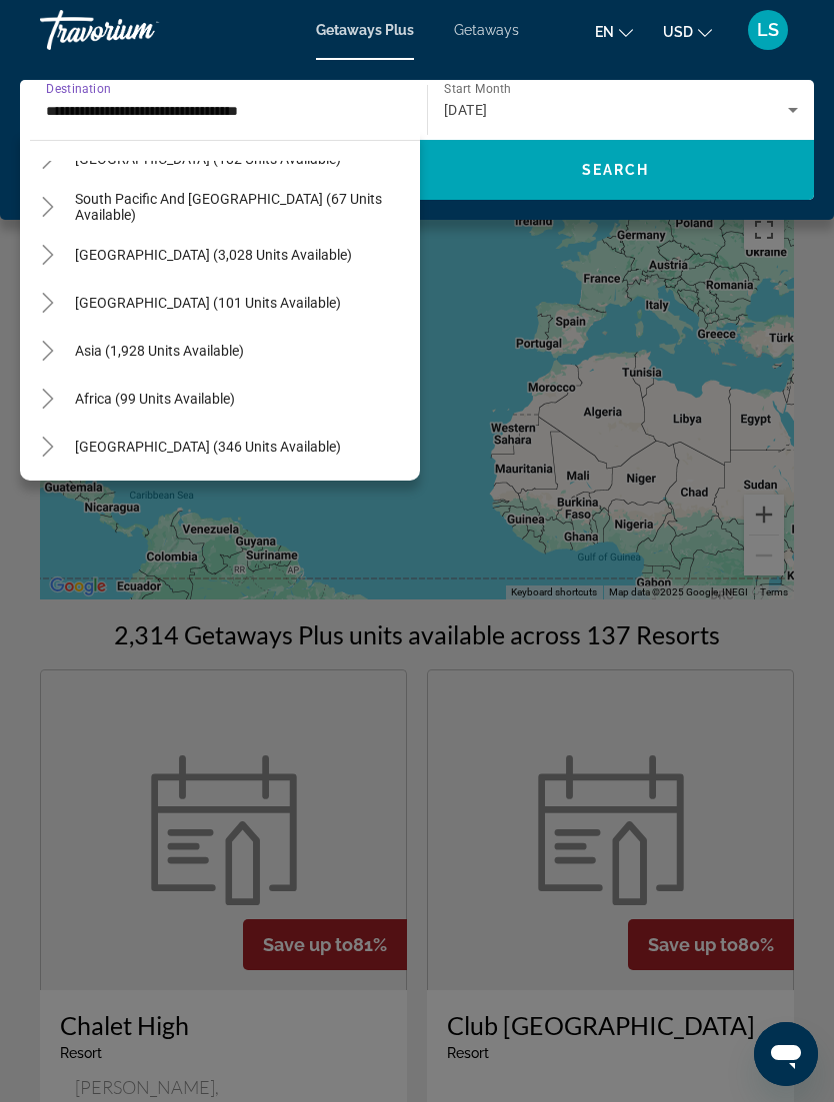
scroll to position [2195, 0]
click at [321, 112] on input "**********" at bounding box center [218, 111] width 345 height 24
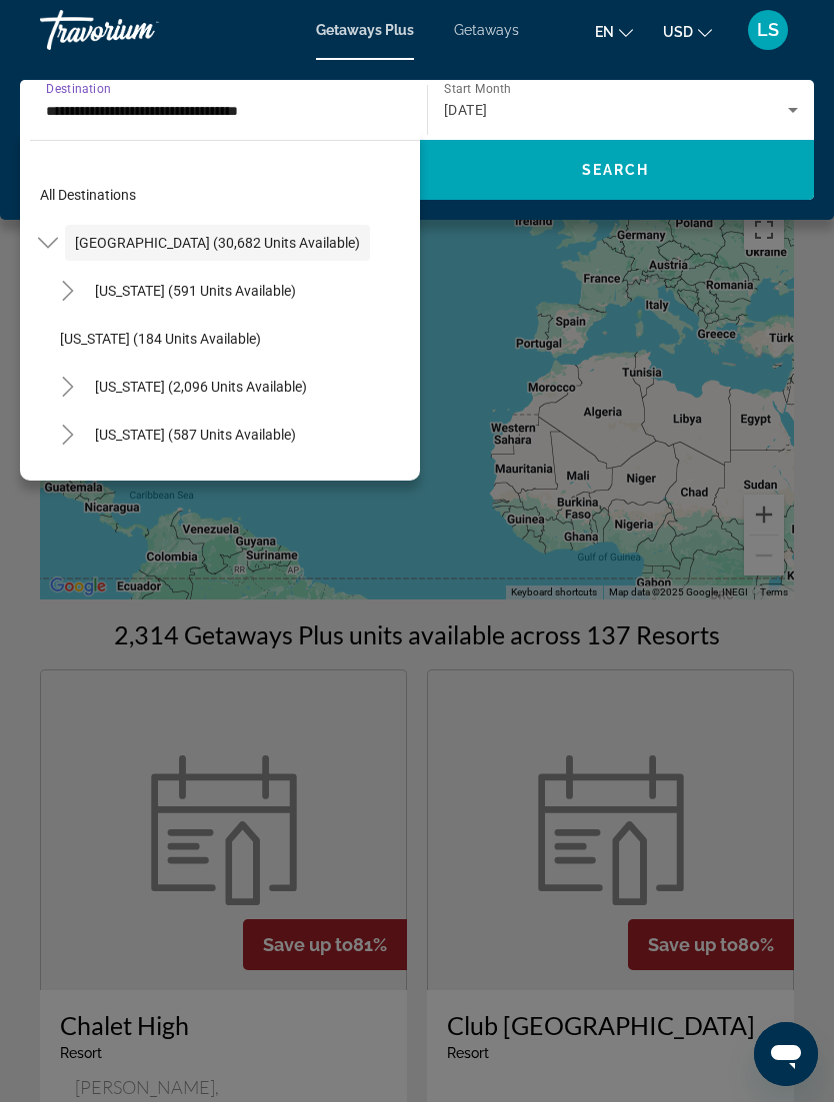
click at [361, 87] on div "**********" at bounding box center [218, 110] width 345 height 57
click at [307, 100] on input "**********" at bounding box center [218, 111] width 345 height 24
click at [302, 99] on input "**********" at bounding box center [218, 111] width 345 height 24
click at [279, 100] on input "**********" at bounding box center [218, 111] width 345 height 24
click at [76, 201] on span "All destinations" at bounding box center [88, 195] width 96 height 16
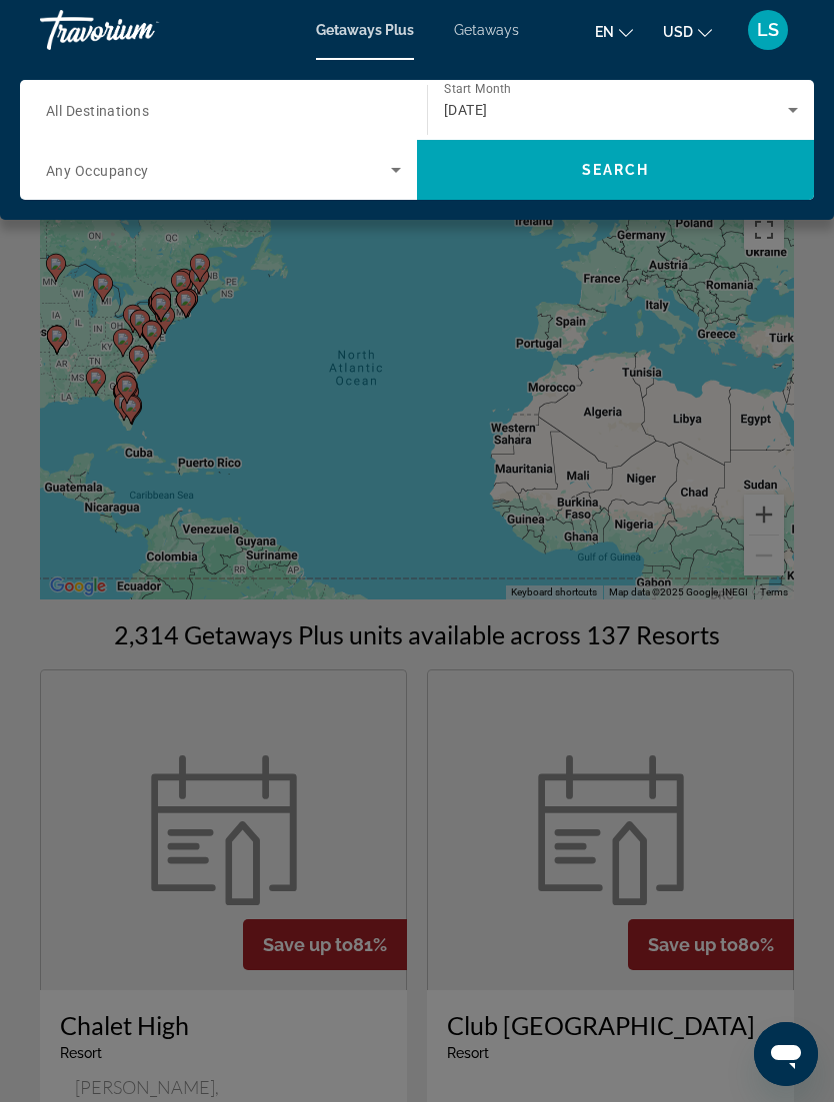
click at [701, 189] on span "Search widget" at bounding box center [615, 170] width 397 height 48
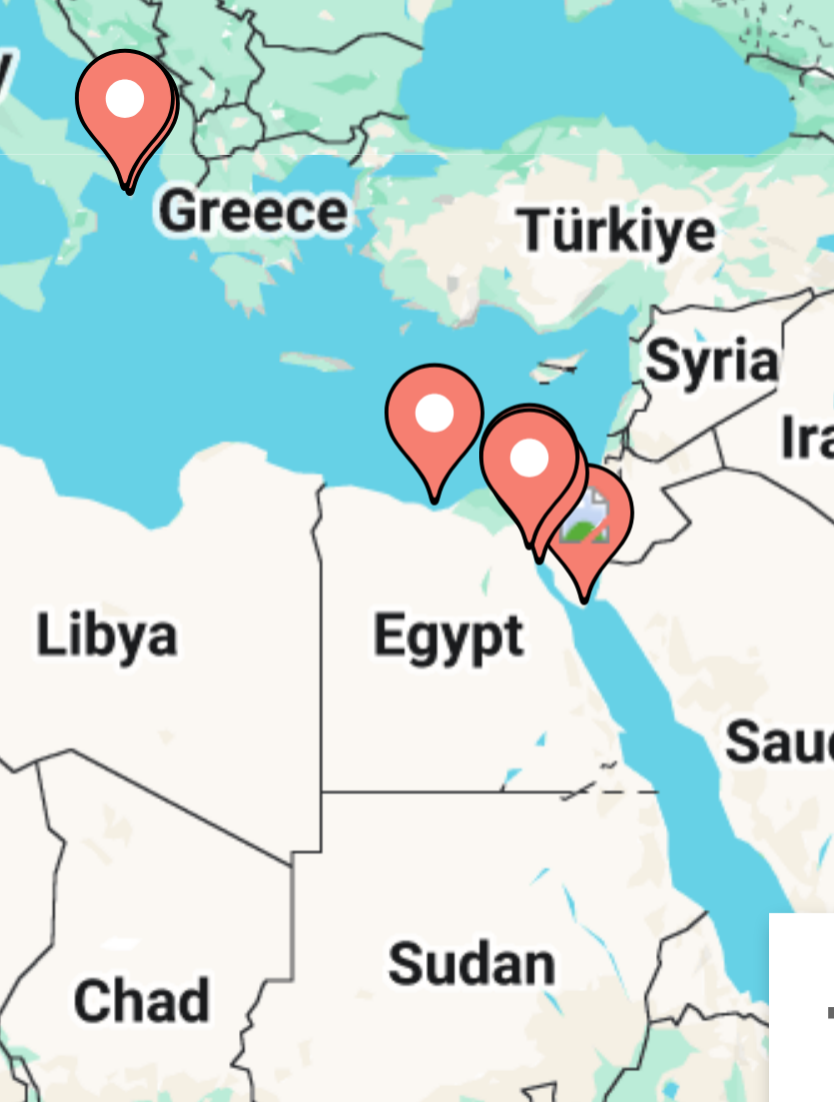
click at [698, 406] on icon "Main content" at bounding box center [707, 419] width 18 height 26
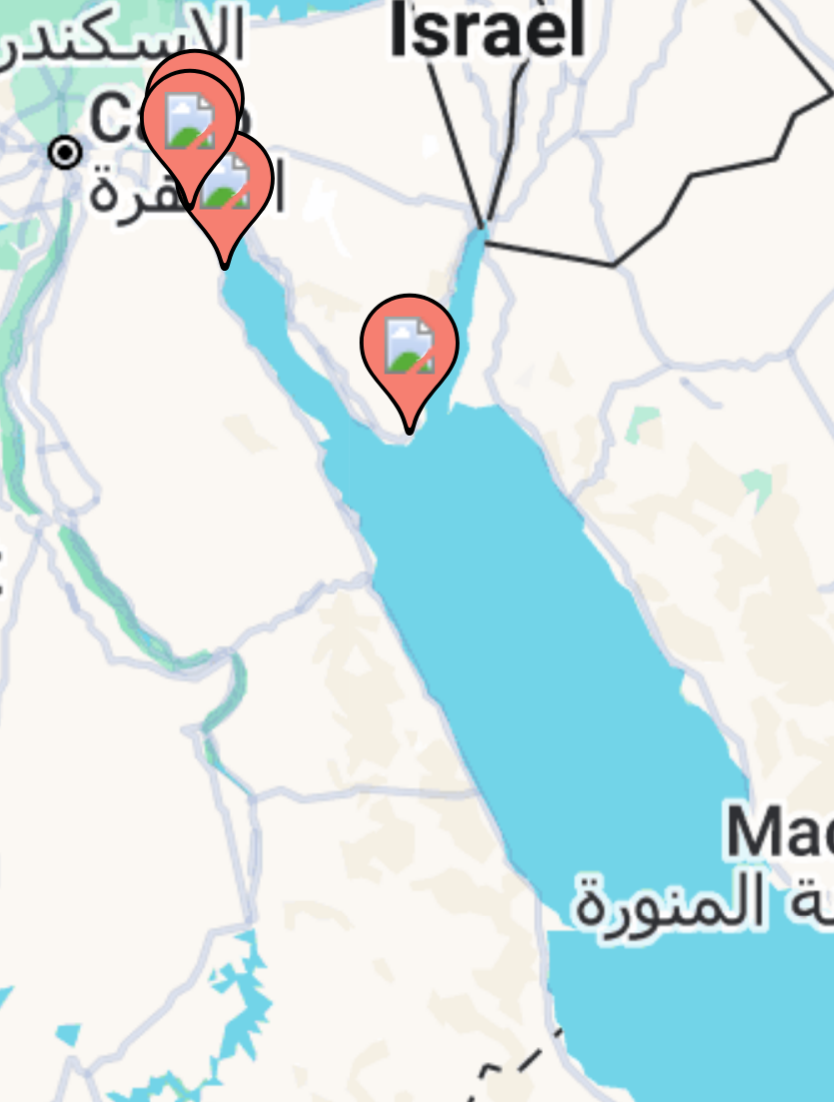
type input "**********"
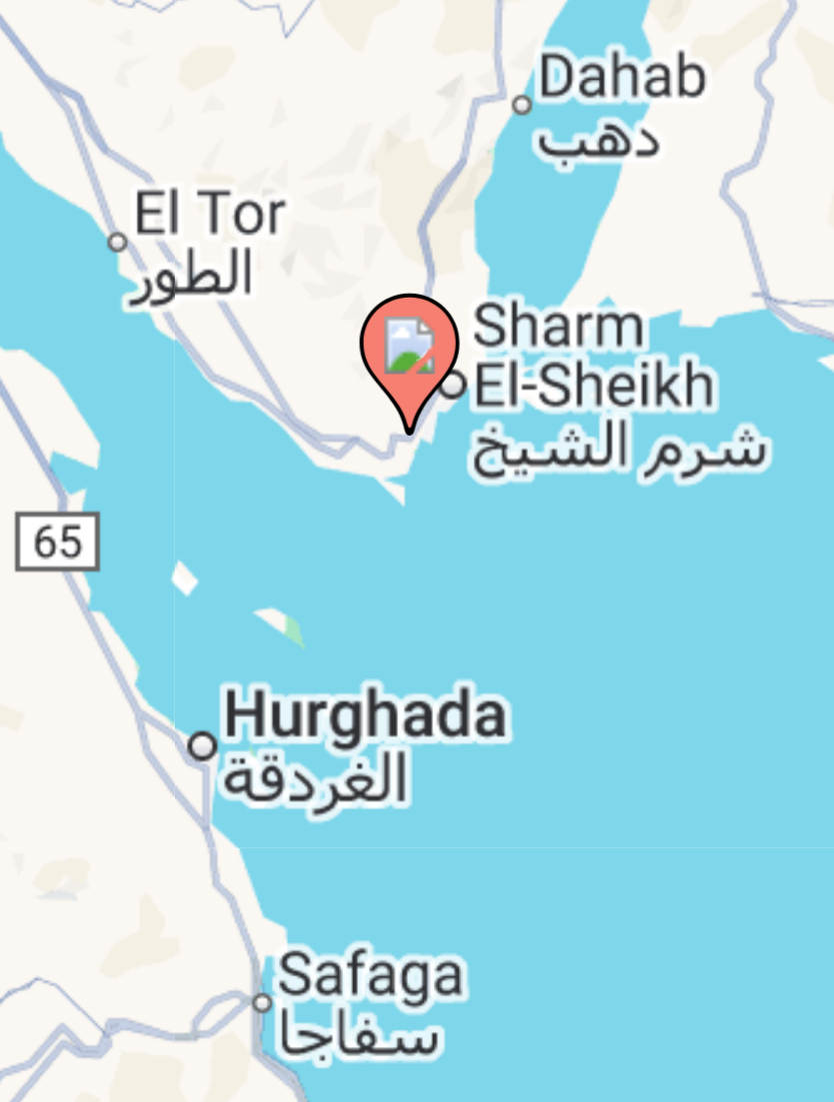
click at [411, 375] on image "Main content" at bounding box center [417, 381] width 12 height 12
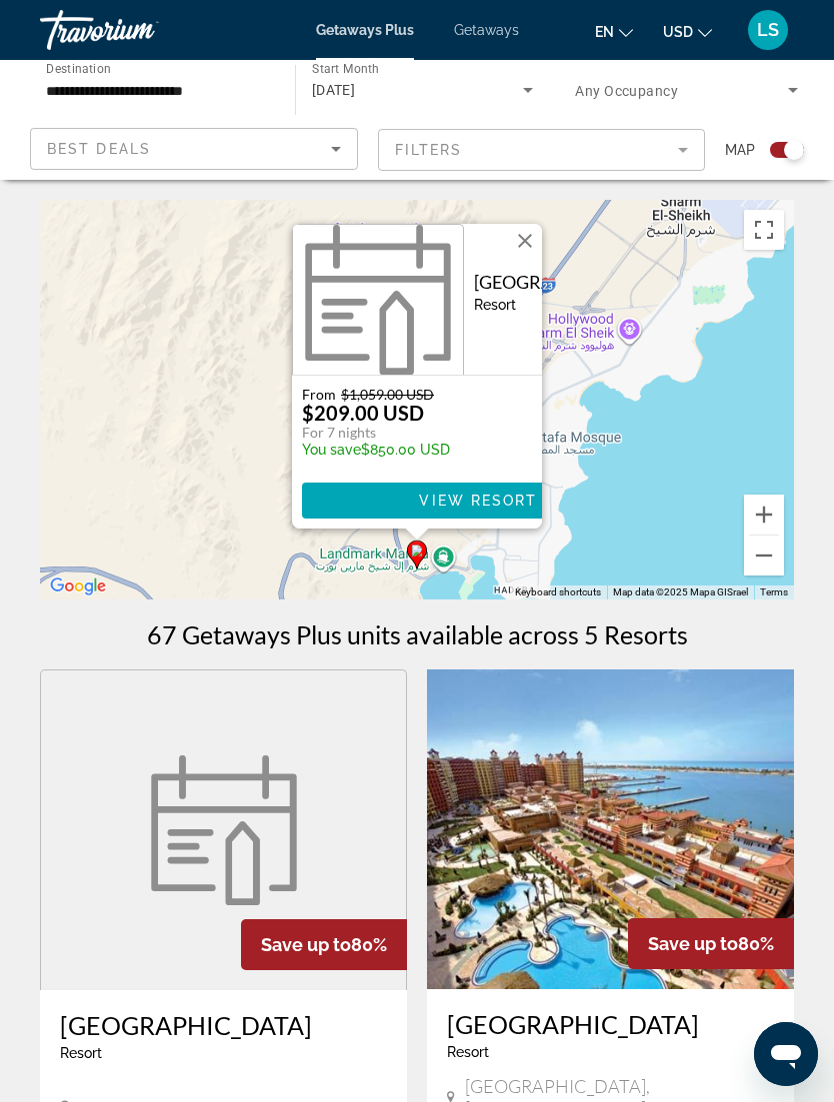
click at [485, 503] on span "Main content" at bounding box center [478, 501] width 353 height 48
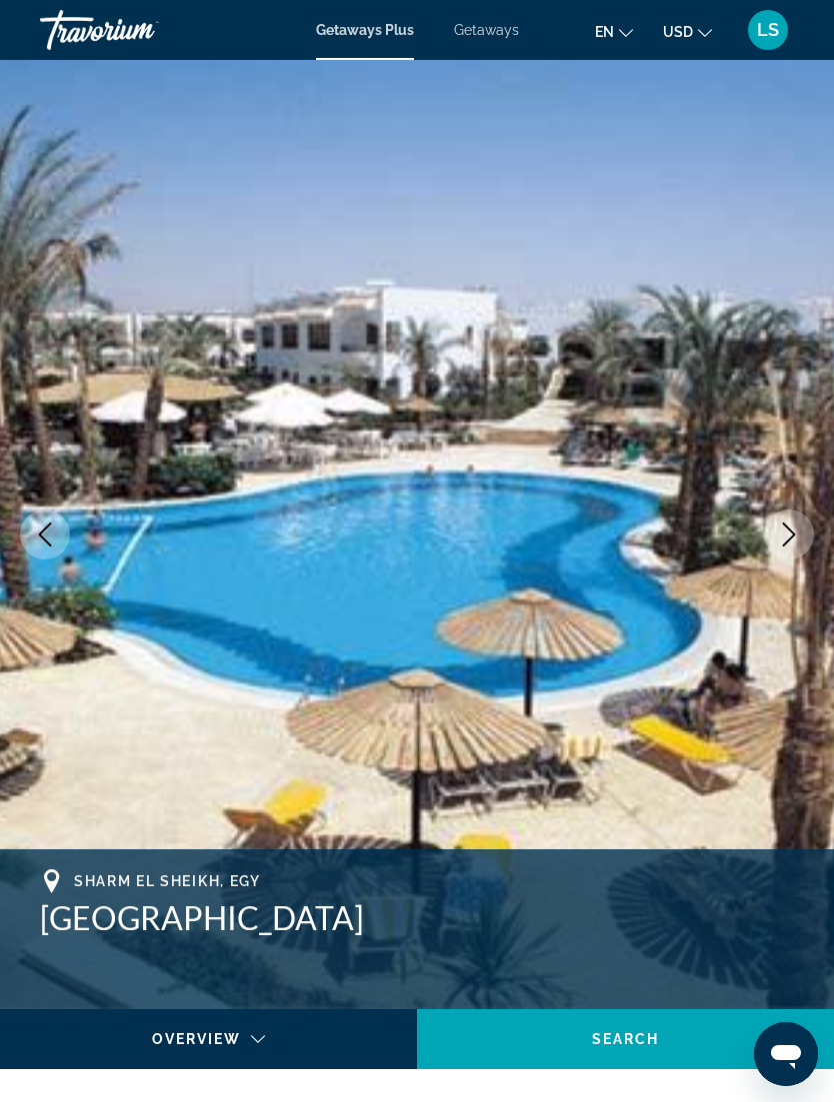
click at [799, 531] on icon "Next image" at bounding box center [789, 535] width 24 height 24
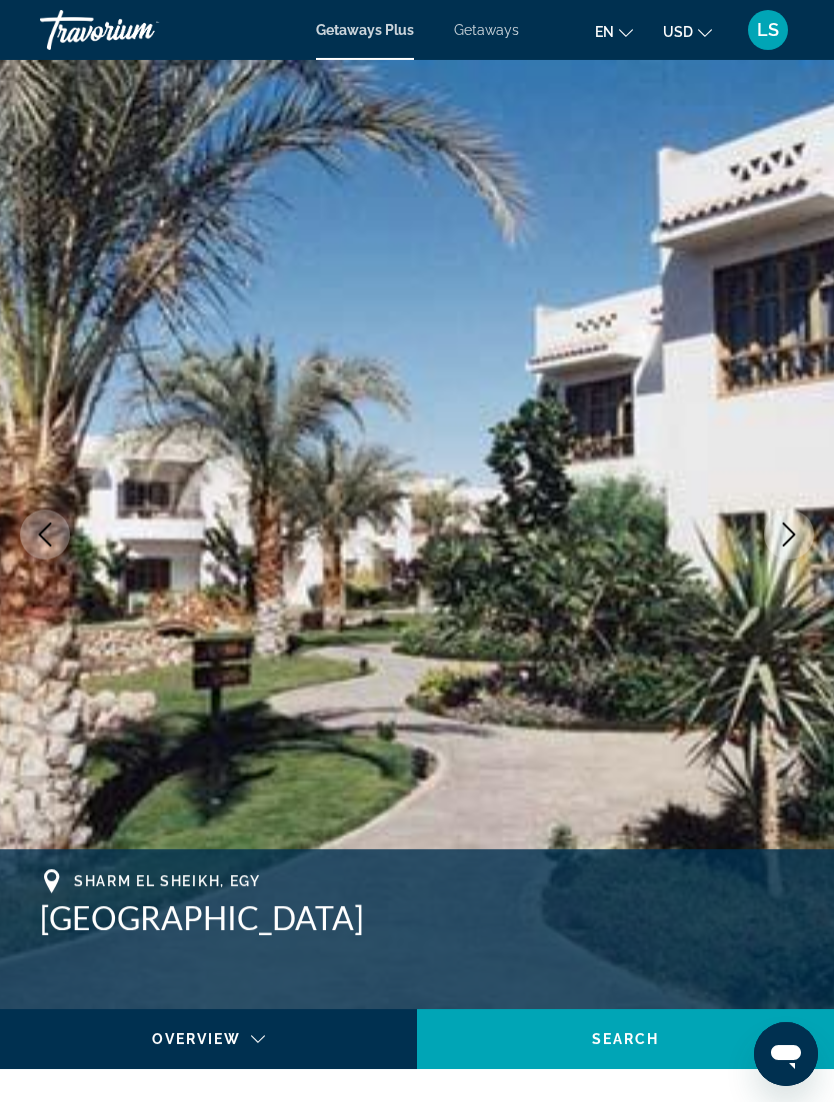
click at [797, 533] on icon "Next image" at bounding box center [789, 535] width 24 height 24
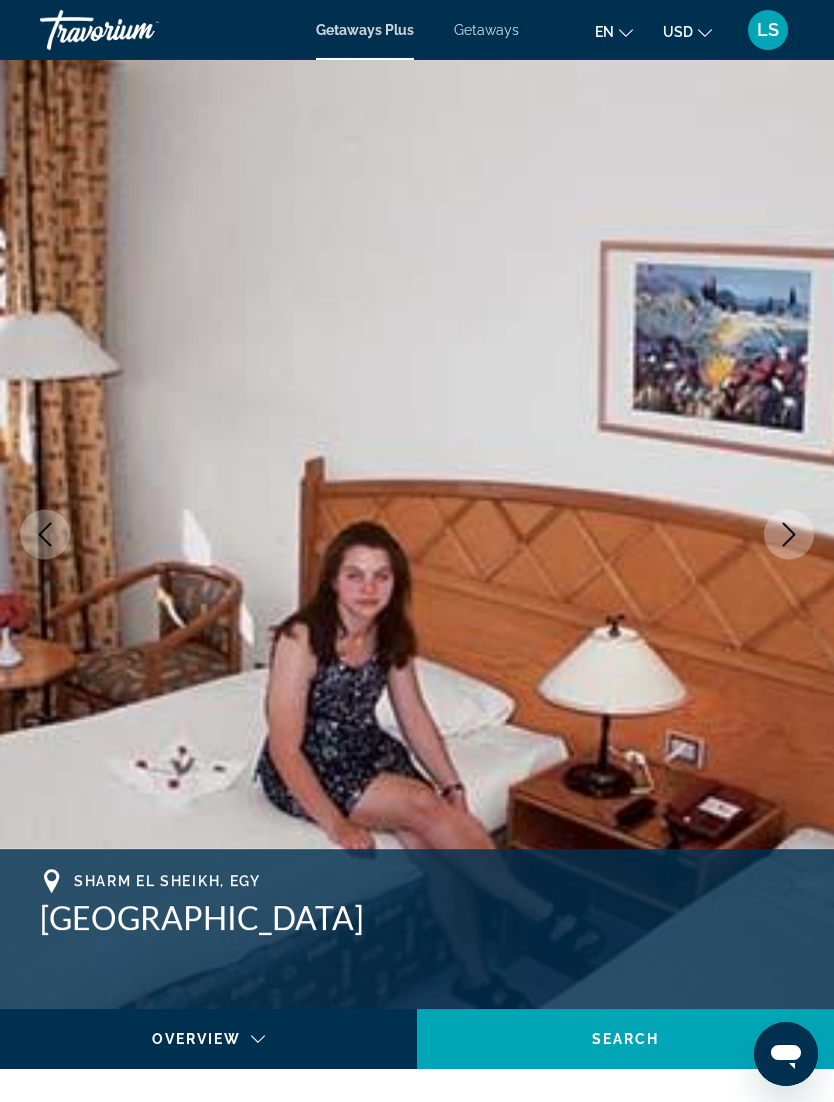
click at [783, 537] on icon "Next image" at bounding box center [789, 535] width 24 height 24
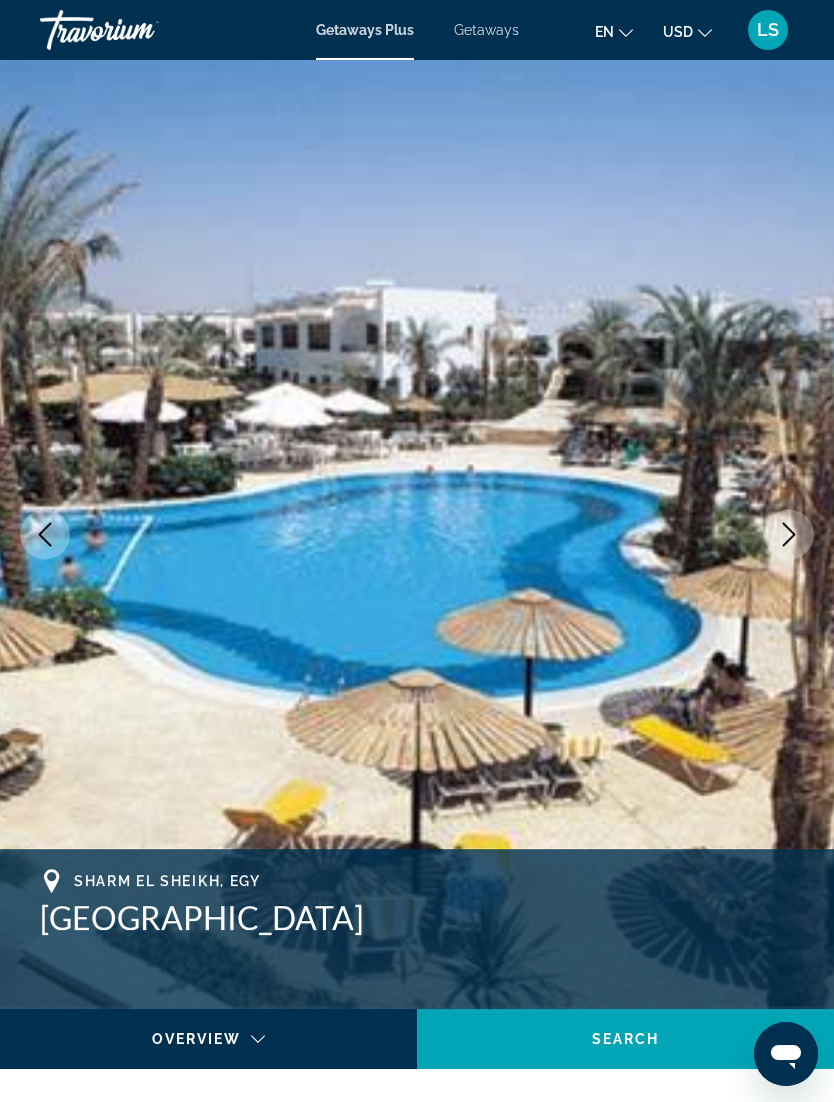
click at [795, 537] on icon "Next image" at bounding box center [789, 535] width 24 height 24
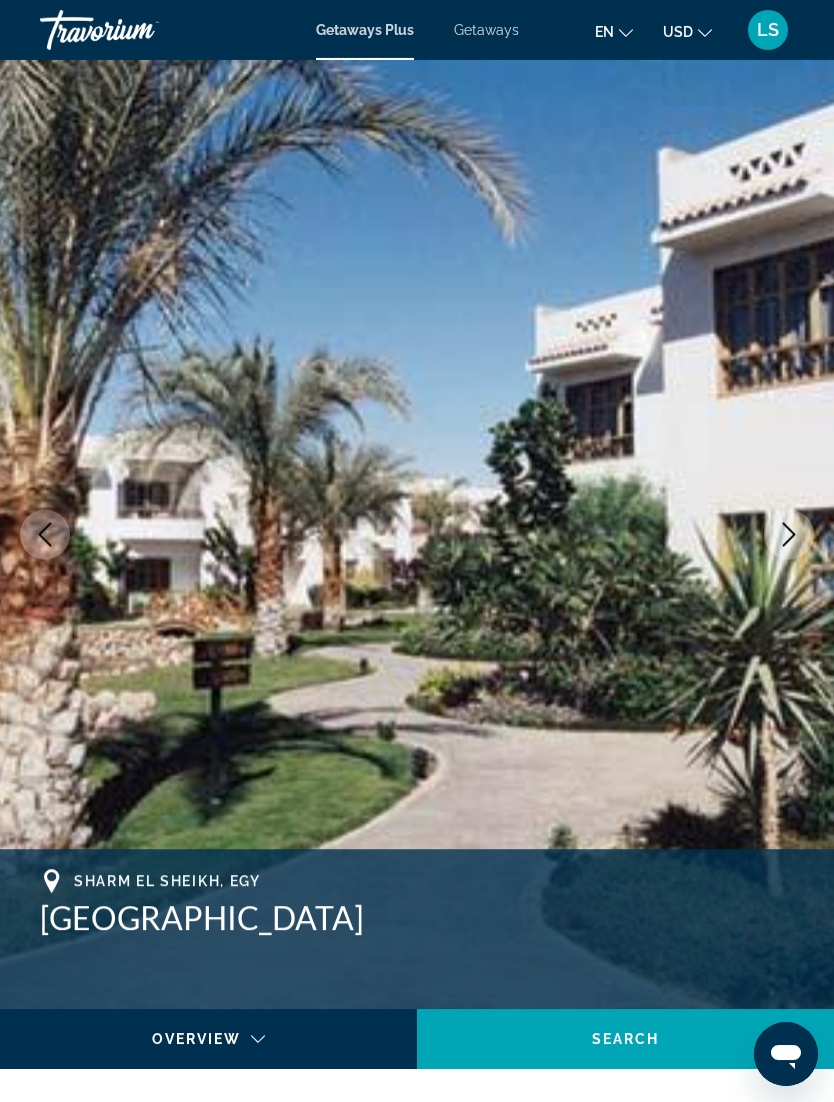
click at [794, 529] on icon "Next image" at bounding box center [789, 535] width 24 height 24
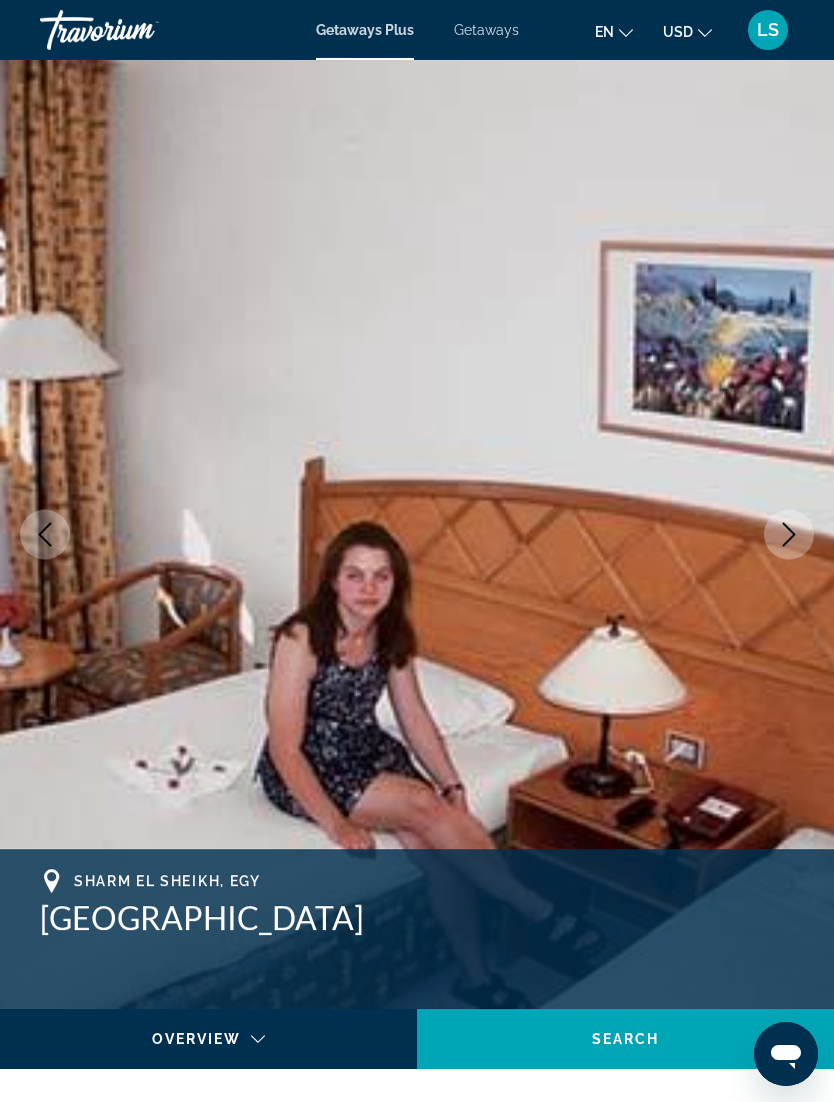
click at [767, 522] on button "Next image" at bounding box center [789, 535] width 50 height 50
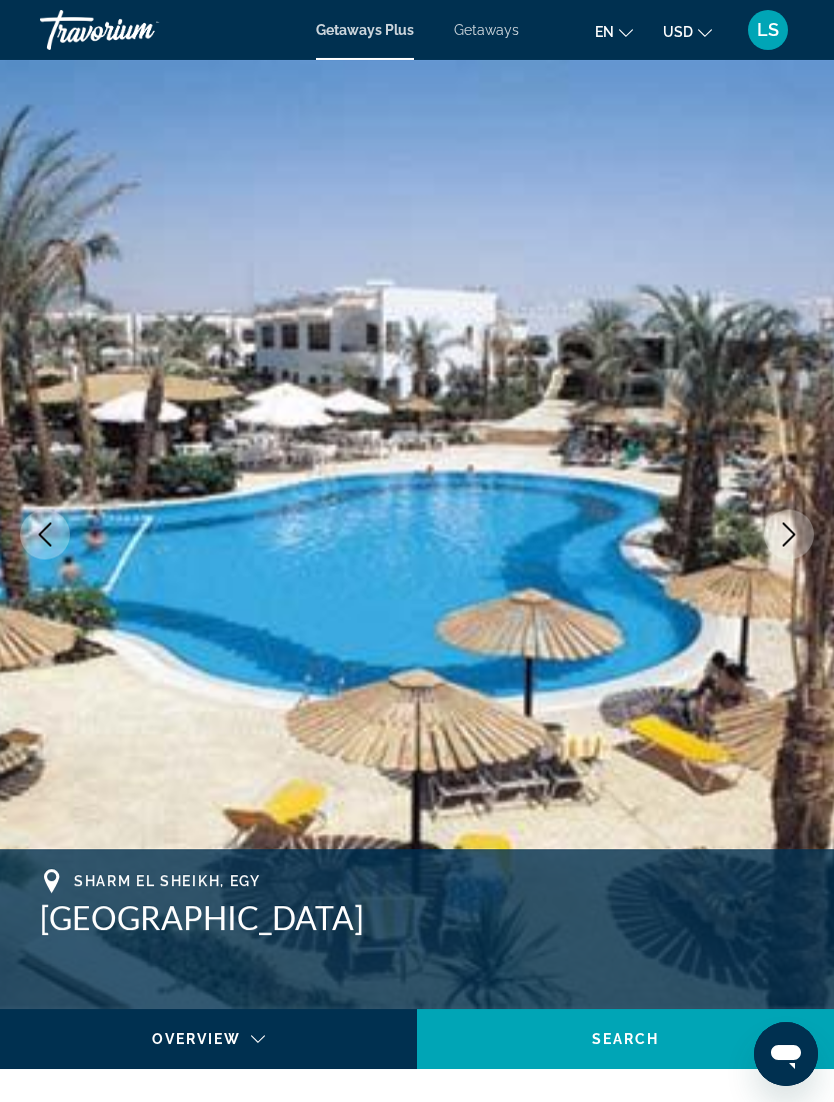
click at [783, 544] on icon "Next image" at bounding box center [789, 535] width 24 height 24
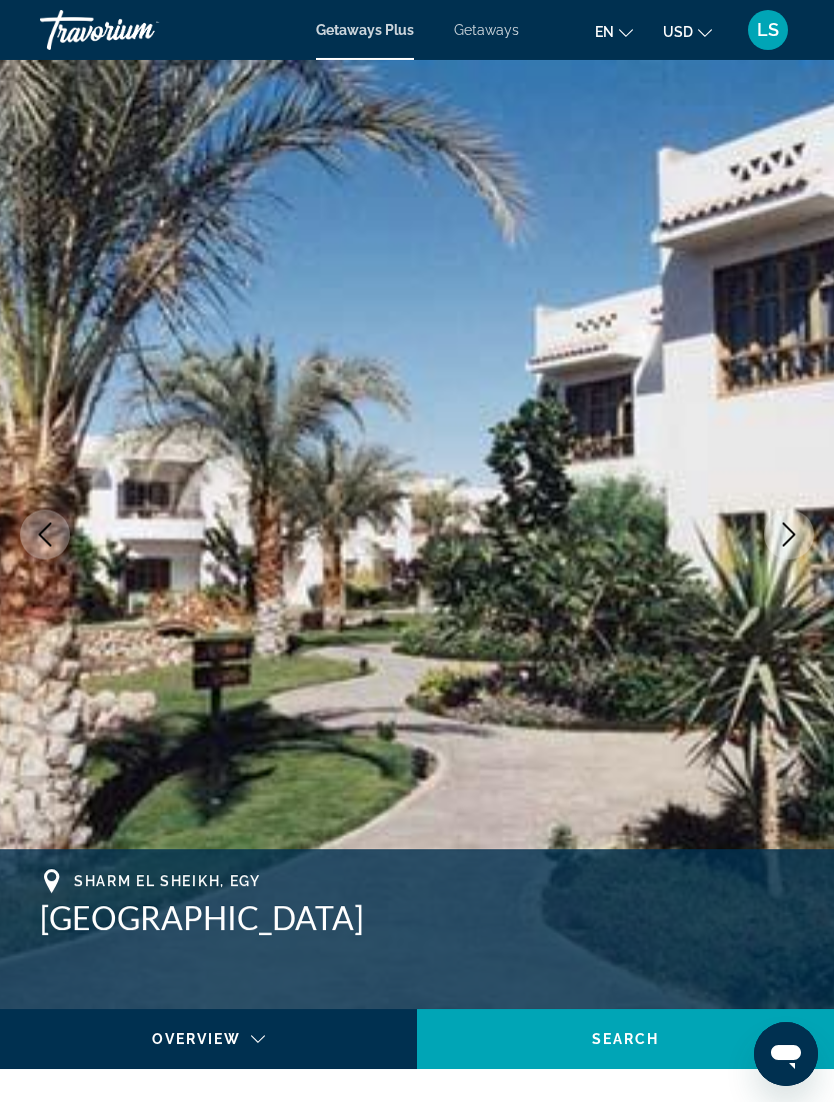
click at [775, 543] on button "Next image" at bounding box center [789, 535] width 50 height 50
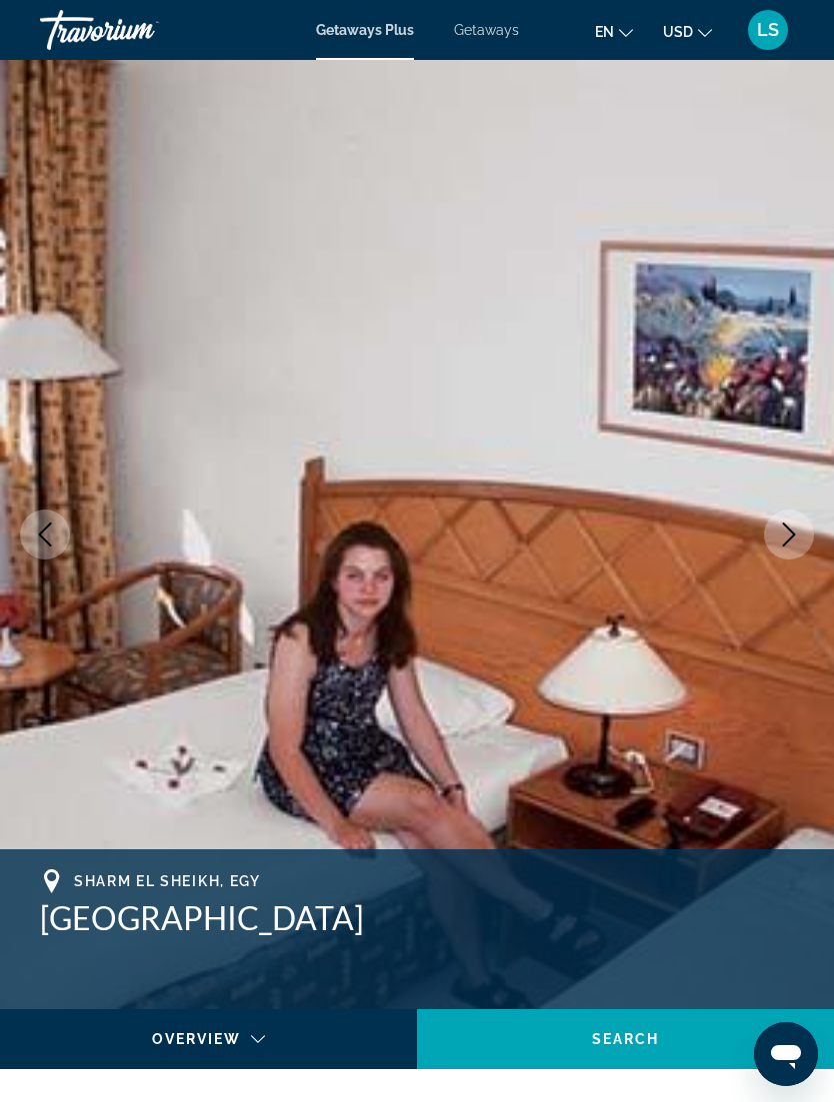
click at [777, 527] on icon "Next image" at bounding box center [789, 535] width 24 height 24
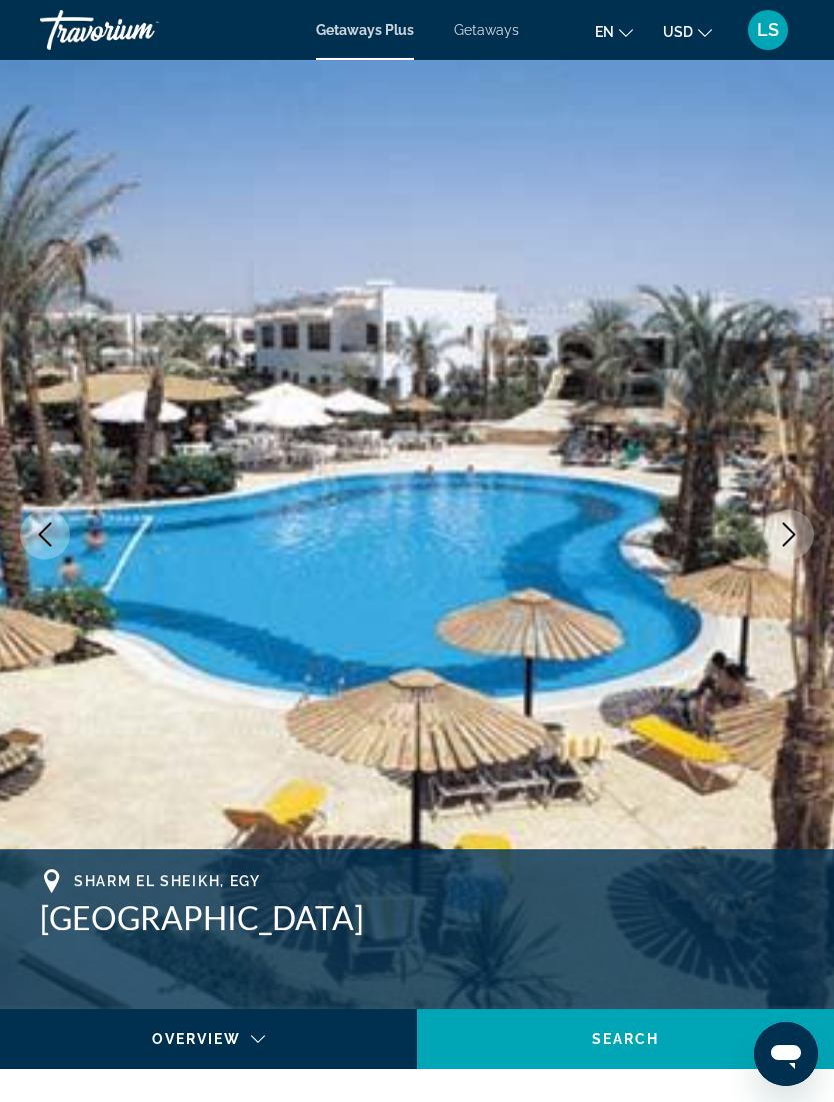
click at [780, 531] on icon "Next image" at bounding box center [789, 535] width 24 height 24
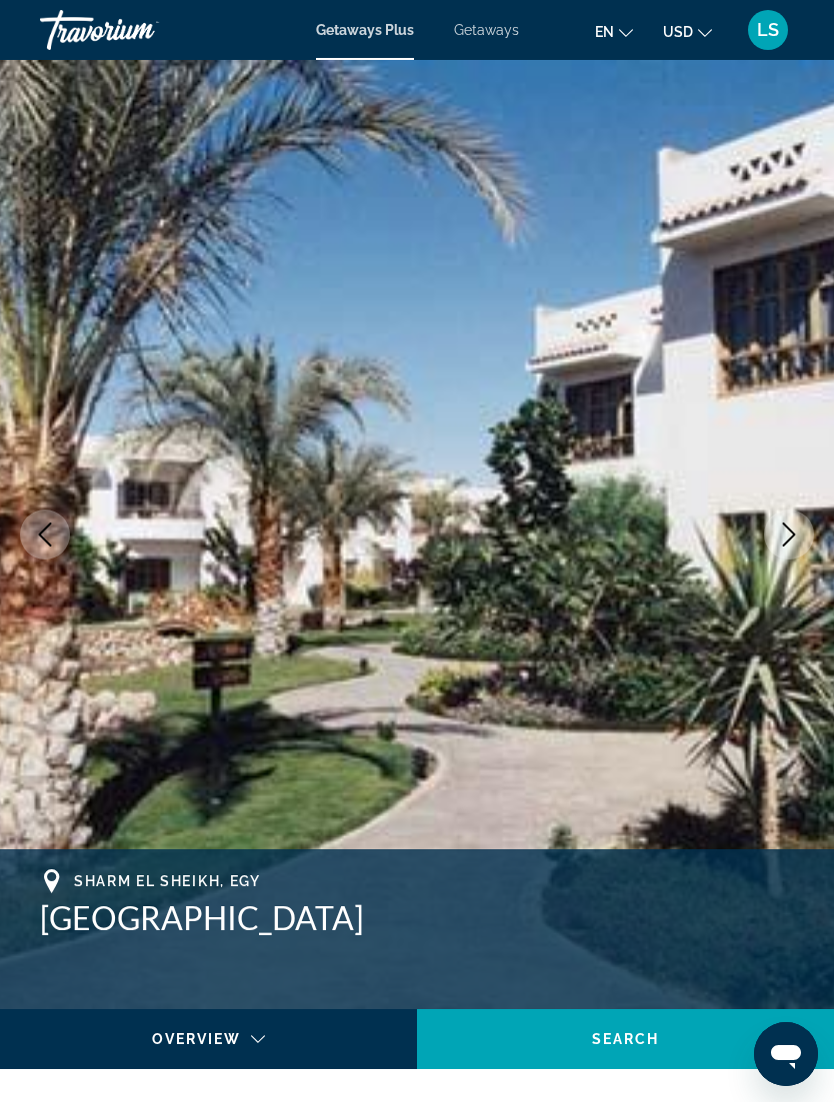
click at [768, 551] on img "Main content" at bounding box center [417, 534] width 834 height 949
click at [787, 536] on icon "Next image" at bounding box center [789, 535] width 24 height 24
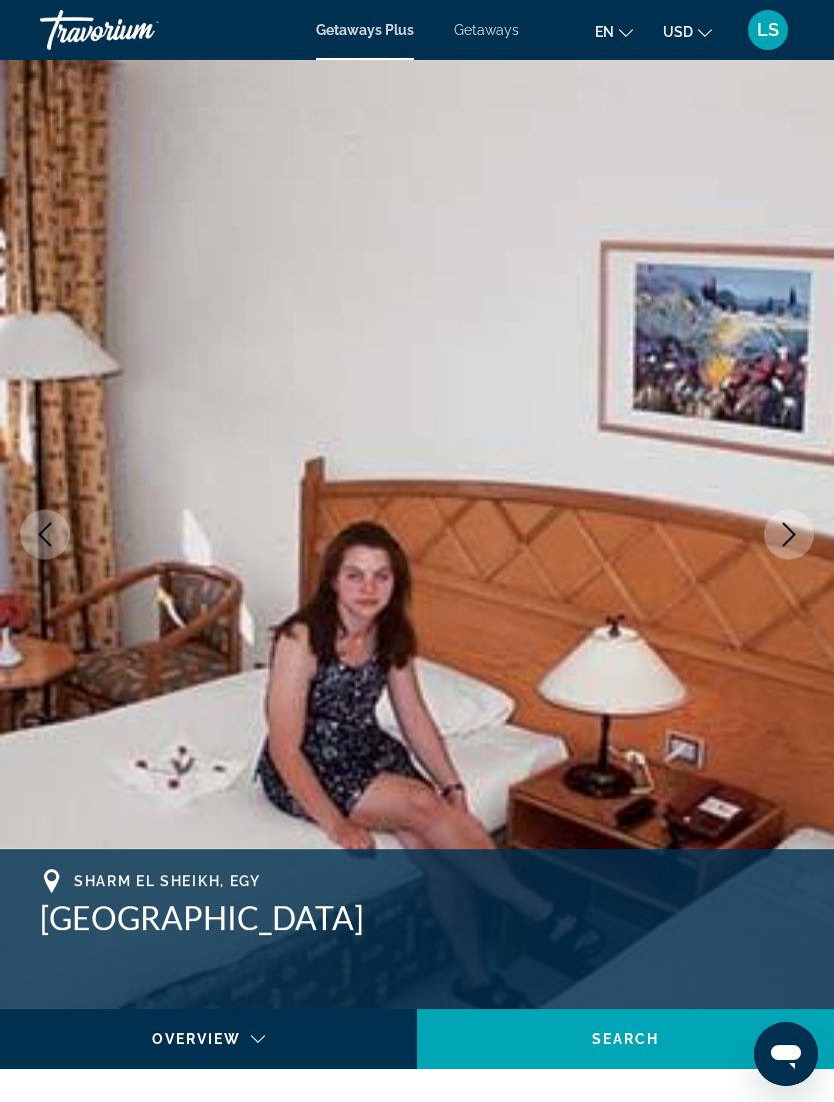
click at [782, 541] on icon "Next image" at bounding box center [789, 535] width 24 height 24
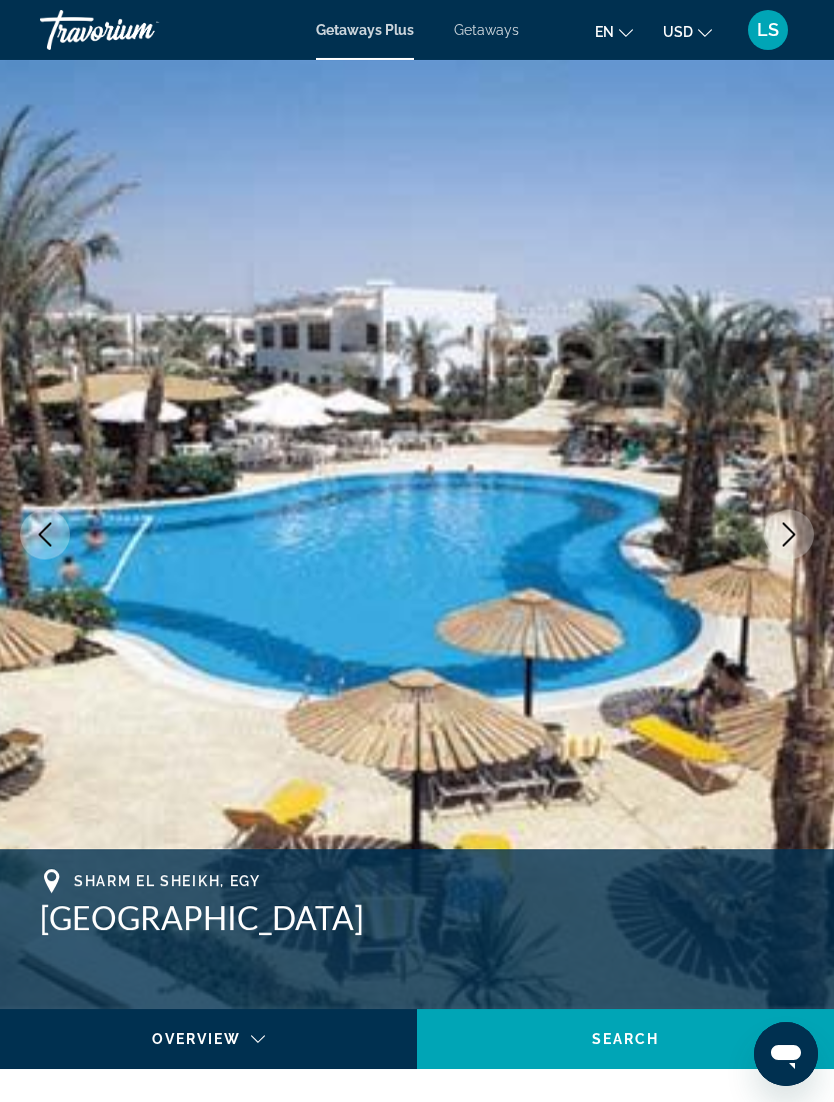
click at [788, 542] on icon "Next image" at bounding box center [789, 535] width 13 height 24
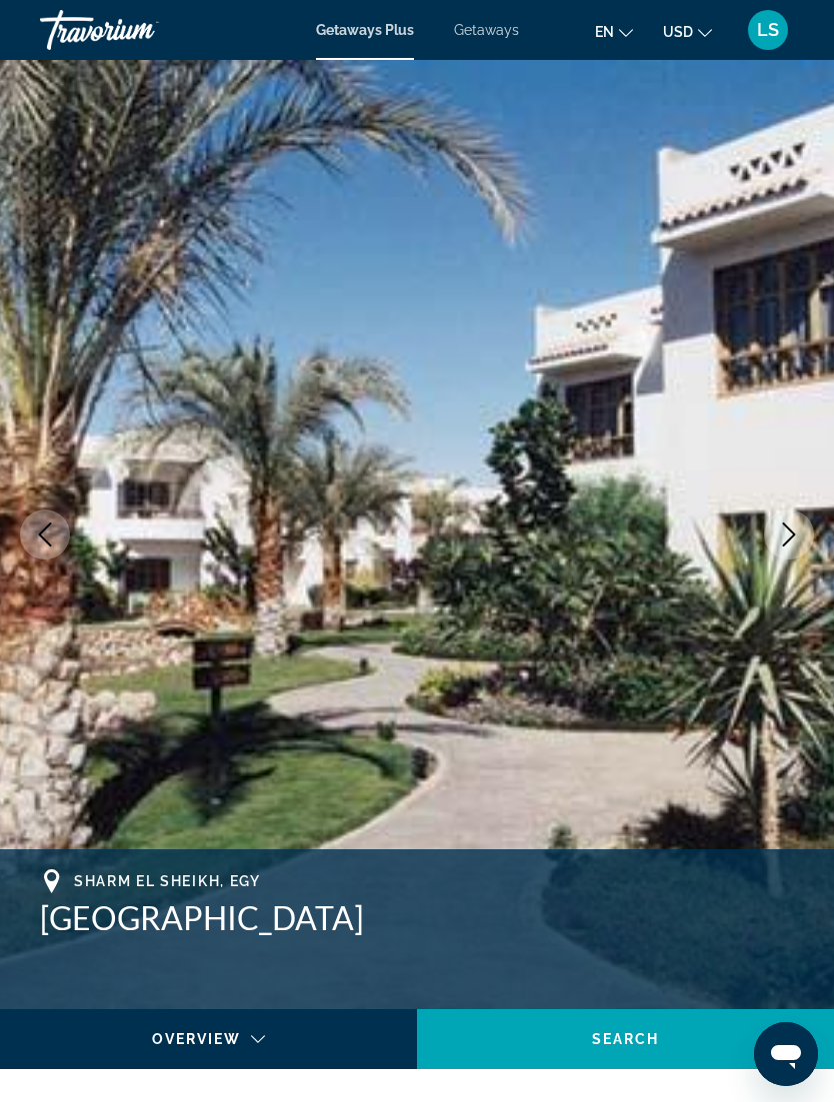
click at [784, 549] on button "Next image" at bounding box center [789, 535] width 50 height 50
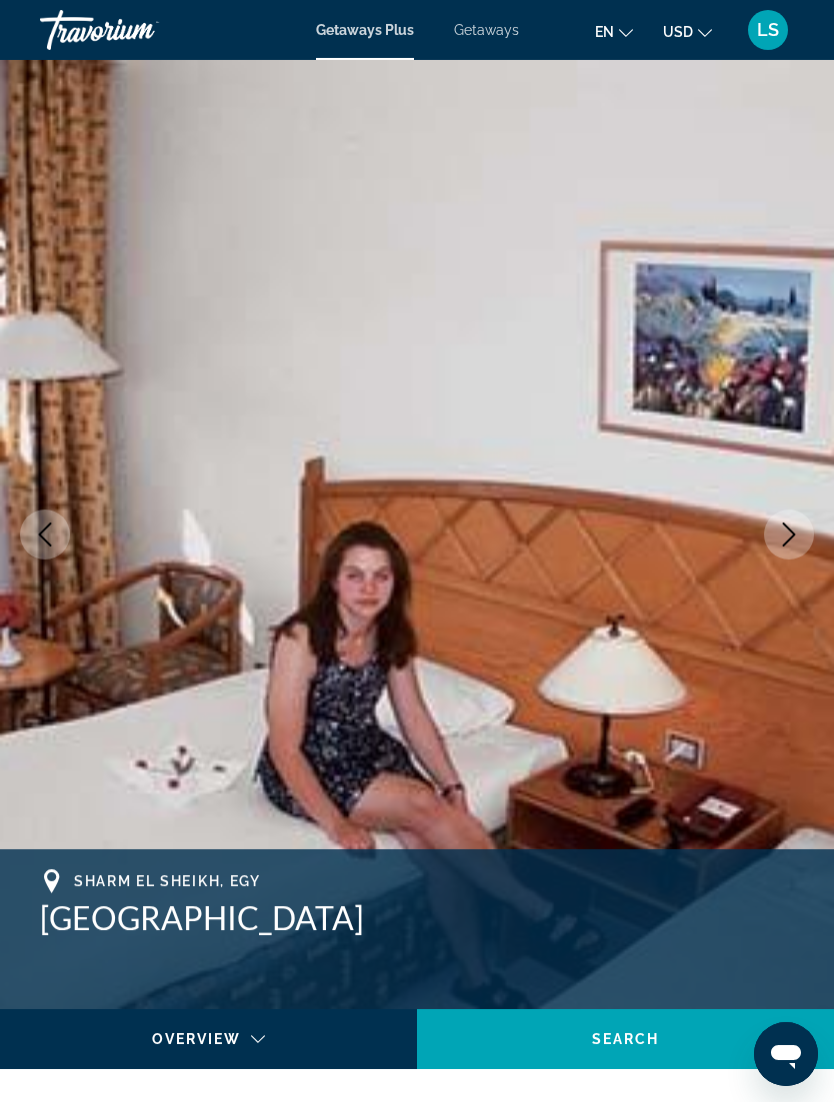
click at [54, 531] on icon "Previous image" at bounding box center [45, 535] width 24 height 24
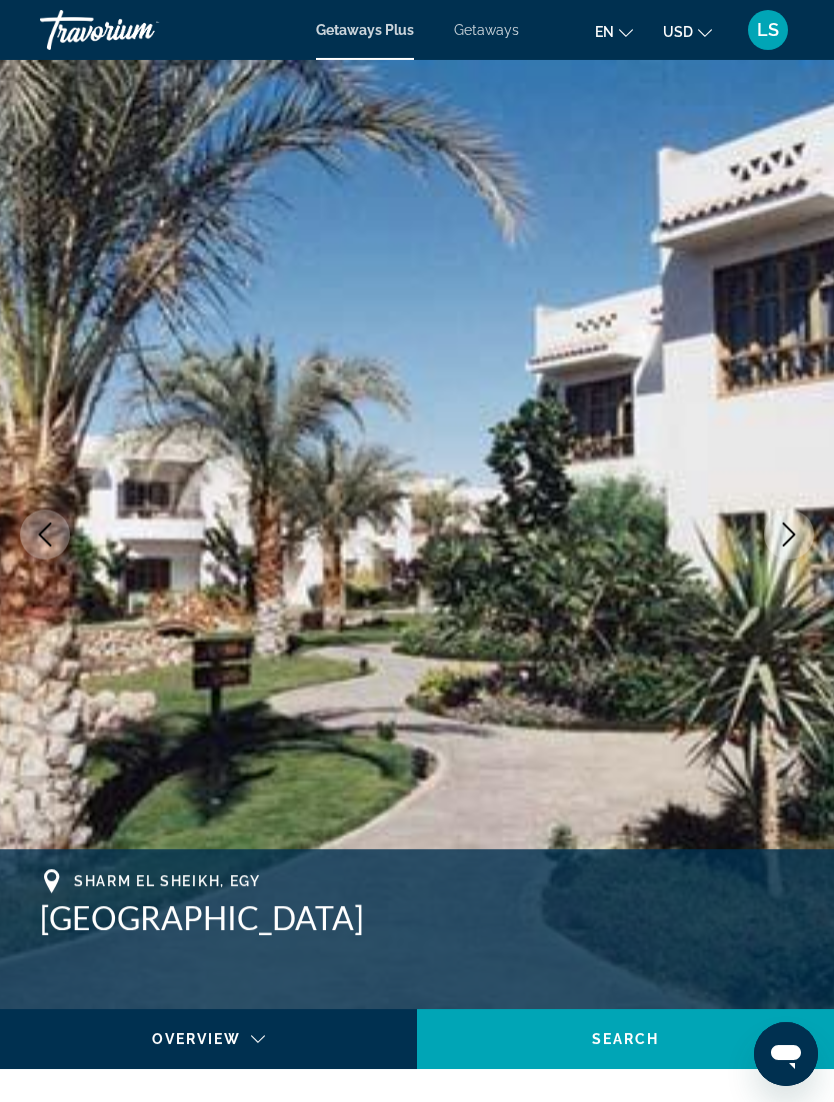
click at [792, 559] on button "Next image" at bounding box center [789, 535] width 50 height 50
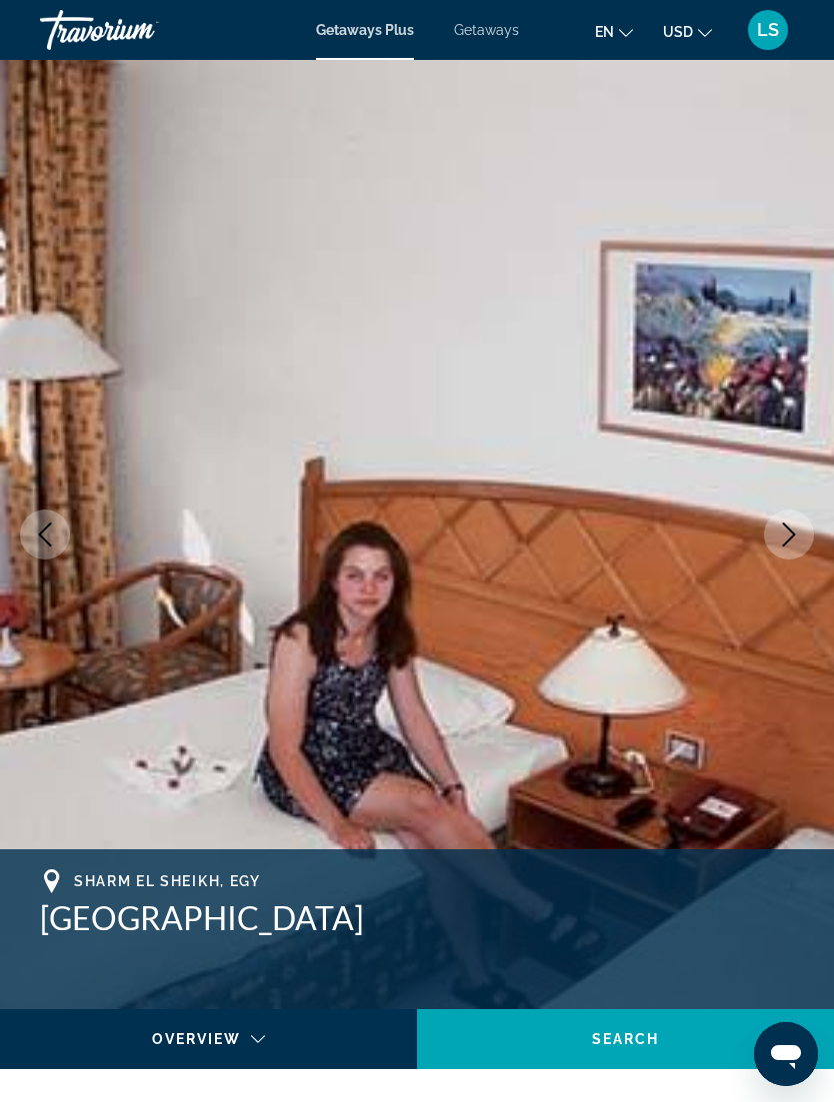
click at [782, 541] on icon "Next image" at bounding box center [789, 535] width 24 height 24
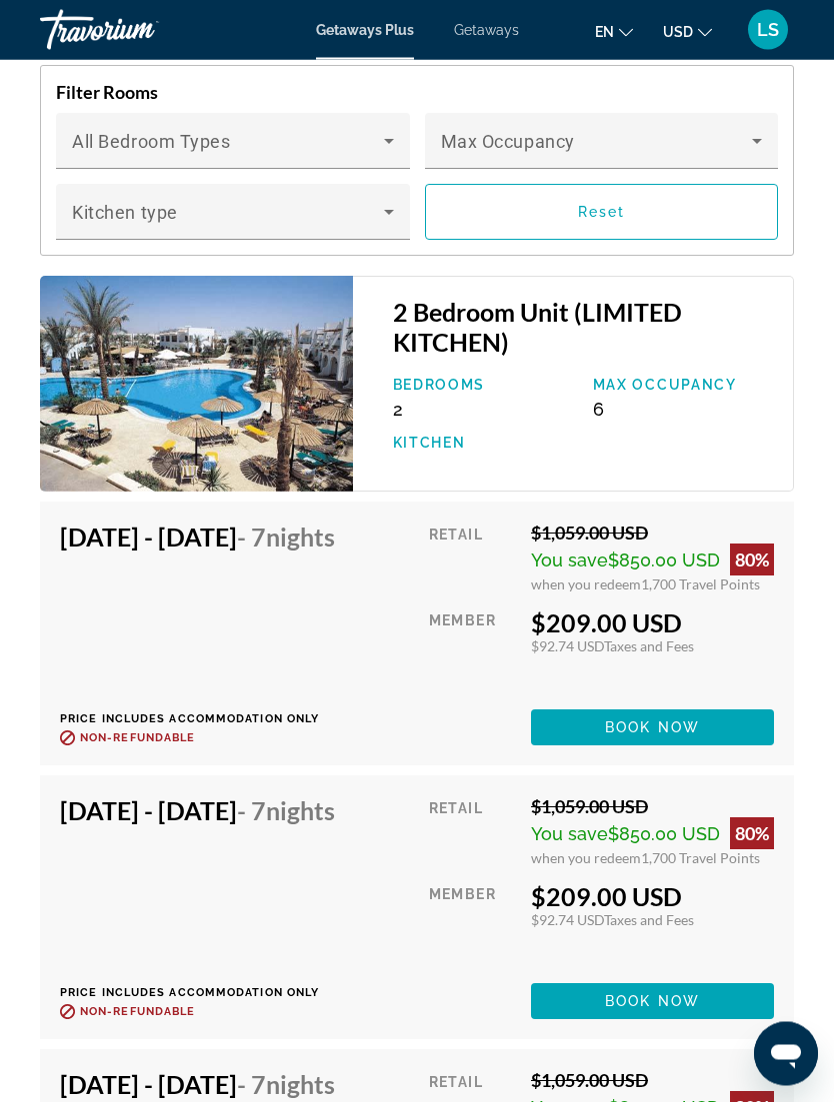
scroll to position [3888, 0]
click at [749, 752] on span "Main content" at bounding box center [652, 728] width 243 height 48
